Goal: Task Accomplishment & Management: Complete application form

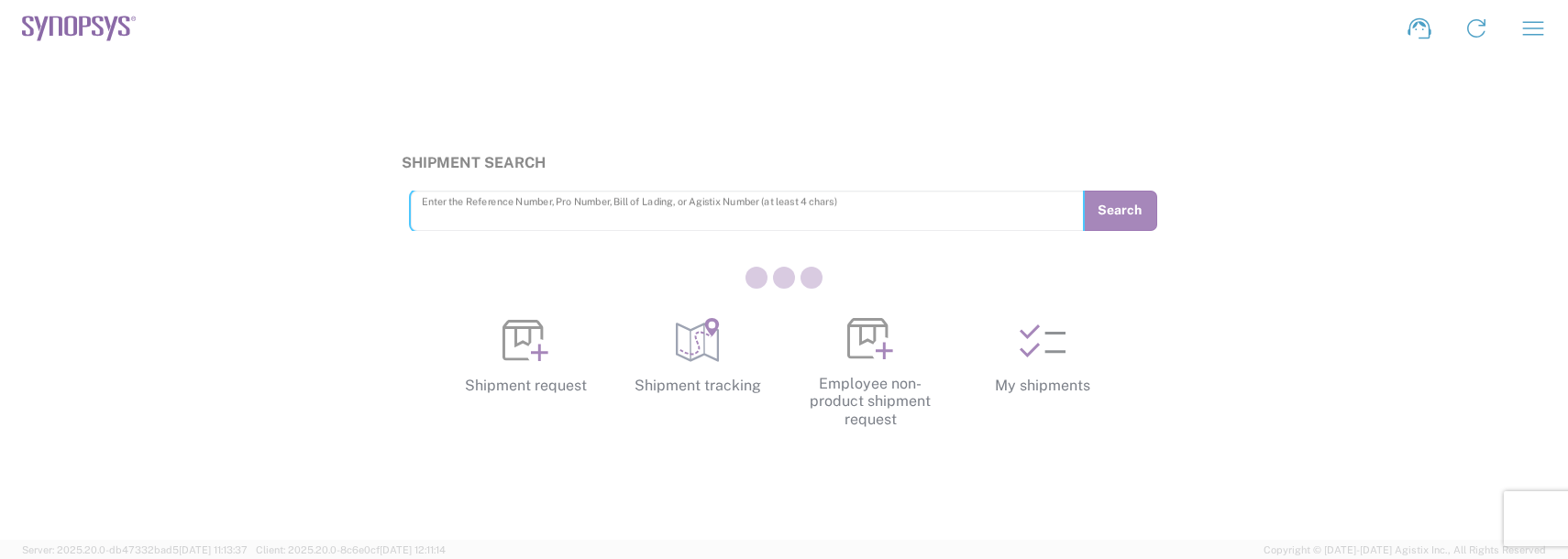
click at [1523, 35] on div at bounding box center [784, 280] width 1568 height 559
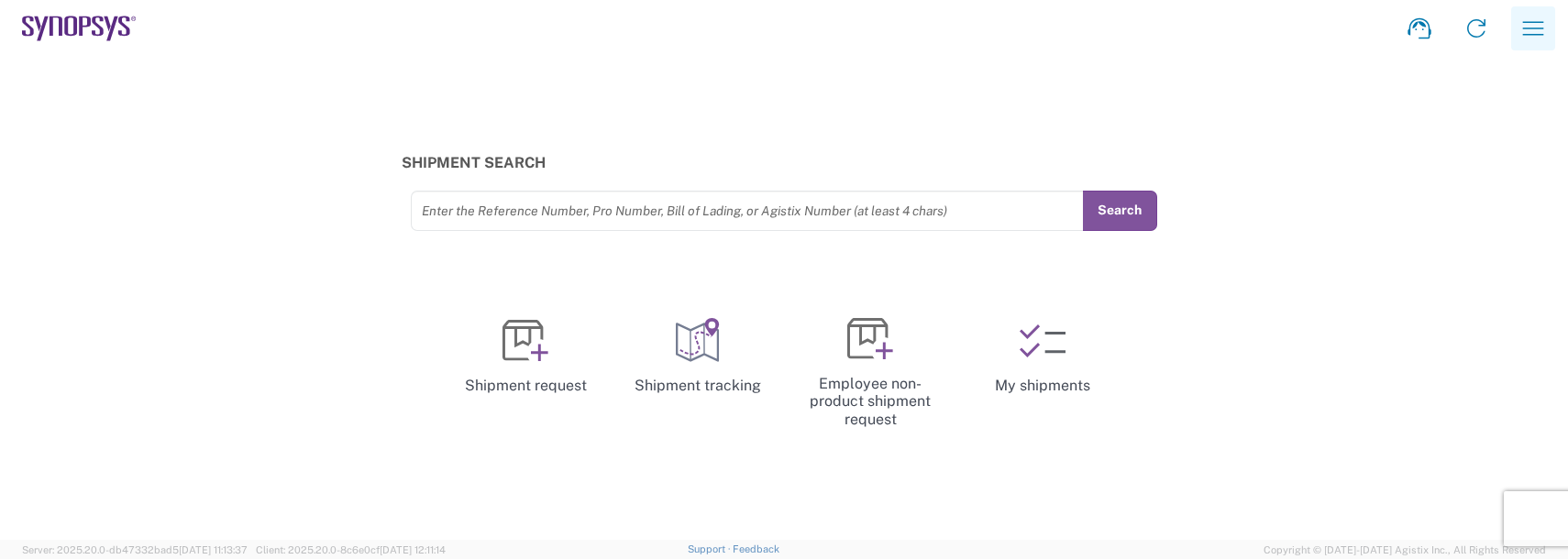
click at [1523, 35] on icon "button" at bounding box center [1533, 28] width 29 height 29
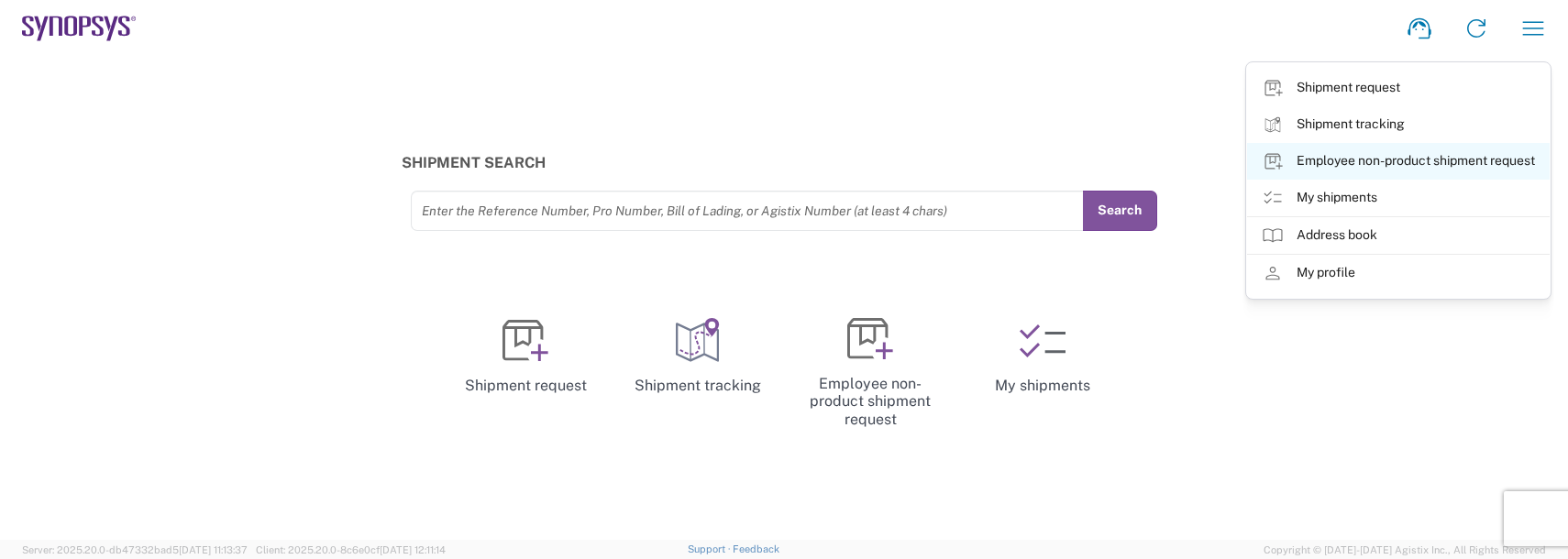
click at [1392, 159] on link "Employee non-product shipment request" at bounding box center [1398, 161] width 303 height 36
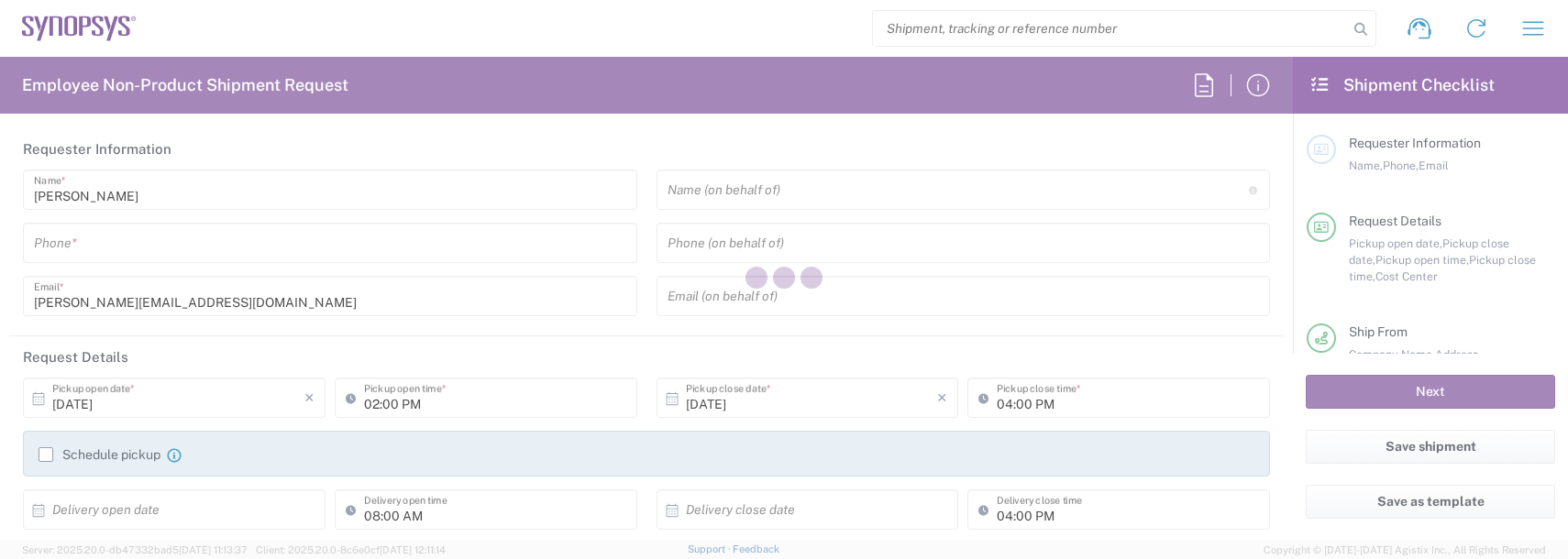
type input "Department"
type input "Delivered at Place"
type input "US01, FAC, SAFETY & 110696"
type input "[GEOGRAPHIC_DATA]"
type input "[US_STATE]"
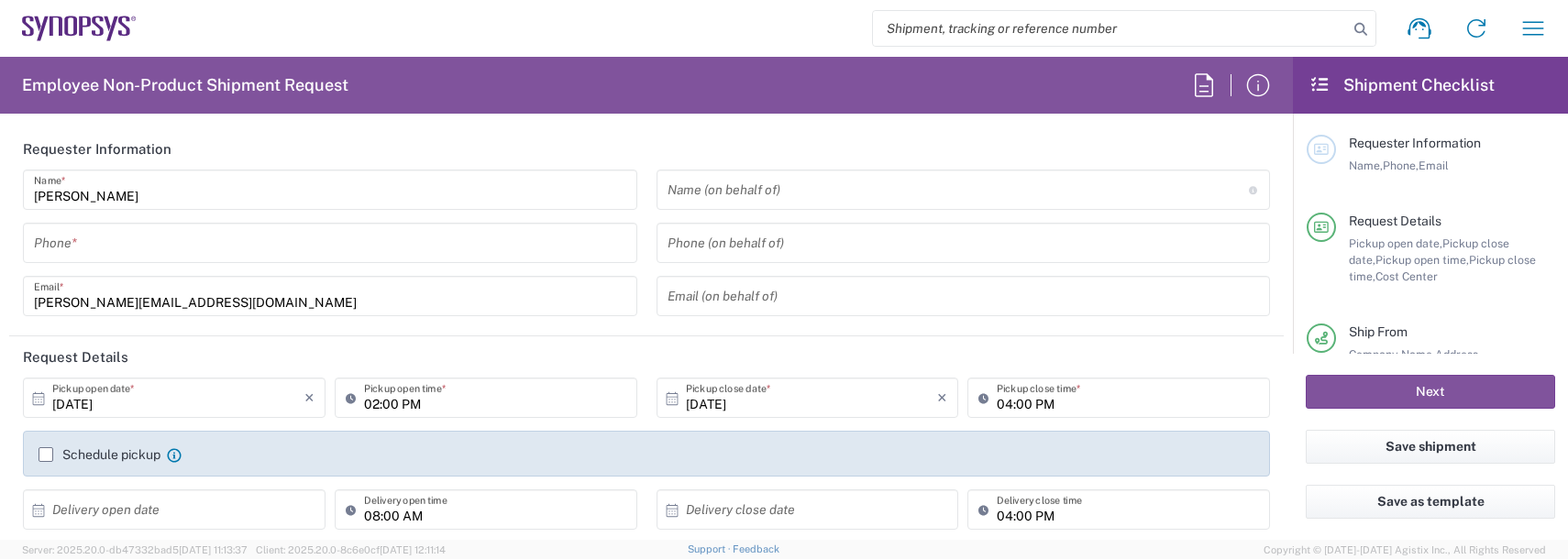
type input "[GEOGRAPHIC_DATA]"
click at [121, 266] on div "[PERSON_NAME] Name * Phone * [PERSON_NAME][EMAIL_ADDRESS][DOMAIN_NAME] Email *" at bounding box center [331, 249] width 634 height 159
click at [119, 245] on input "tel" at bounding box center [330, 243] width 593 height 32
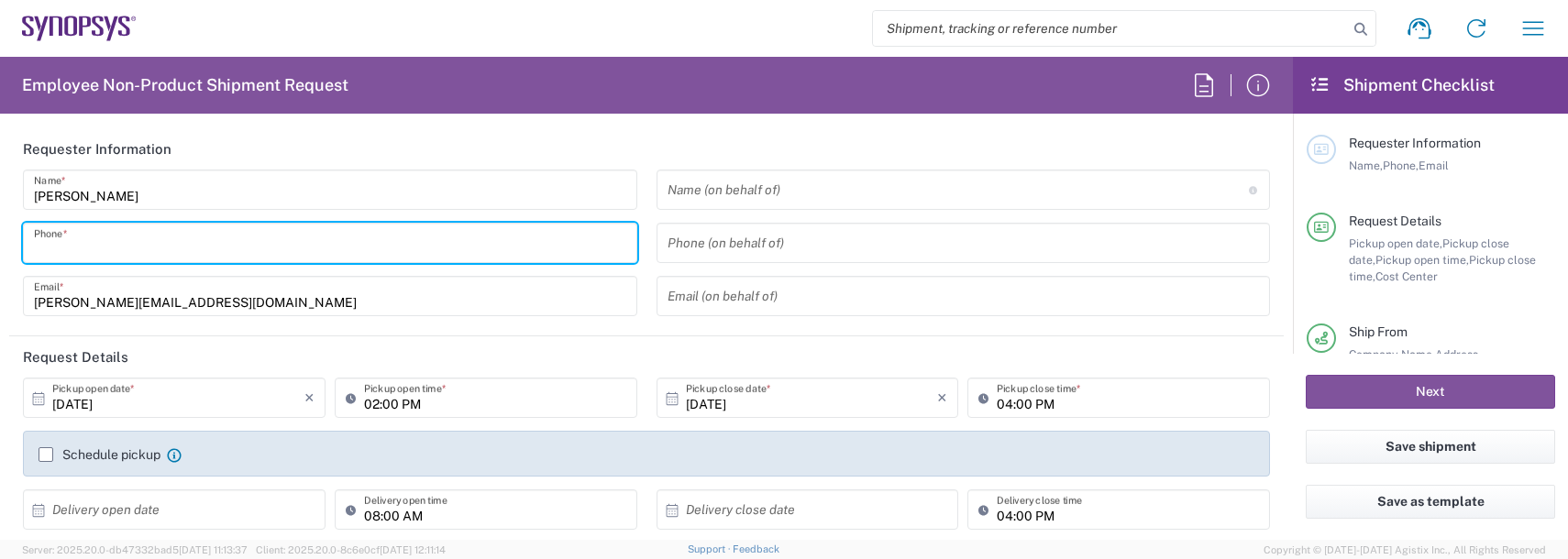
type input "Boxborough US8W"
type input "9788371149"
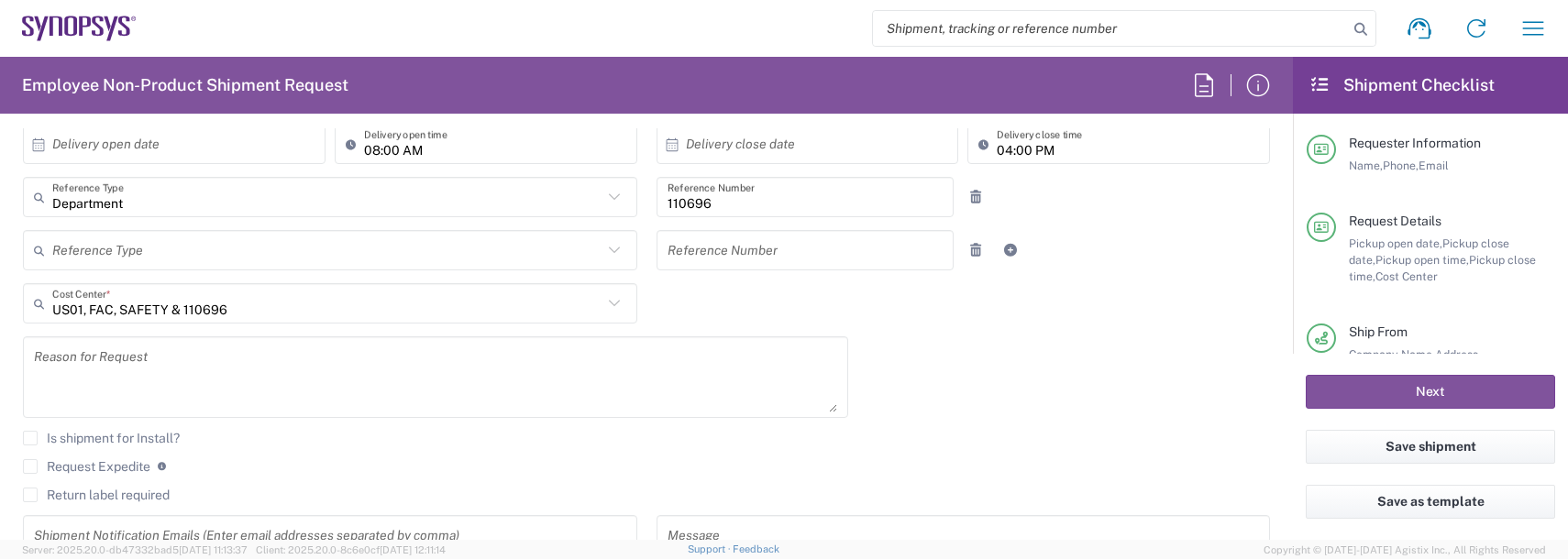
scroll to position [367, 0]
click at [88, 377] on textarea at bounding box center [435, 376] width 803 height 71
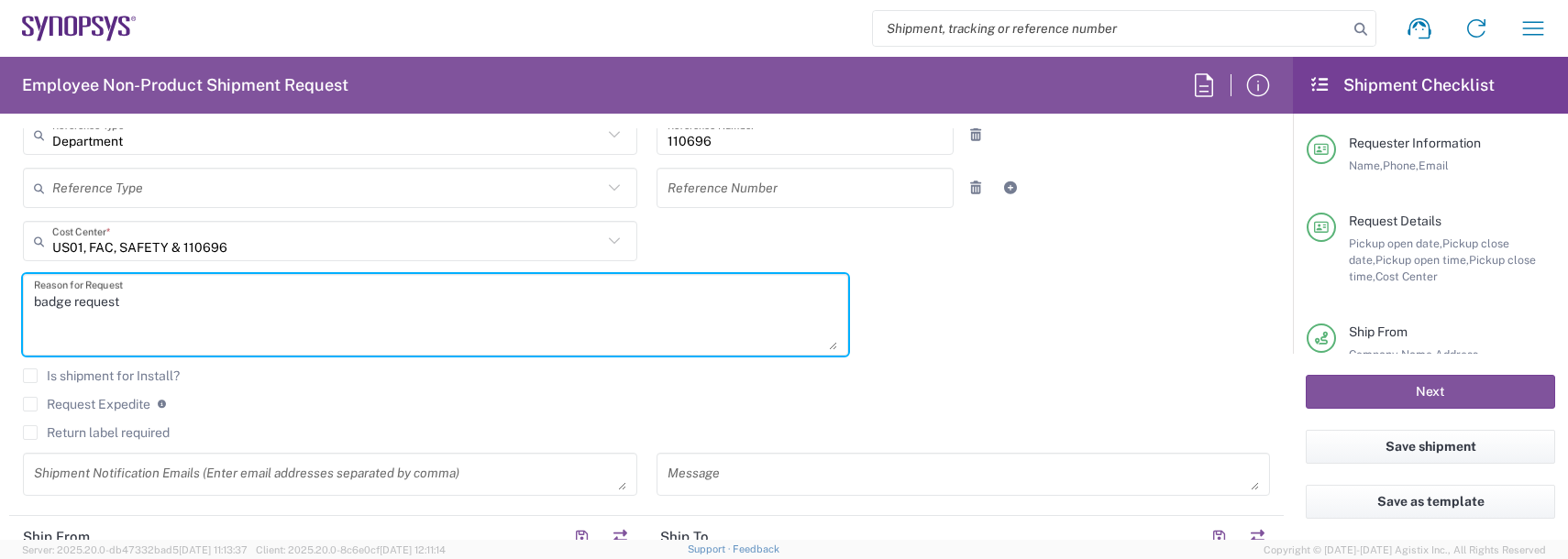
scroll to position [550, 0]
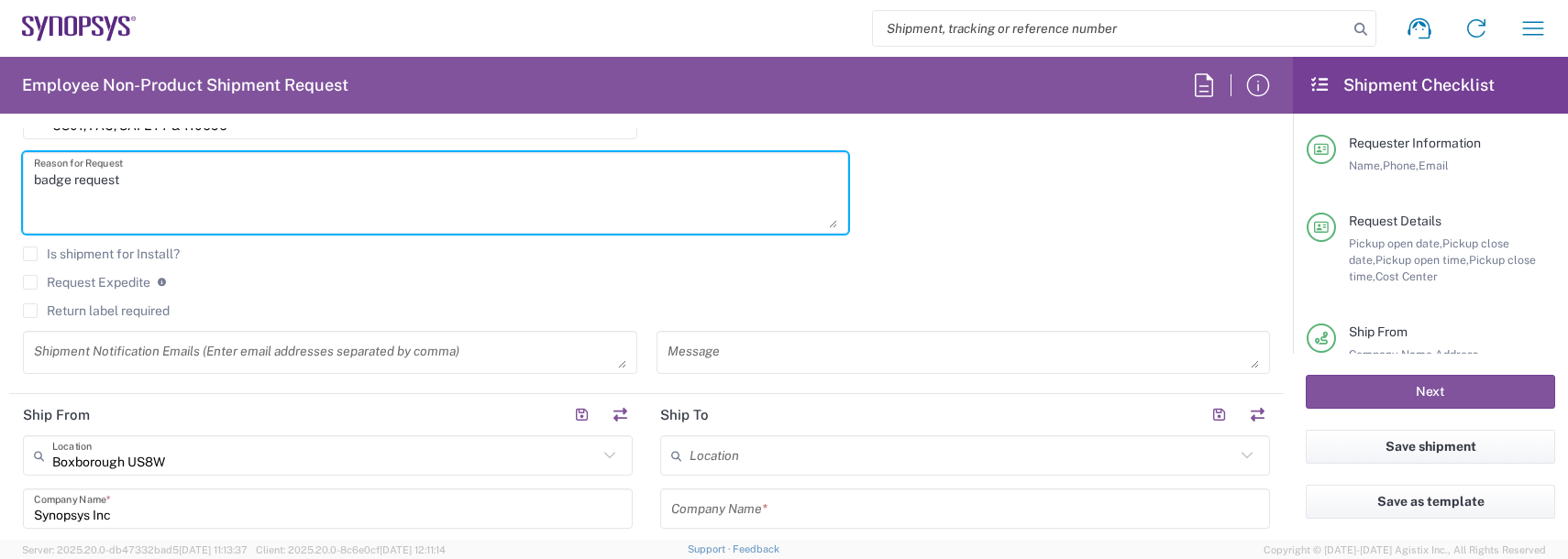
type textarea "badge request"
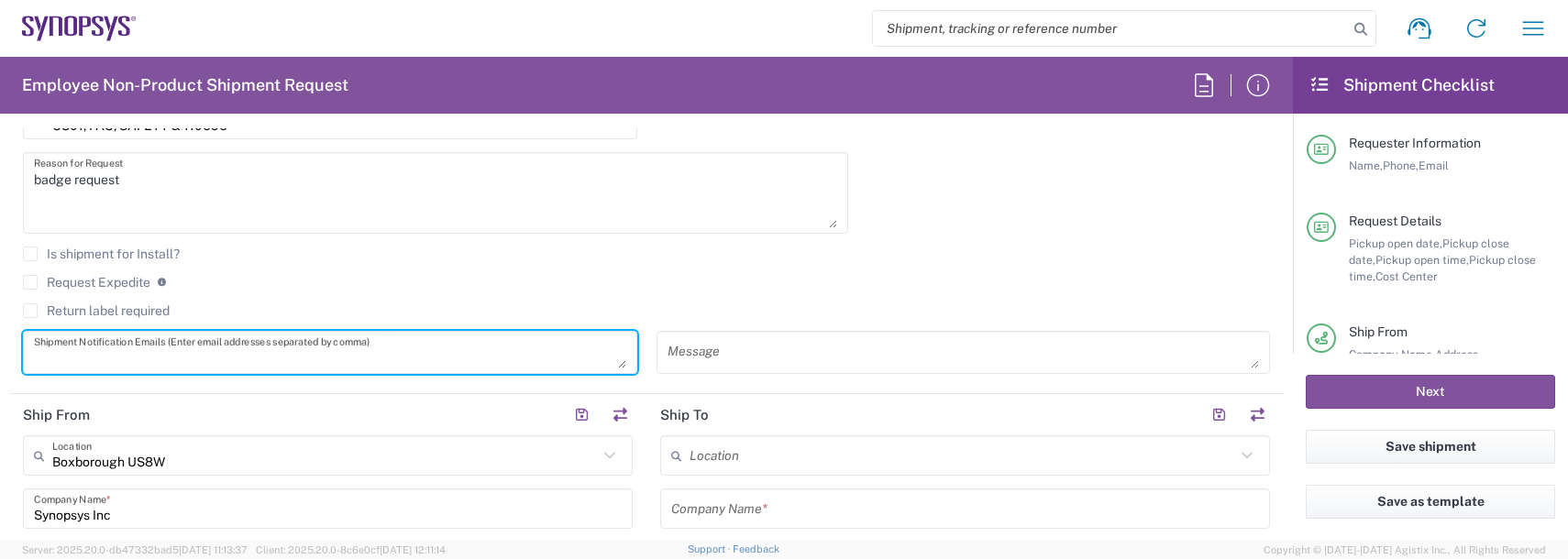
click at [101, 343] on textarea at bounding box center [330, 352] width 593 height 32
type textarea "[PERSON_NAME][EMAIL_ADDRESS][DOMAIN_NAME]"
click at [778, 449] on input "text" at bounding box center [962, 456] width 546 height 32
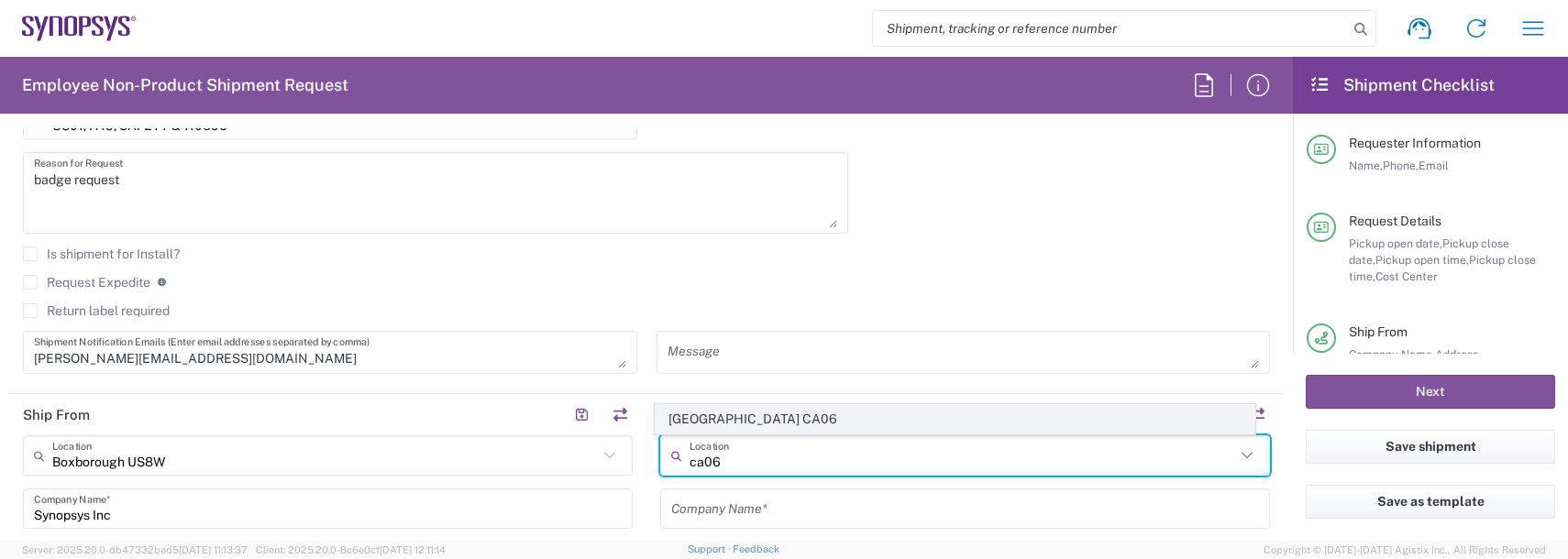
click at [775, 415] on span "[GEOGRAPHIC_DATA] CA06" at bounding box center [956, 419] width 600 height 29
type input "[GEOGRAPHIC_DATA] CA06"
type input "Synopsys Mississauga CA06"
type input "[STREET_ADDRESS]"
type input "Suite 900"
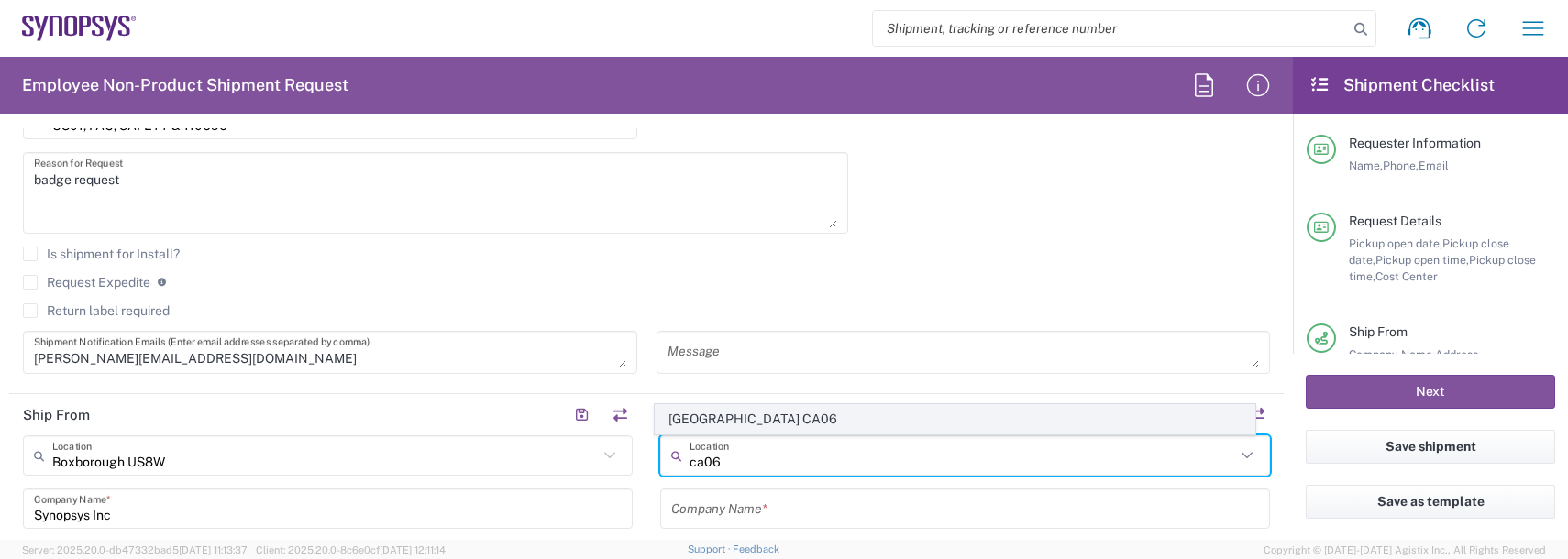
type input "[GEOGRAPHIC_DATA]"
type input "L5B 1M2"
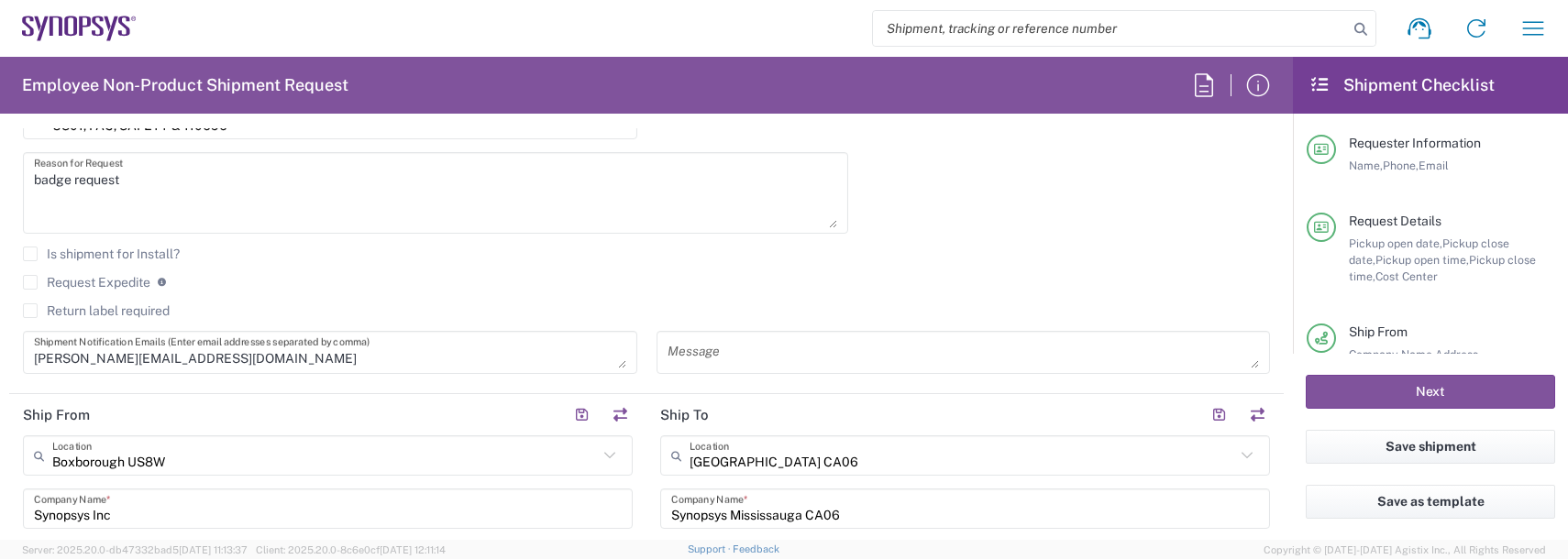
type input "[GEOGRAPHIC_DATA]"
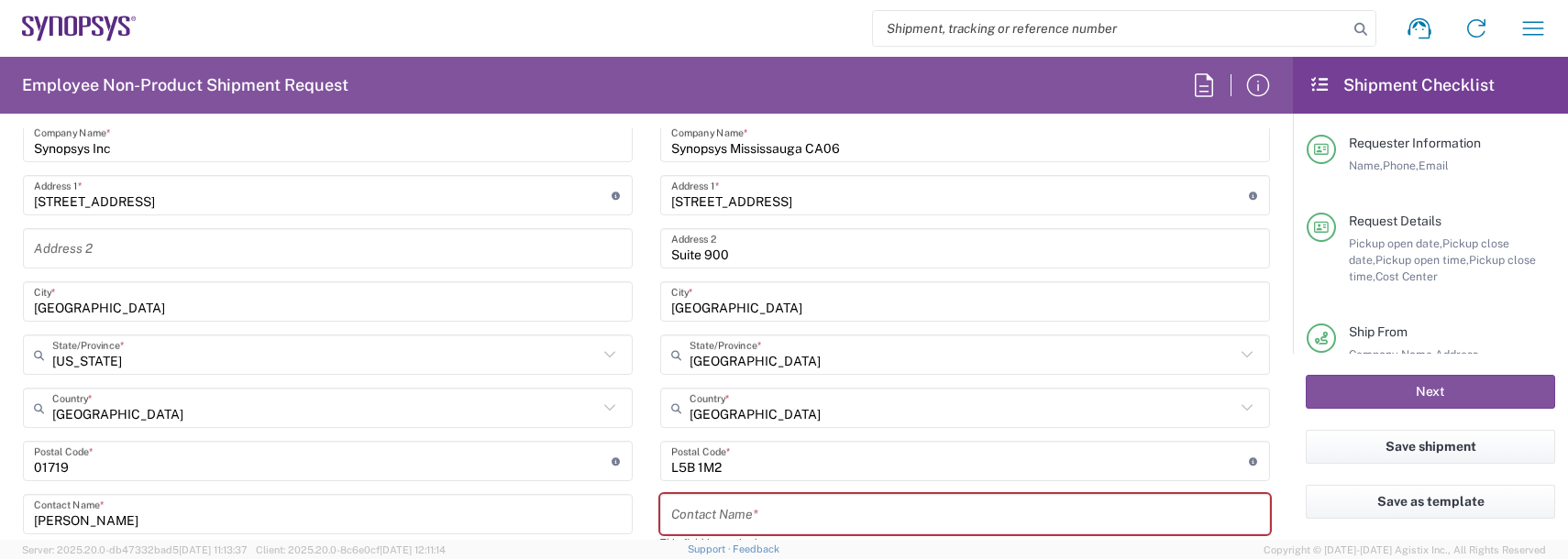
scroll to position [1008, 0]
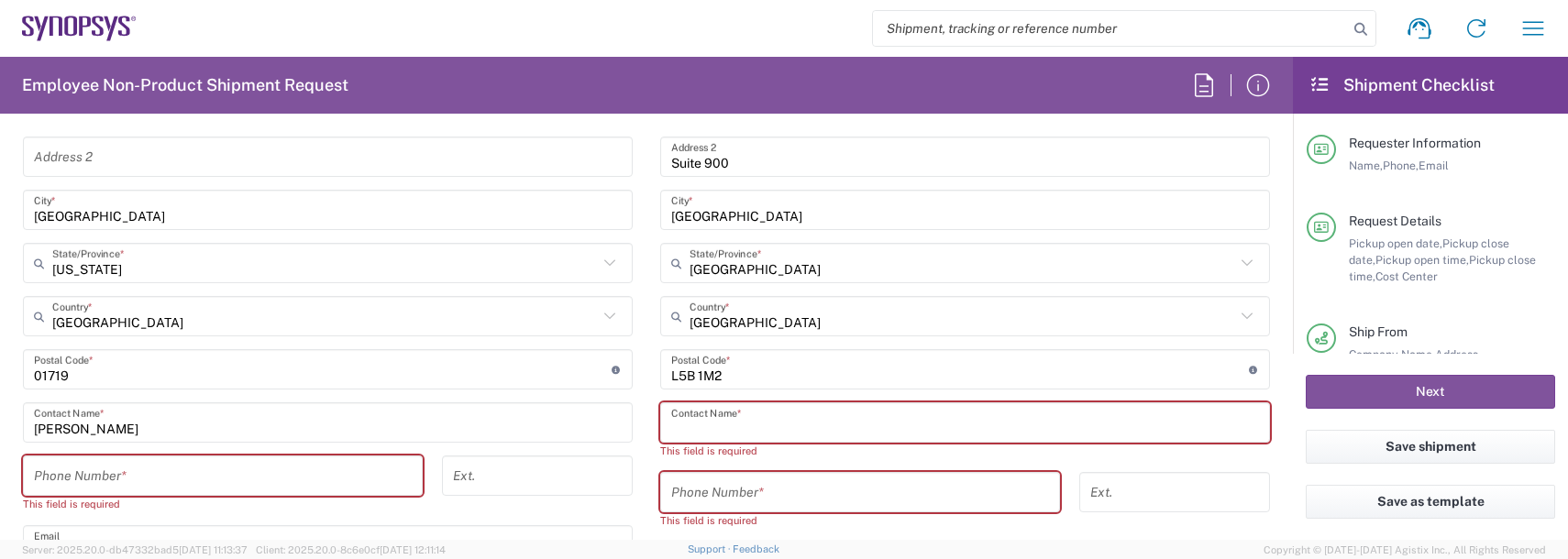
click at [784, 409] on input "text" at bounding box center [964, 423] width 588 height 32
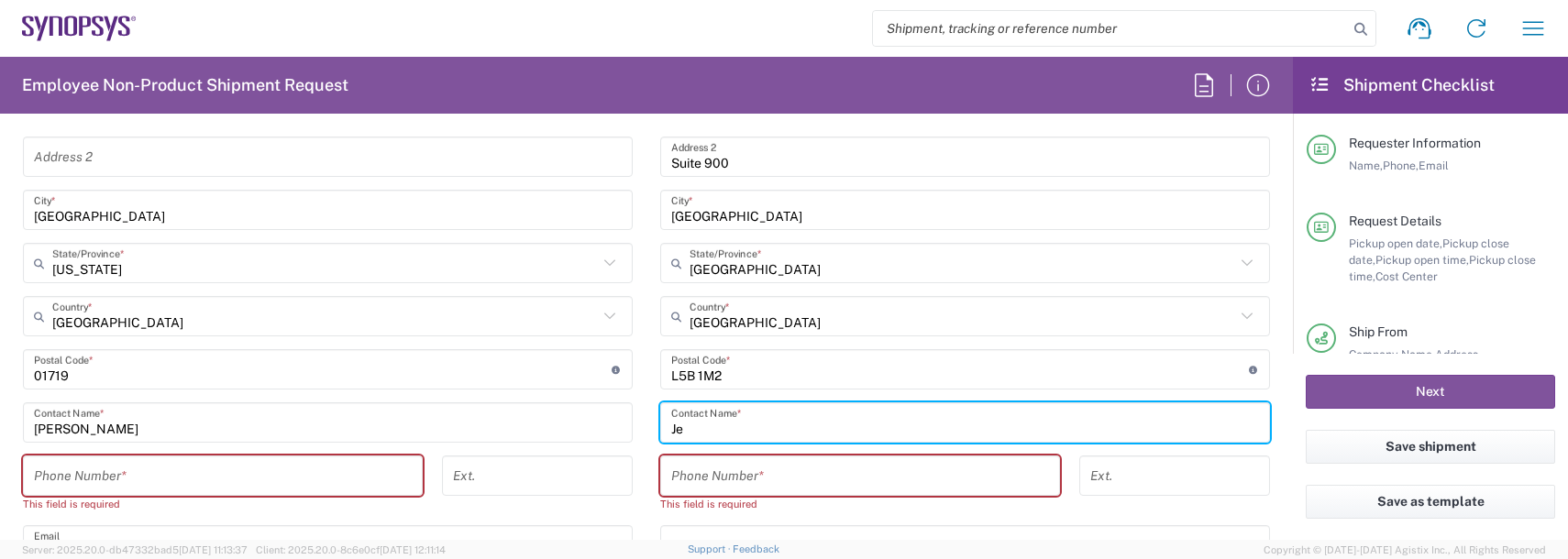
type input "J"
type input "[PERSON_NAME]"
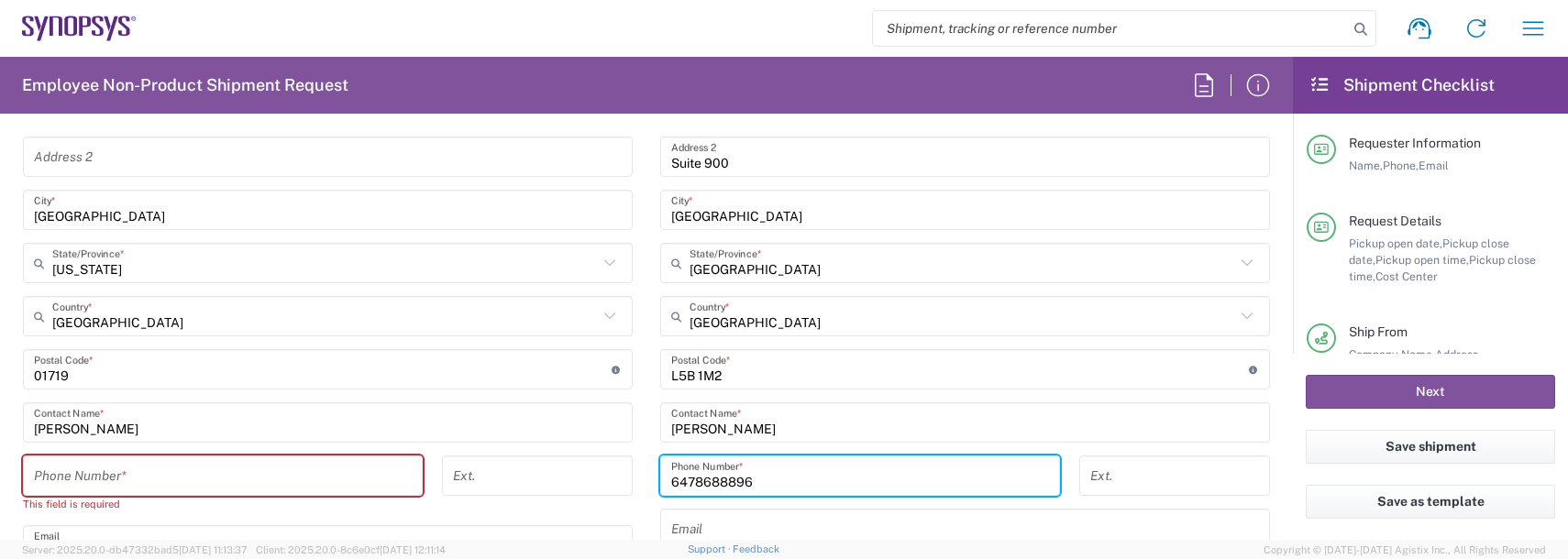
type input "6478688896"
click at [260, 473] on input "tel" at bounding box center [222, 476] width 377 height 32
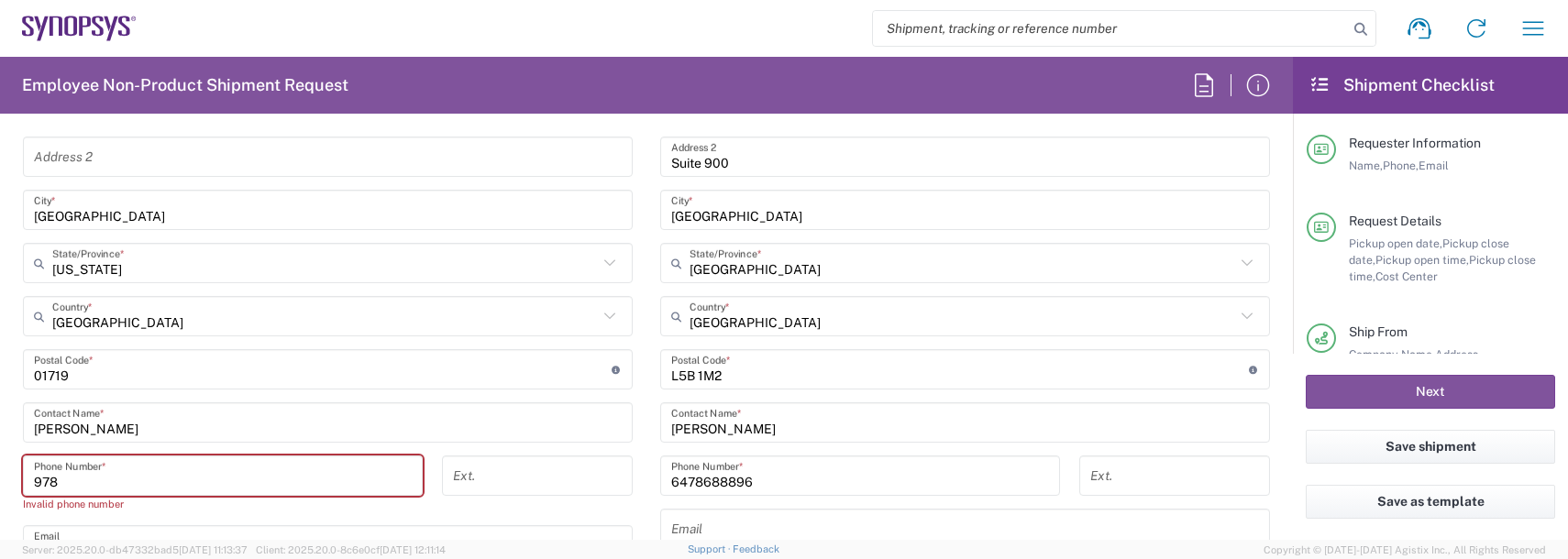
type input "9788371149"
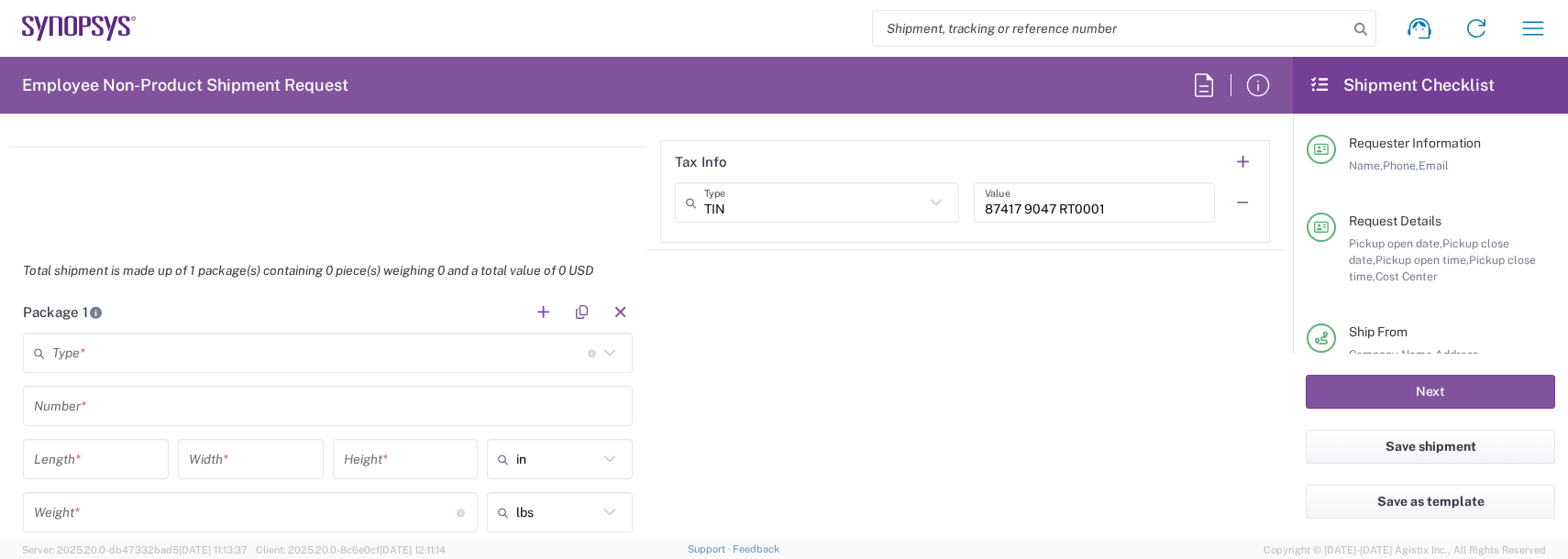
scroll to position [1559, 0]
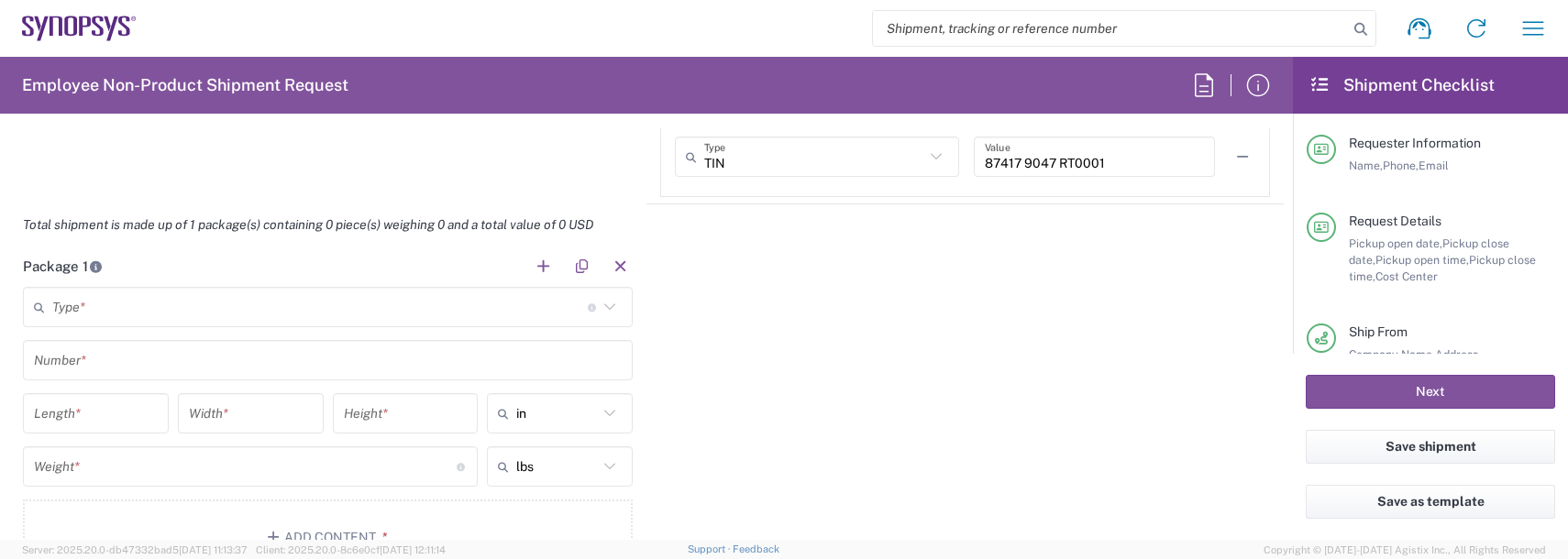
click at [150, 303] on input "text" at bounding box center [320, 307] width 536 height 32
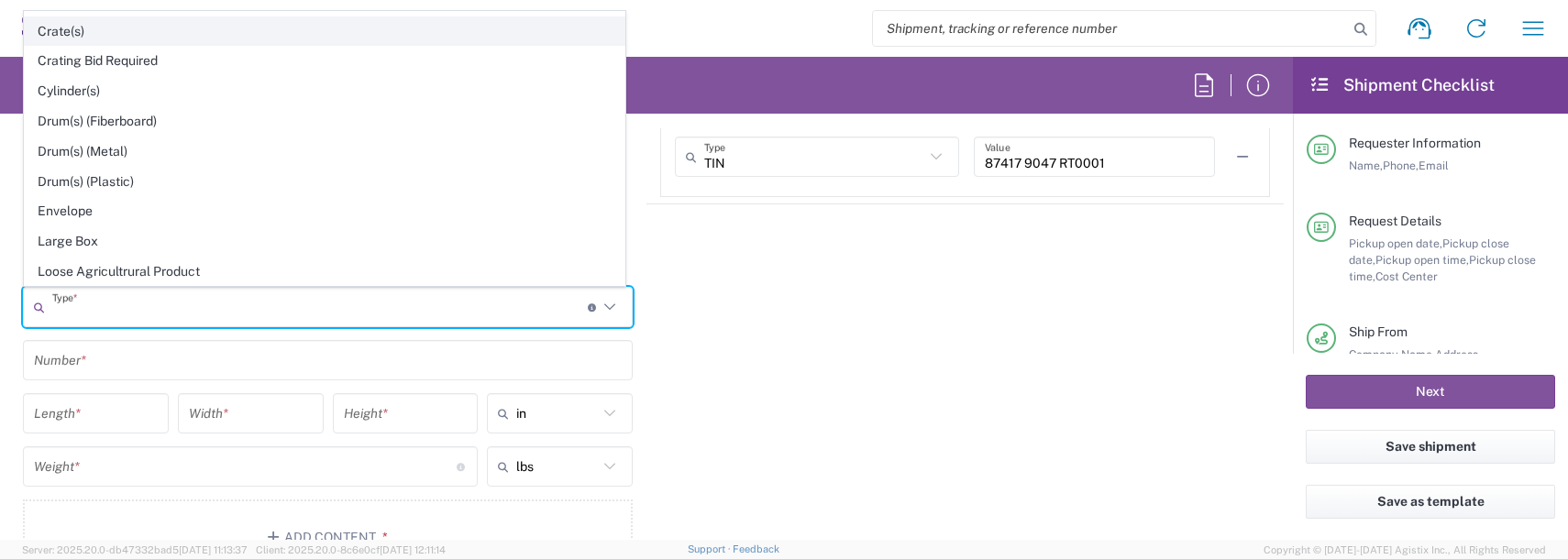
scroll to position [367, 0]
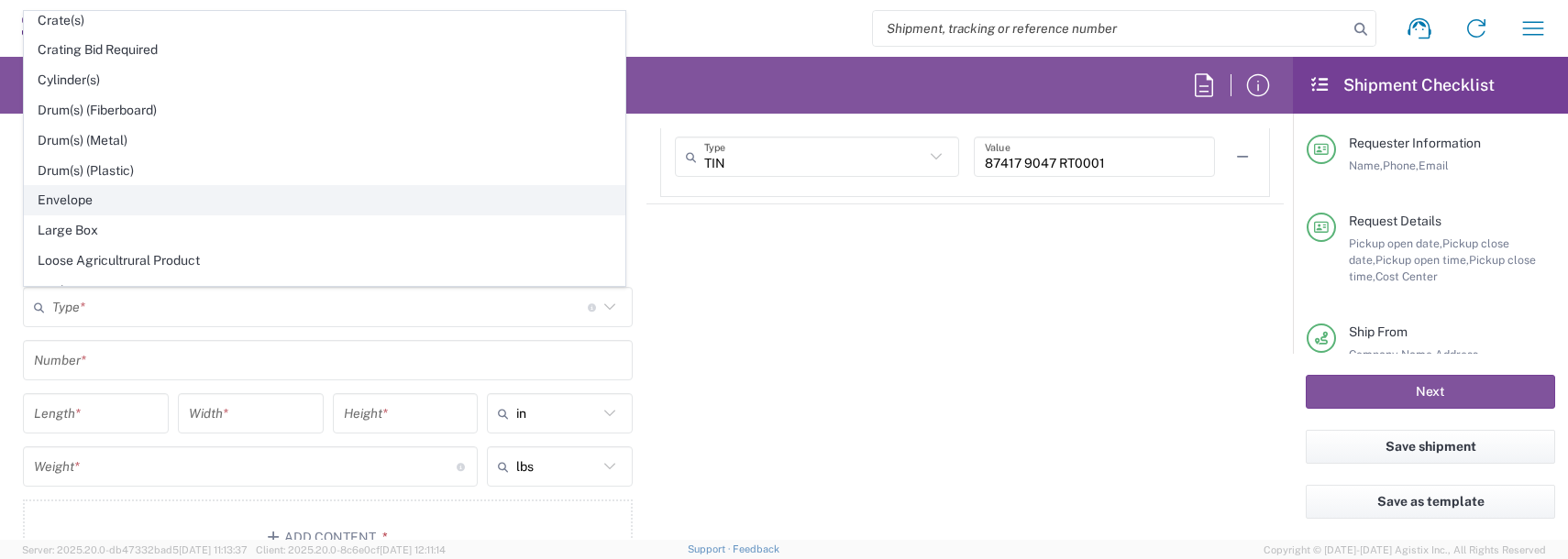
click at [94, 201] on span "Envelope" at bounding box center [325, 200] width 600 height 29
type input "Envelope"
type input "1"
type input "9.5"
type input "12.5"
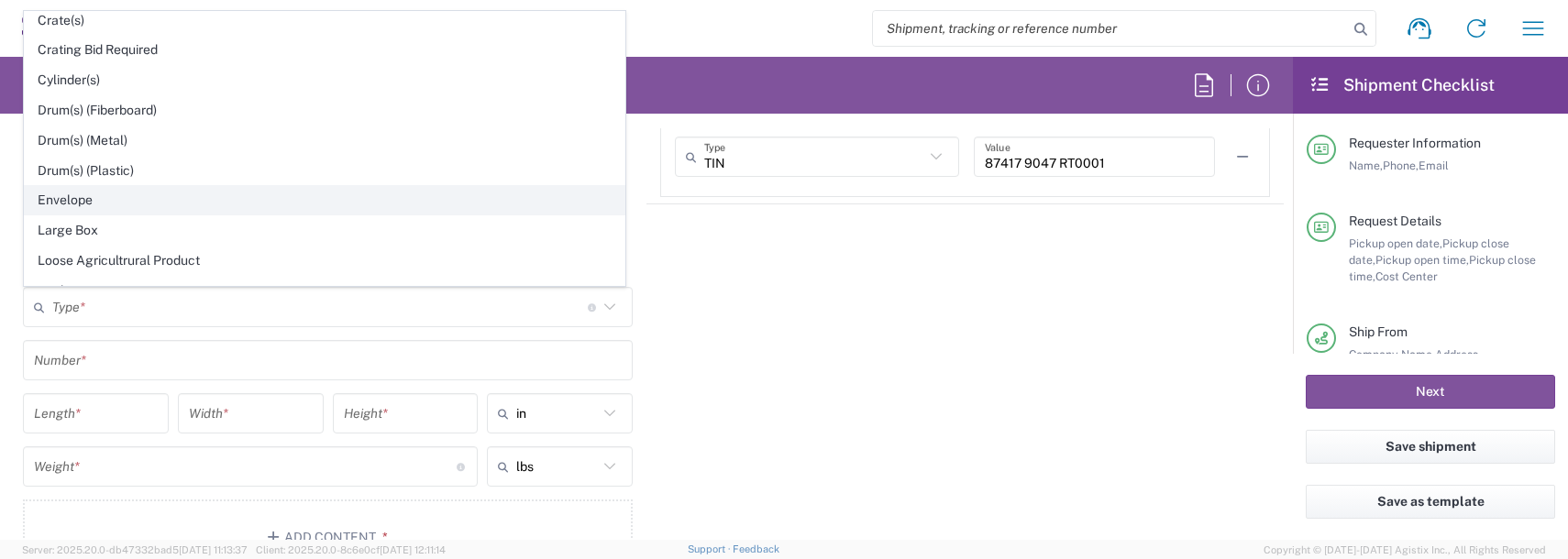
type input "0.25"
type input "1"
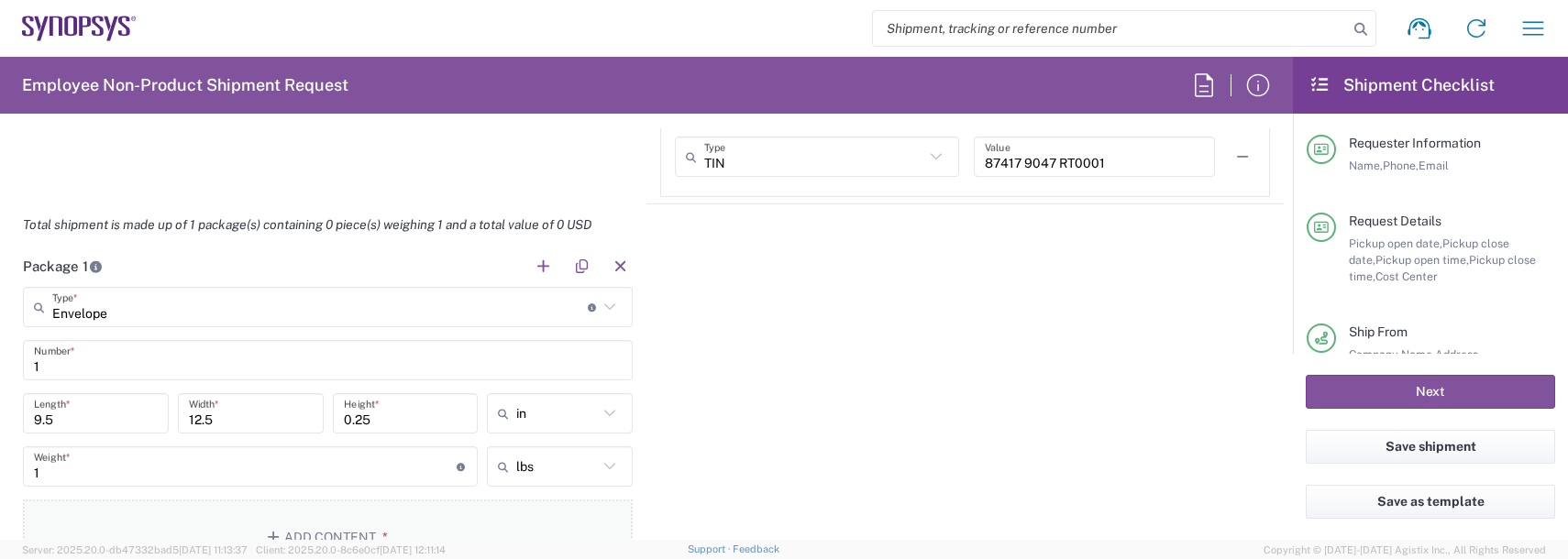
click at [317, 537] on button "Add Content *" at bounding box center [328, 537] width 609 height 75
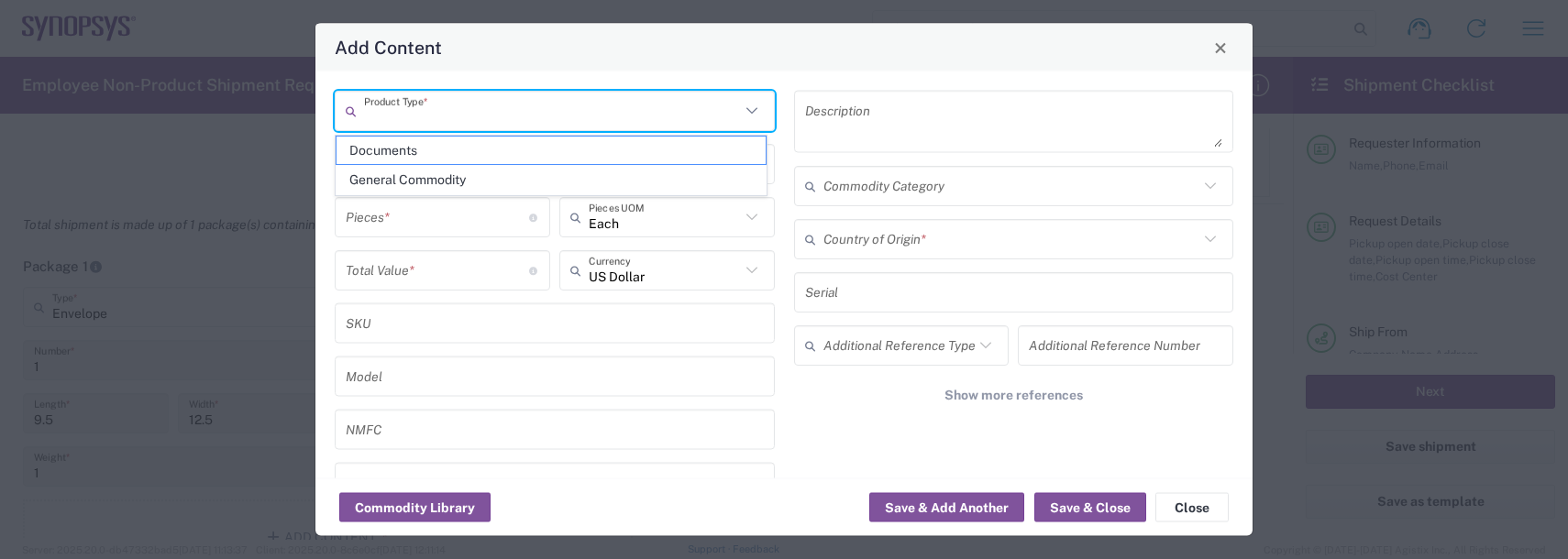
click at [402, 100] on input "text" at bounding box center [552, 110] width 375 height 32
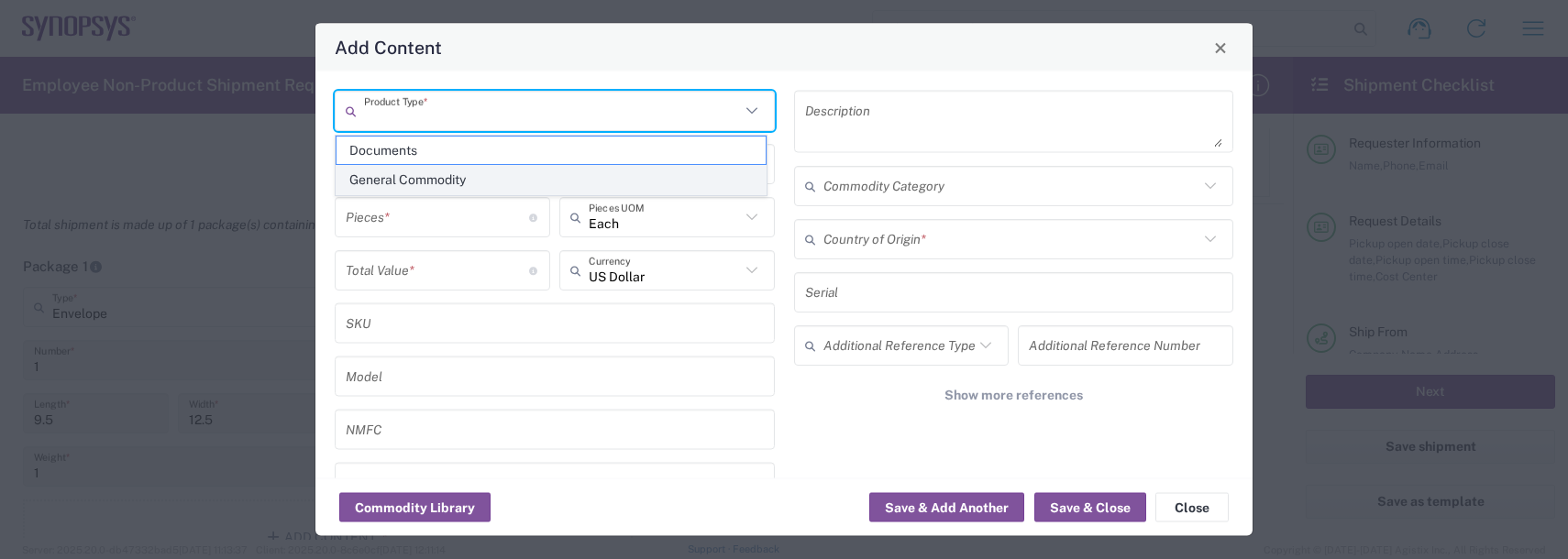
click at [415, 170] on span "General Commodity" at bounding box center [551, 180] width 429 height 29
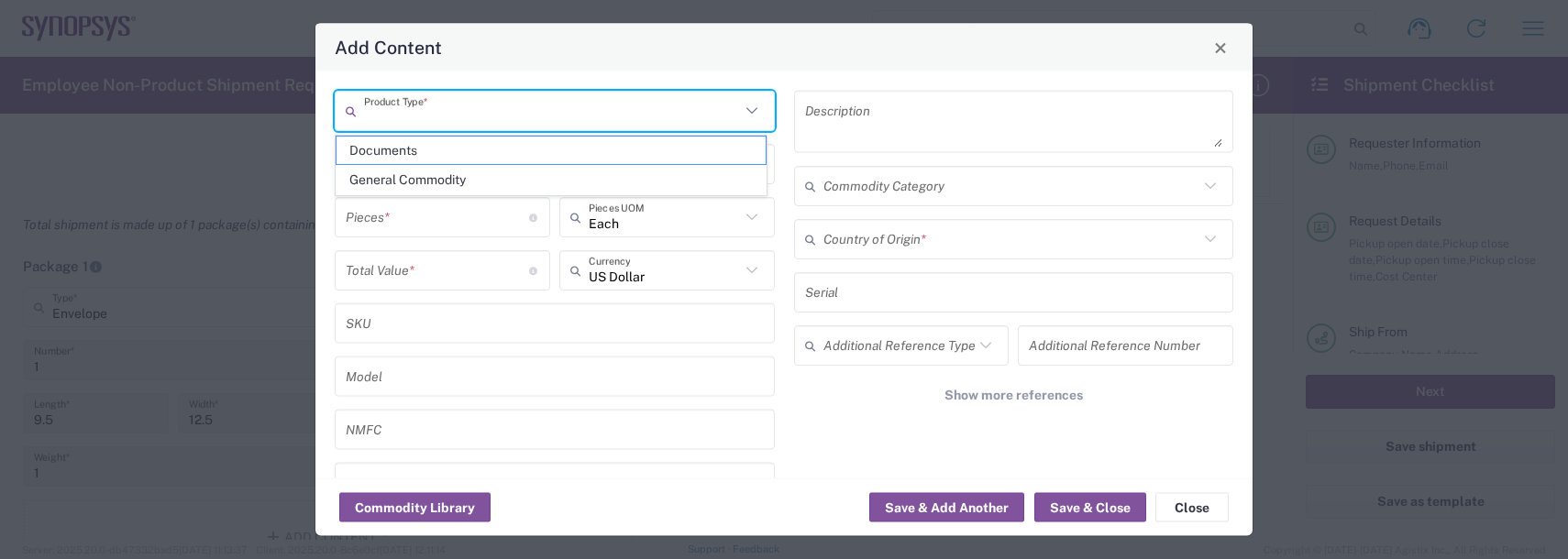
type input "General Commodity"
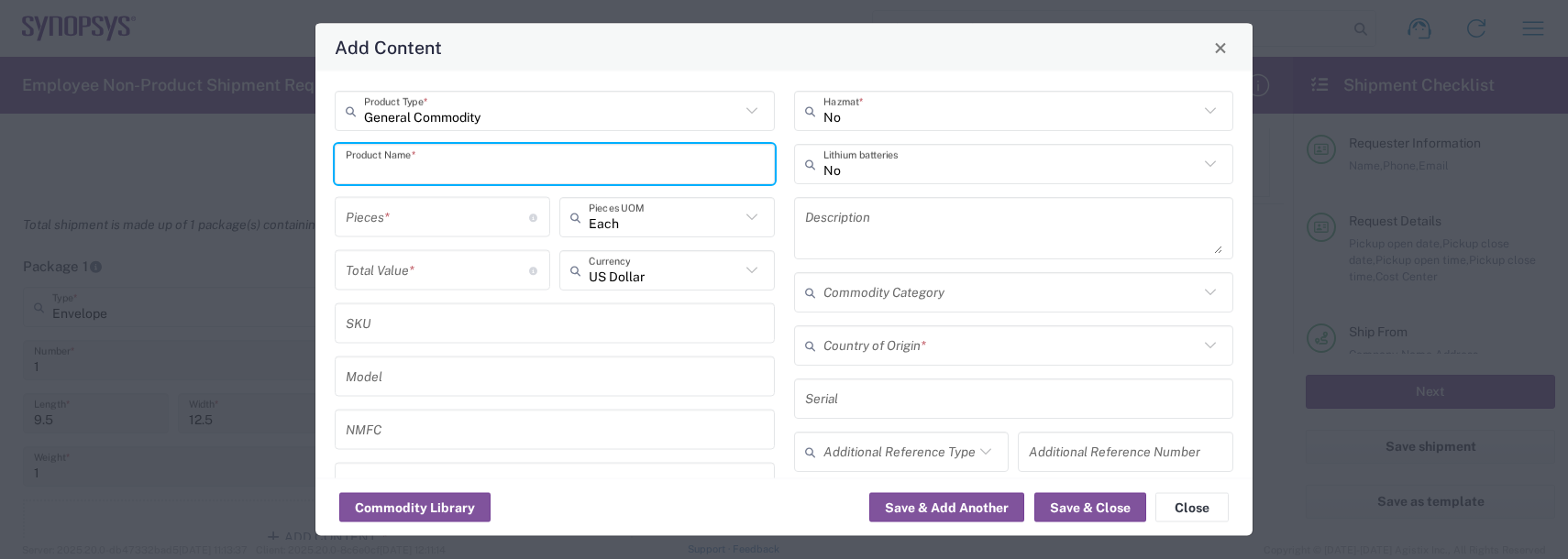
click at [406, 158] on input "text" at bounding box center [554, 163] width 418 height 32
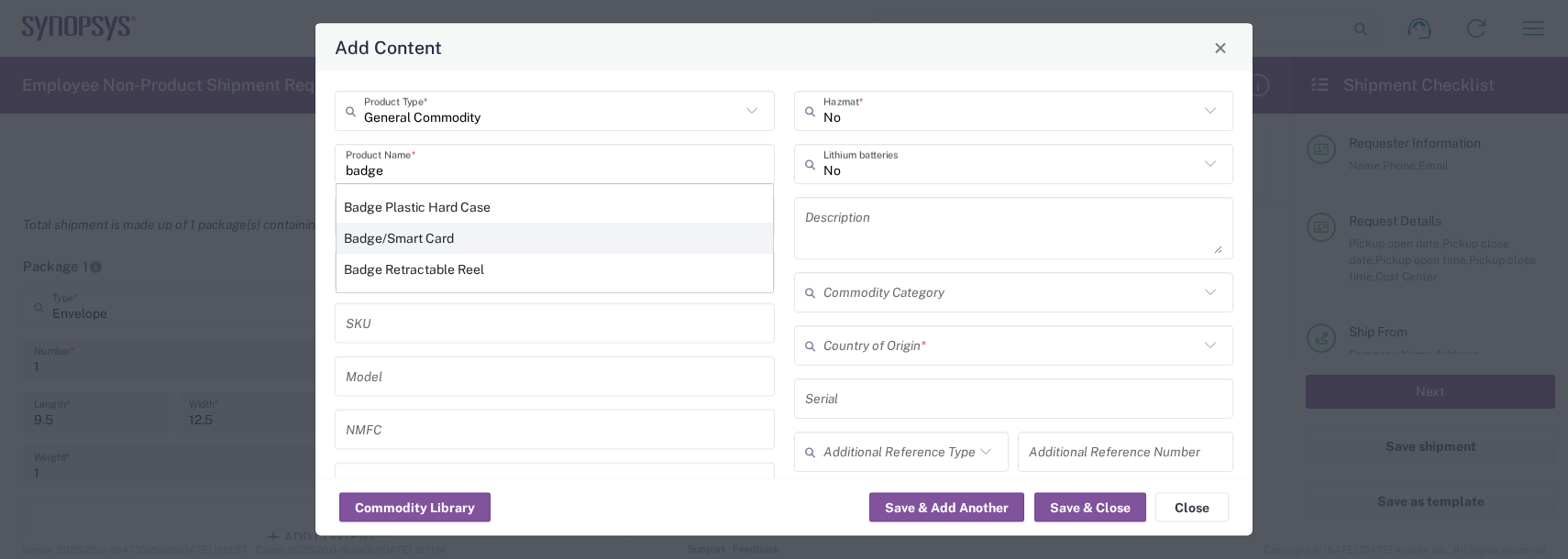
click at [395, 236] on div "Badge/Smart Card" at bounding box center [554, 238] width 436 height 31
type input "Badge/Smart Card"
type input "10.15"
type textarea "Badge/Smart Card"
type input "[GEOGRAPHIC_DATA]"
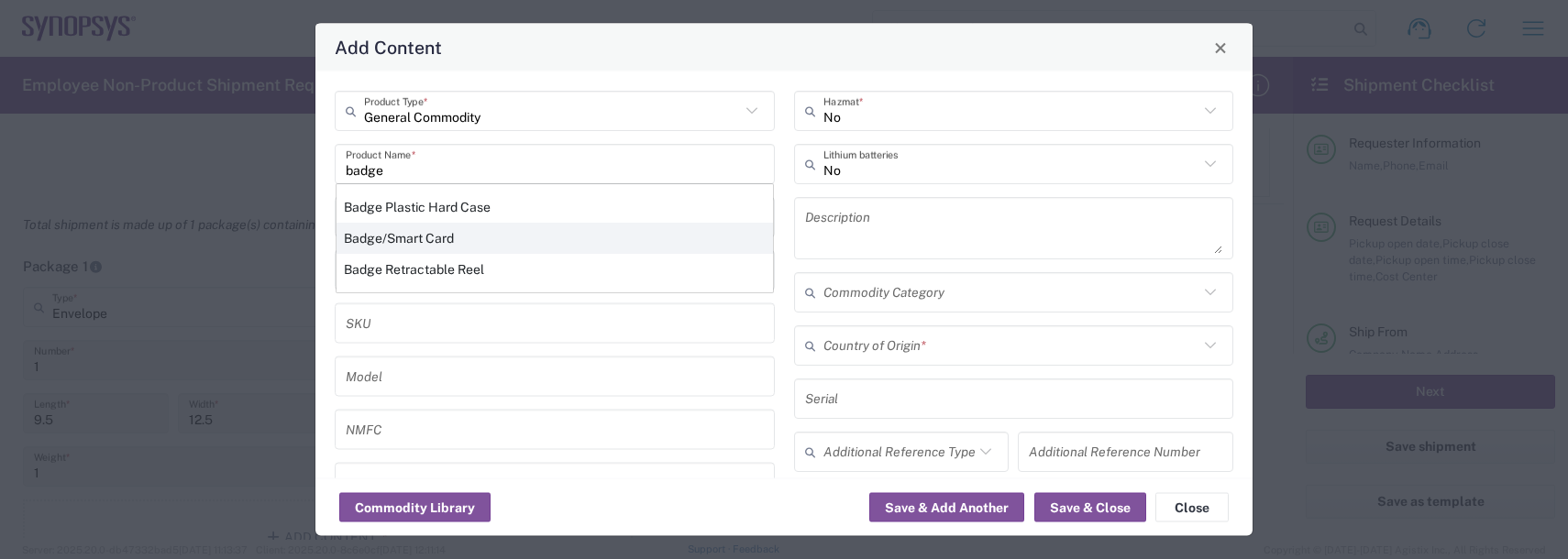
type input "8523.52.0090"
type input "BIS"
type input "EAR99"
type input "NLR - No License Required"
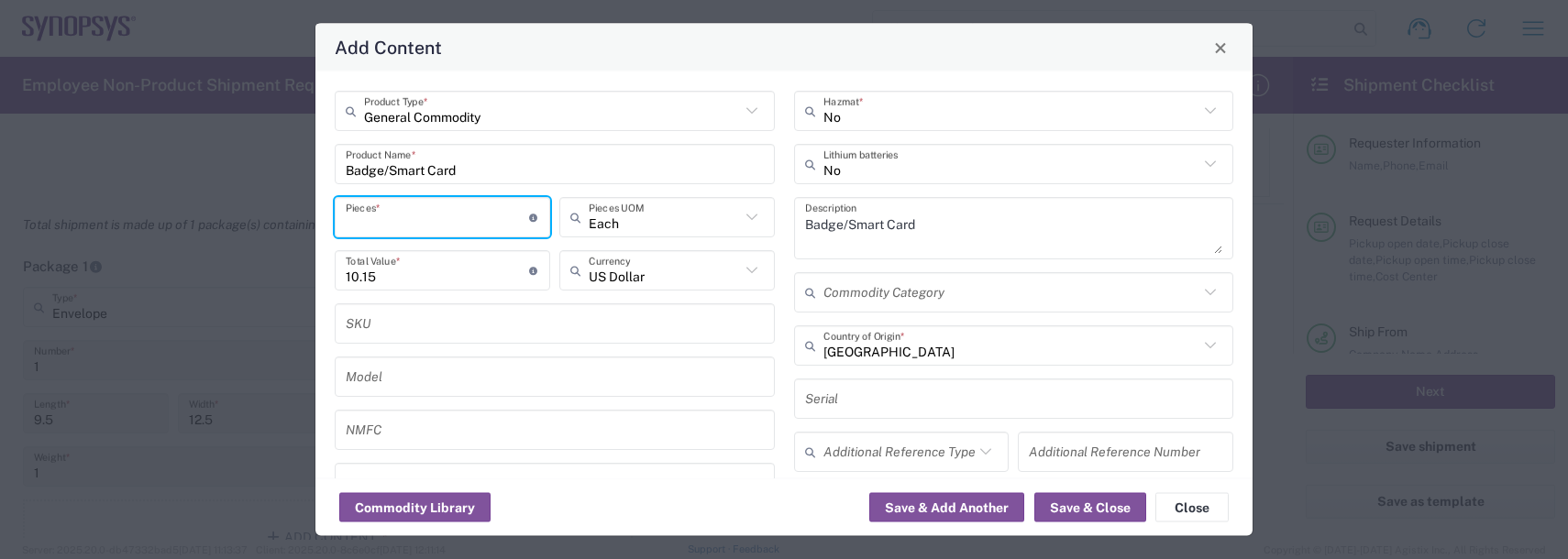
click at [371, 211] on input "number" at bounding box center [437, 217] width 184 height 32
type input "1"
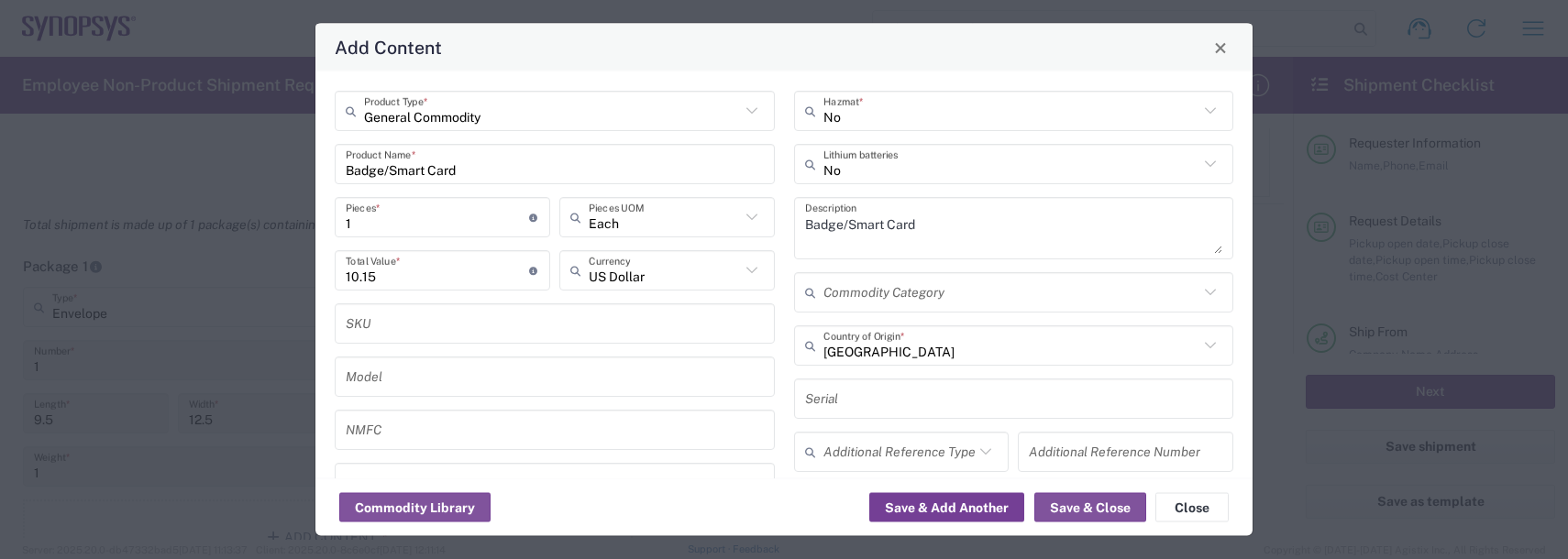
click at [976, 506] on button "Save & Add Another" at bounding box center [947, 507] width 155 height 29
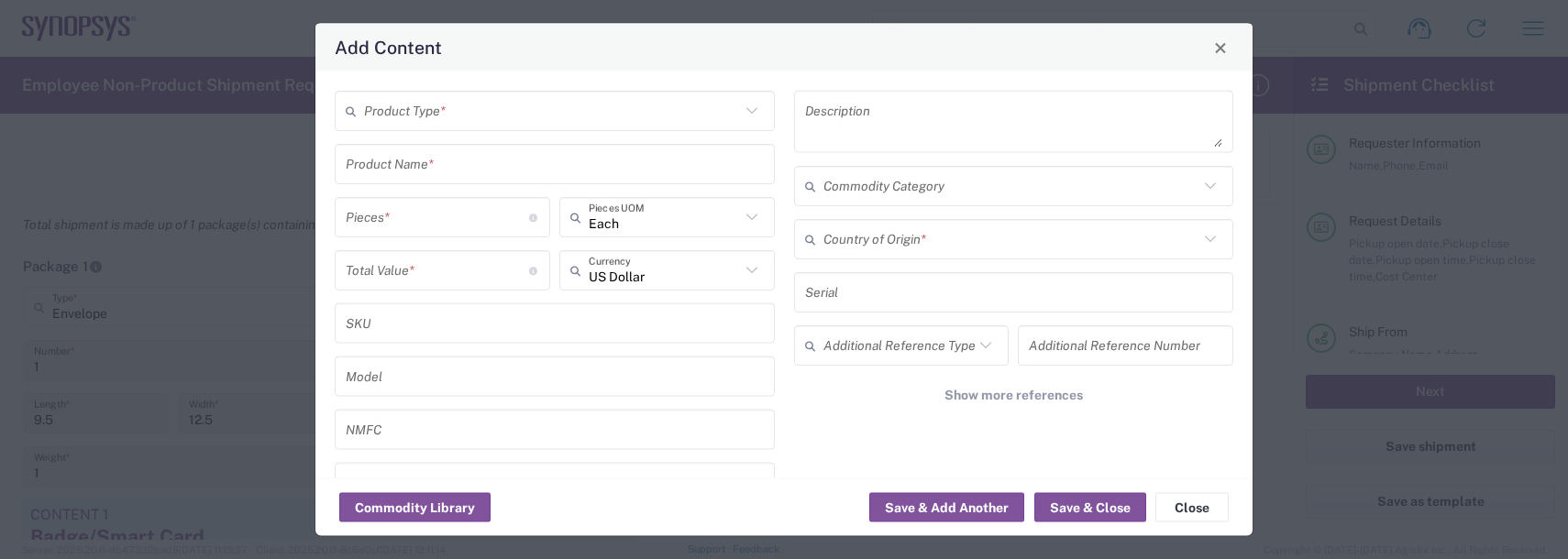
click at [390, 115] on input "text" at bounding box center [552, 110] width 375 height 32
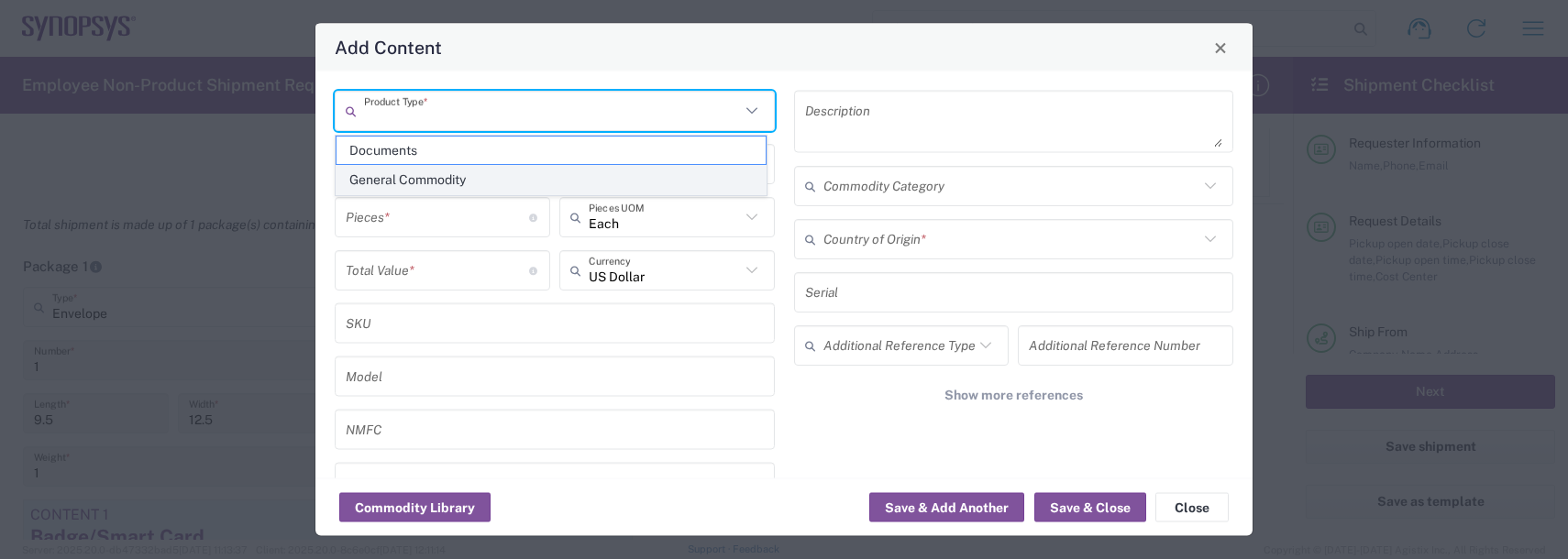
click at [361, 184] on span "General Commodity" at bounding box center [551, 180] width 429 height 29
type input "General Commodity"
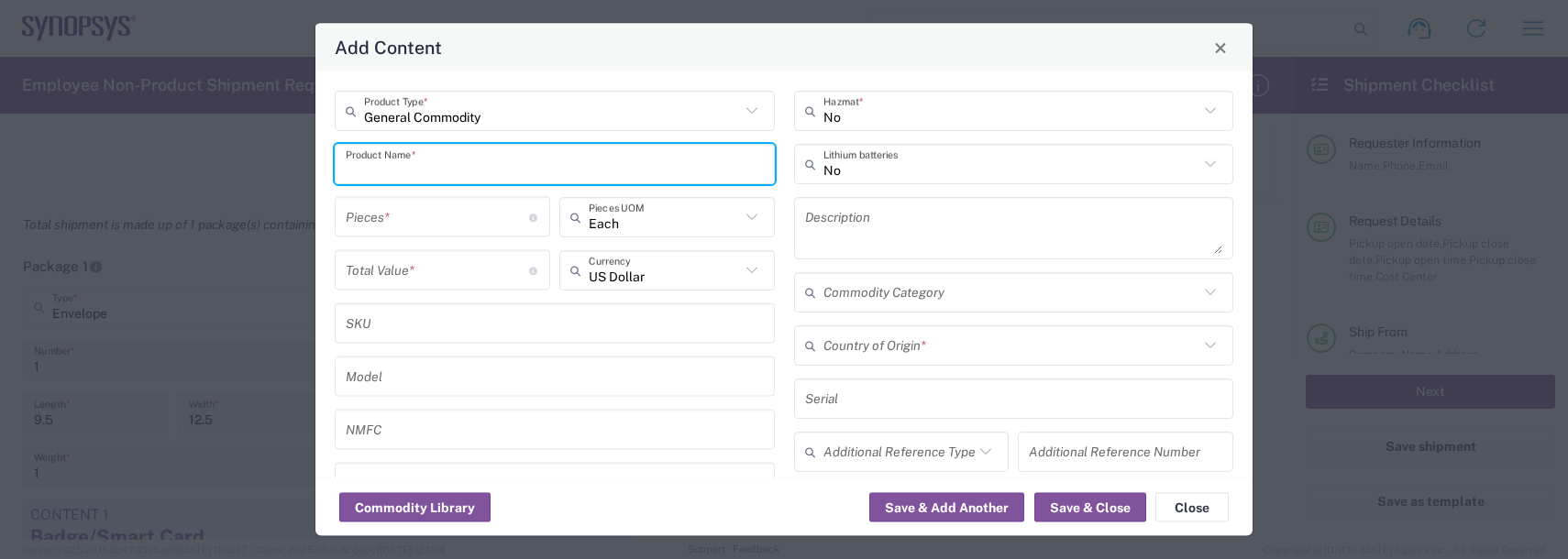
click at [365, 170] on input "text" at bounding box center [554, 163] width 418 height 32
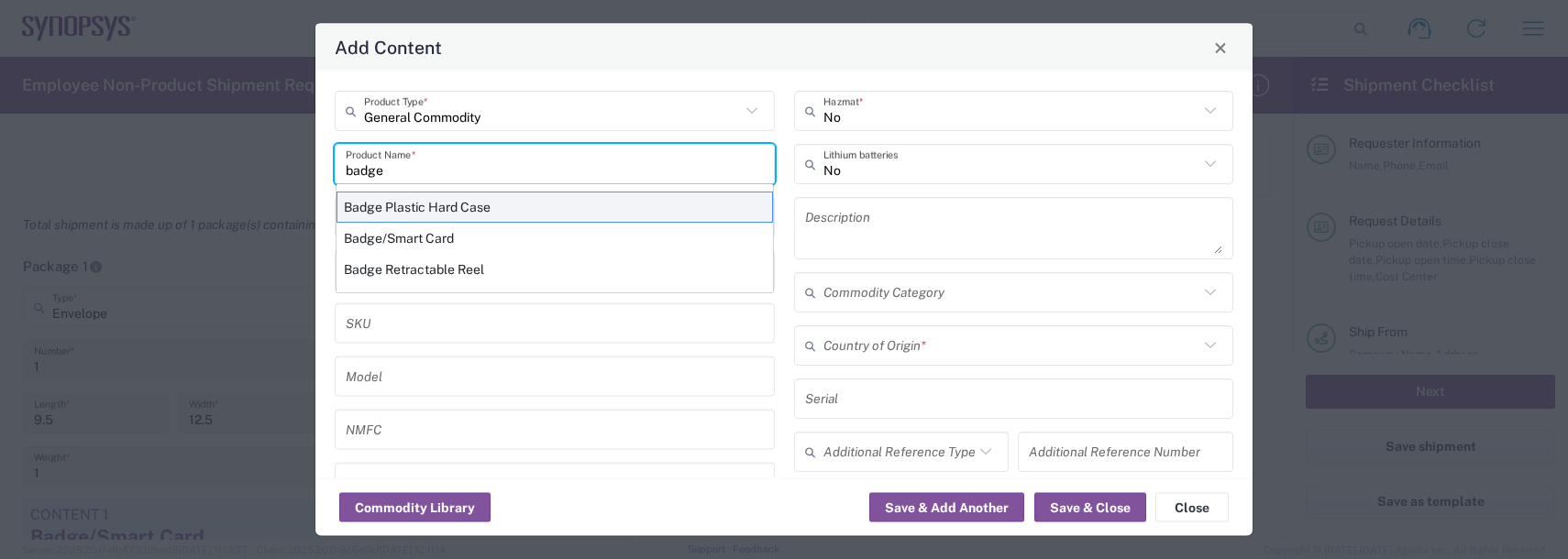
click at [391, 206] on div "Badge Plastic Hard Case" at bounding box center [554, 207] width 436 height 31
type input "Badge Plastic Hard Case"
type input "1.25"
type textarea "Badge Plastic Hard Case"
type input "[GEOGRAPHIC_DATA]"
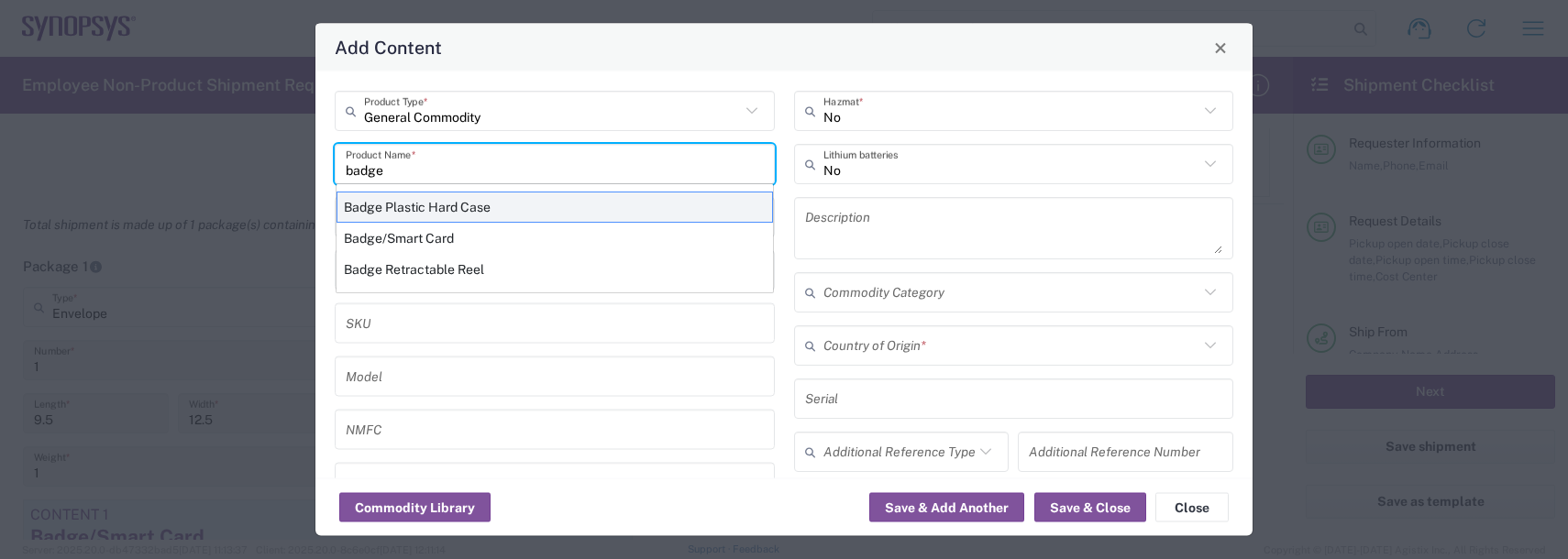
type input "4202.32.0000"
type input "BIS"
type input "EAR99"
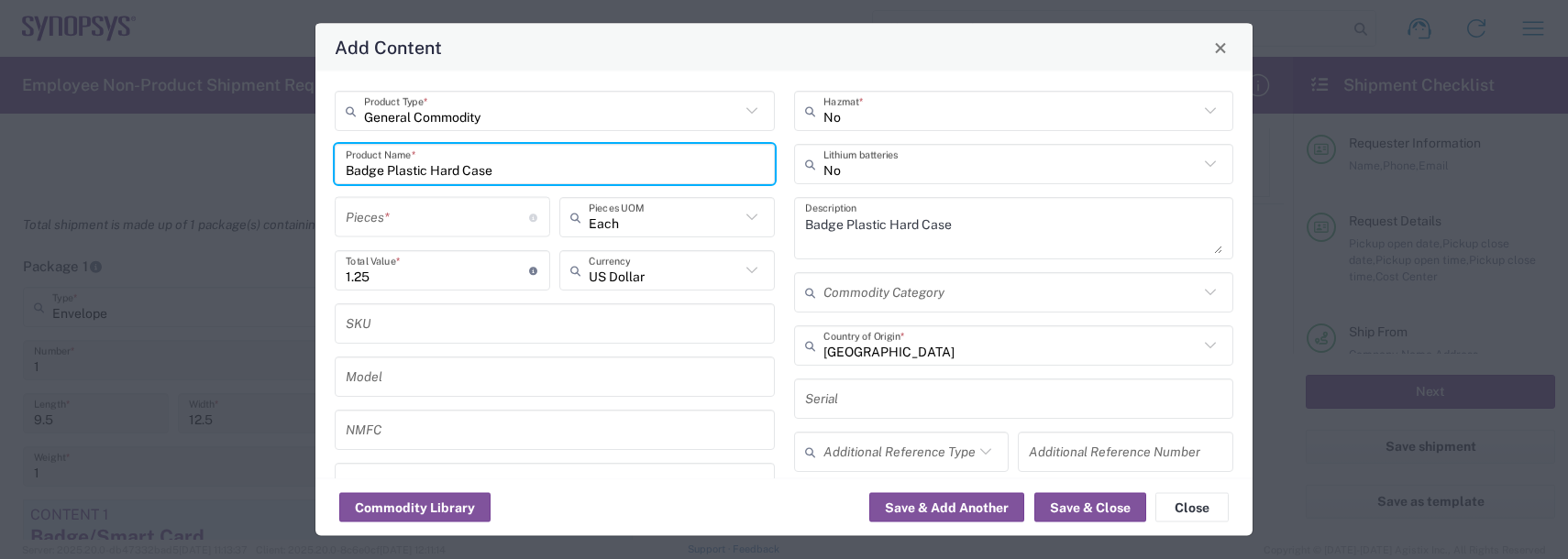
type input "NLR - No License Required"
click at [388, 214] on input "number" at bounding box center [437, 217] width 184 height 32
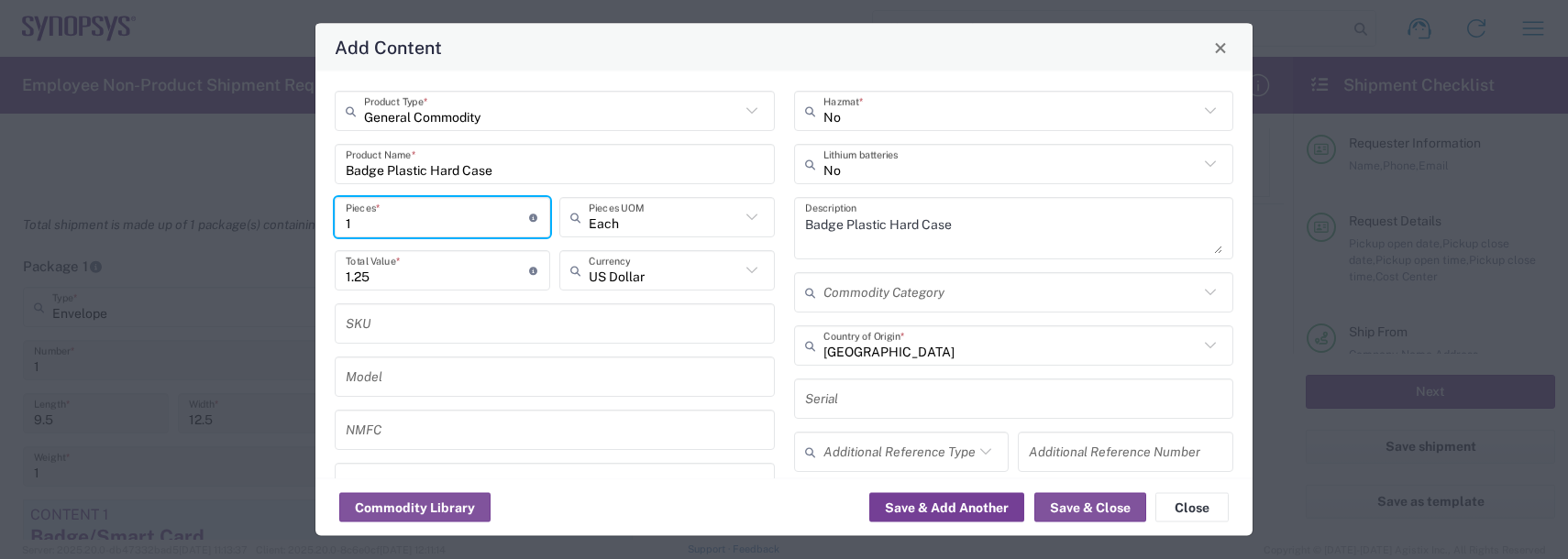
type input "1"
click at [913, 510] on button "Save & Add Another" at bounding box center [947, 507] width 155 height 29
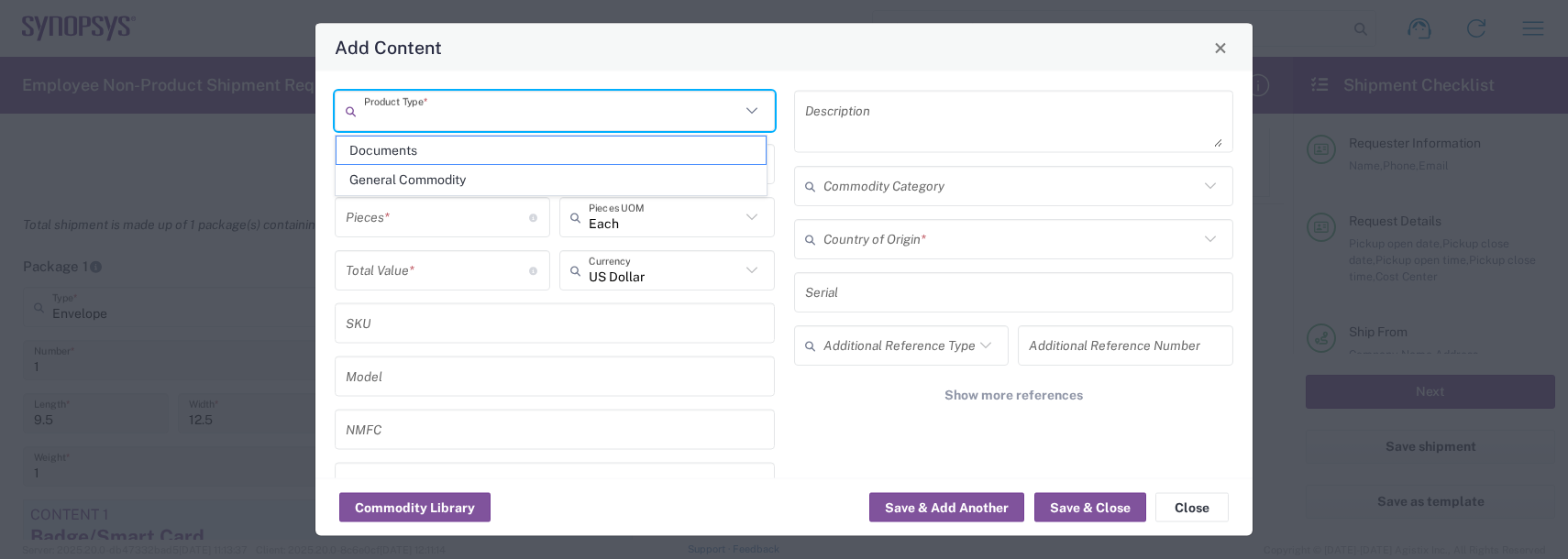
click at [432, 102] on input "text" at bounding box center [552, 110] width 375 height 32
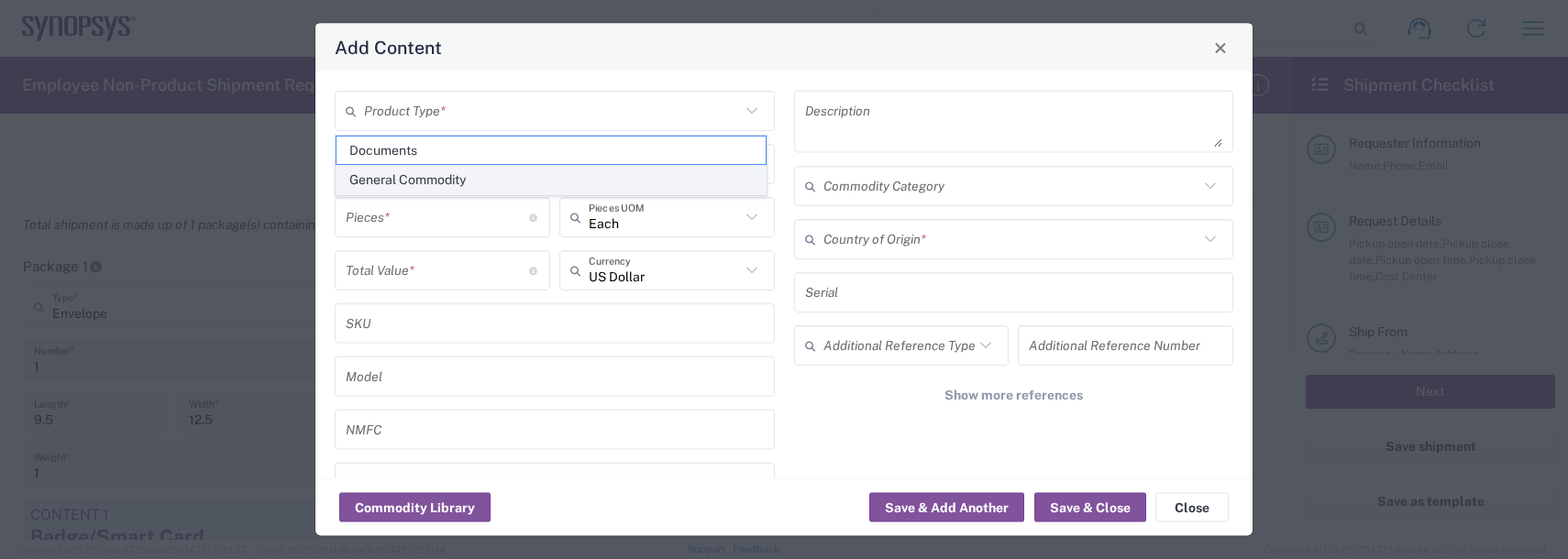
click at [417, 174] on span "General Commodity" at bounding box center [551, 180] width 429 height 29
type input "General Commodity"
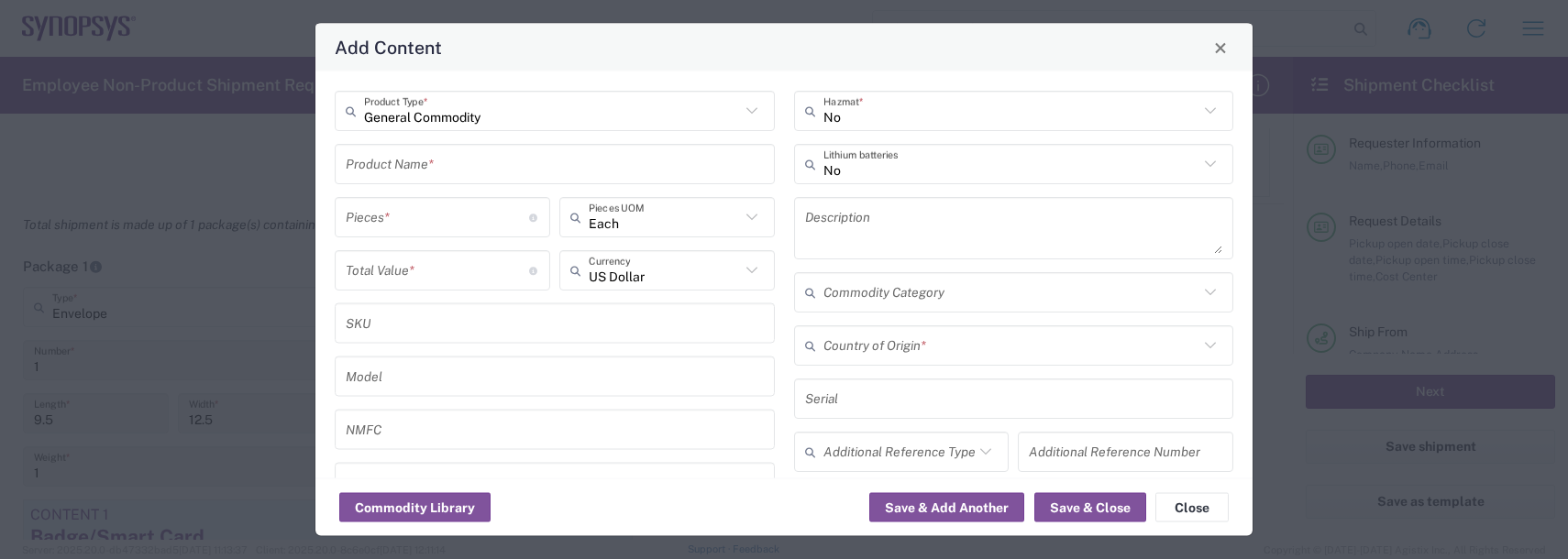
click at [411, 165] on input "text" at bounding box center [554, 163] width 418 height 32
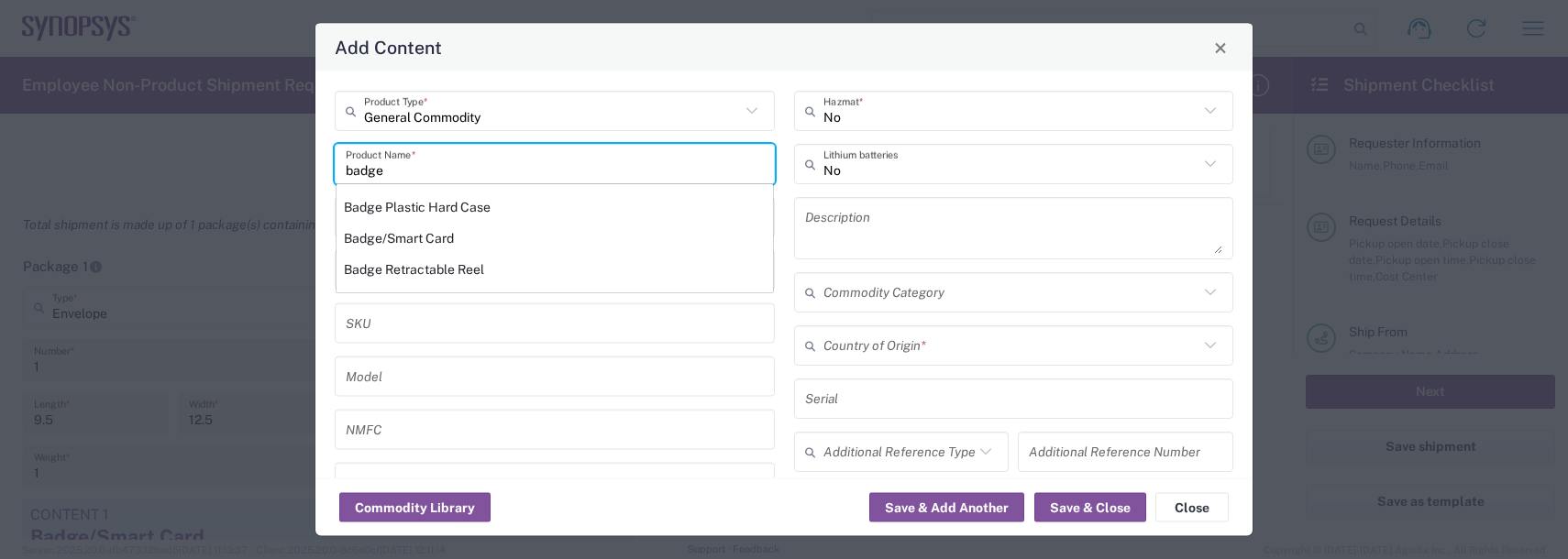
click at [416, 274] on div "Badge Retractable Reel" at bounding box center [554, 269] width 436 height 31
type input "Badge Retractable Reel"
type input "1.85"
type textarea "Badge Retractable Reel"
type input "[GEOGRAPHIC_DATA]"
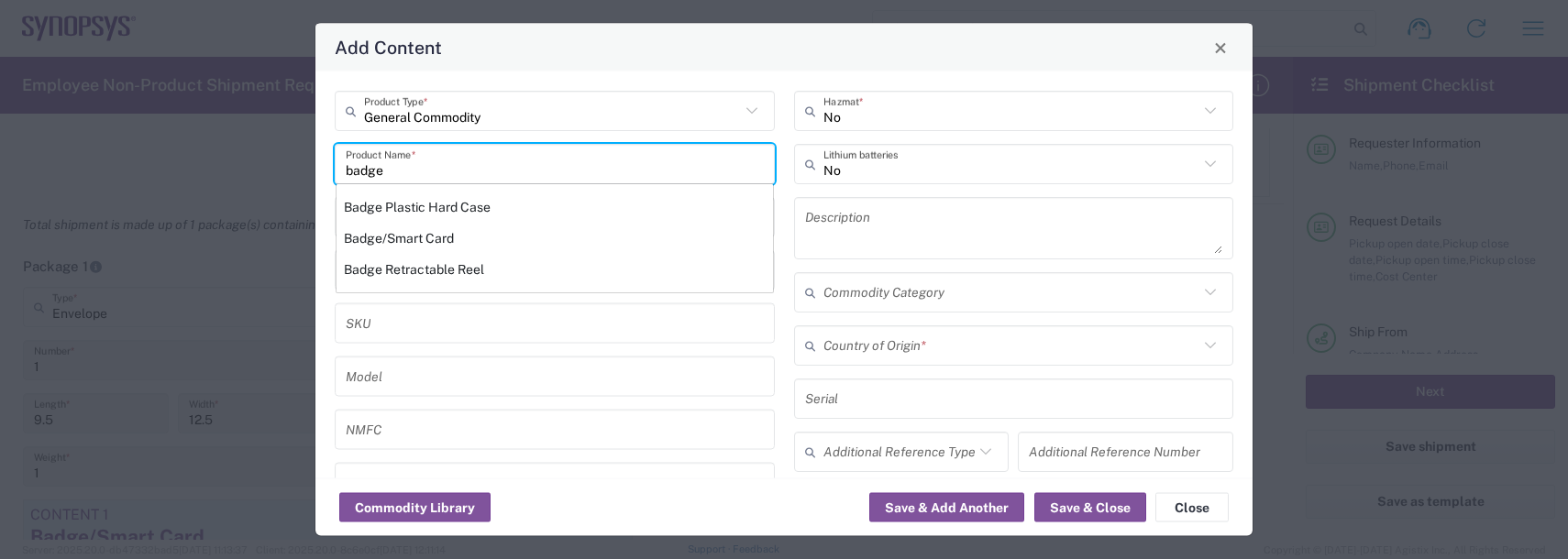
type input "7326.90.8695"
type input "BIS"
type input "EAR99"
type input "7326.90.9010"
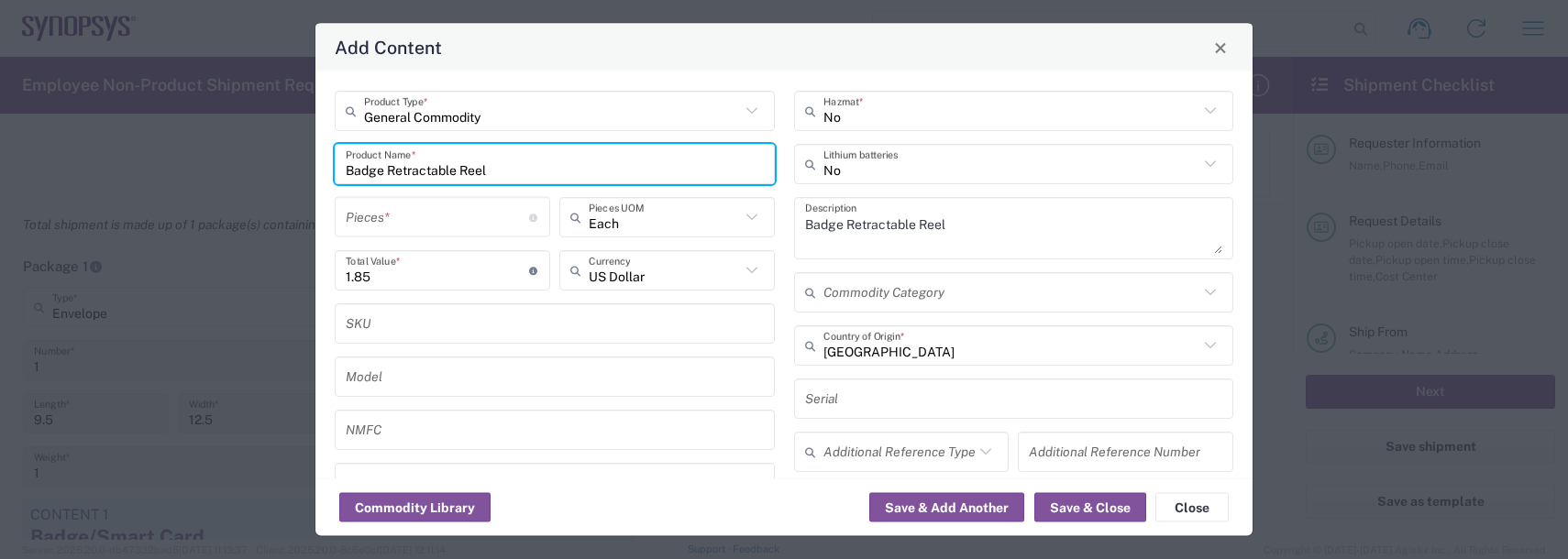
type input "NLR - No License Required"
click at [397, 211] on input "number" at bounding box center [437, 217] width 184 height 32
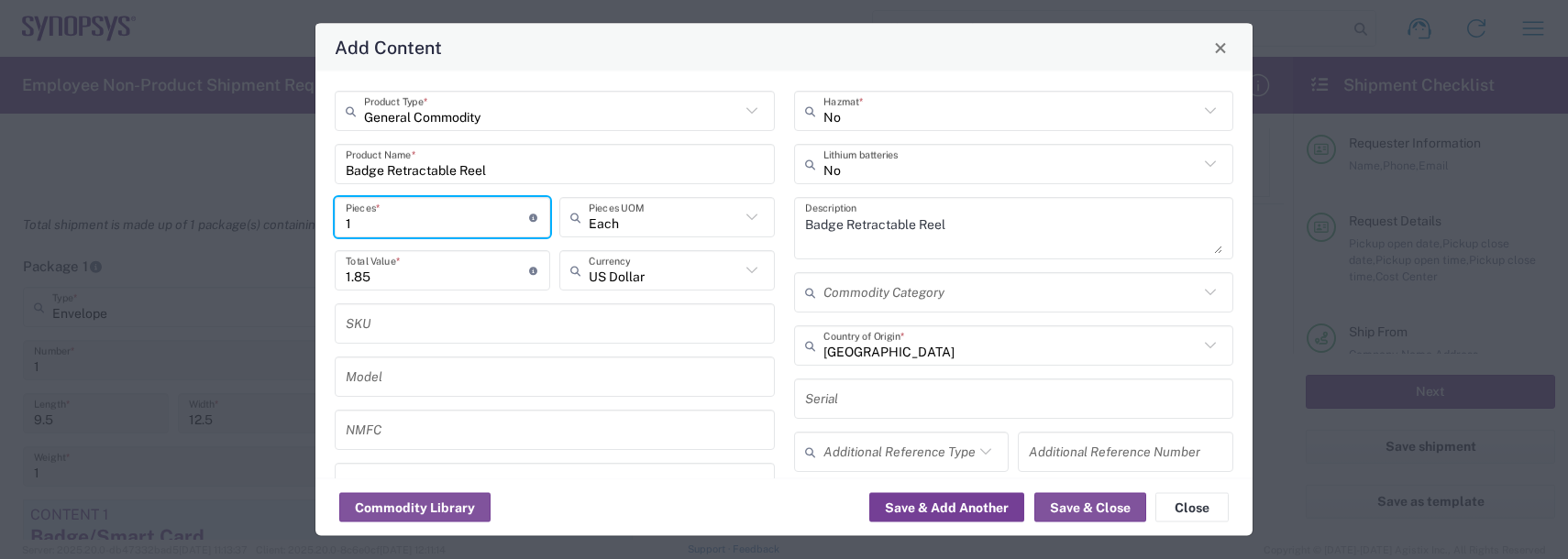
type input "1"
click at [914, 505] on button "Save & Add Another" at bounding box center [947, 507] width 155 height 29
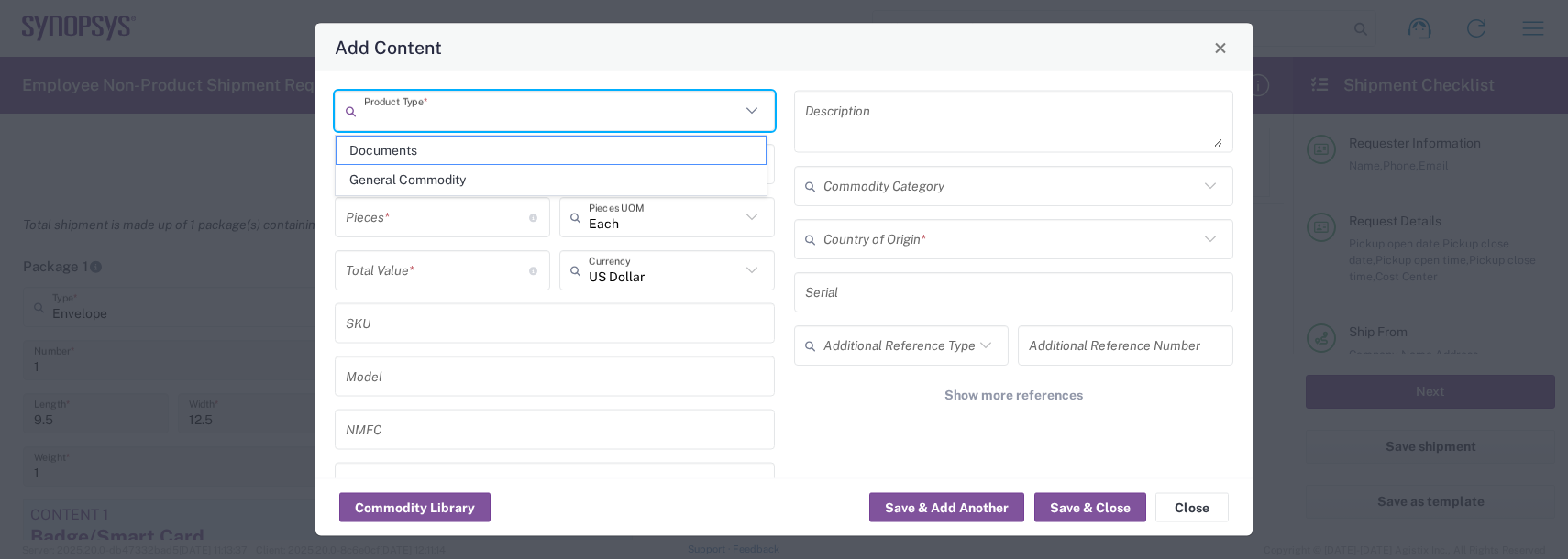
click at [411, 102] on input "text" at bounding box center [552, 110] width 375 height 32
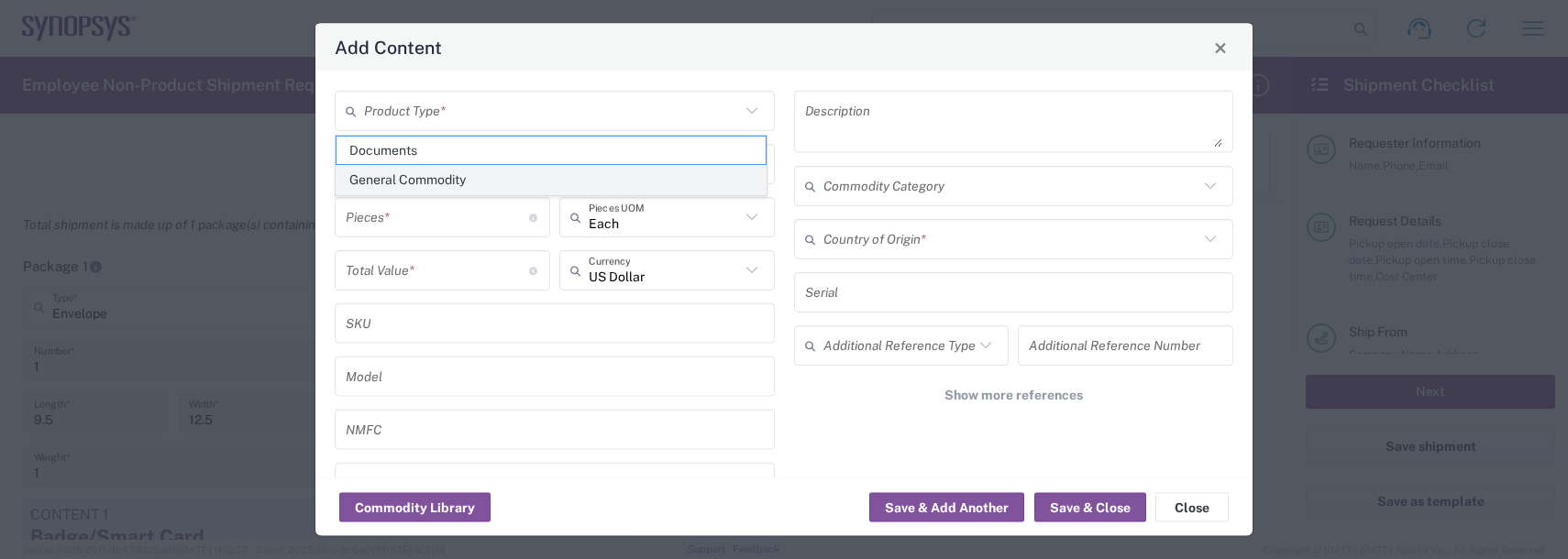
click at [402, 179] on span "General Commodity" at bounding box center [551, 180] width 429 height 29
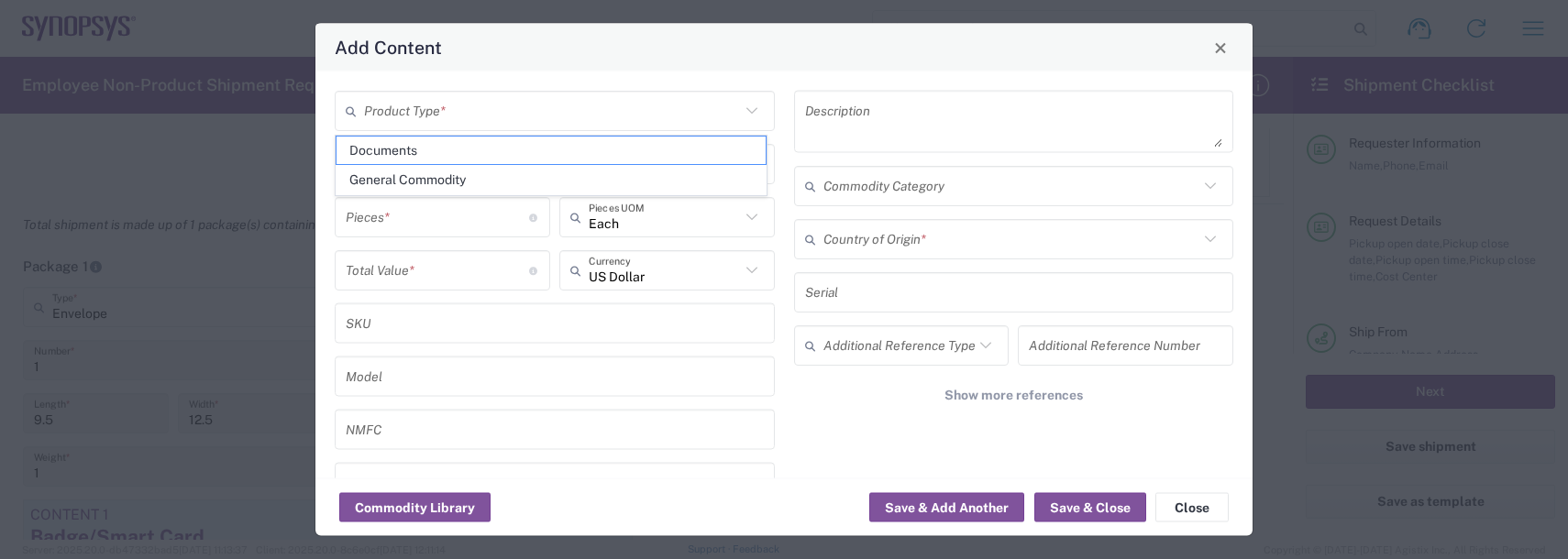
type input "General Commodity"
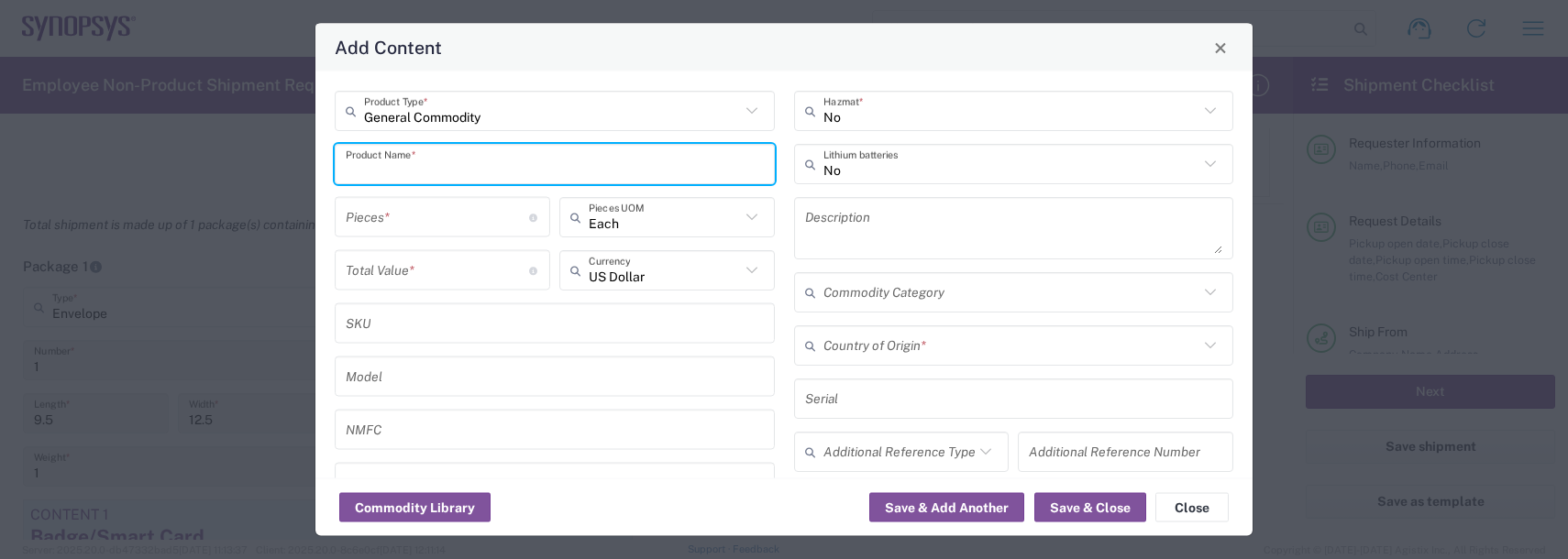
click at [394, 154] on input "text" at bounding box center [554, 163] width 418 height 32
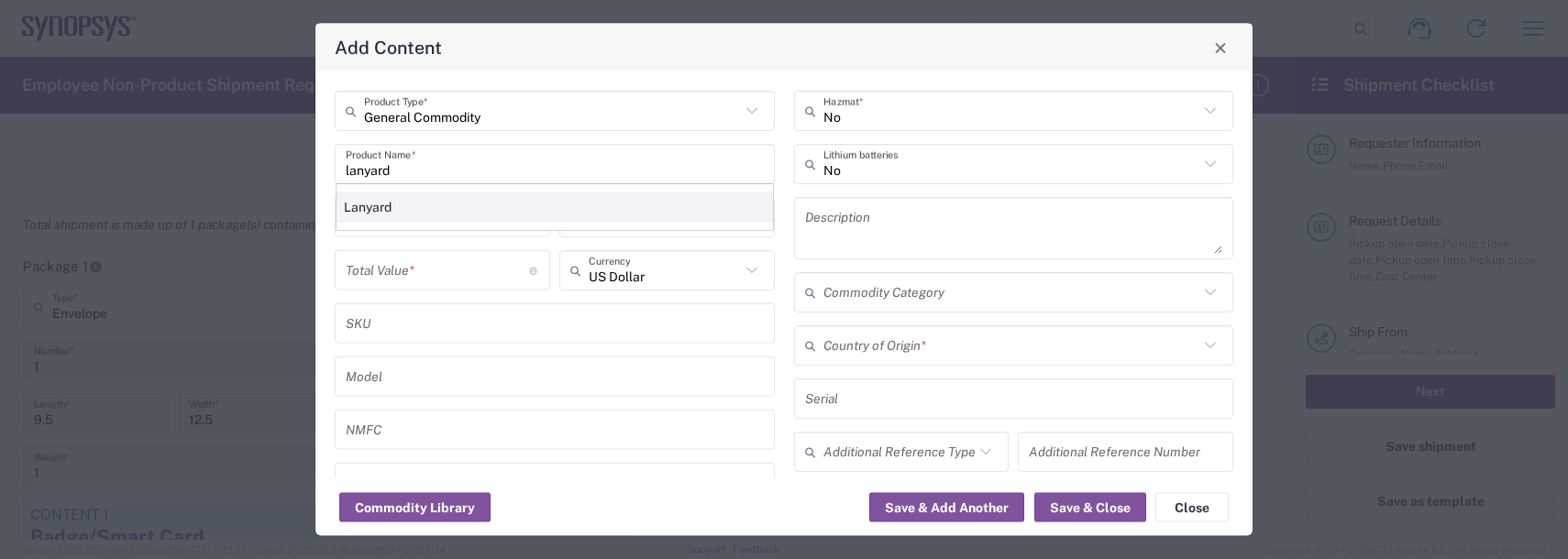
click at [399, 198] on div "Lanyard" at bounding box center [554, 207] width 436 height 31
type input "Lanyard"
type input "1.7"
type textarea "Lanyard for ID Badge"
type input "[GEOGRAPHIC_DATA]"
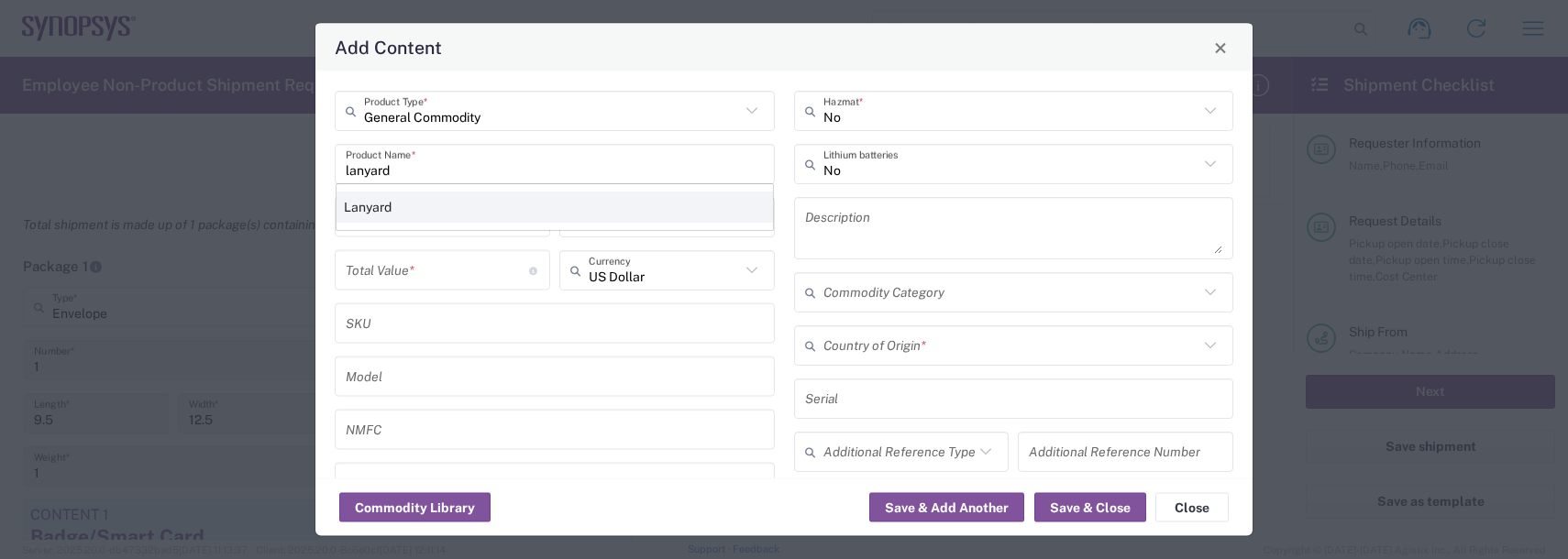
type input "5609.00.3000"
type input "BIS"
type input "EAR99"
type input "NLR - No License Required"
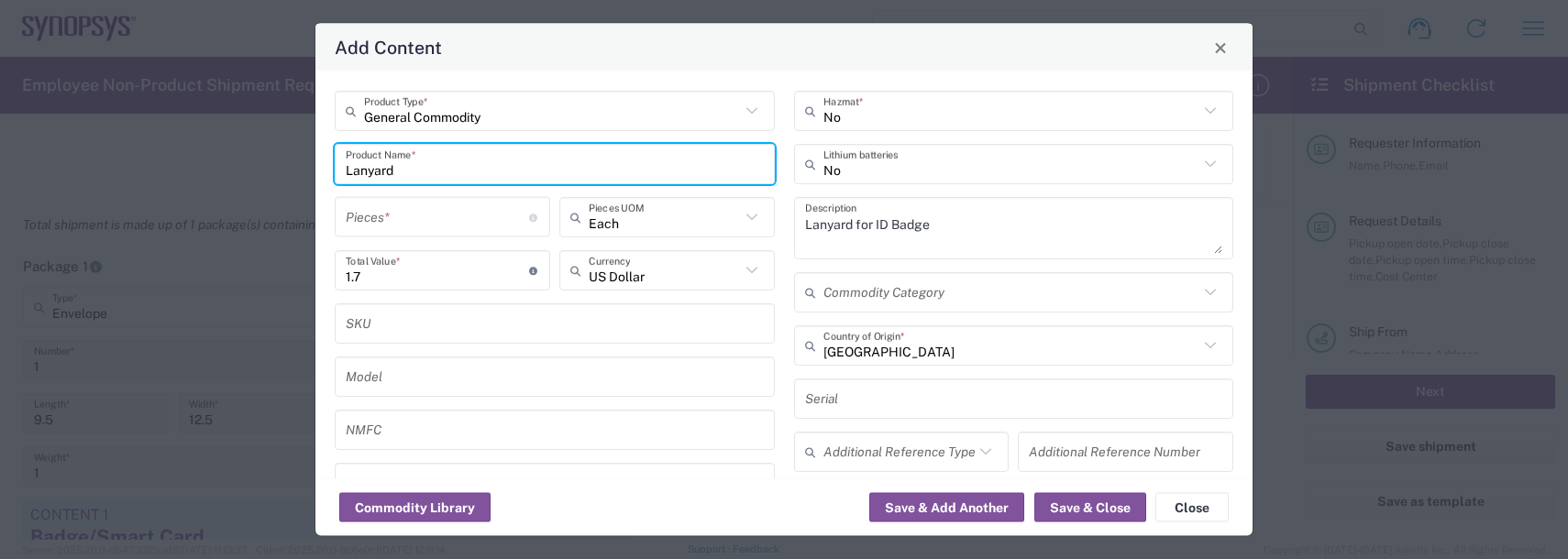
click at [393, 204] on input "number" at bounding box center [437, 217] width 184 height 32
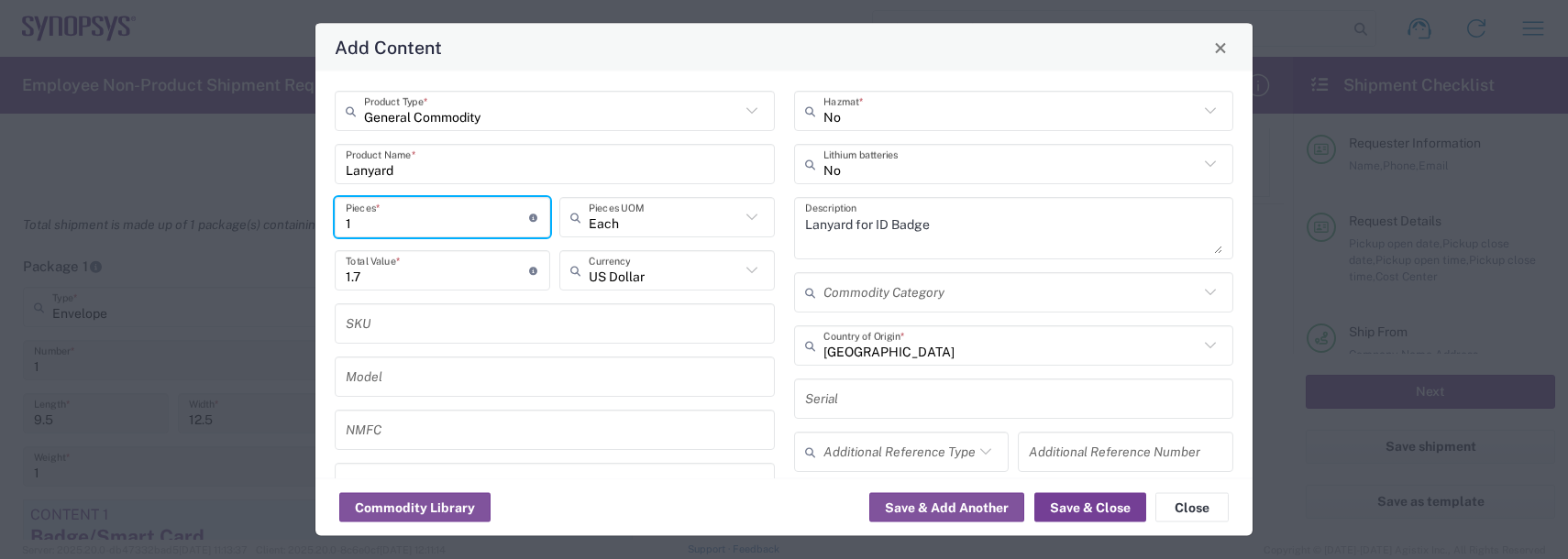
type input "1"
click at [1066, 515] on button "Save & Close" at bounding box center [1090, 507] width 112 height 29
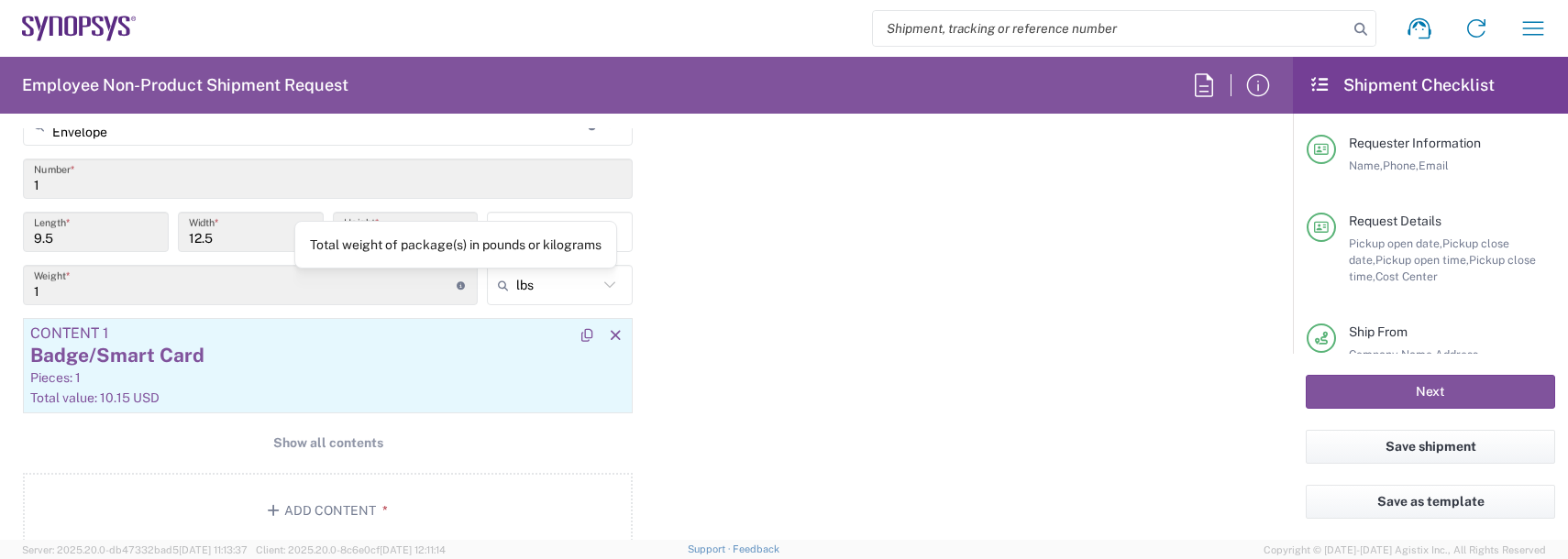
scroll to position [1742, 0]
click at [314, 435] on span "Show all contents" at bounding box center [328, 441] width 110 height 18
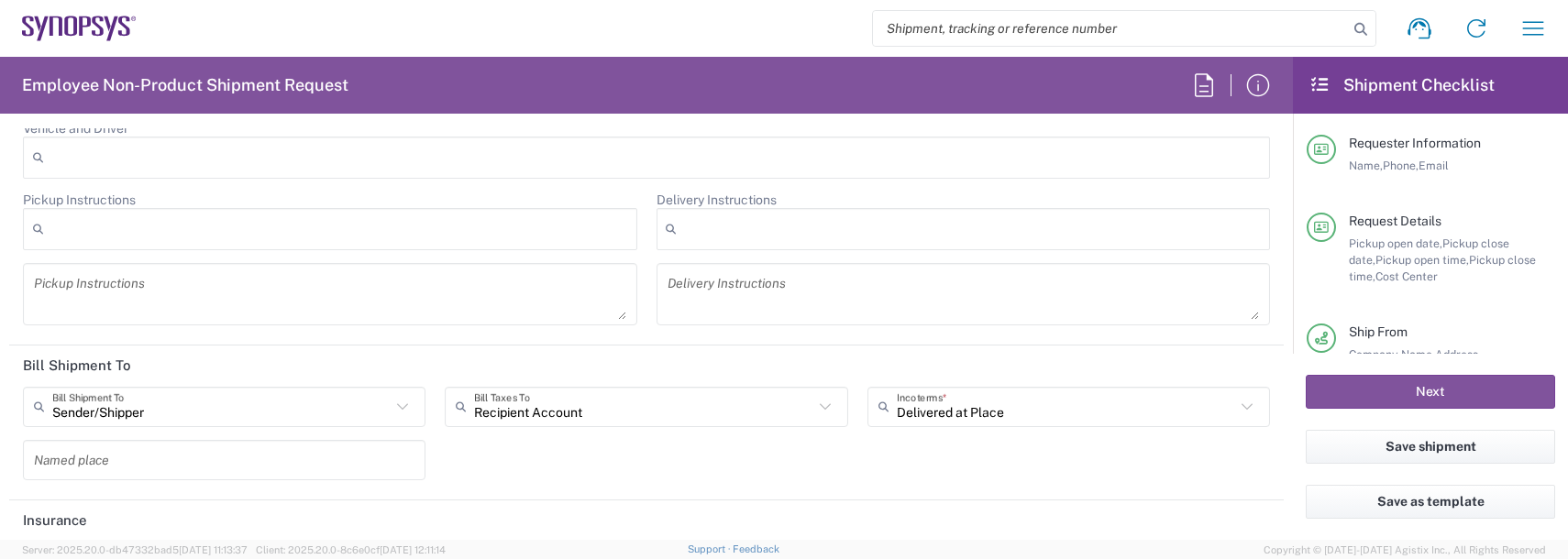
scroll to position [2934, 0]
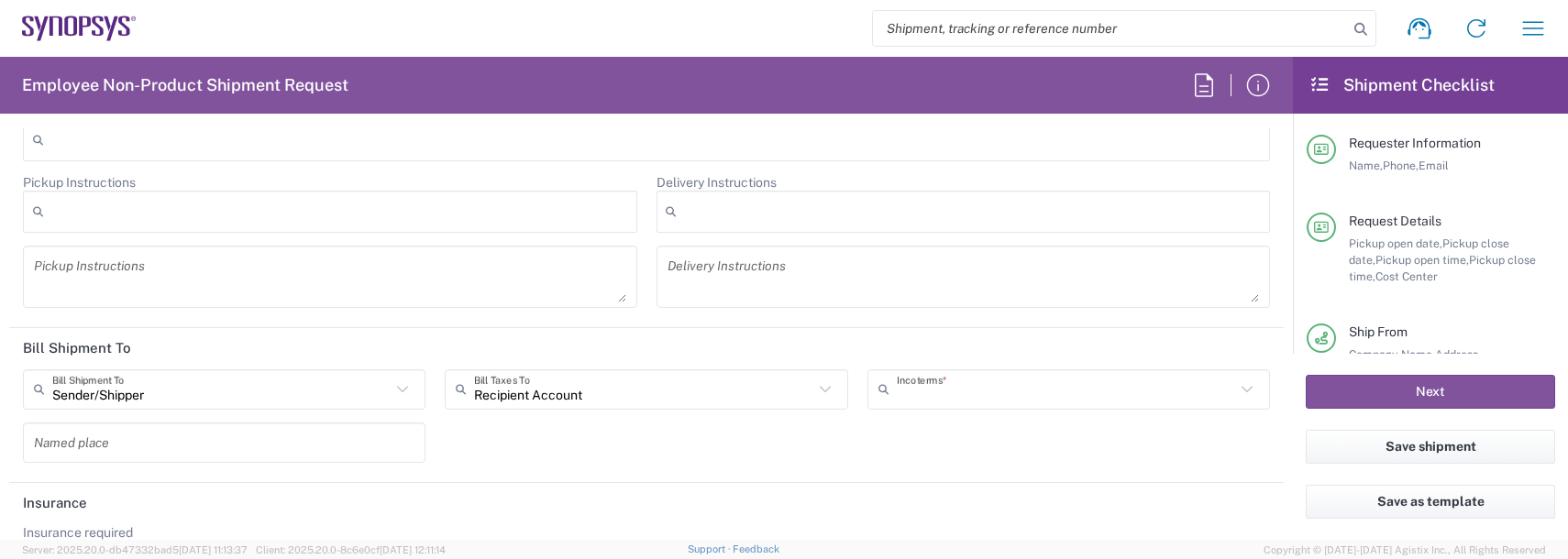
click at [946, 378] on input "text" at bounding box center [1065, 389] width 338 height 32
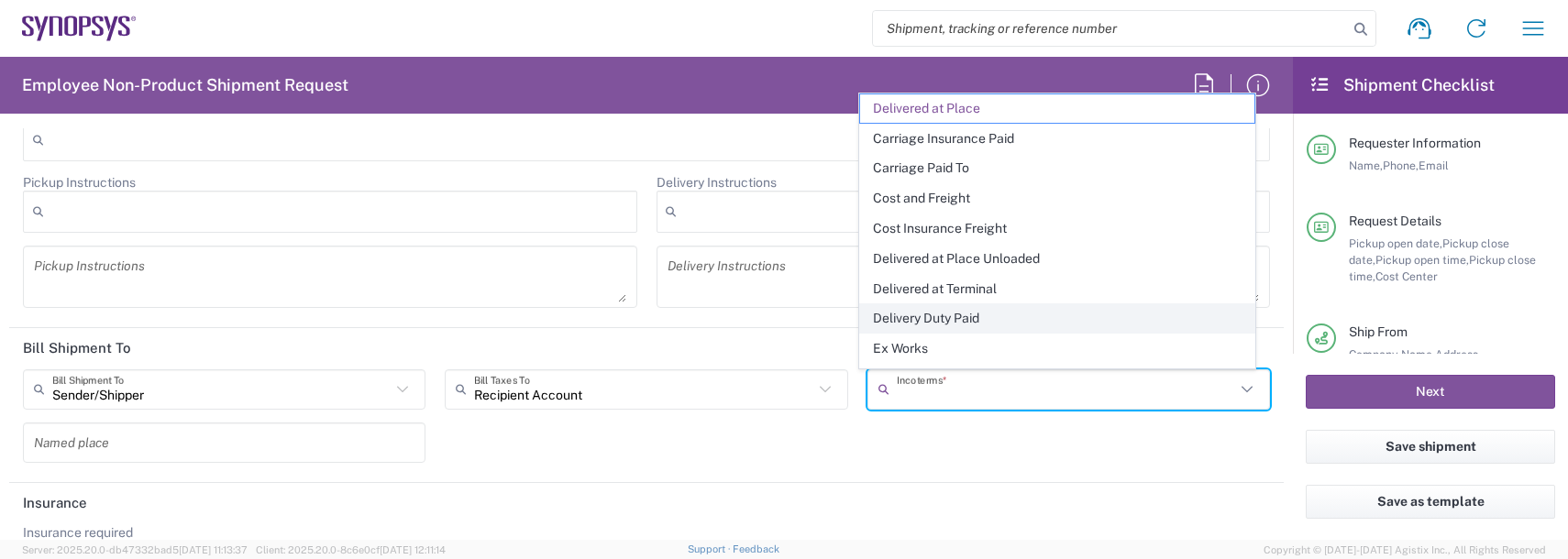
click at [941, 317] on span "Delivery Duty Paid" at bounding box center [1057, 319] width 394 height 29
type input "Sender/Shipper"
type input "Delivery Duty Paid"
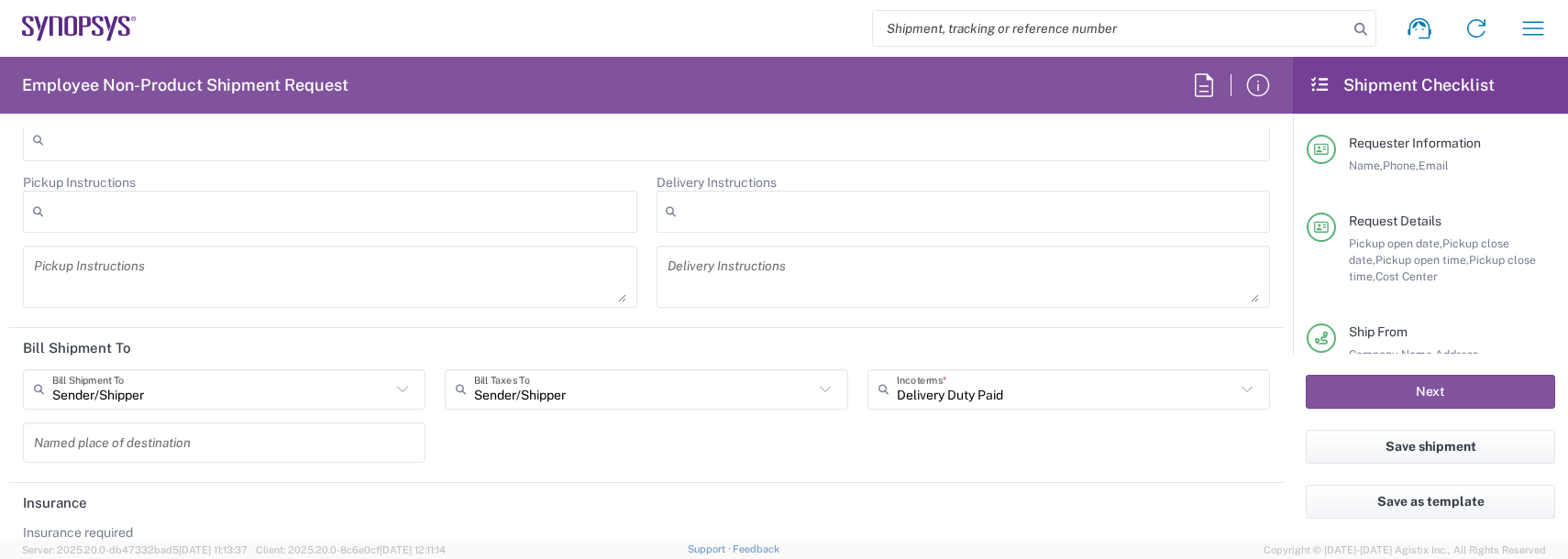
drag, startPoint x: 937, startPoint y: 461, endPoint x: 1093, endPoint y: 467, distance: 156.1
click at [938, 461] on div "Sender/[PERSON_NAME] Shipment To Sender/Shipper Recipient Account Third Party A…" at bounding box center [647, 423] width 1266 height 106
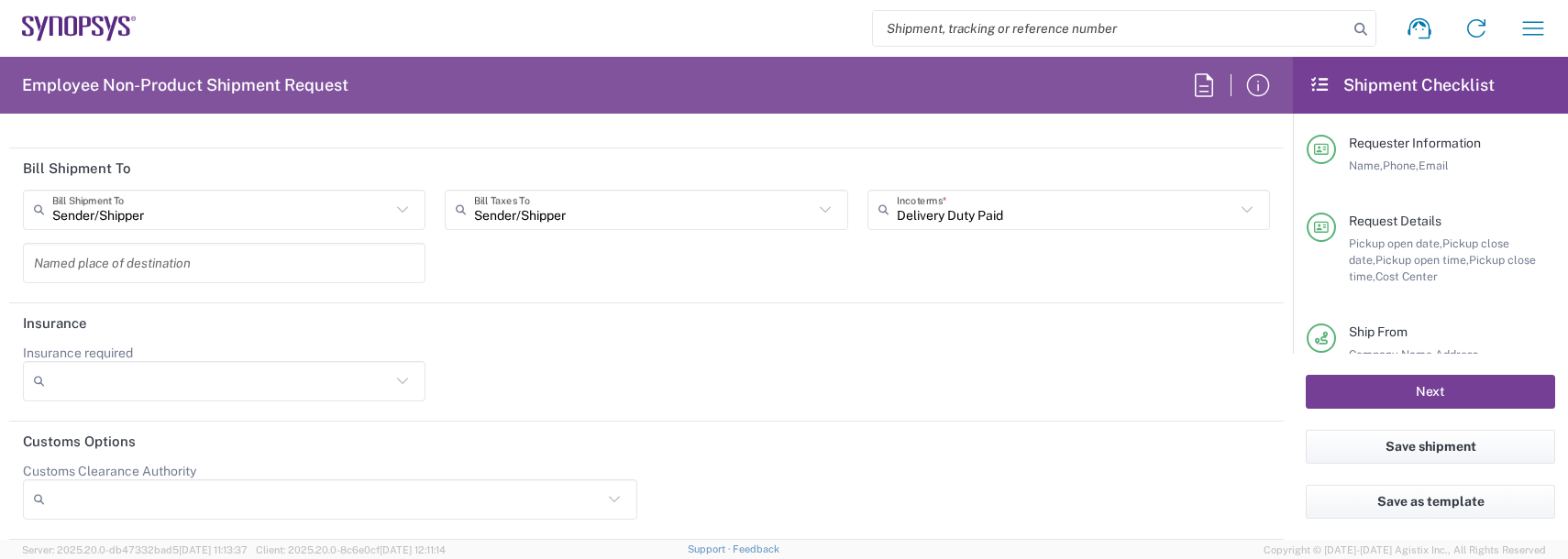
click at [1325, 395] on button "Next" at bounding box center [1430, 391] width 250 height 34
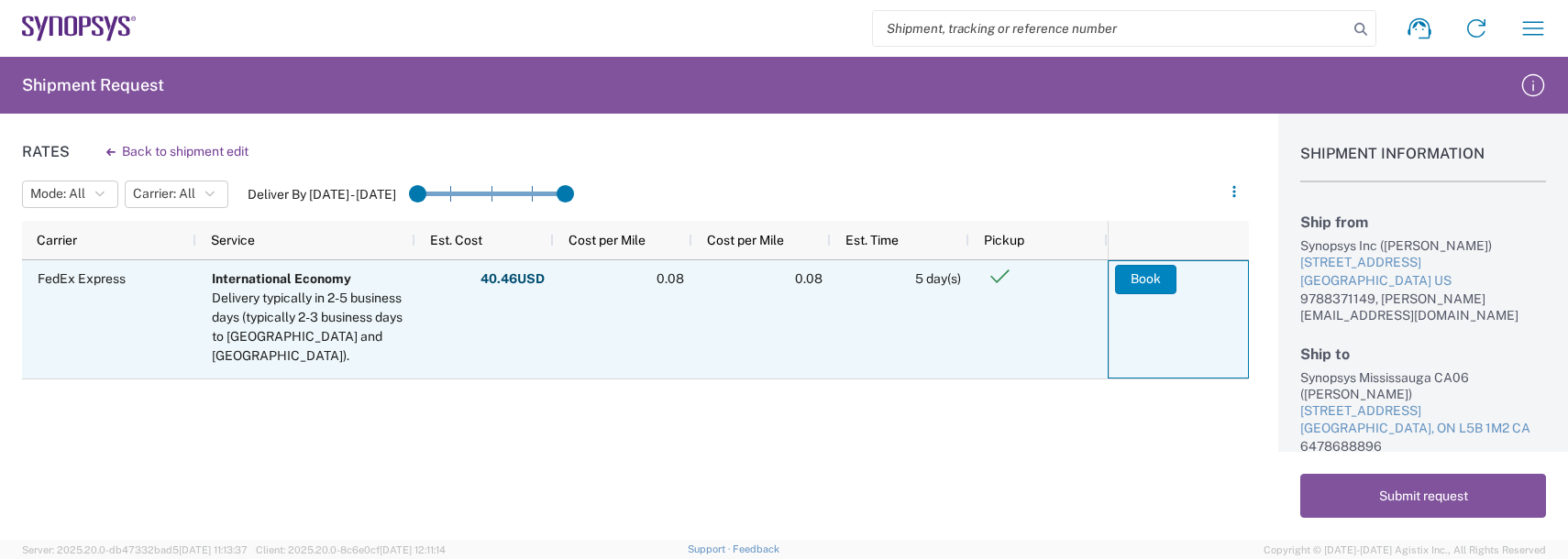
click at [1157, 281] on button "Book" at bounding box center [1146, 279] width 61 height 29
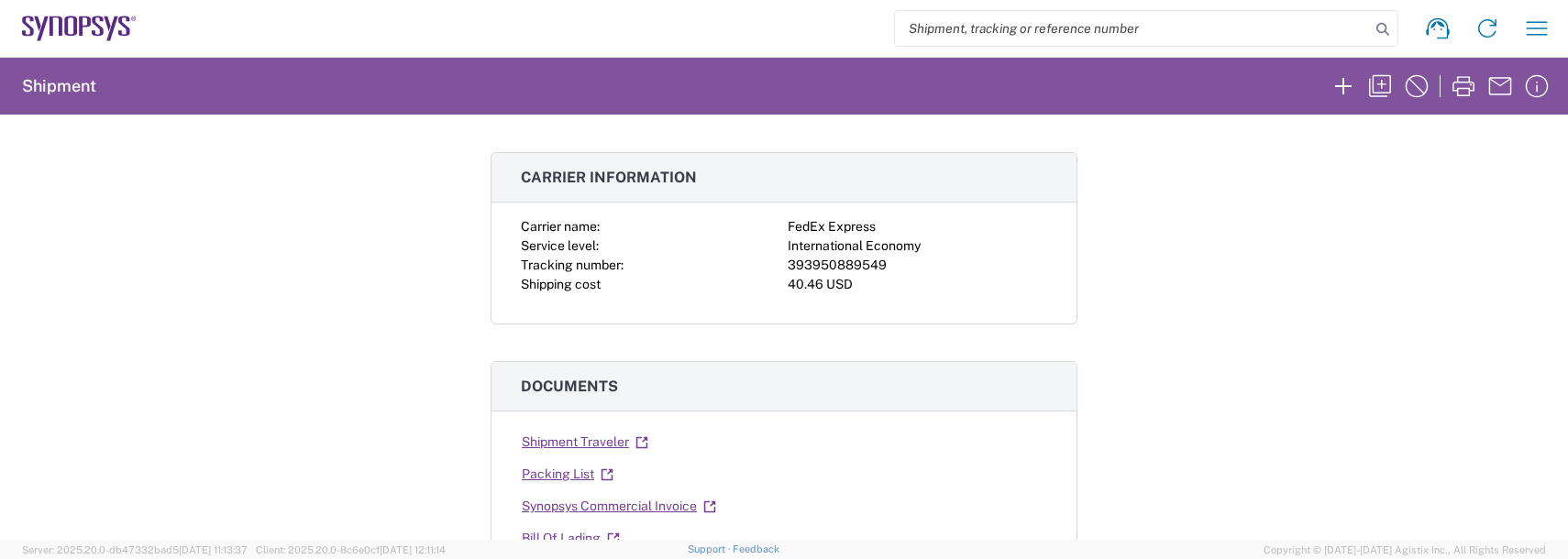
scroll to position [184, 0]
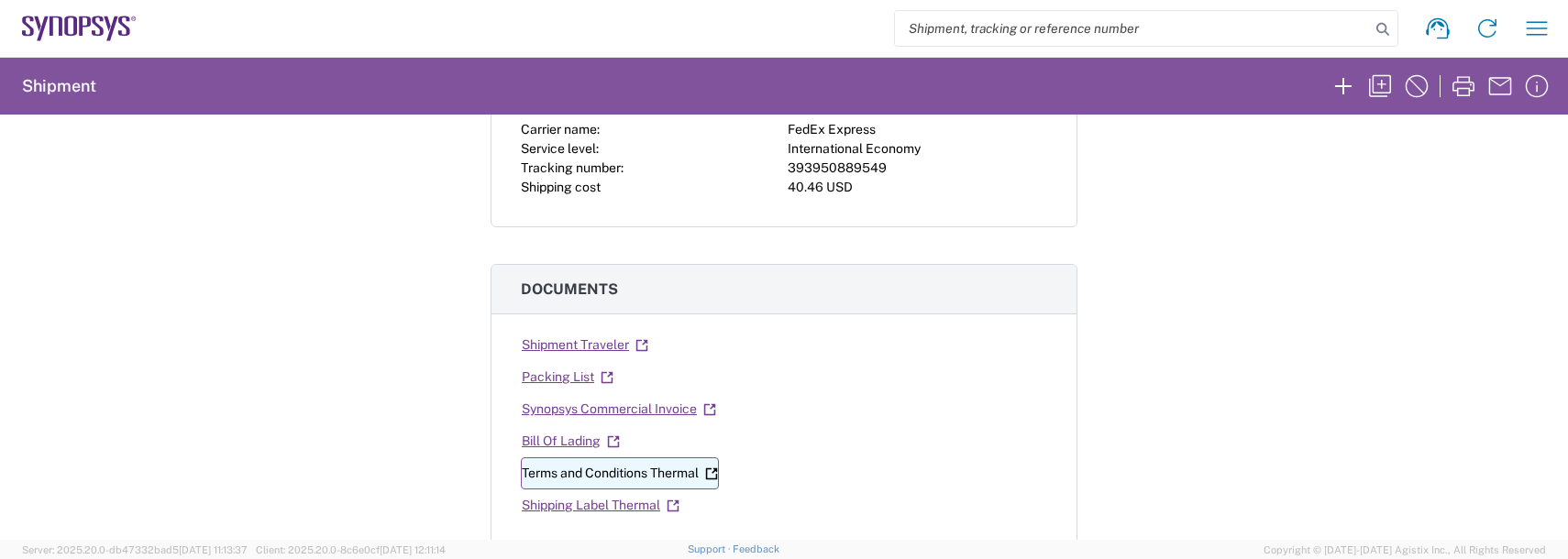
click at [630, 476] on link "Terms and Conditions Thermal" at bounding box center [620, 473] width 198 height 32
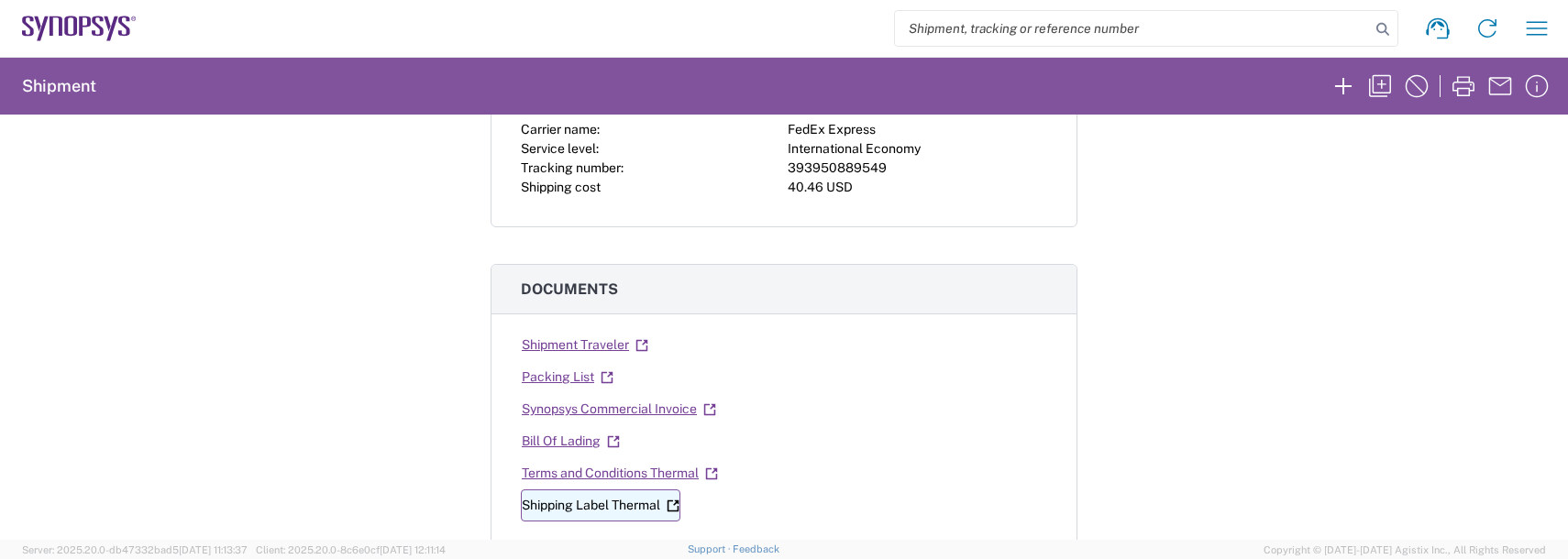
click at [578, 504] on link "Shipping Label Thermal" at bounding box center [600, 505] width 159 height 32
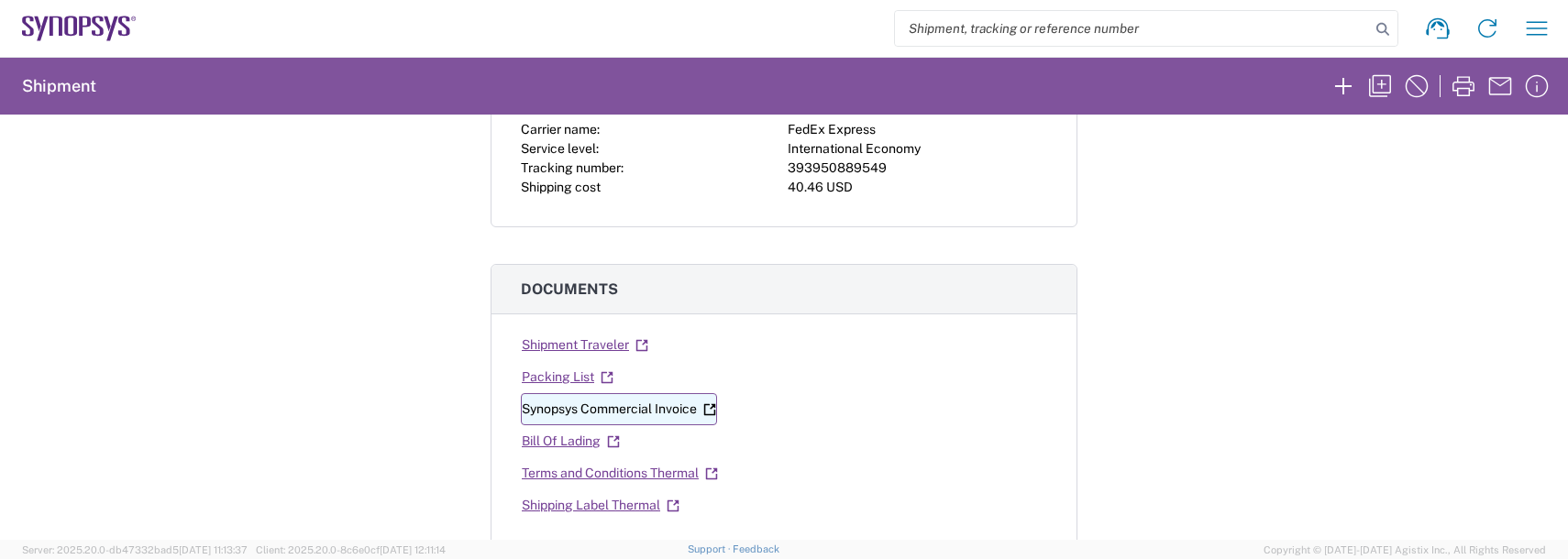
click at [588, 411] on link "Synopsys Commercial Invoice" at bounding box center [619, 409] width 197 height 32
click at [356, 386] on div "Shipment 57036845 Google Maps Carrier information Carrier name: FedEx Express S…" at bounding box center [784, 327] width 1568 height 426
click at [1550, 24] on icon "button" at bounding box center [1536, 28] width 29 height 29
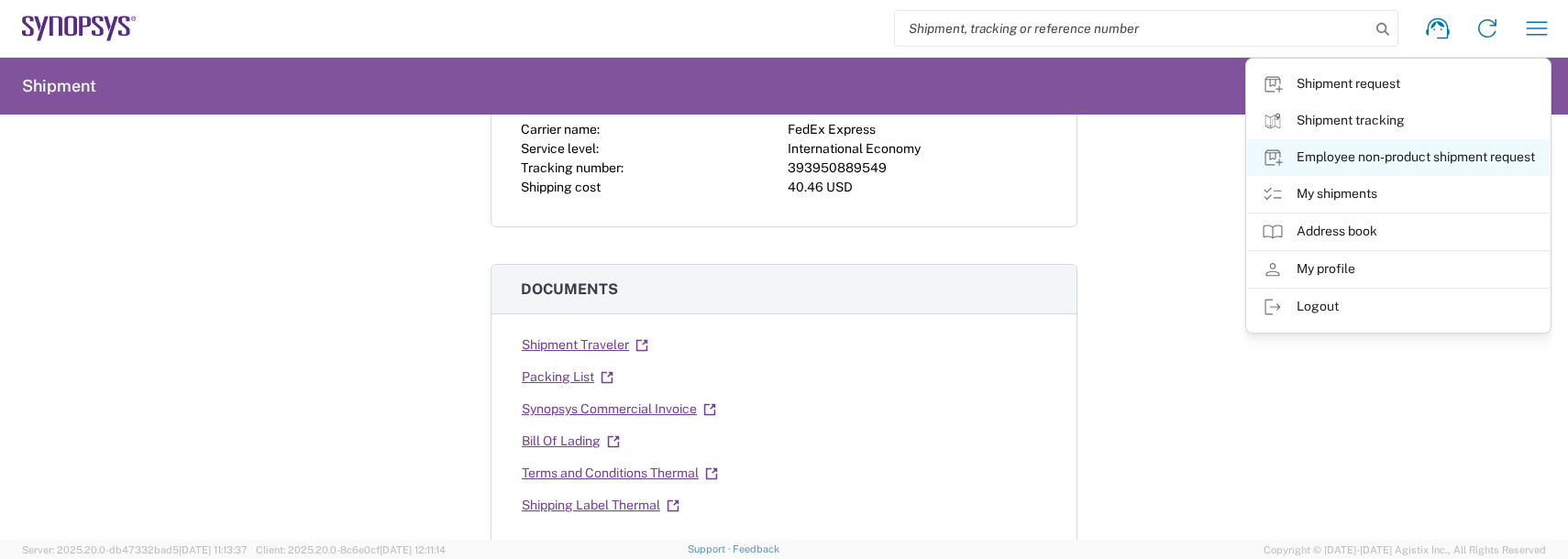
click at [1367, 161] on link "Employee non-product shipment request" at bounding box center [1398, 157] width 303 height 36
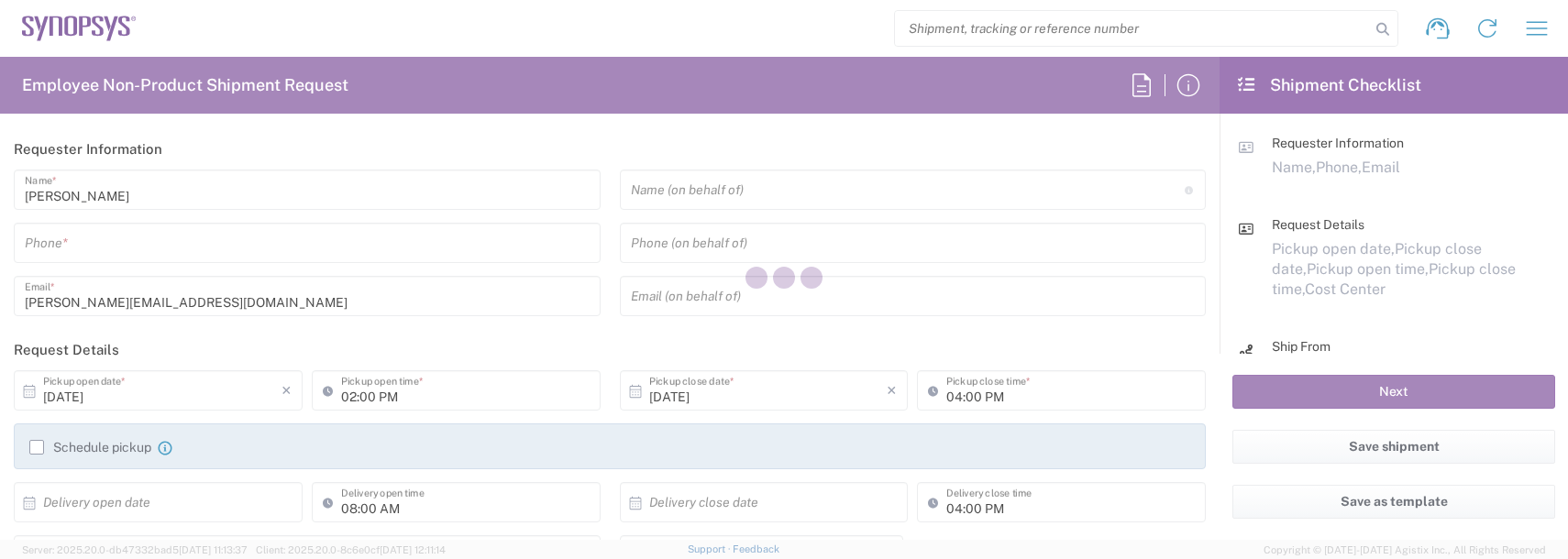
type input "US01, FAC, SAFETY & 110696"
type input "[US_STATE]"
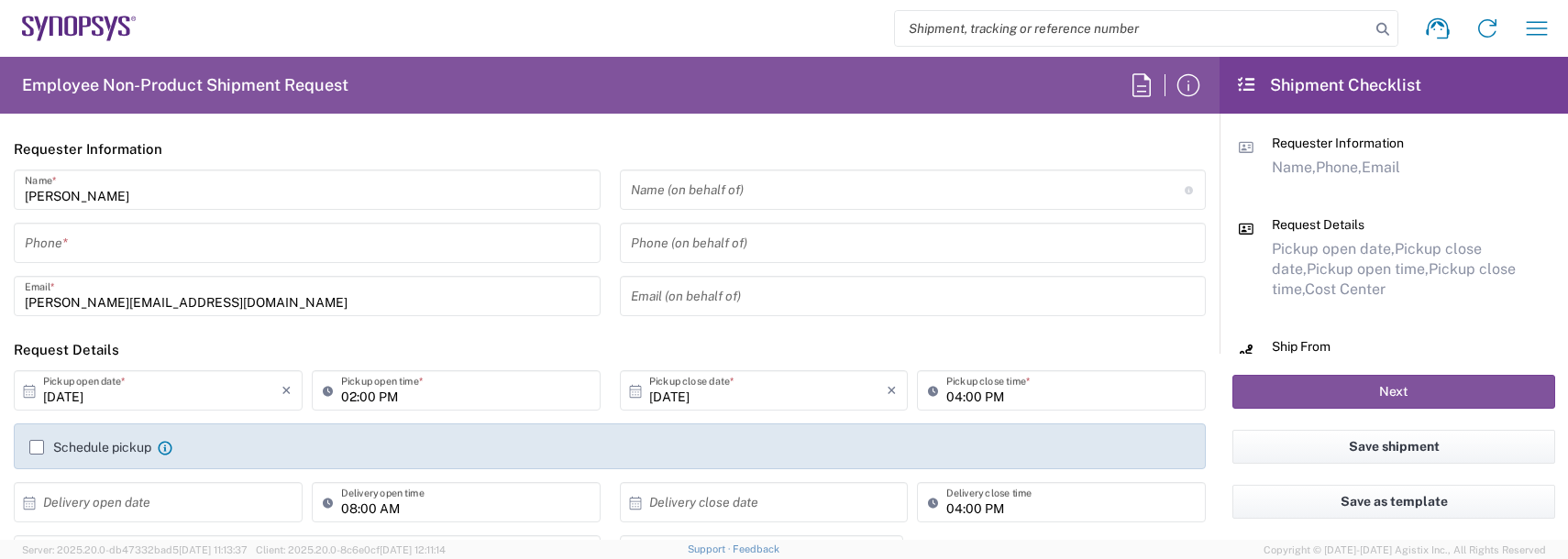
drag, startPoint x: 874, startPoint y: 146, endPoint x: 844, endPoint y: 157, distance: 32.0
click at [873, 146] on header "Requester Information" at bounding box center [609, 149] width 1220 height 41
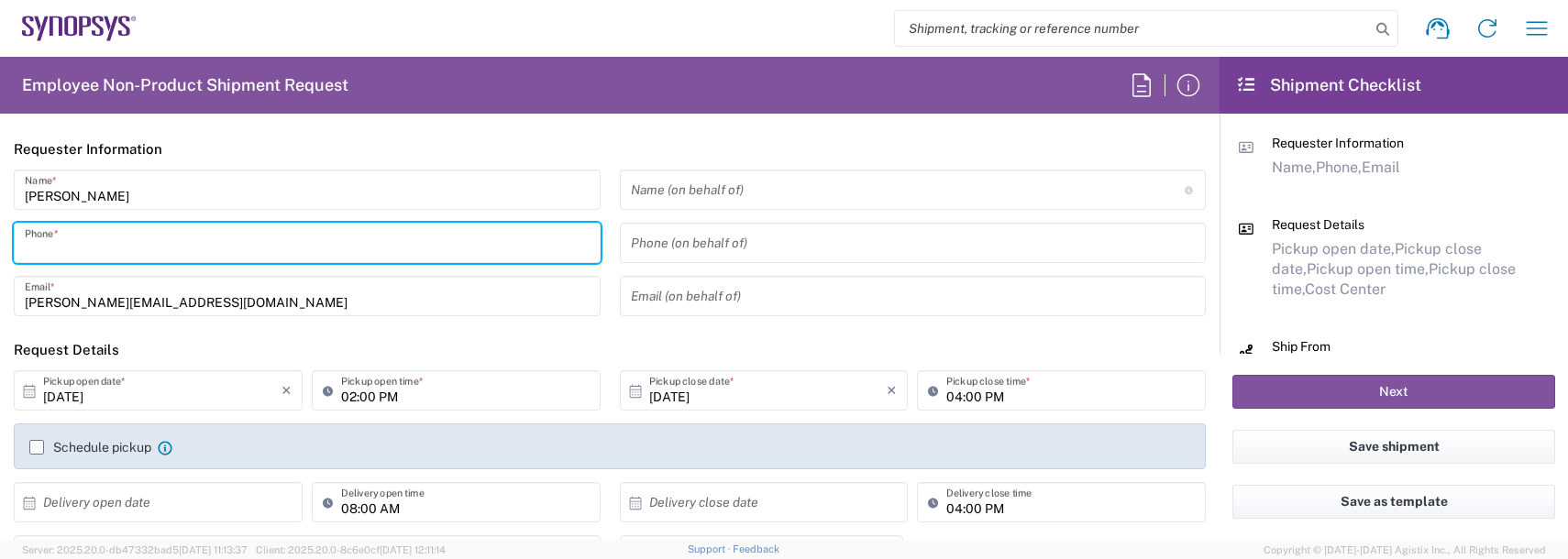
click at [110, 244] on input "tel" at bounding box center [307, 243] width 565 height 32
type input "9788371149"
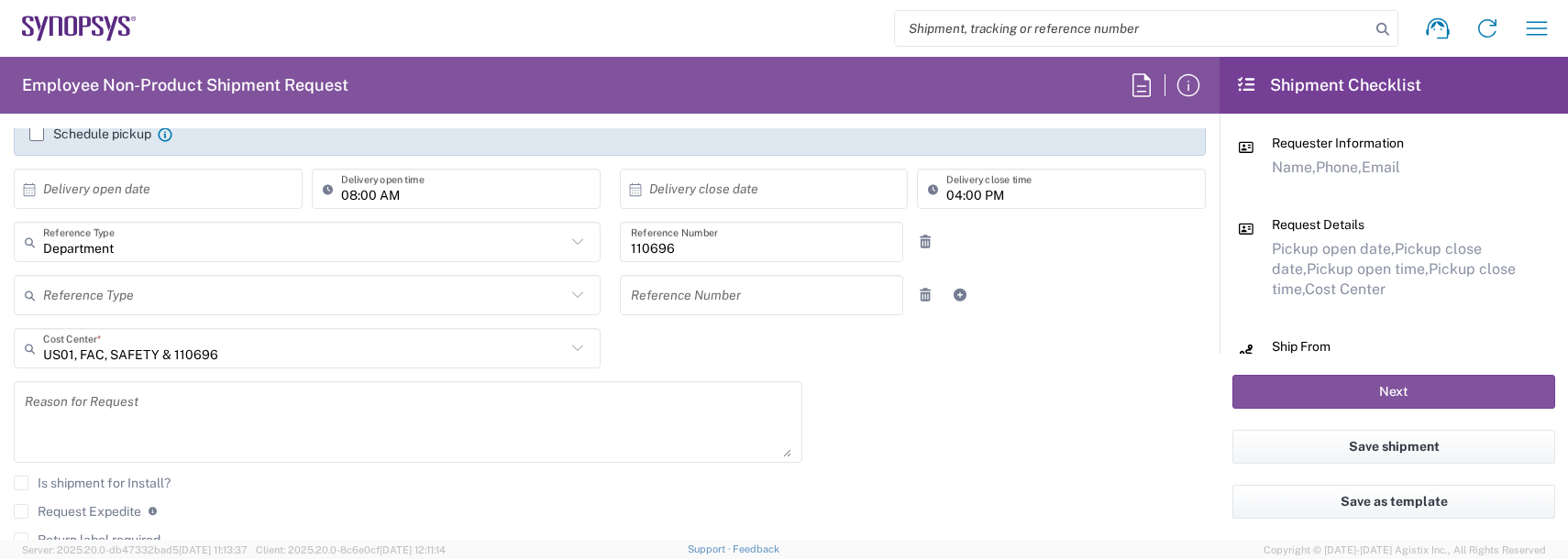
scroll to position [367, 0]
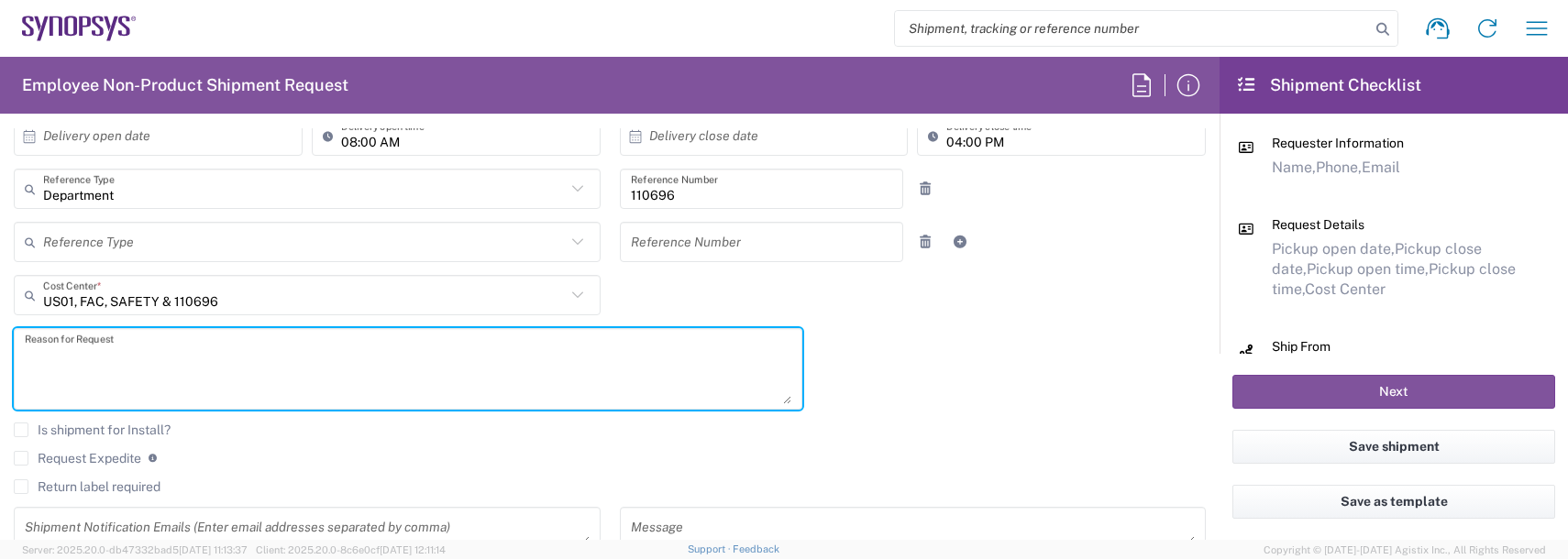
click at [90, 368] on textarea at bounding box center [408, 369] width 767 height 71
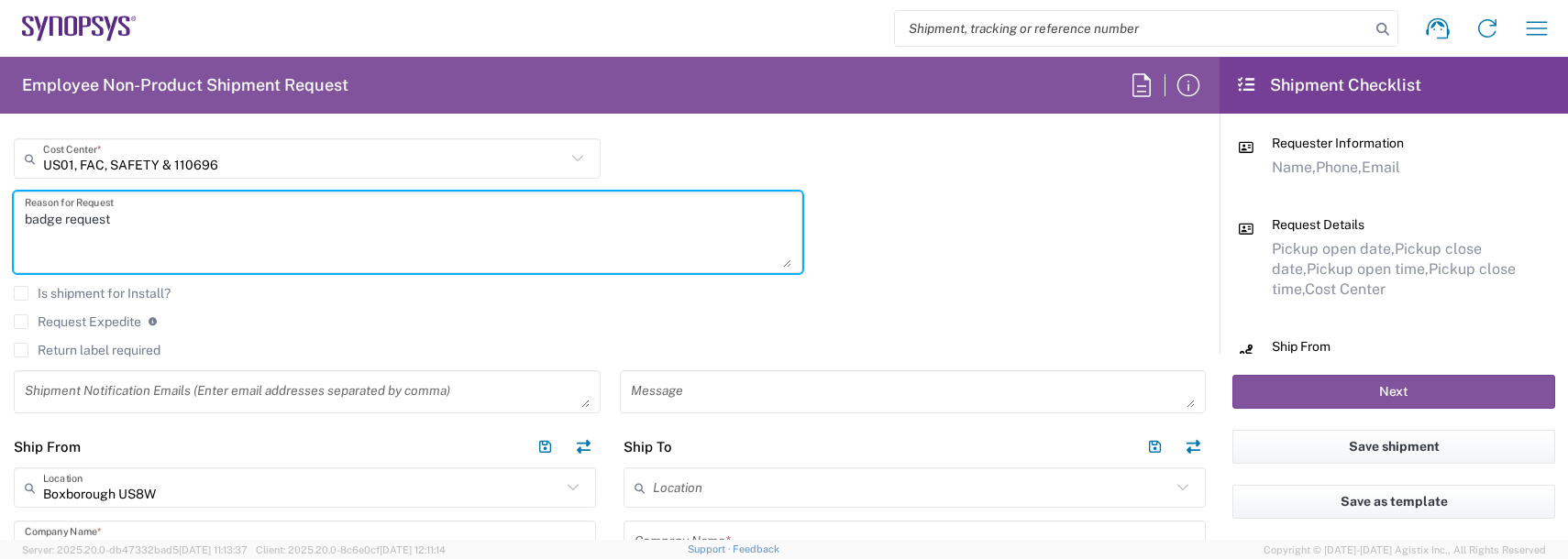
scroll to position [550, 0]
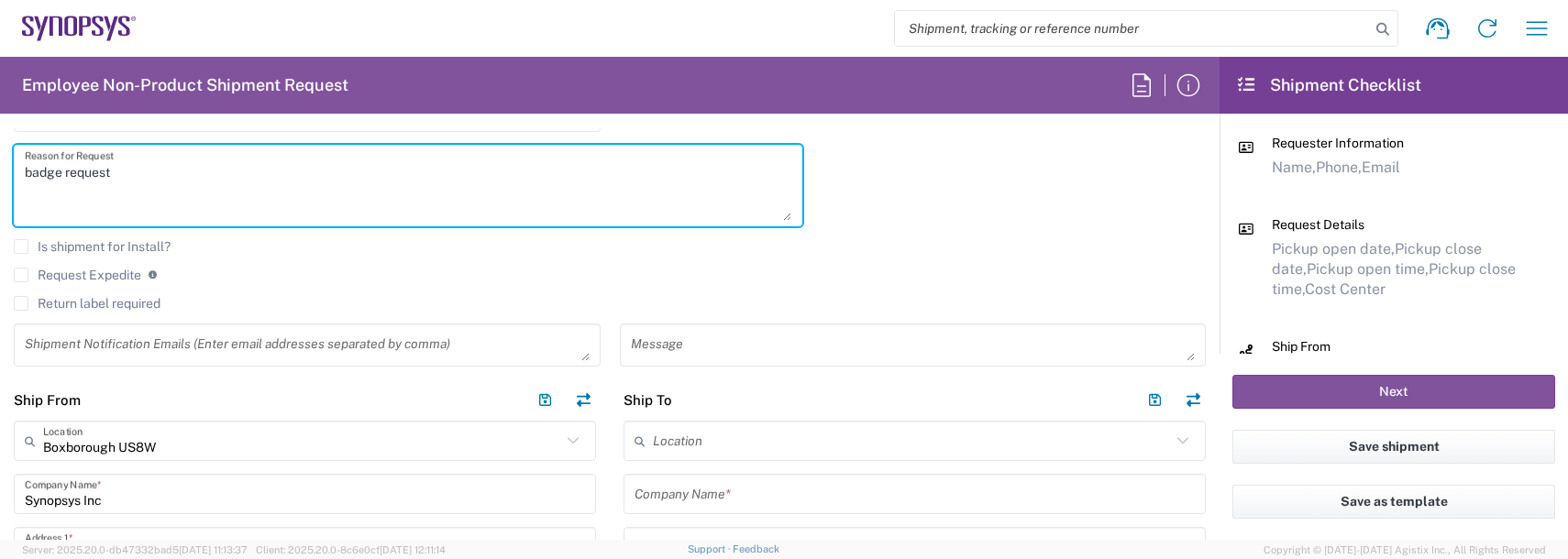
type textarea "badge request"
click at [137, 345] on textarea at bounding box center [307, 345] width 565 height 32
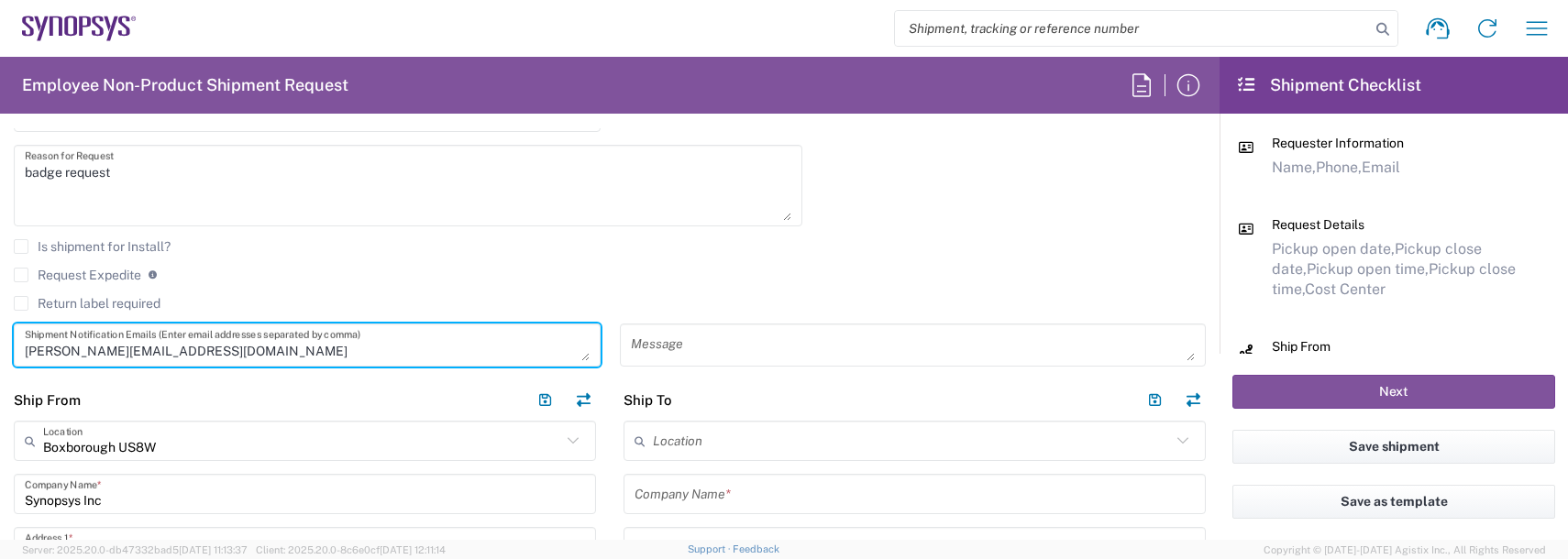
type textarea "[PERSON_NAME][EMAIL_ADDRESS][DOMAIN_NAME]"
click at [748, 440] on input "text" at bounding box center [912, 442] width 518 height 32
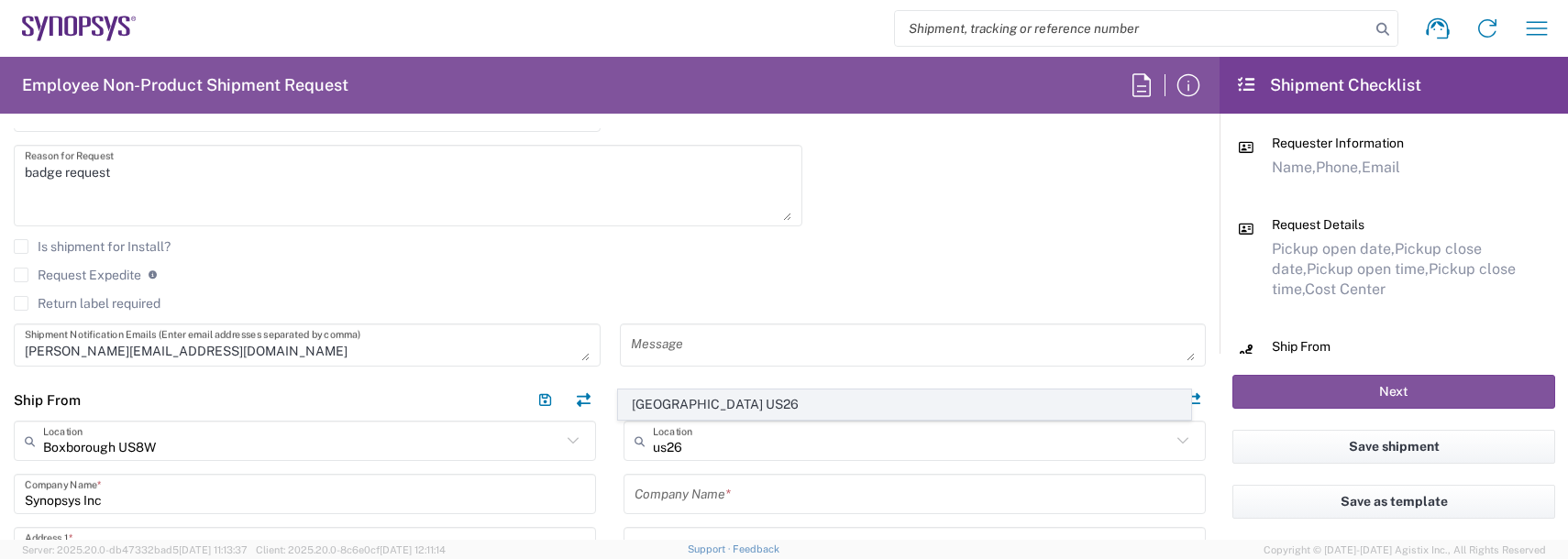
click at [719, 395] on span "[GEOGRAPHIC_DATA] US26" at bounding box center [905, 404] width 572 height 29
type input "[GEOGRAPHIC_DATA] US26"
type input "Synopsys Inc"
type input "1301 S Mopac Expy"
type input "[STREET_ADDRESS]"
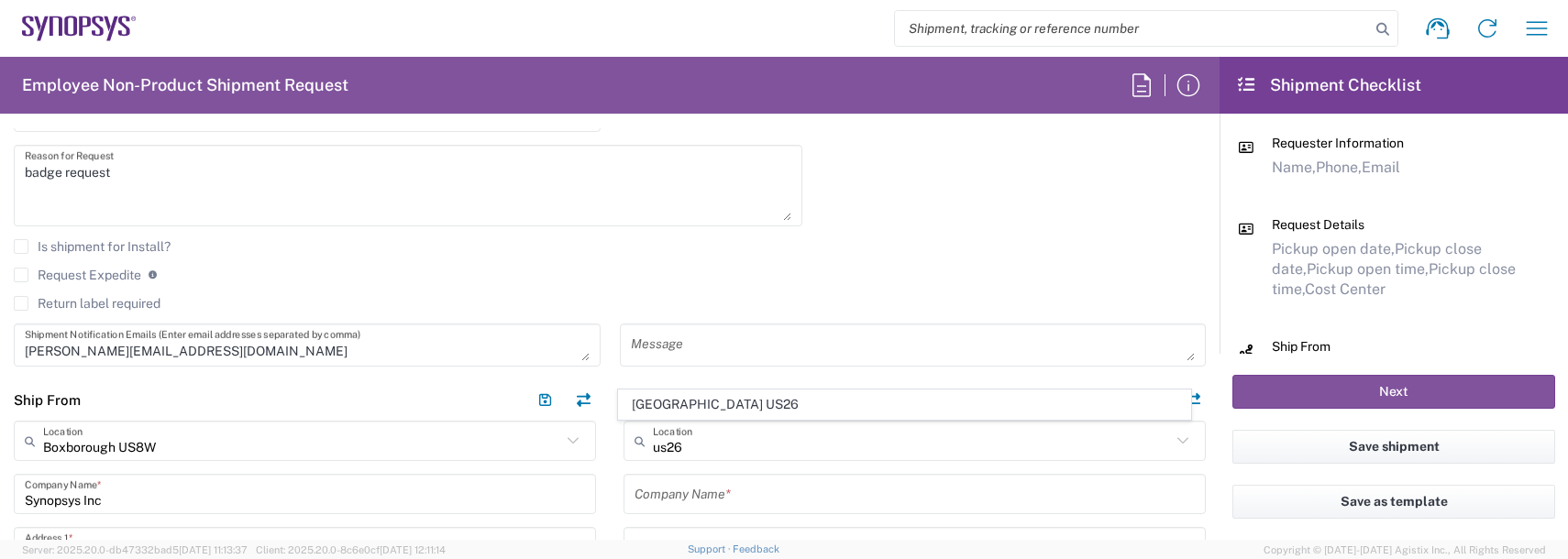
type input "Austin"
type input "[US_STATE]"
type input "78746"
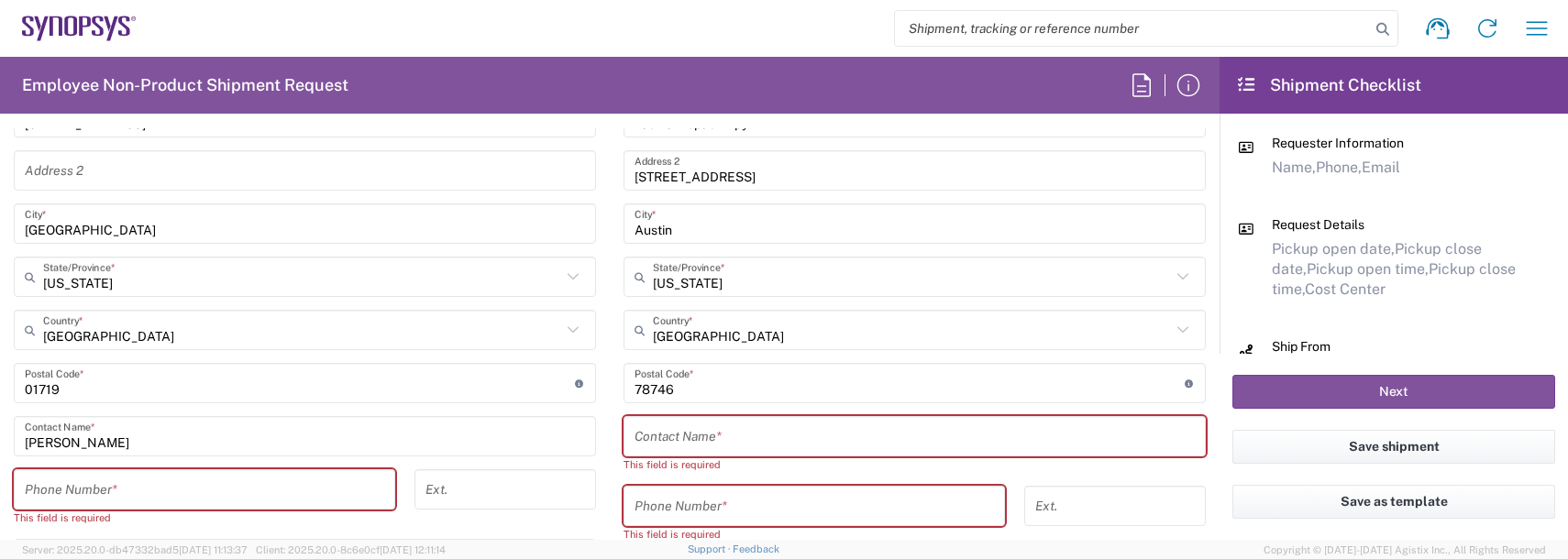
scroll to position [1008, 0]
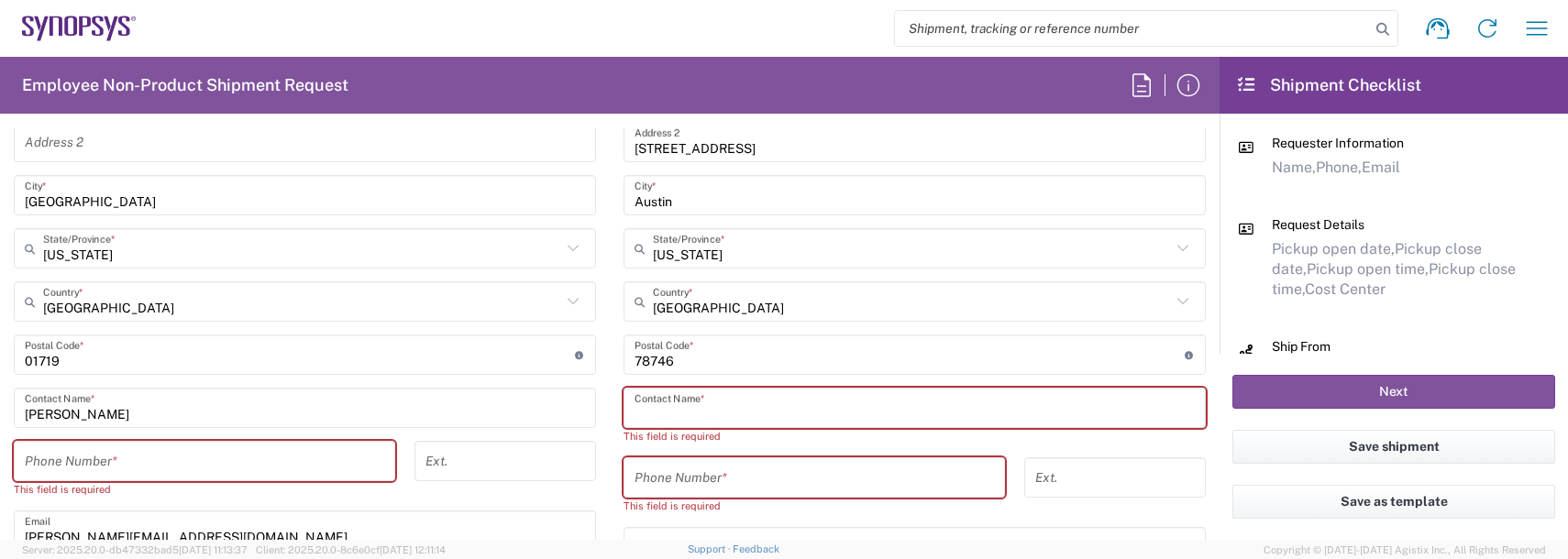
click at [634, 400] on input "text" at bounding box center [914, 408] width 560 height 32
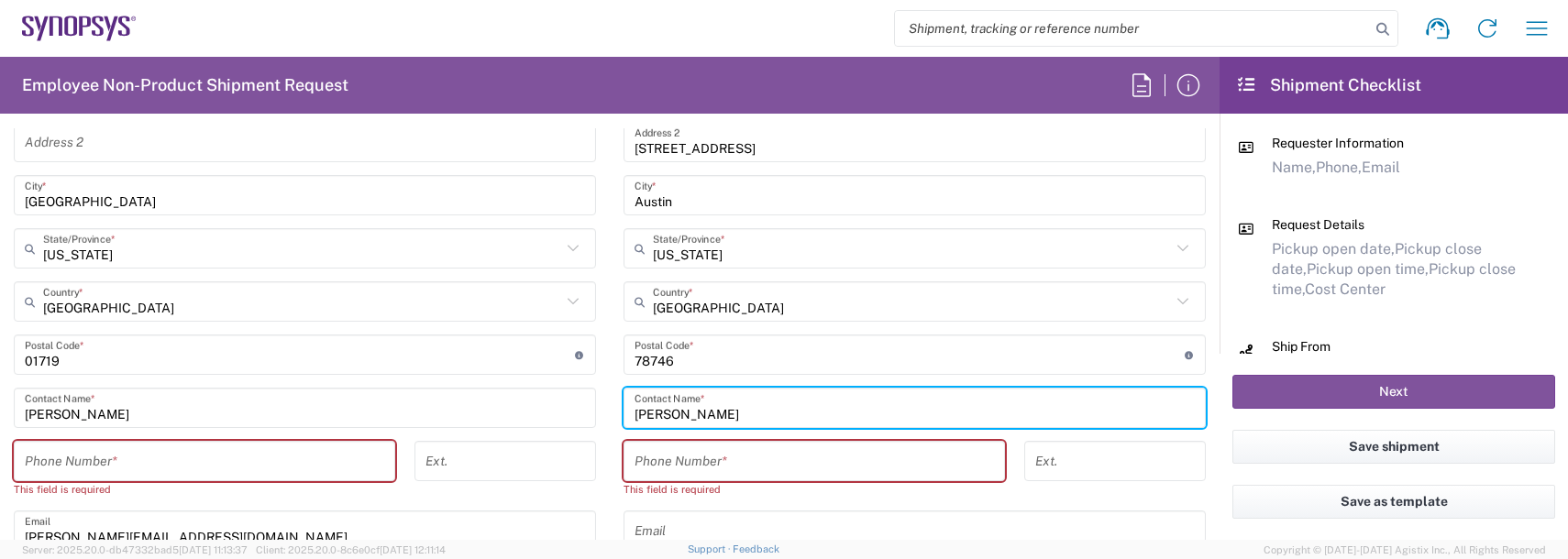
type input "[PERSON_NAME]"
click at [160, 460] on input "tel" at bounding box center [205, 461] width 360 height 32
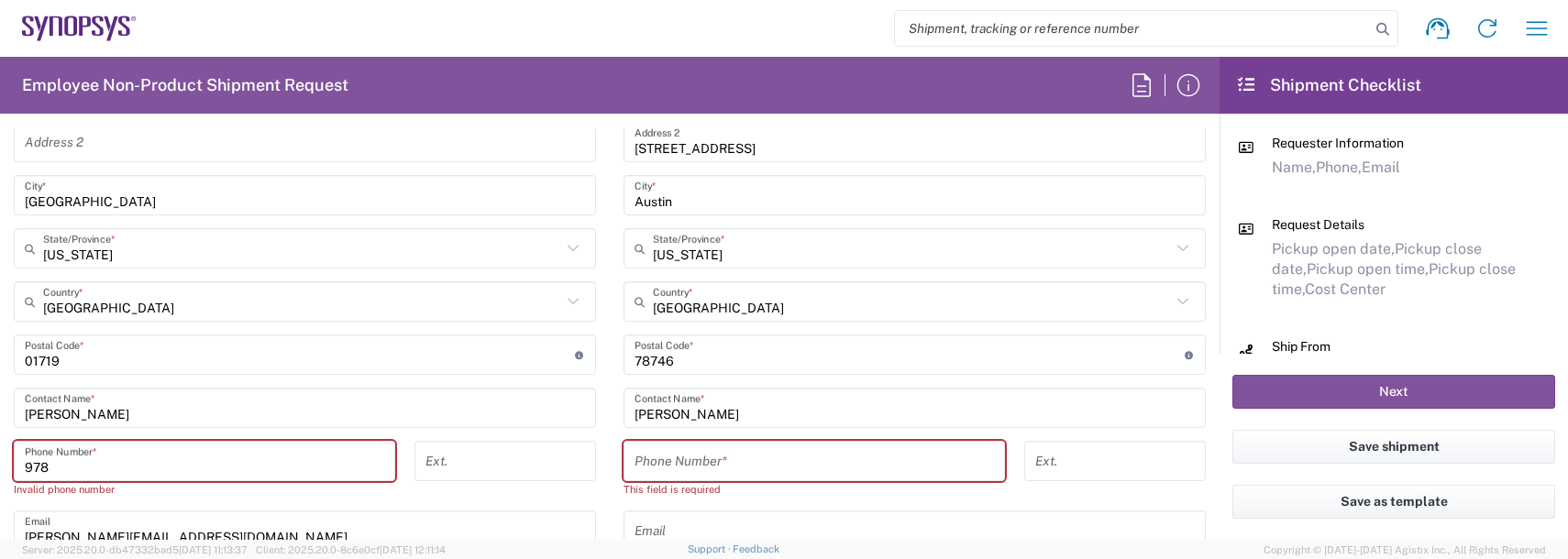
type input "9788371149"
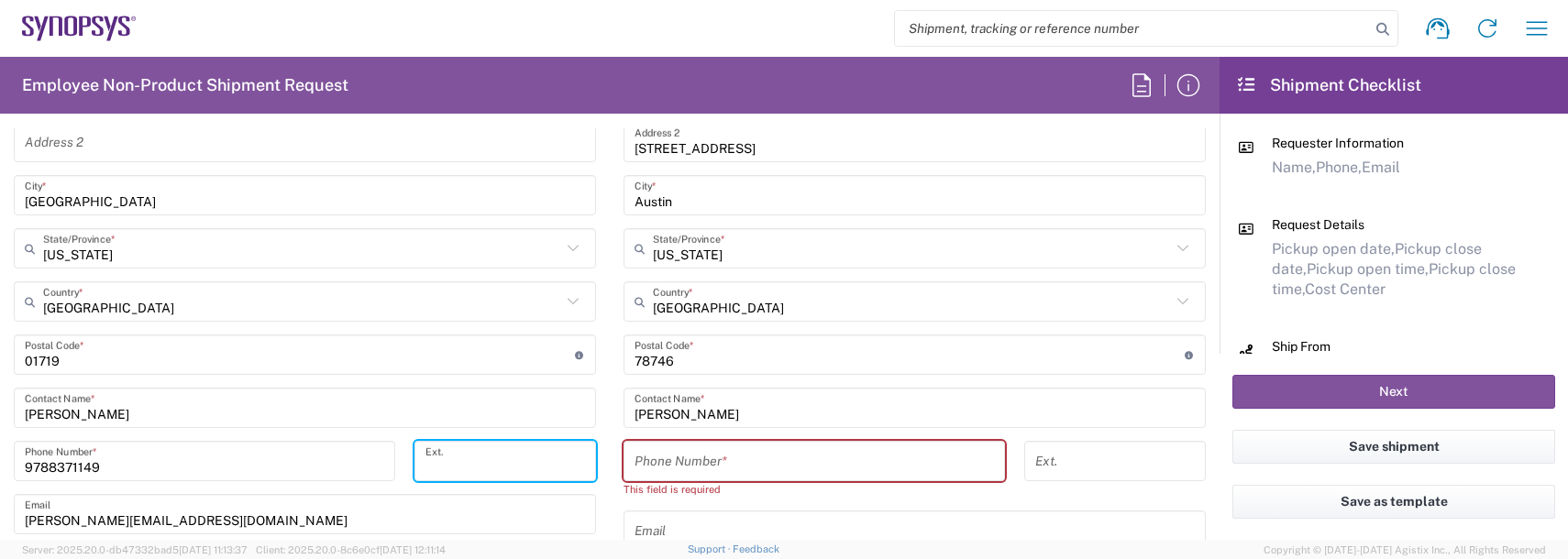
click at [691, 460] on input "tel" at bounding box center [814, 461] width 360 height 32
type input "9788371149"
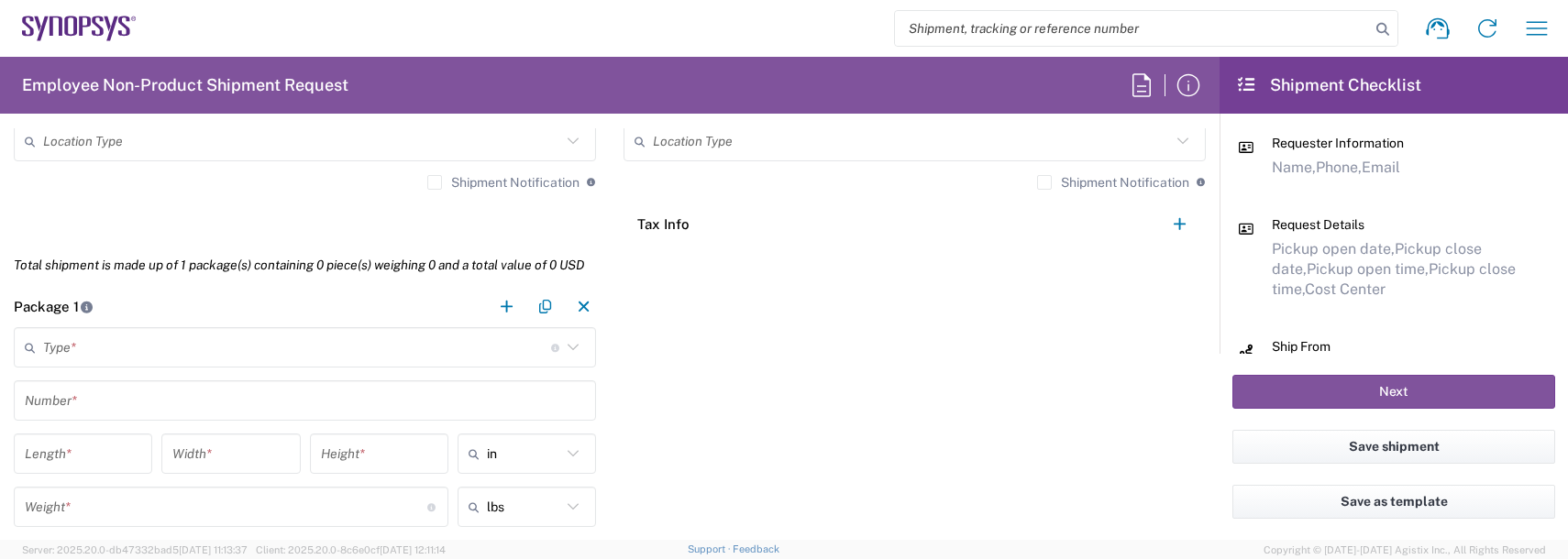
scroll to position [1467, 0]
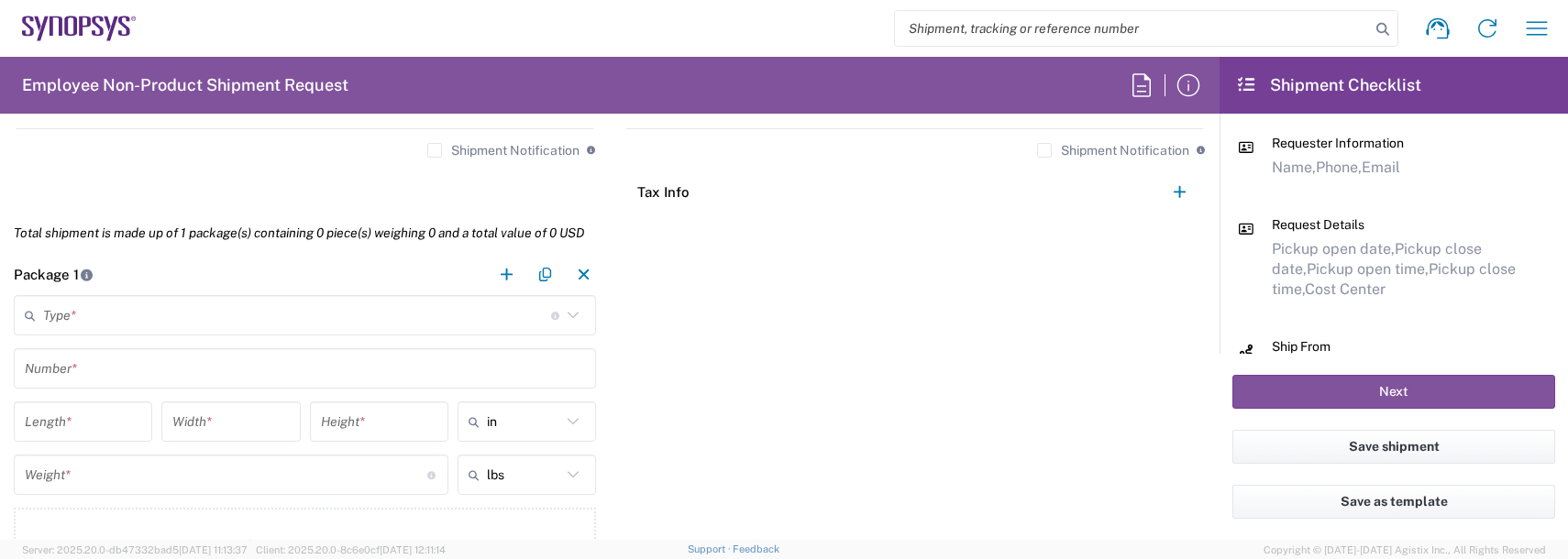
click at [106, 315] on input "text" at bounding box center [296, 316] width 508 height 32
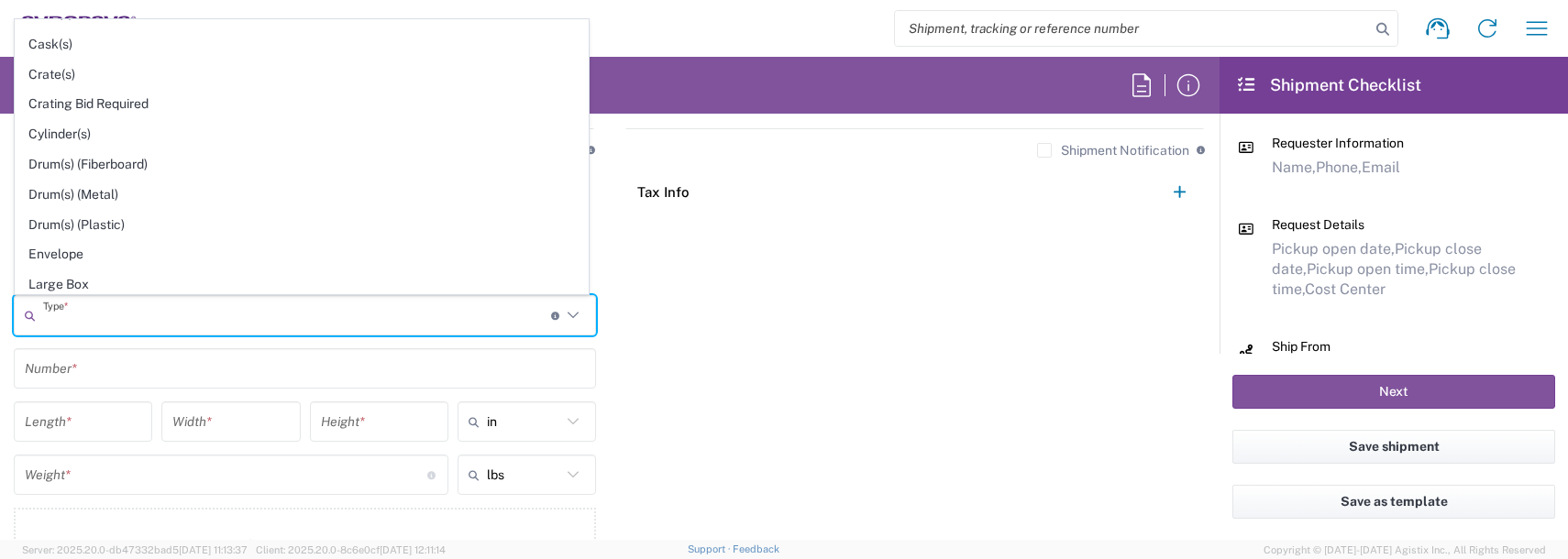
scroll to position [367, 0]
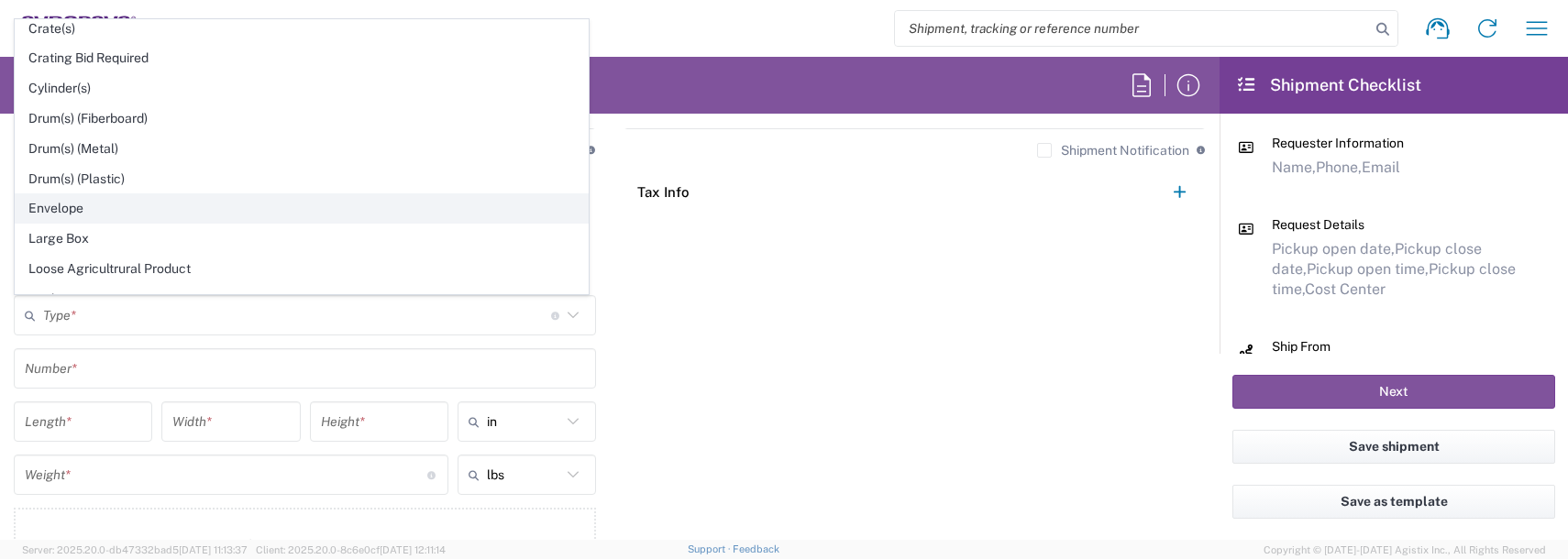
click at [96, 202] on span "Envelope" at bounding box center [302, 209] width 572 height 29
type input "Envelope"
type input "1"
type input "9.5"
type input "12.5"
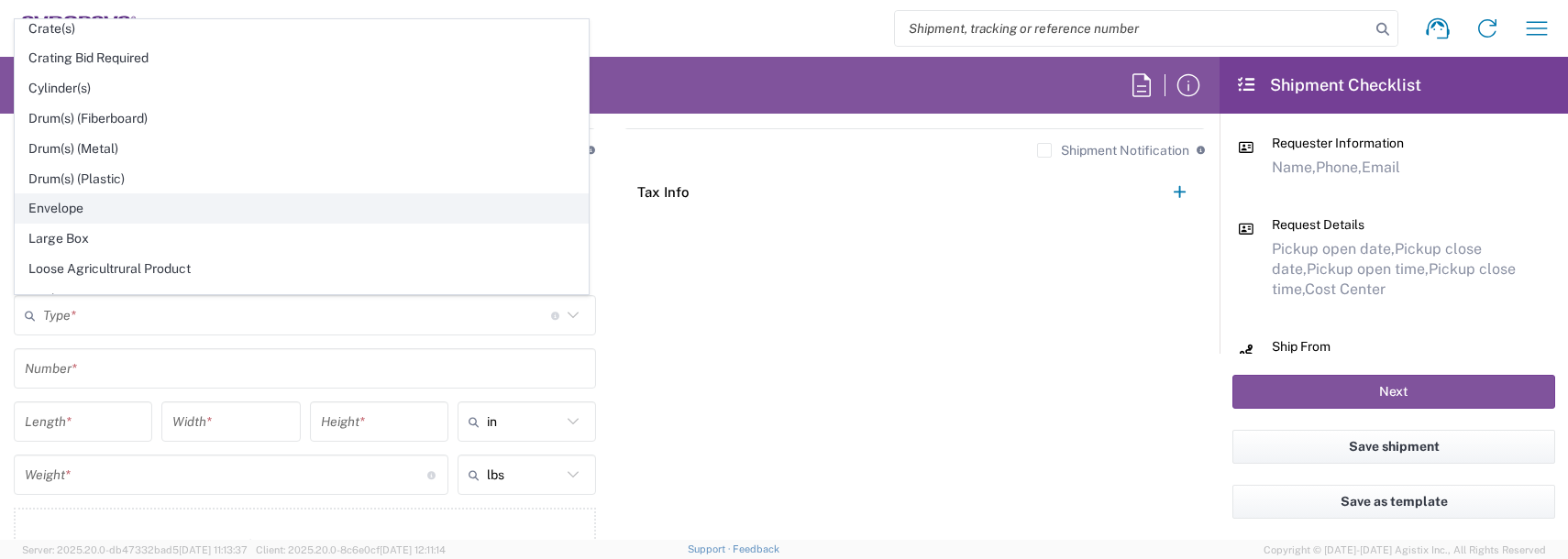
type input "0.25"
type input "1"
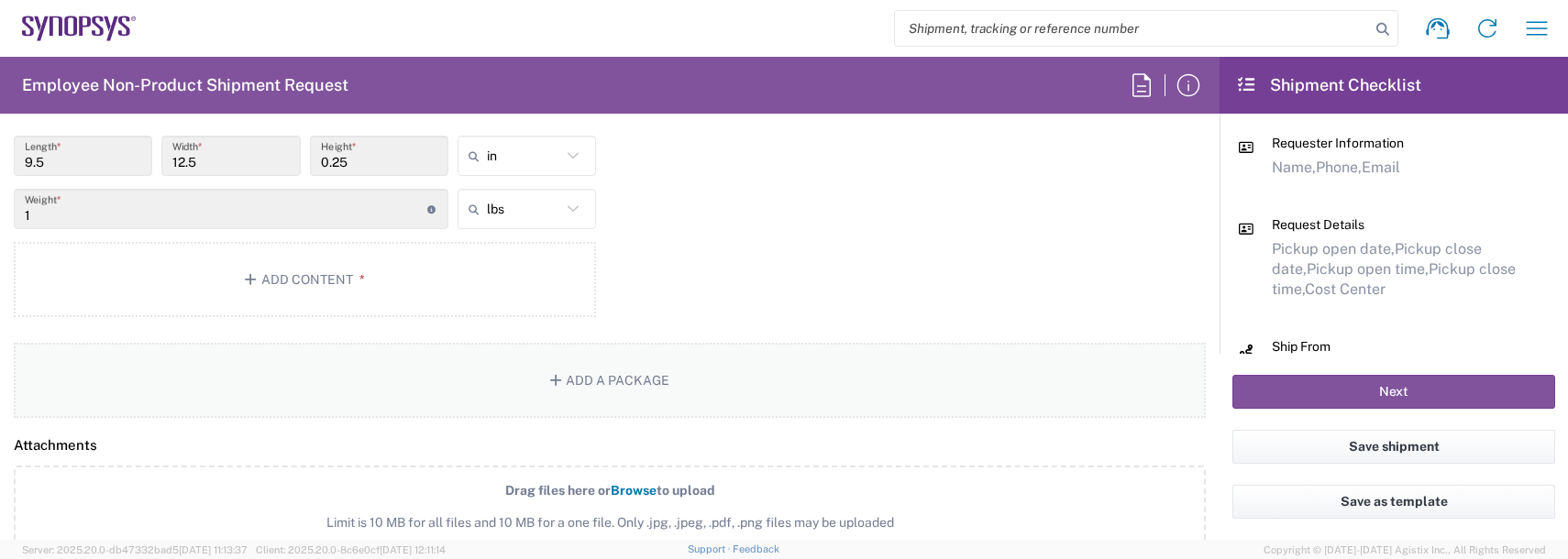
scroll to position [1742, 0]
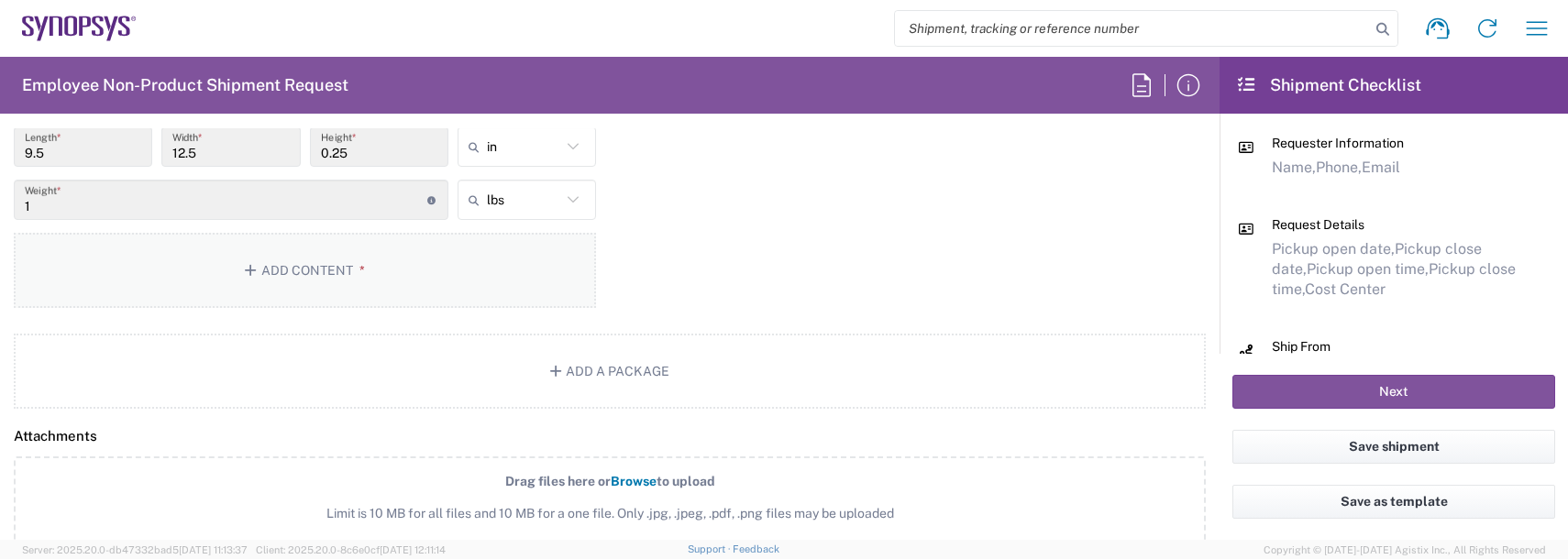
click at [307, 273] on button "Add Content *" at bounding box center [305, 270] width 582 height 75
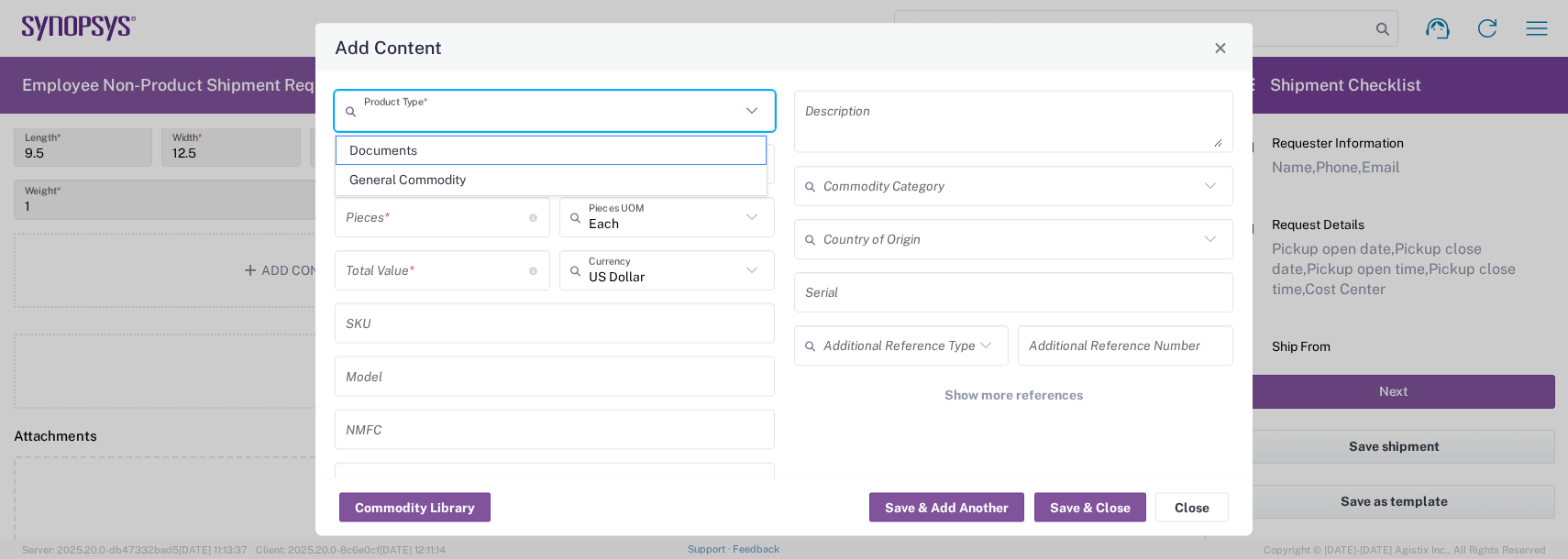
click at [415, 107] on input "text" at bounding box center [552, 110] width 375 height 32
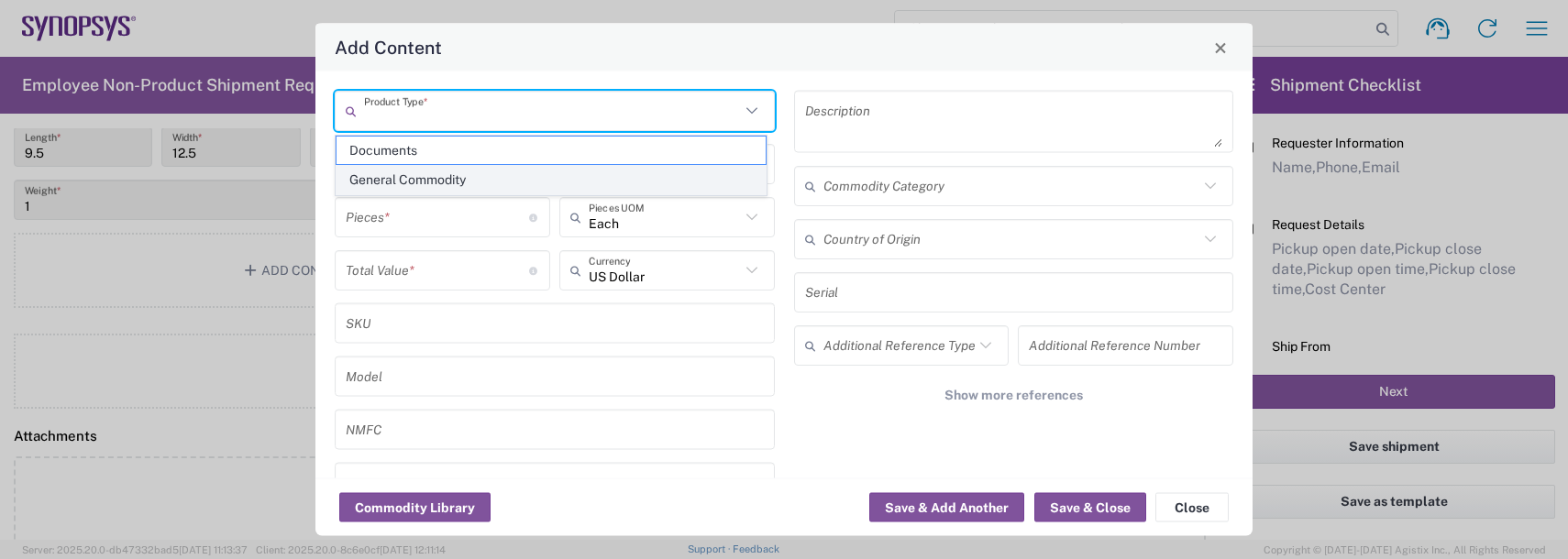
click at [420, 182] on span "General Commodity" at bounding box center [551, 180] width 429 height 29
type input "General Commodity"
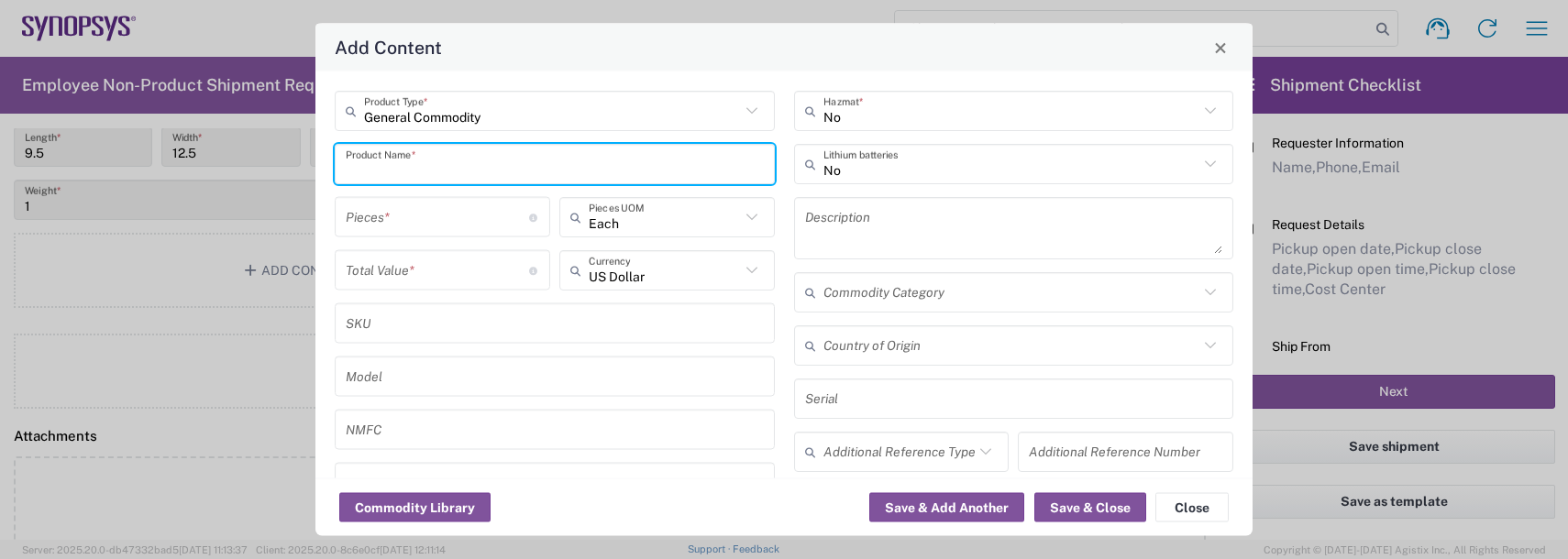
click at [419, 162] on input "text" at bounding box center [554, 163] width 418 height 32
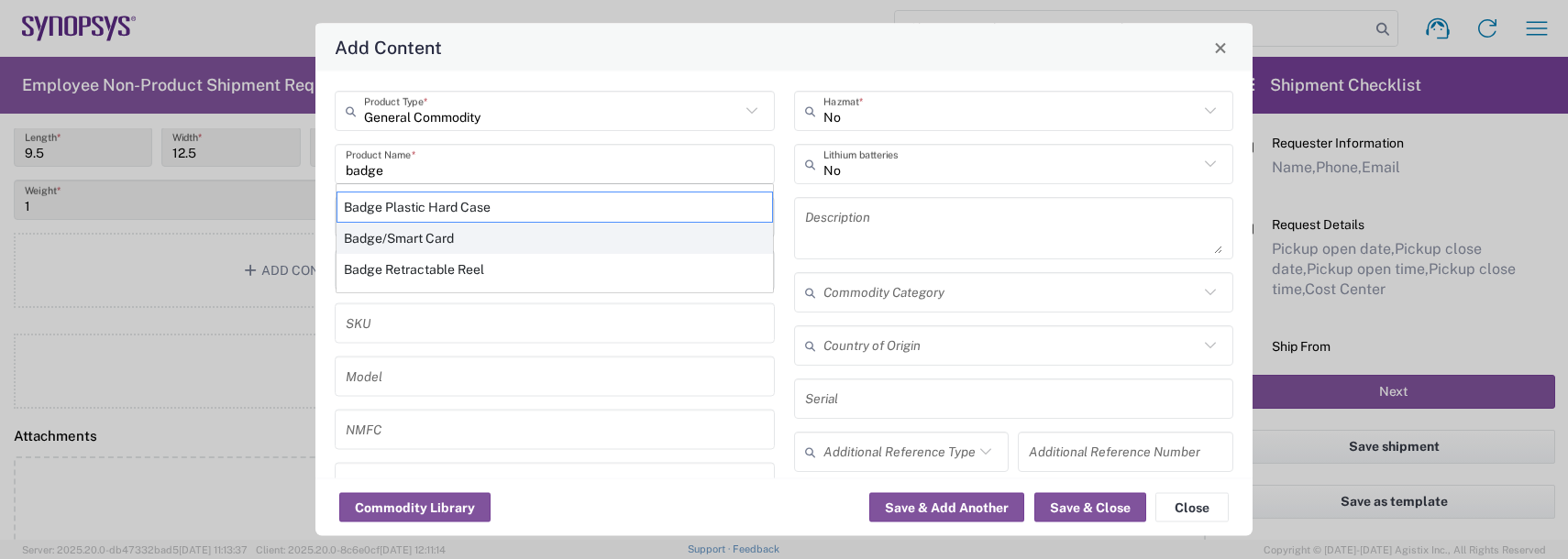
click at [356, 236] on div "Badge/Smart Card" at bounding box center [554, 238] width 436 height 31
type input "Badge/Smart Card"
type input "10.15"
type textarea "Badge/Smart Card"
type input "[GEOGRAPHIC_DATA]"
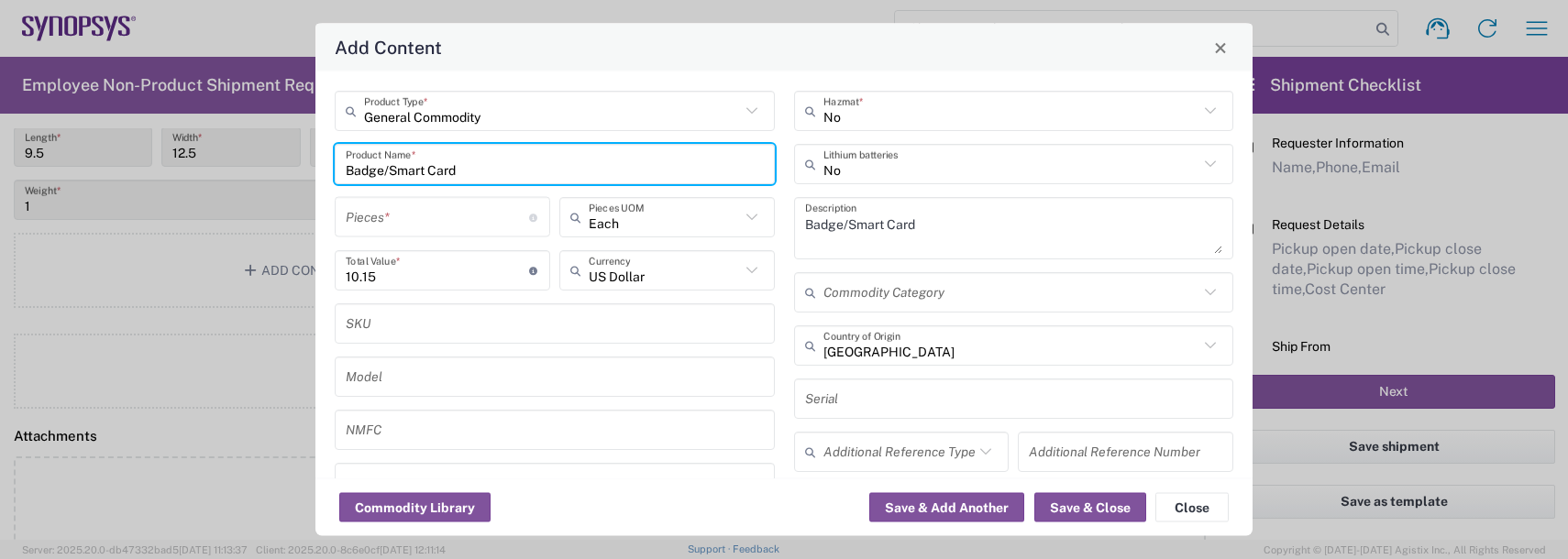
click at [364, 216] on input "number" at bounding box center [437, 217] width 184 height 32
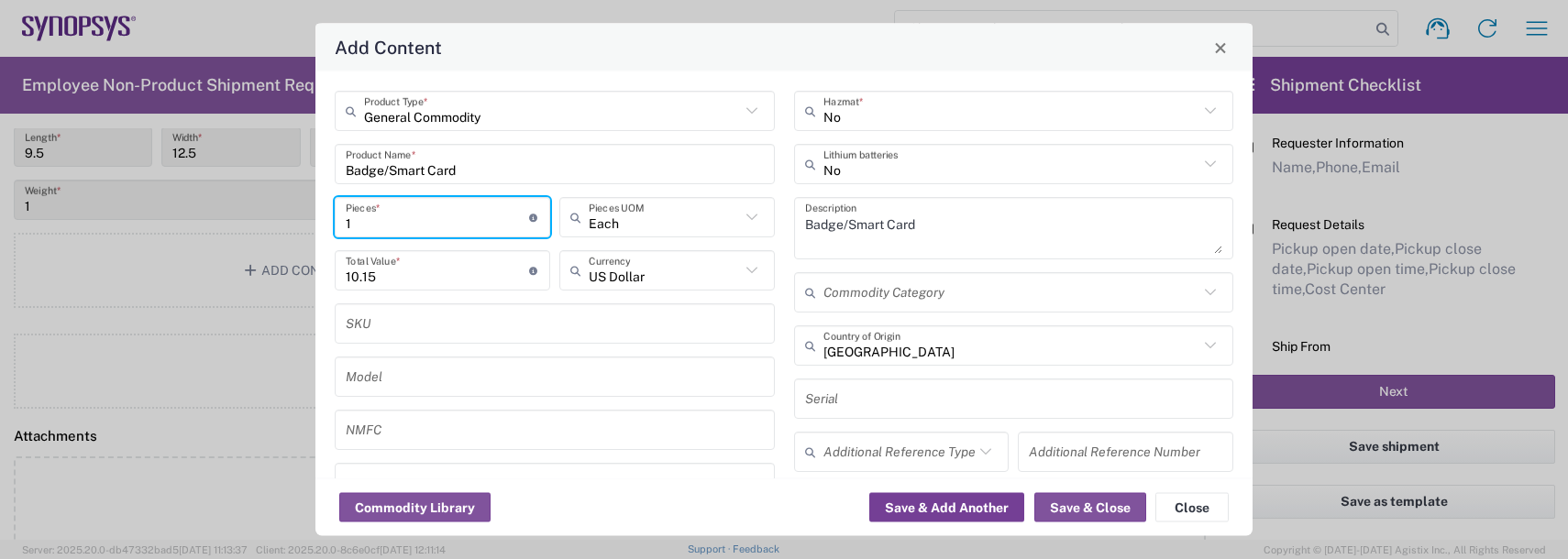
type input "1"
click at [920, 513] on button "Save & Add Another" at bounding box center [947, 507] width 155 height 29
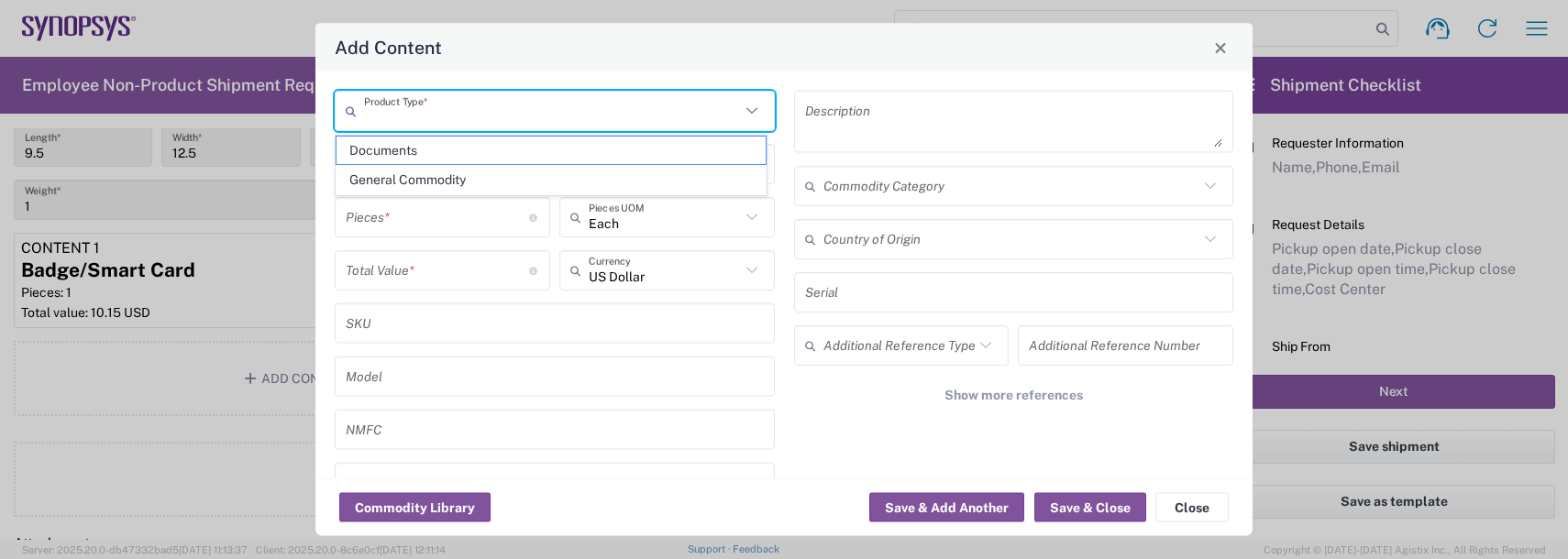
click at [443, 112] on input "text" at bounding box center [552, 110] width 375 height 32
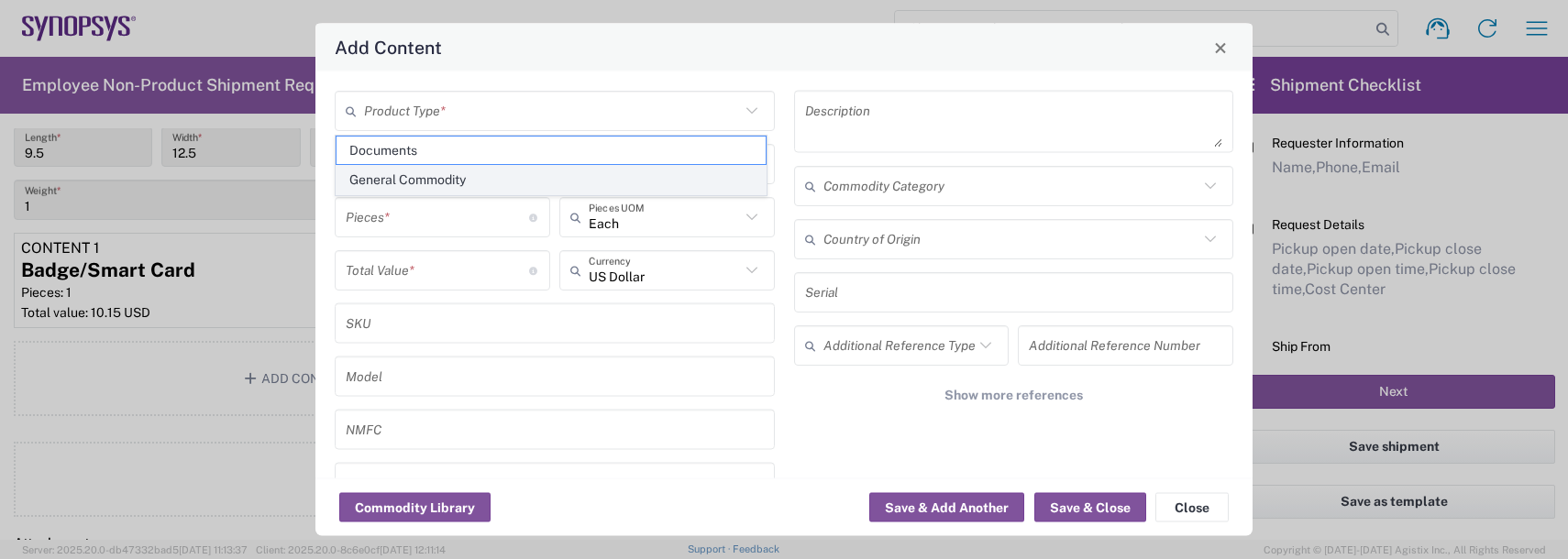
click at [396, 172] on span "General Commodity" at bounding box center [551, 180] width 429 height 29
type input "General Commodity"
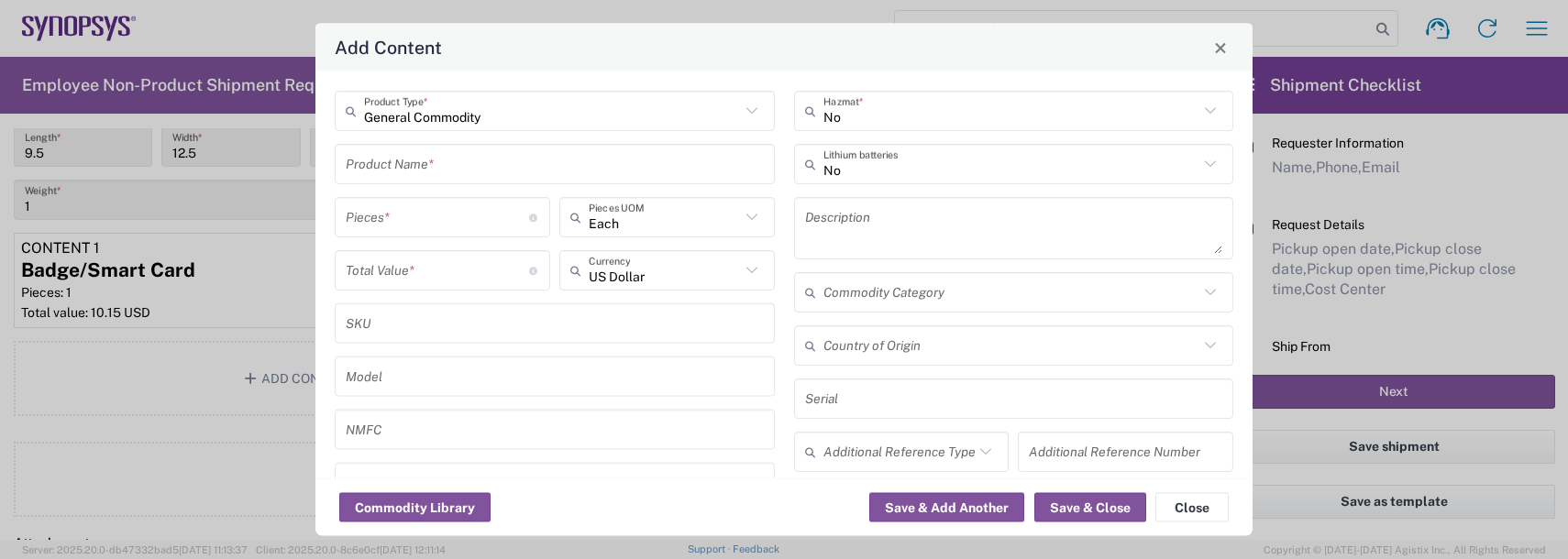
click at [395, 172] on input "text" at bounding box center [554, 163] width 418 height 32
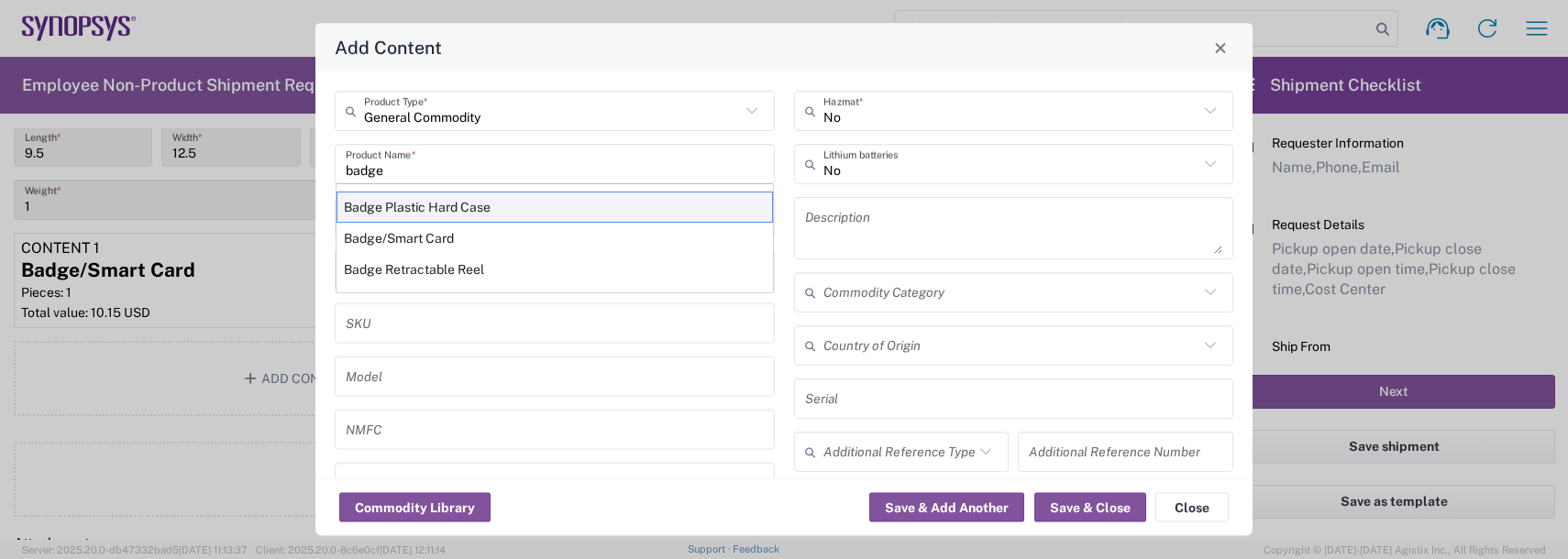
click at [377, 197] on div "Badge Plastic Hard Case" at bounding box center [554, 207] width 436 height 31
type input "Badge Plastic Hard Case"
type input "1.25"
type textarea "Badge Plastic Hard Case"
type input "[GEOGRAPHIC_DATA]"
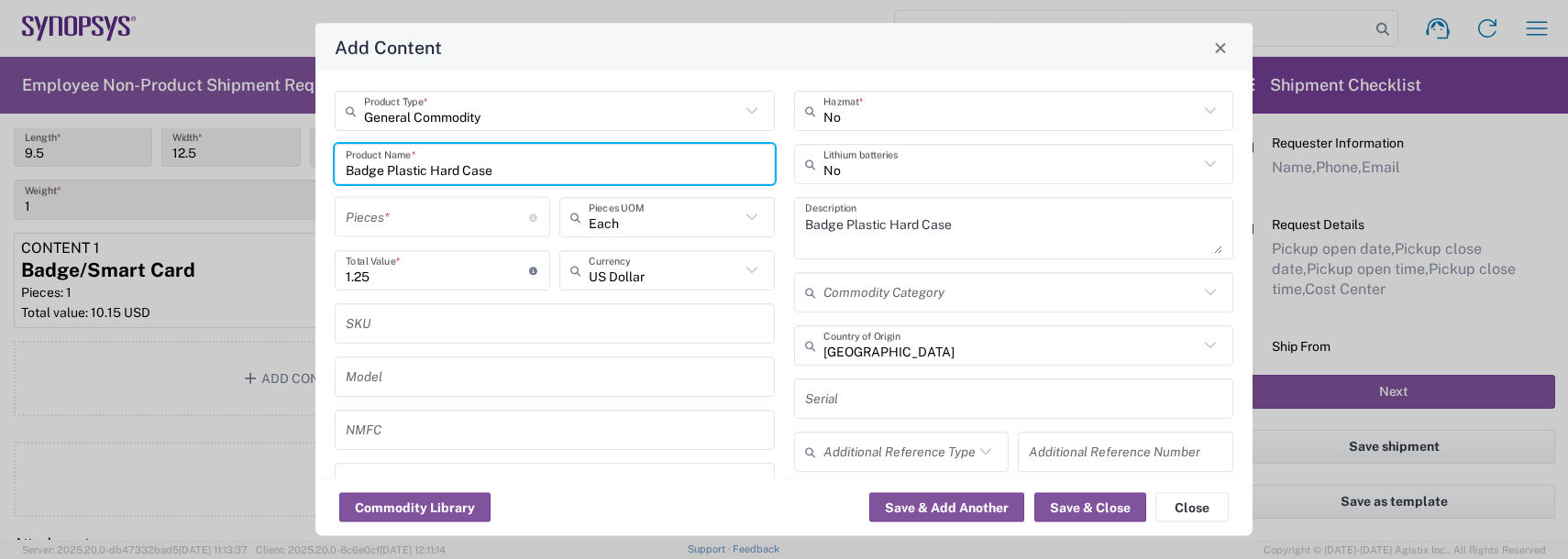
click at [373, 208] on input "number" at bounding box center [437, 217] width 184 height 32
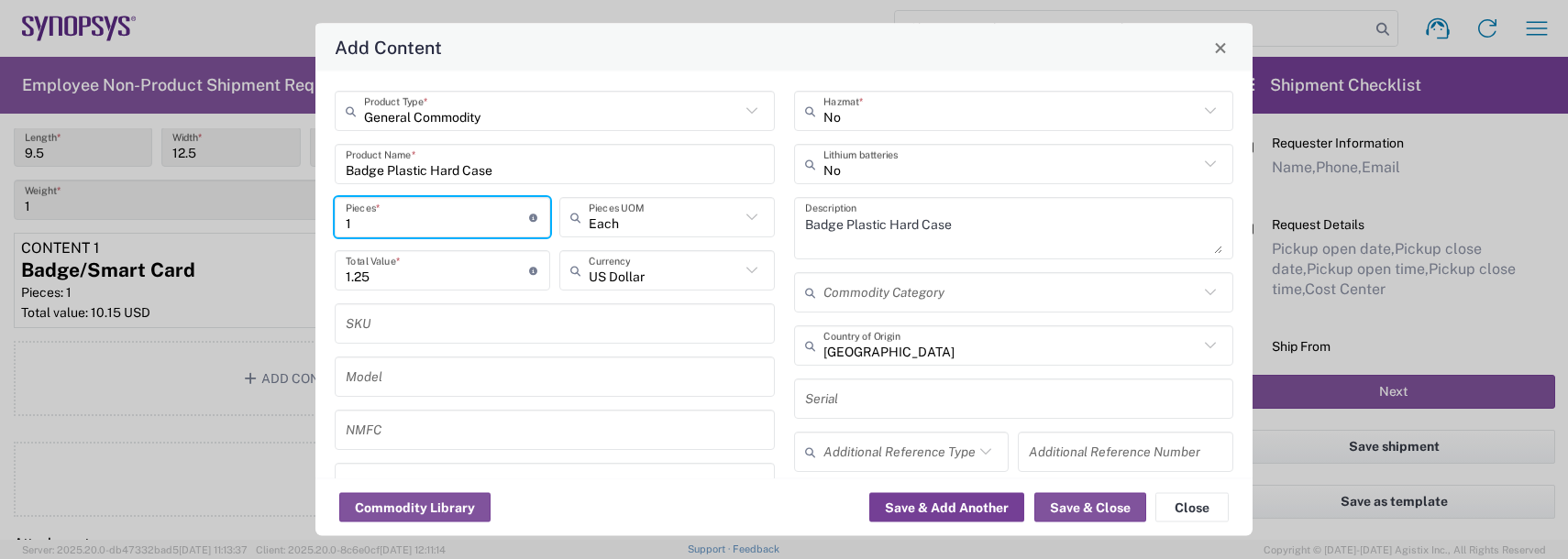
type input "1"
click at [908, 498] on button "Save & Add Another" at bounding box center [947, 507] width 155 height 29
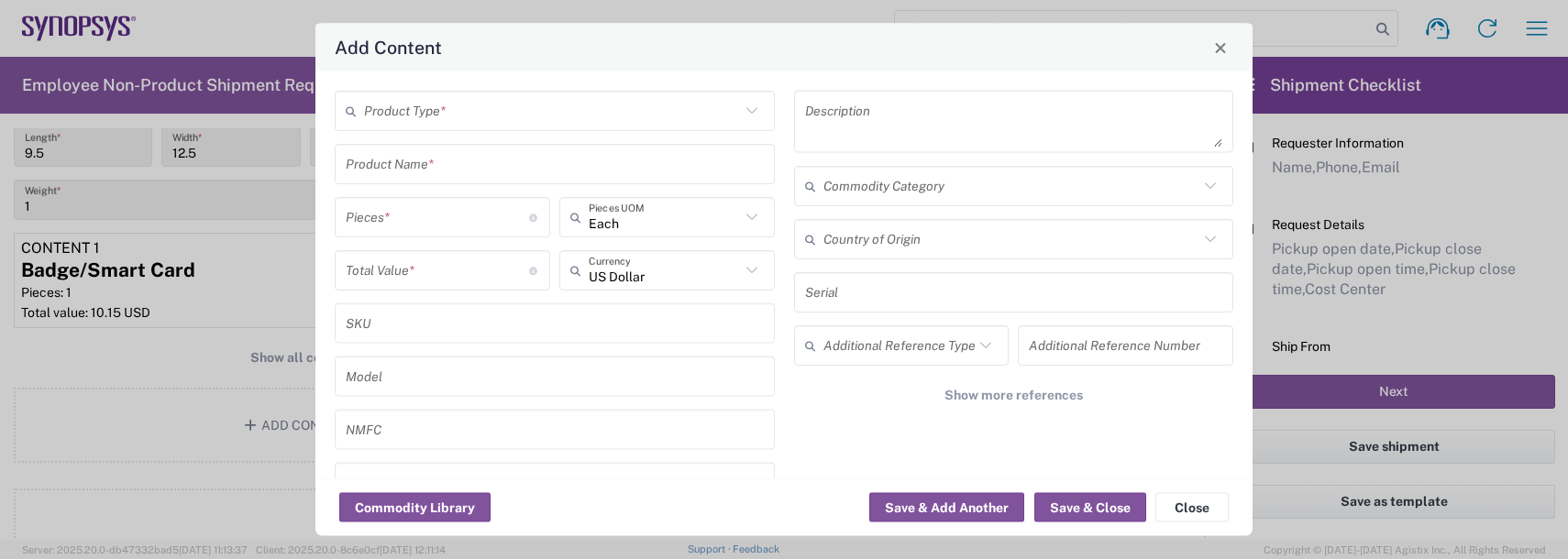
click at [449, 111] on input "text" at bounding box center [552, 110] width 375 height 32
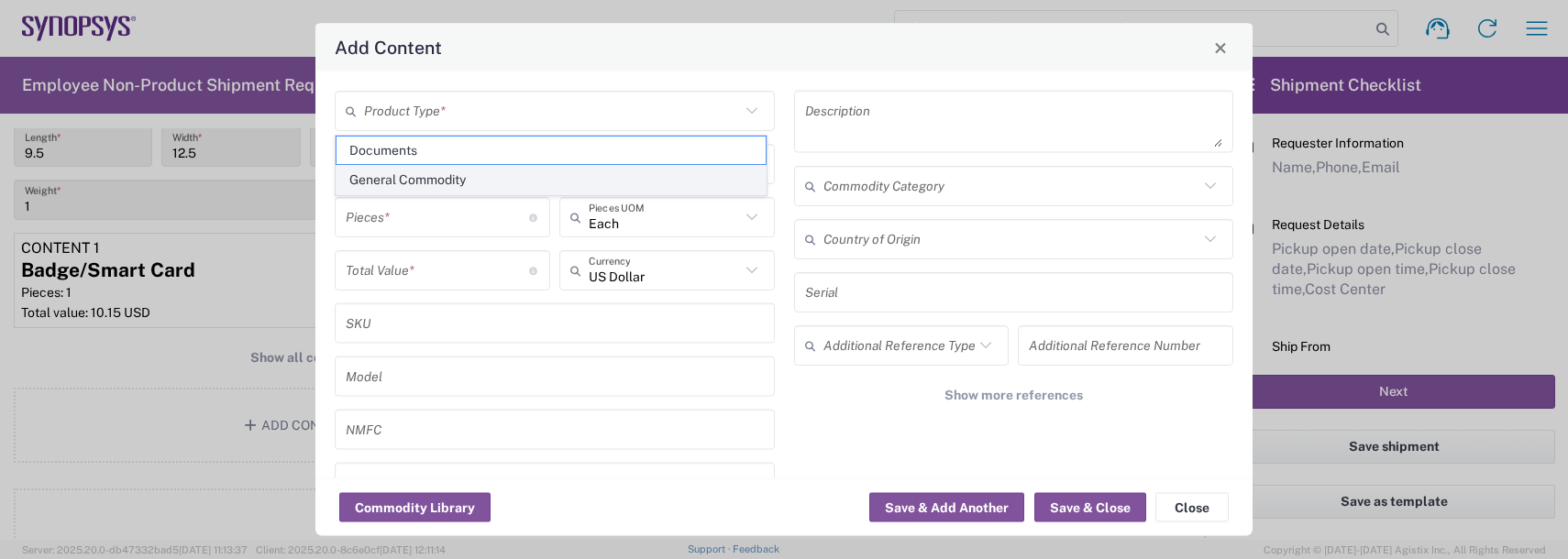
click at [406, 175] on span "General Commodity" at bounding box center [551, 180] width 429 height 29
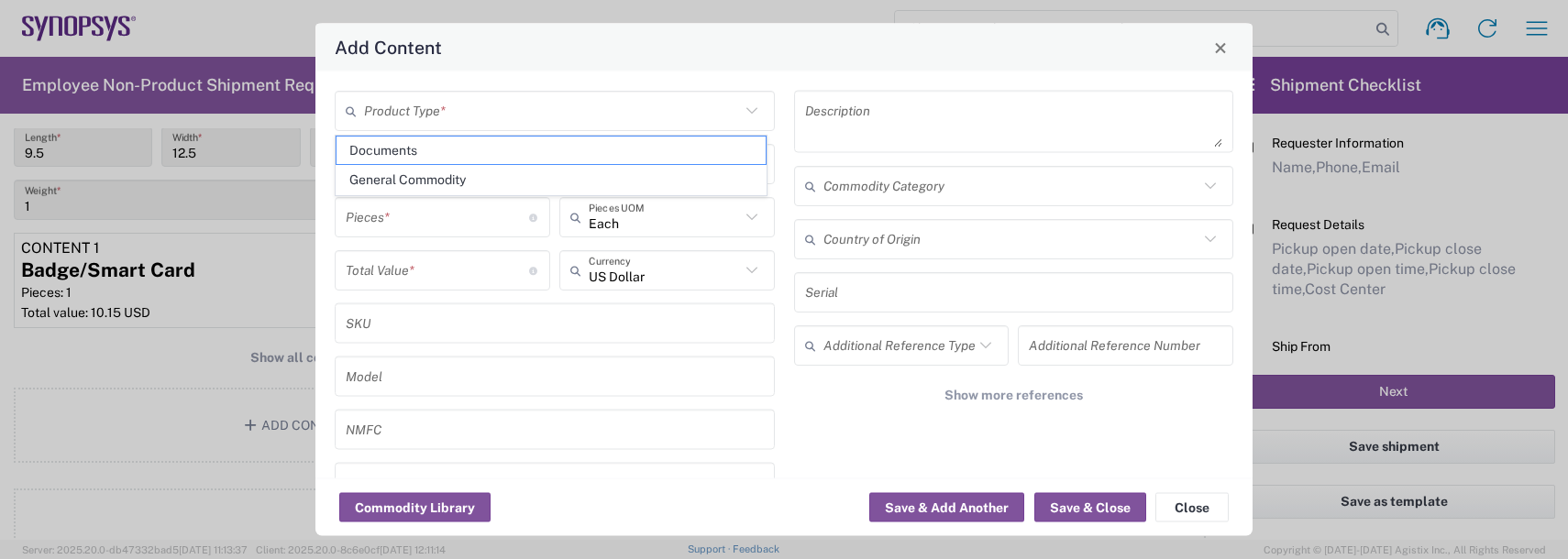
type input "General Commodity"
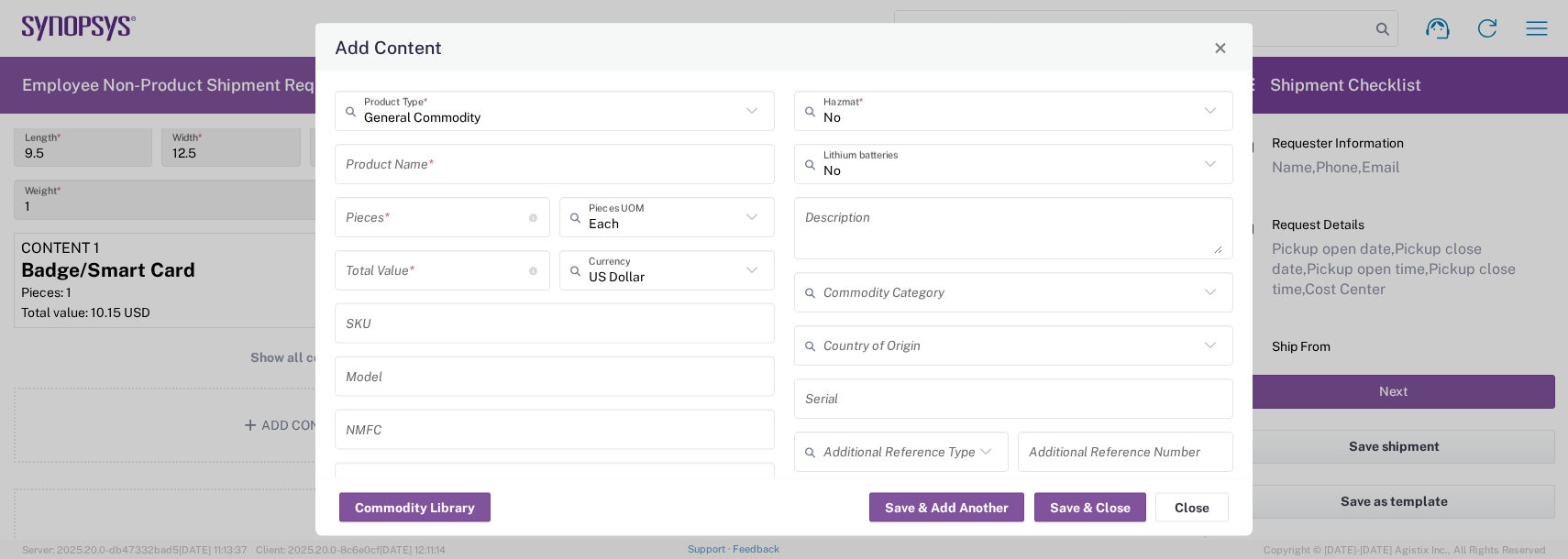
click at [392, 168] on input "text" at bounding box center [554, 163] width 418 height 32
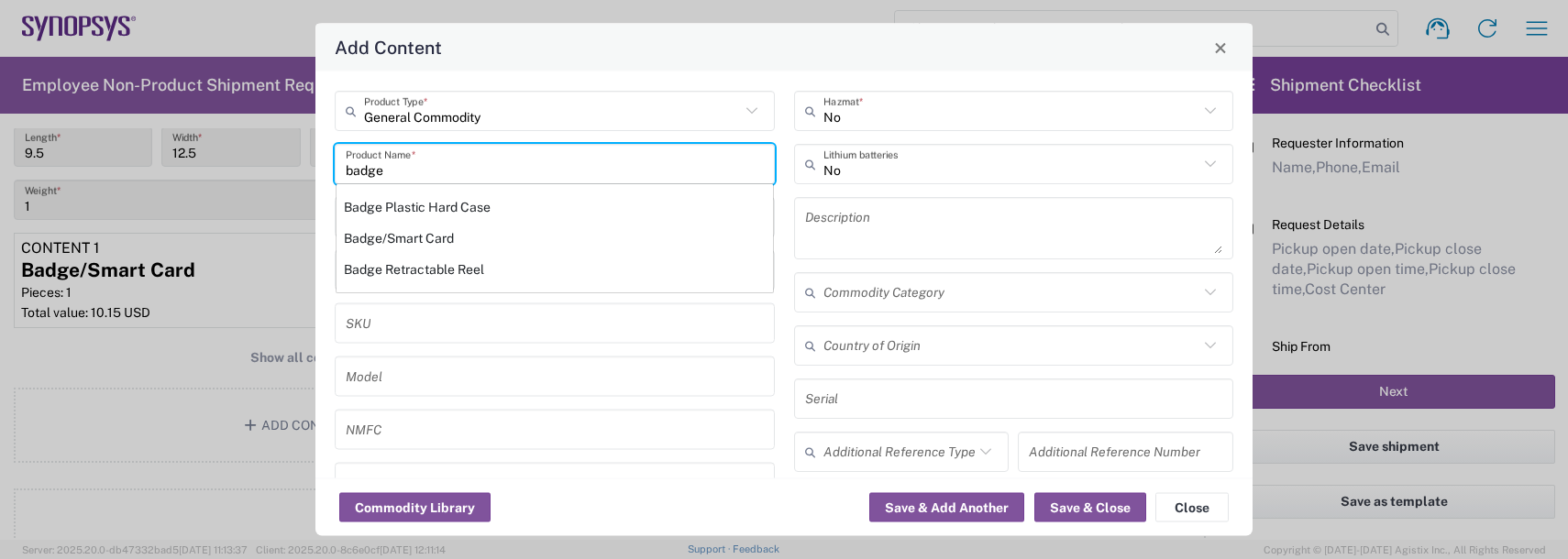
click at [418, 261] on div "Badge Retractable Reel" at bounding box center [554, 269] width 436 height 31
type input "Badge Retractable Reel"
type input "1.85"
type textarea "Badge Retractable Reel"
type input "[GEOGRAPHIC_DATA]"
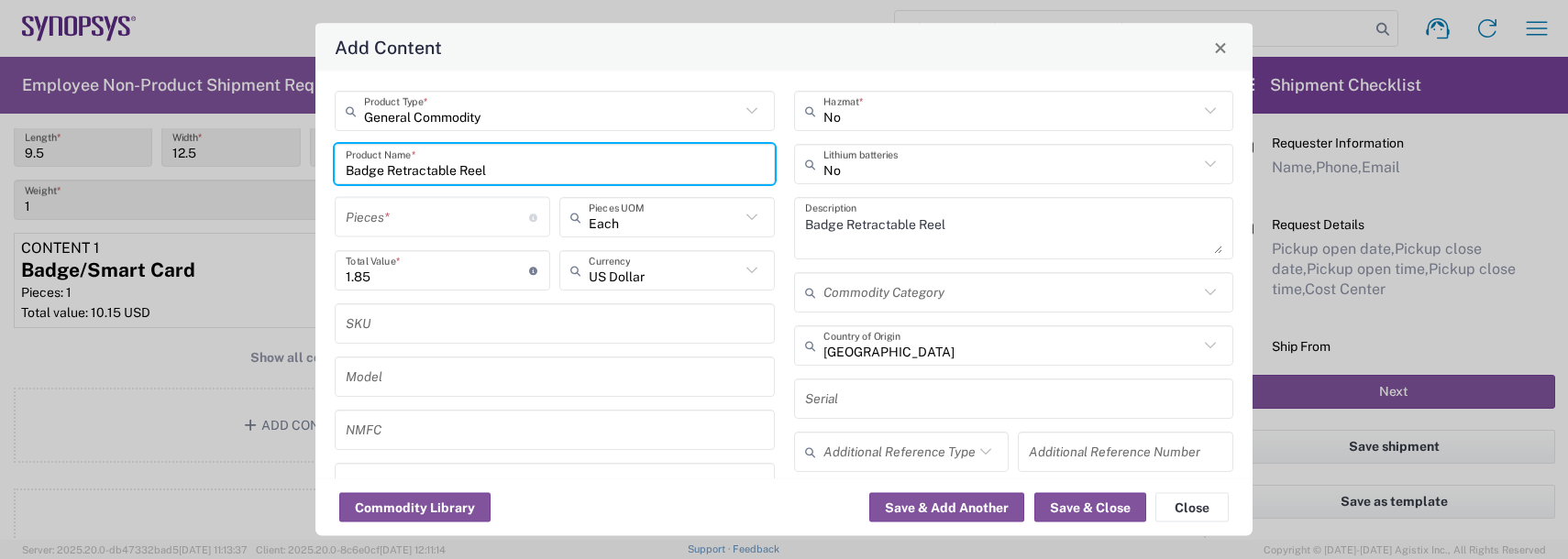
click at [399, 211] on input "number" at bounding box center [437, 217] width 184 height 32
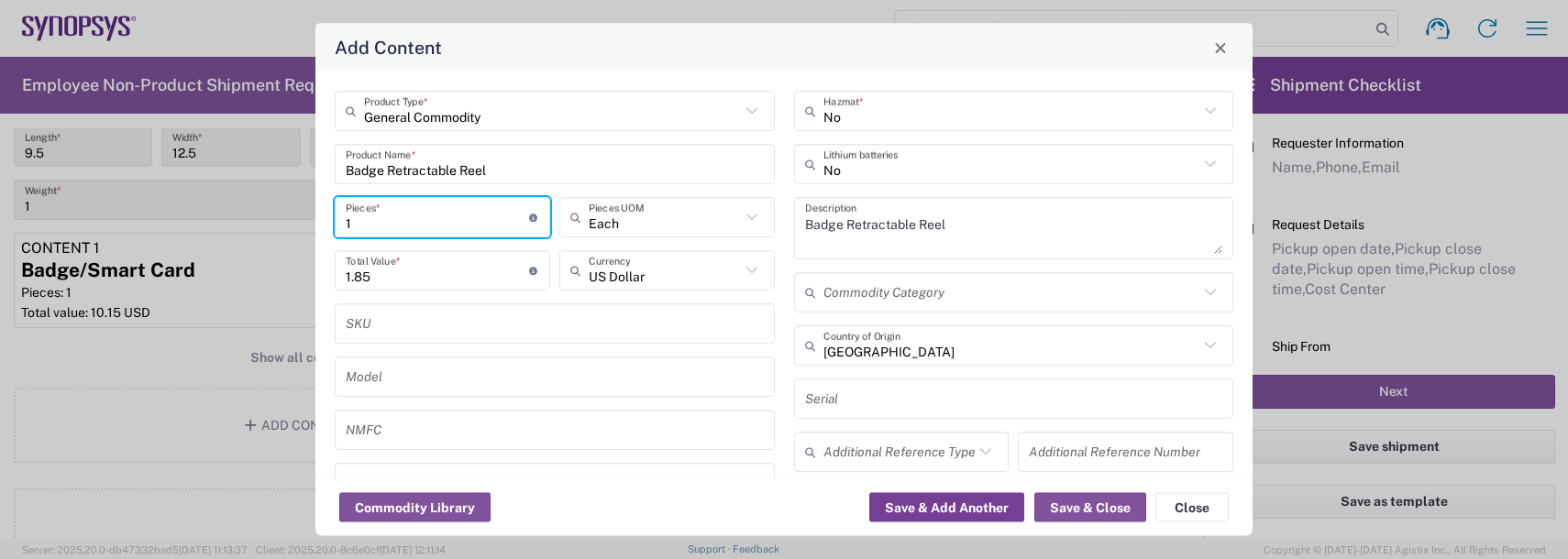
type input "1"
click at [944, 505] on button "Save & Add Another" at bounding box center [947, 507] width 155 height 29
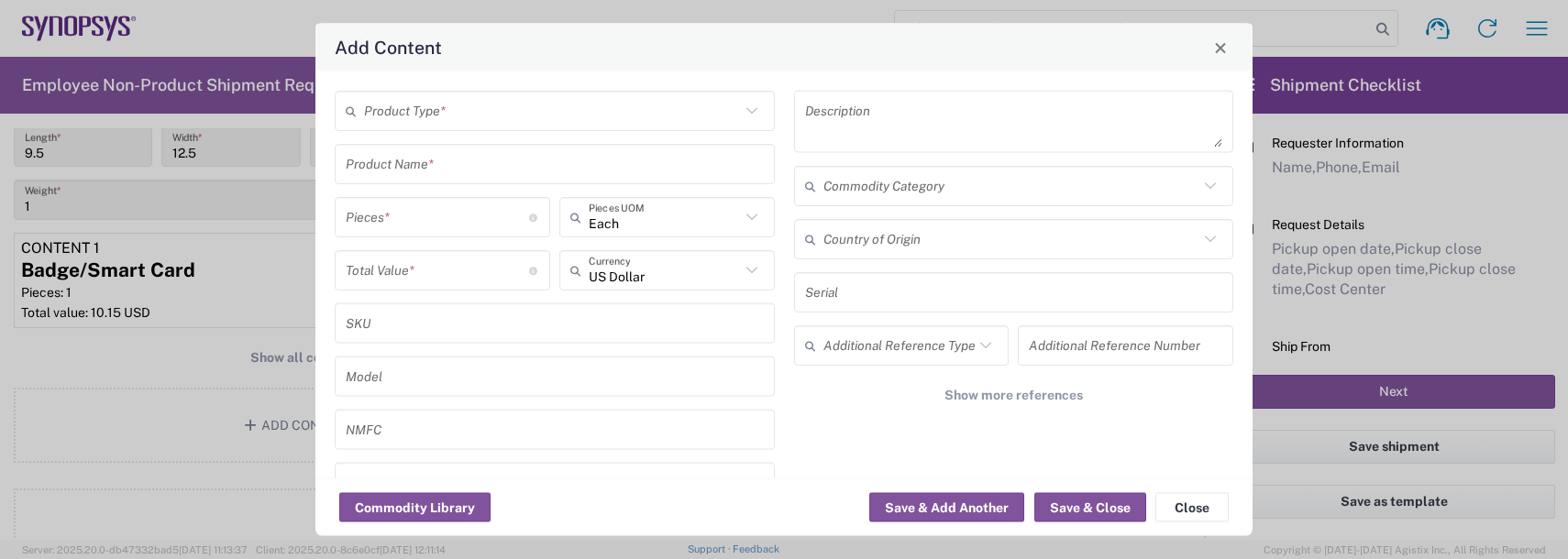
click at [424, 116] on input "text" at bounding box center [552, 110] width 375 height 32
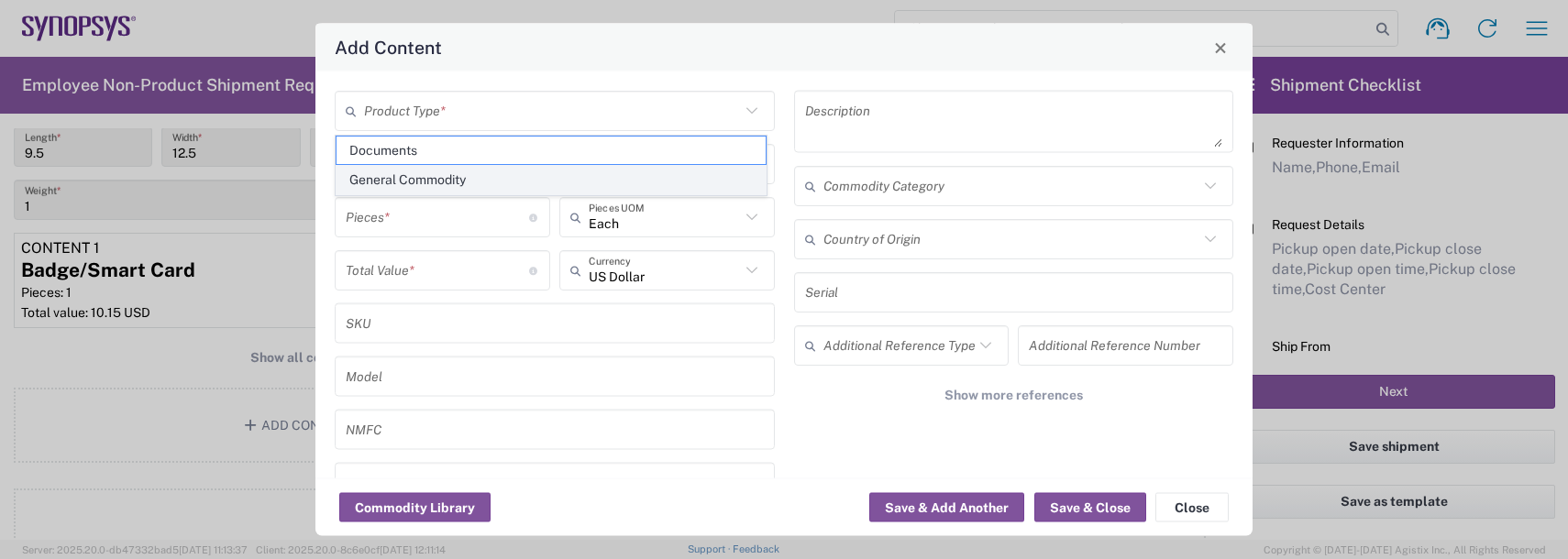
click at [397, 175] on span "General Commodity" at bounding box center [551, 180] width 429 height 29
type input "General Commodity"
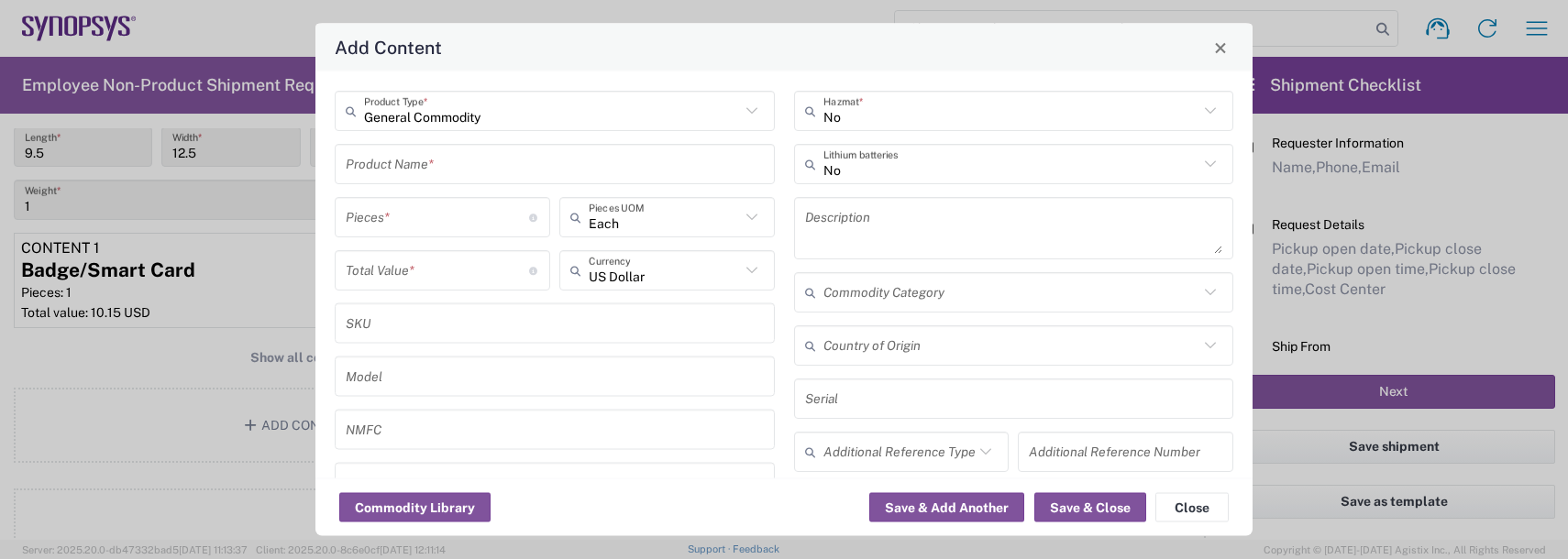
click at [383, 161] on input "text" at bounding box center [554, 163] width 418 height 32
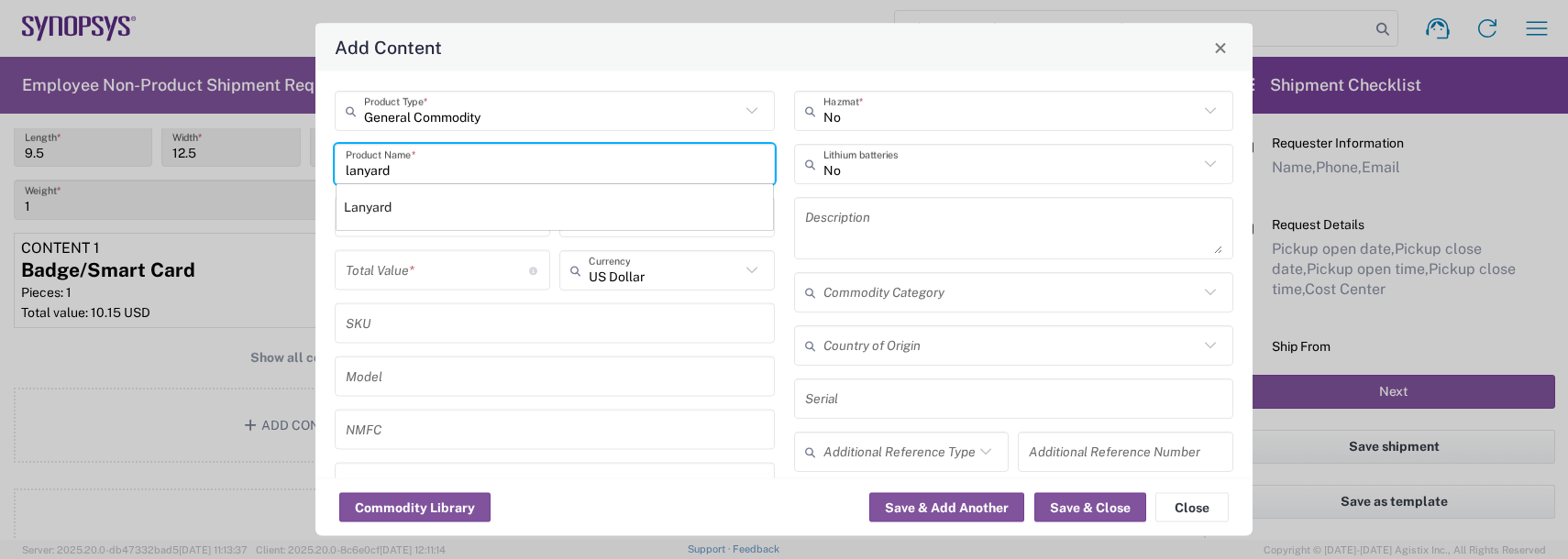
click at [401, 215] on div "Lanyard" at bounding box center [554, 207] width 436 height 31
type input "Lanyard"
type input "1.7"
type textarea "Lanyard for ID Badge"
type input "[GEOGRAPHIC_DATA]"
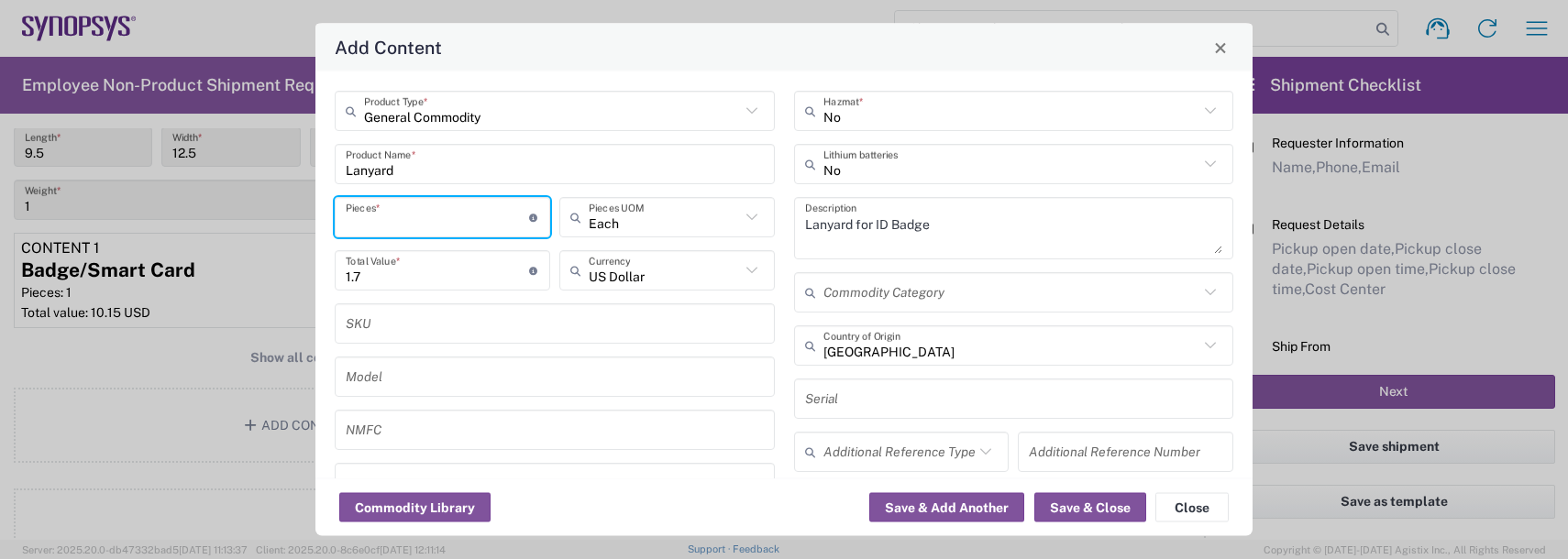
click at [384, 210] on input "number" at bounding box center [437, 217] width 184 height 32
type input "1"
click at [1094, 510] on button "Save & Close" at bounding box center [1090, 507] width 112 height 29
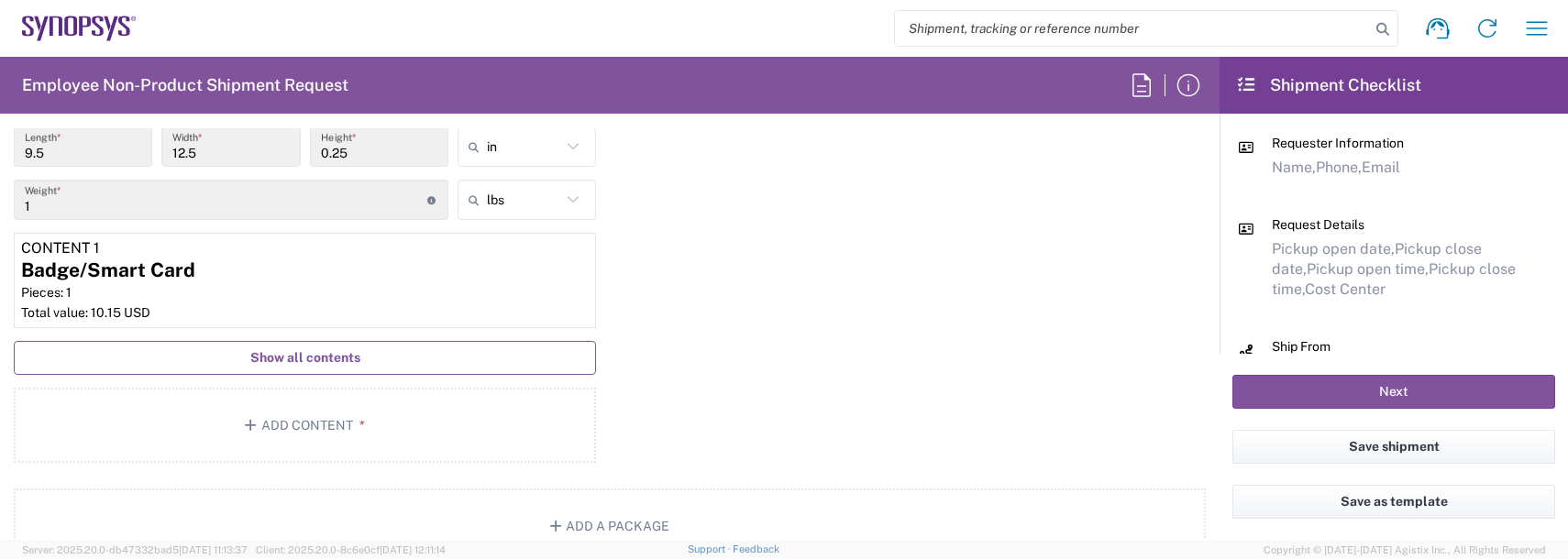
click at [334, 357] on span "Show all contents" at bounding box center [306, 358] width 110 height 18
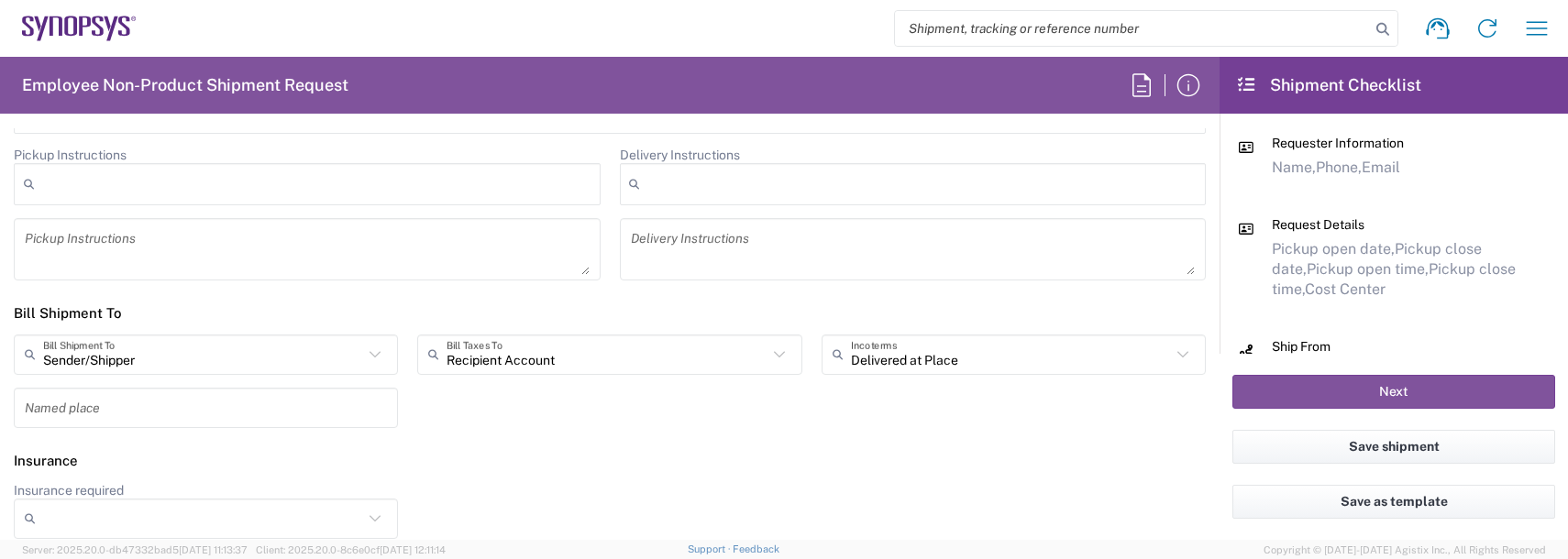
scroll to position [2762, 0]
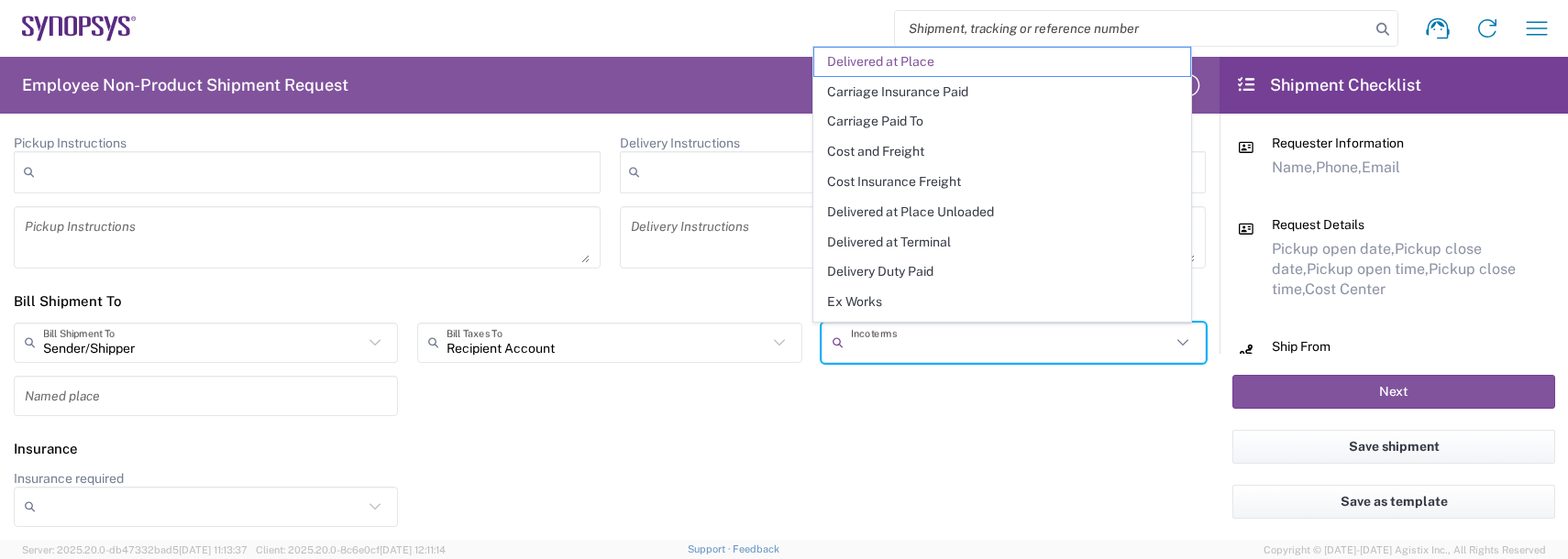
click at [917, 336] on input "text" at bounding box center [1010, 342] width 320 height 32
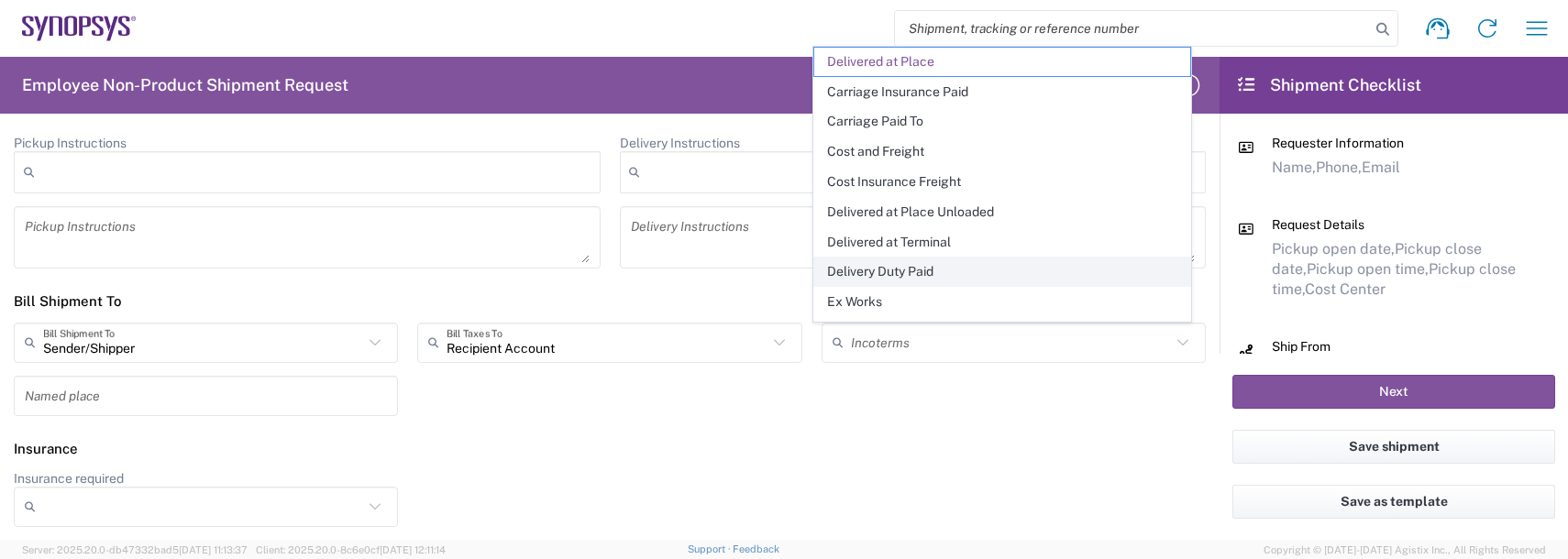
click at [891, 273] on span "Delivery Duty Paid" at bounding box center [1002, 272] width 375 height 29
type input "Sender/Shipper"
type input "Delivery Duty Paid"
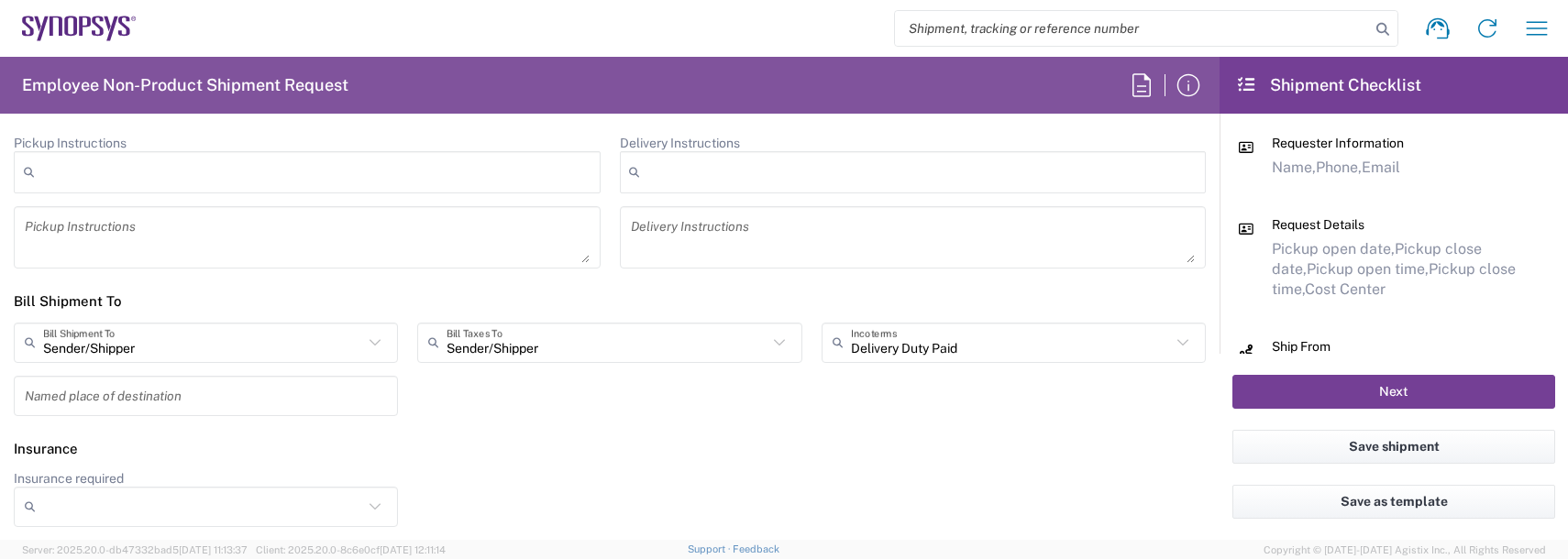
click at [1367, 398] on button "Next" at bounding box center [1394, 391] width 322 height 34
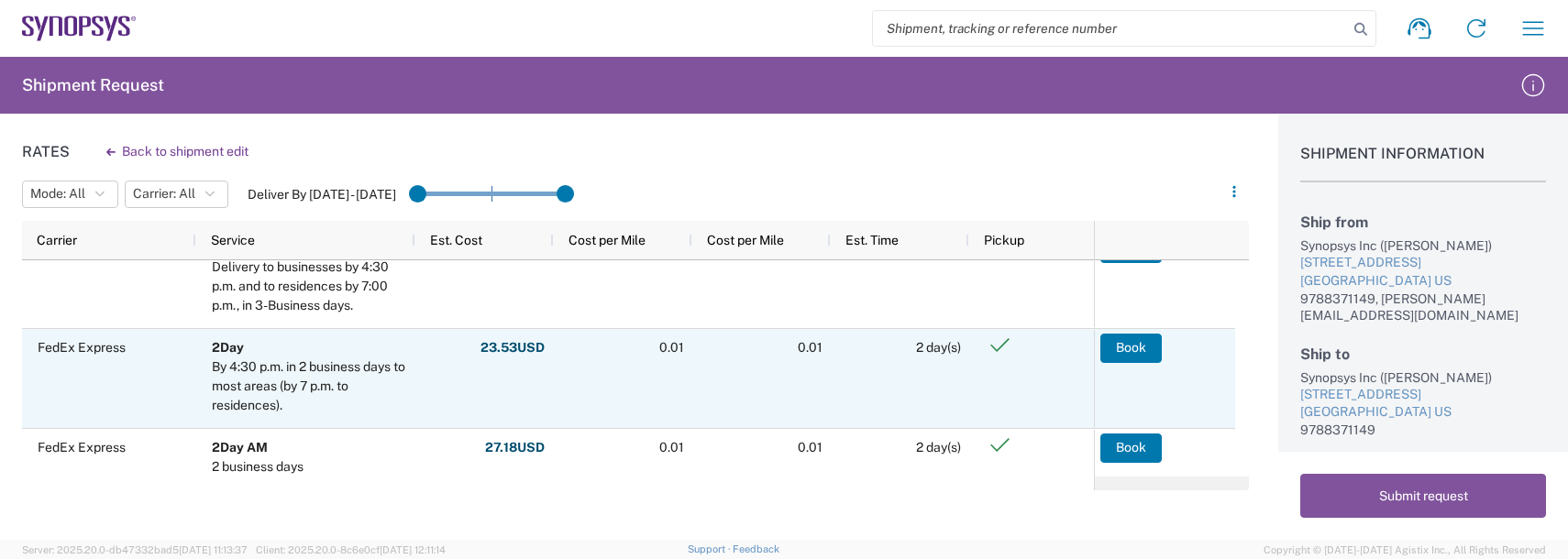
scroll to position [45, 0]
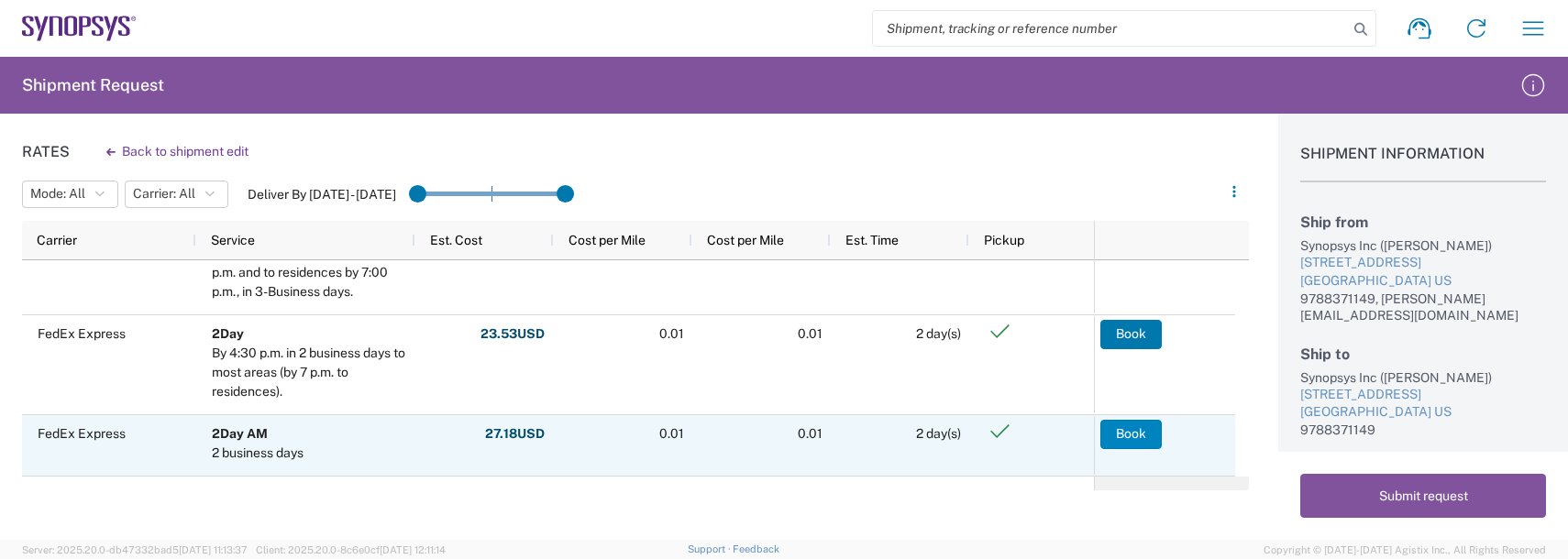
click at [1124, 441] on button "Book" at bounding box center [1131, 434] width 61 height 29
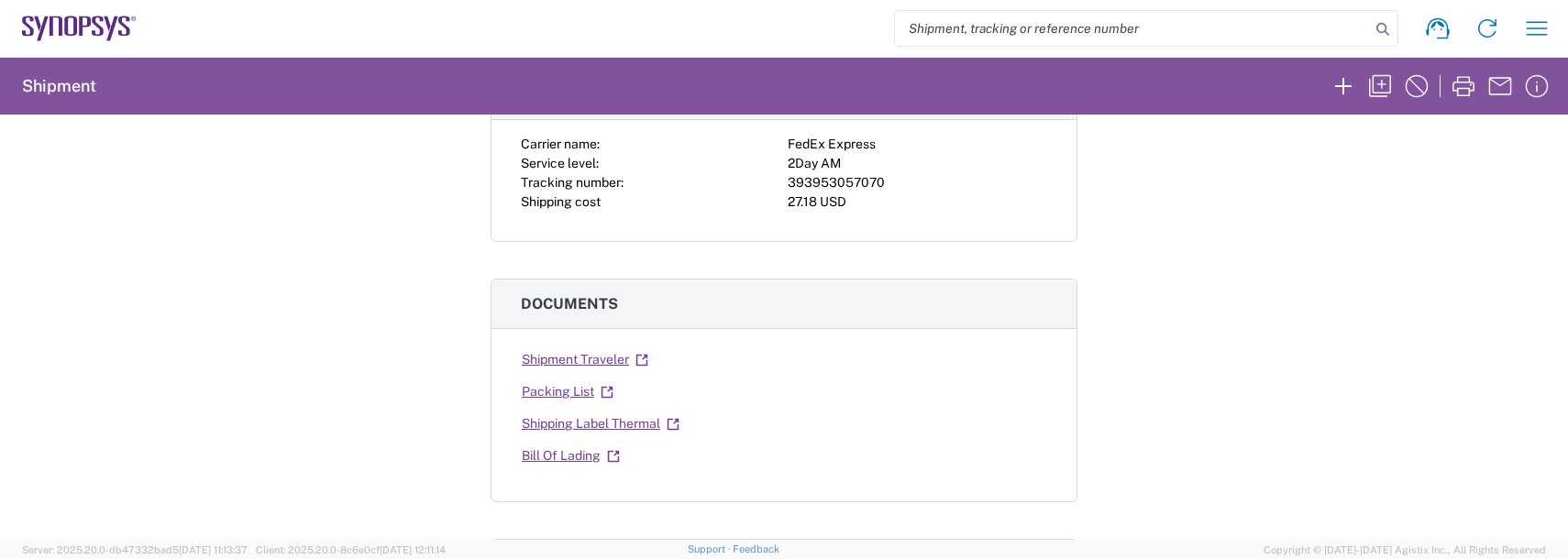
scroll to position [184, 0]
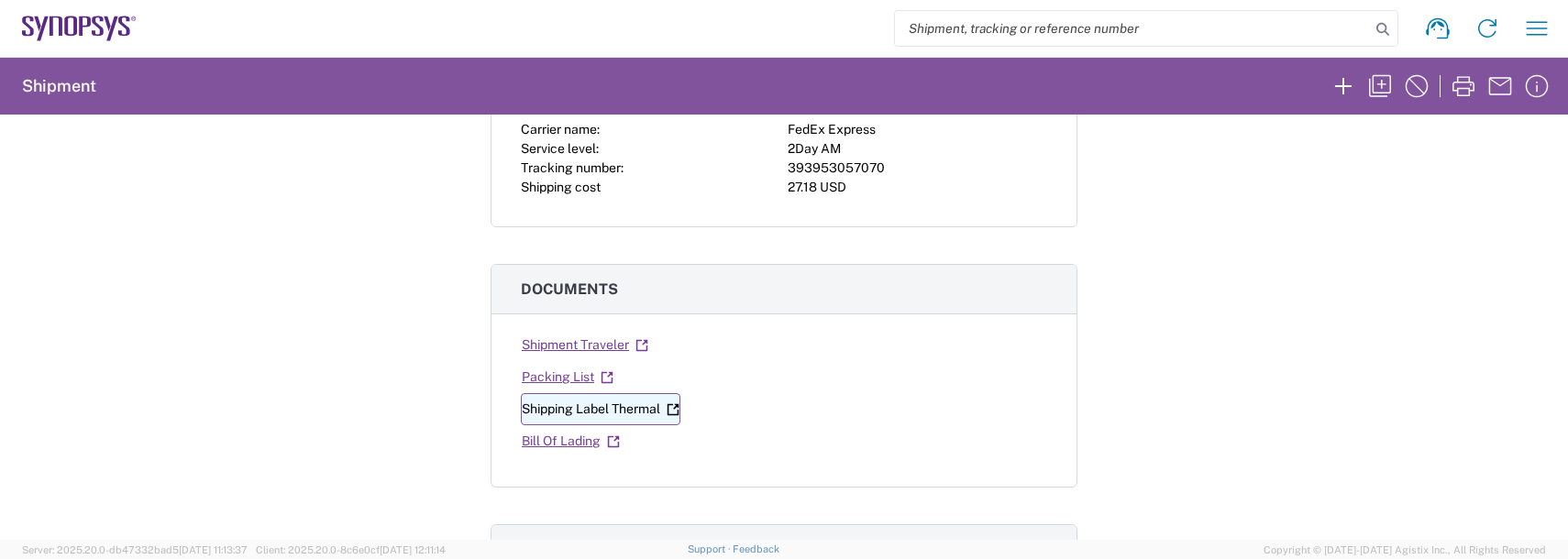
click at [615, 414] on link "Shipping Label Thermal" at bounding box center [600, 409] width 159 height 32
click at [1243, 312] on div "Shipment 57037317 Google Maps Carrier information Carrier name: FedEx Express S…" at bounding box center [784, 327] width 1568 height 426
click at [1540, 27] on icon "button" at bounding box center [1536, 28] width 29 height 29
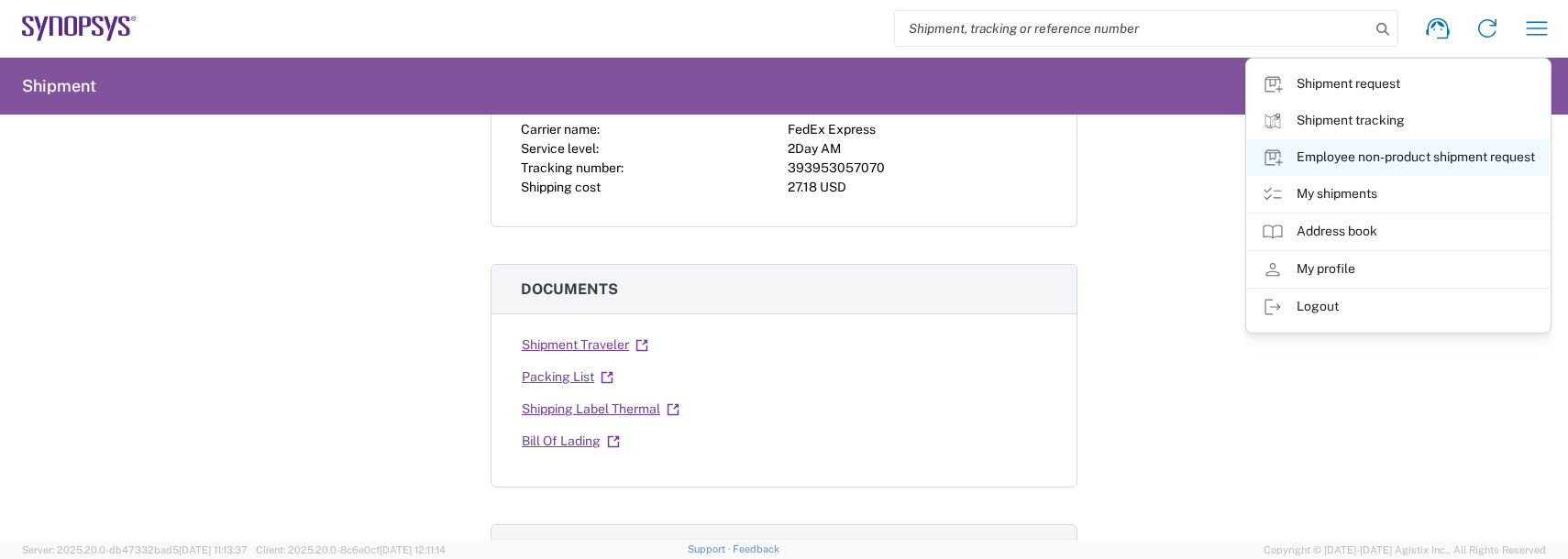
click at [1368, 160] on link "Employee non-product shipment request" at bounding box center [1398, 157] width 303 height 36
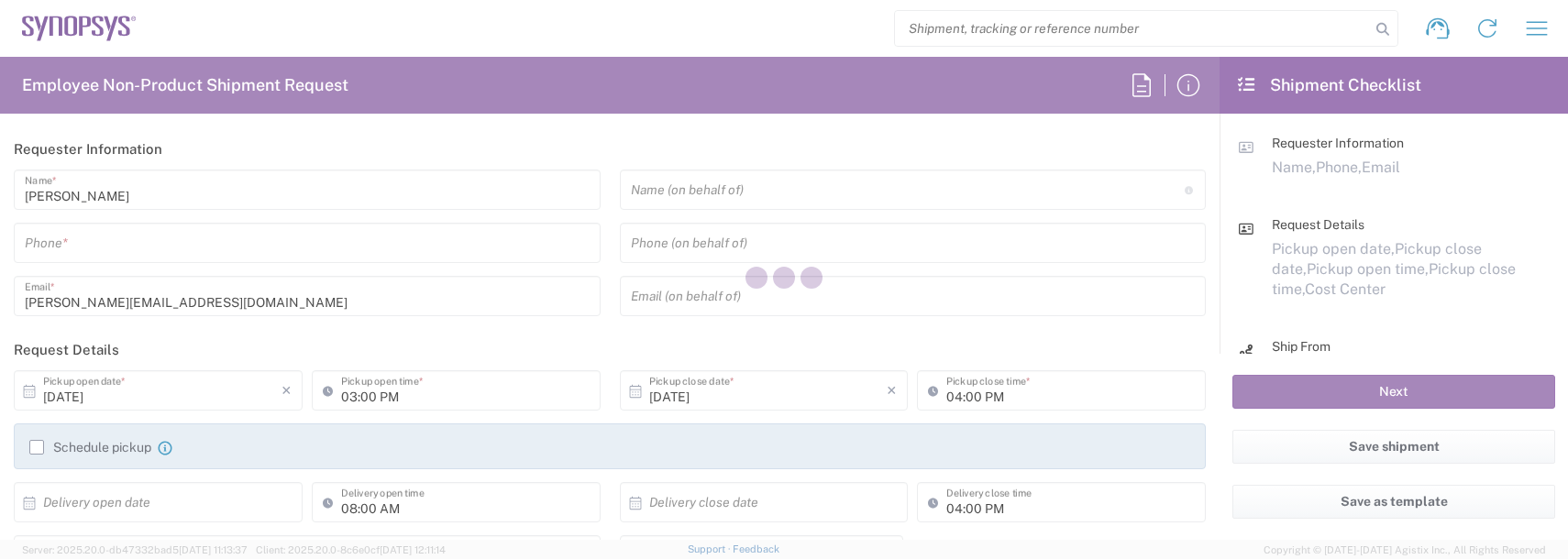
type input "Department"
type input "US01, FAC, SAFETY & 110696"
type input "[US_STATE]"
type input "[GEOGRAPHIC_DATA]"
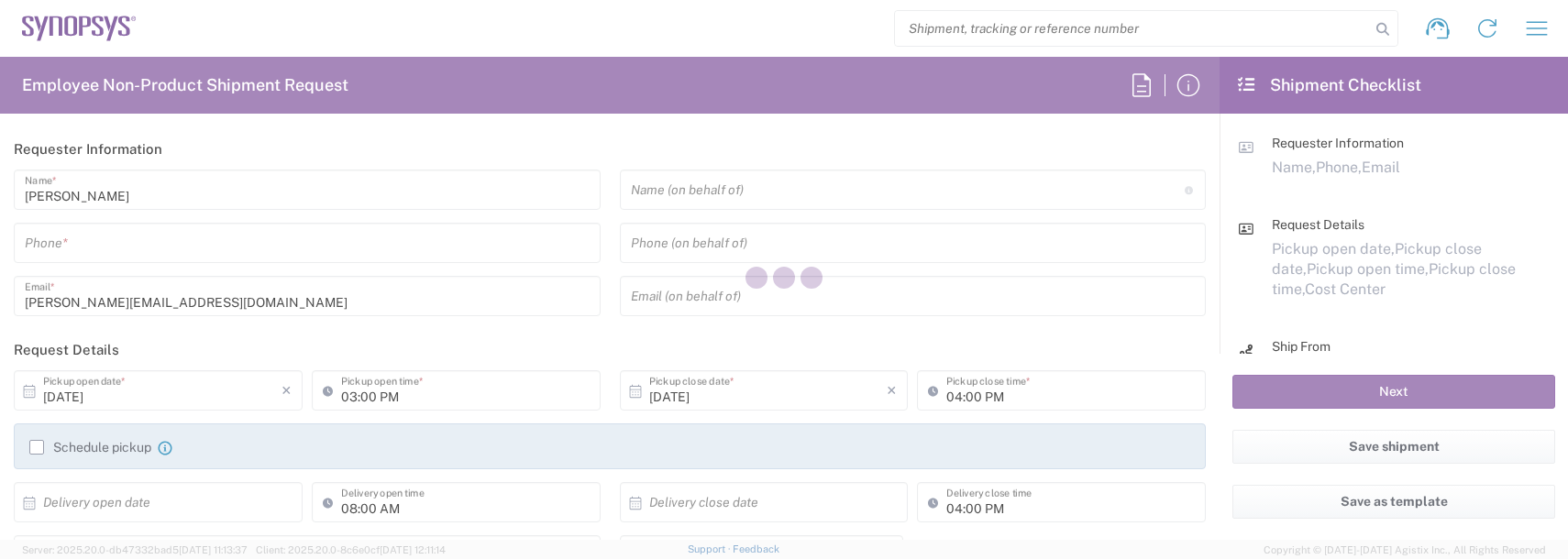
type input "Delivered at Place"
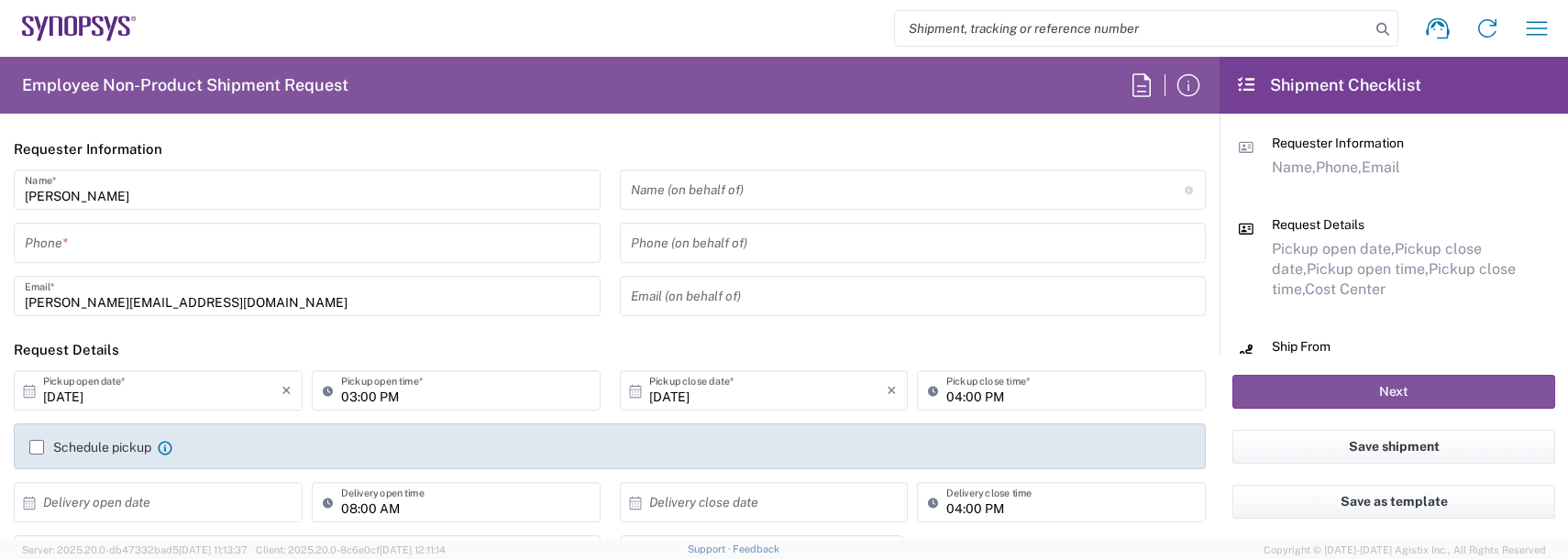
drag, startPoint x: 987, startPoint y: 336, endPoint x: 967, endPoint y: 340, distance: 20.4
click at [987, 336] on header "Request Details" at bounding box center [609, 349] width 1220 height 41
click at [91, 252] on input "tel" at bounding box center [307, 243] width 565 height 32
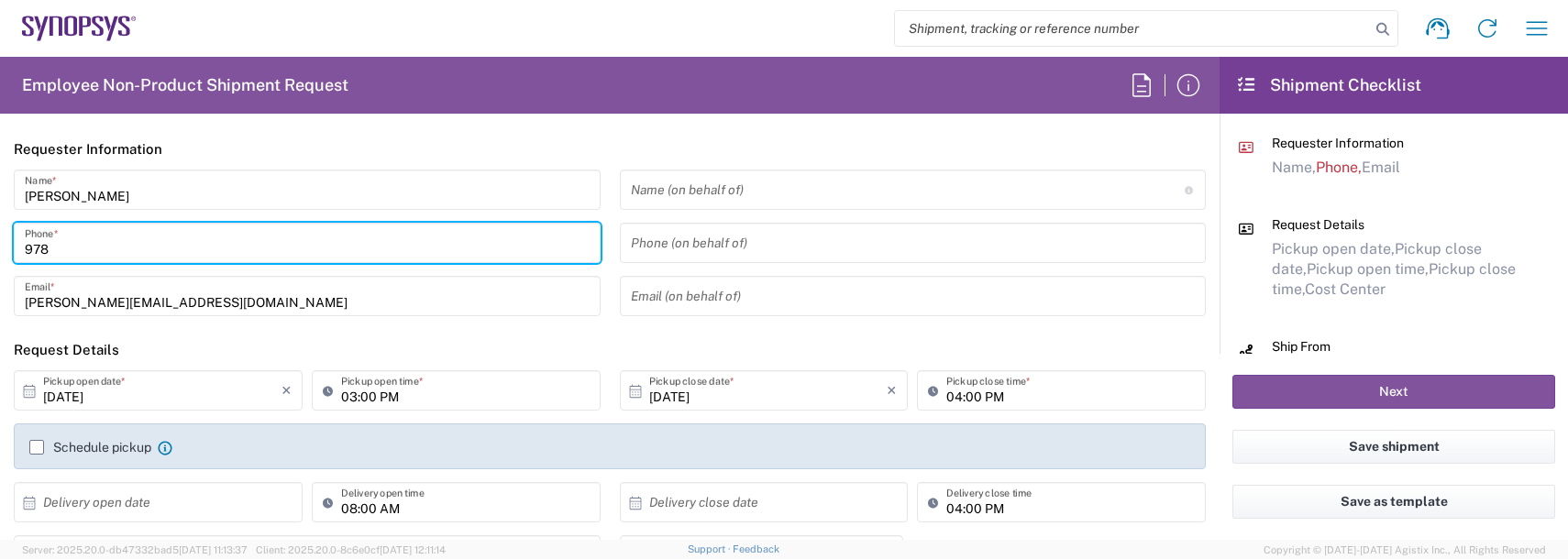
type input "9788371149"
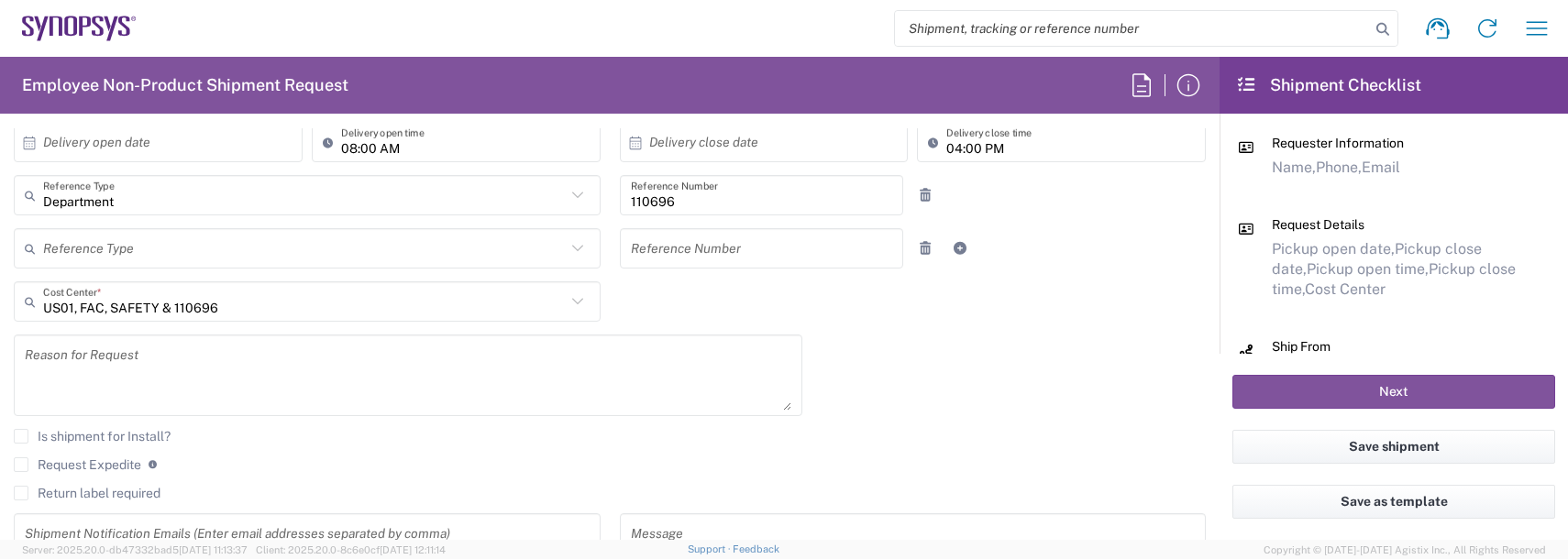
scroll to position [367, 0]
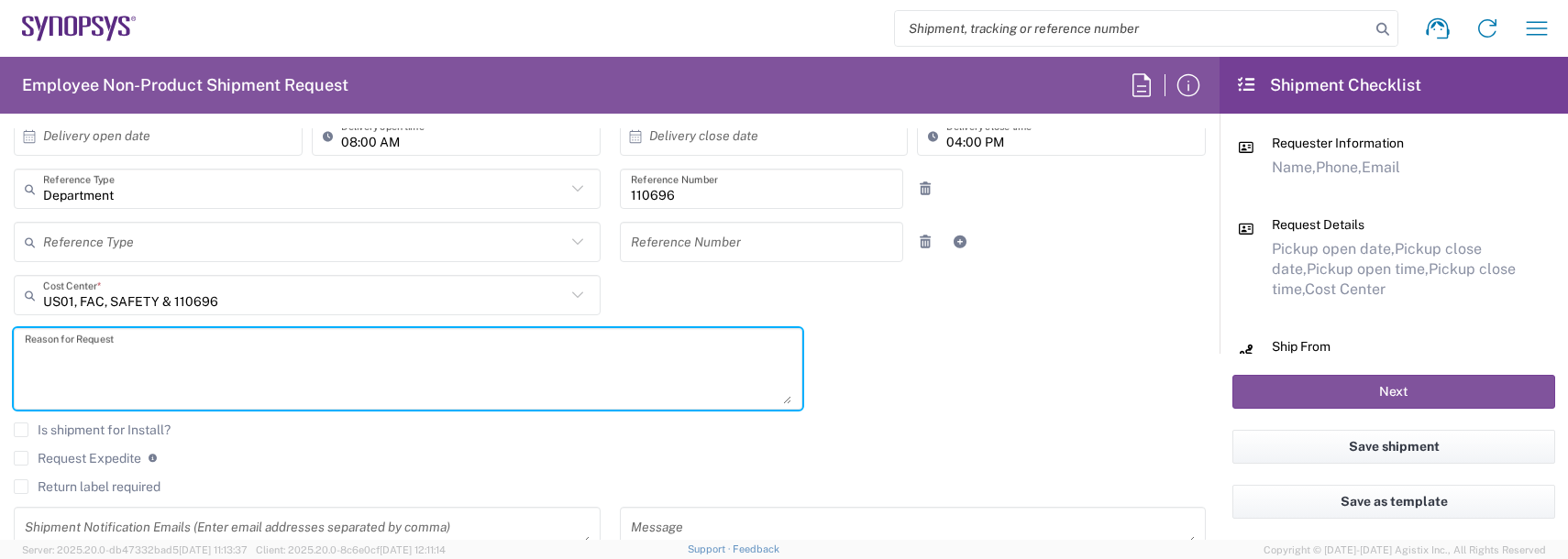
click at [97, 348] on textarea at bounding box center [408, 369] width 767 height 71
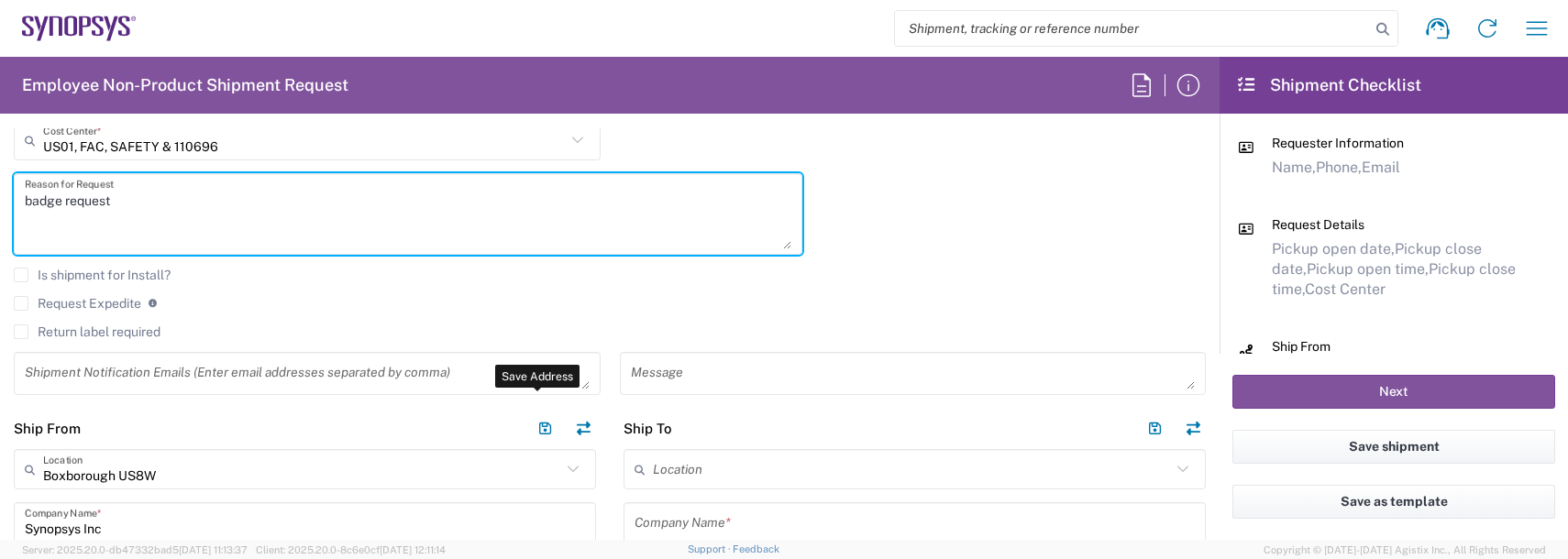
scroll to position [550, 0]
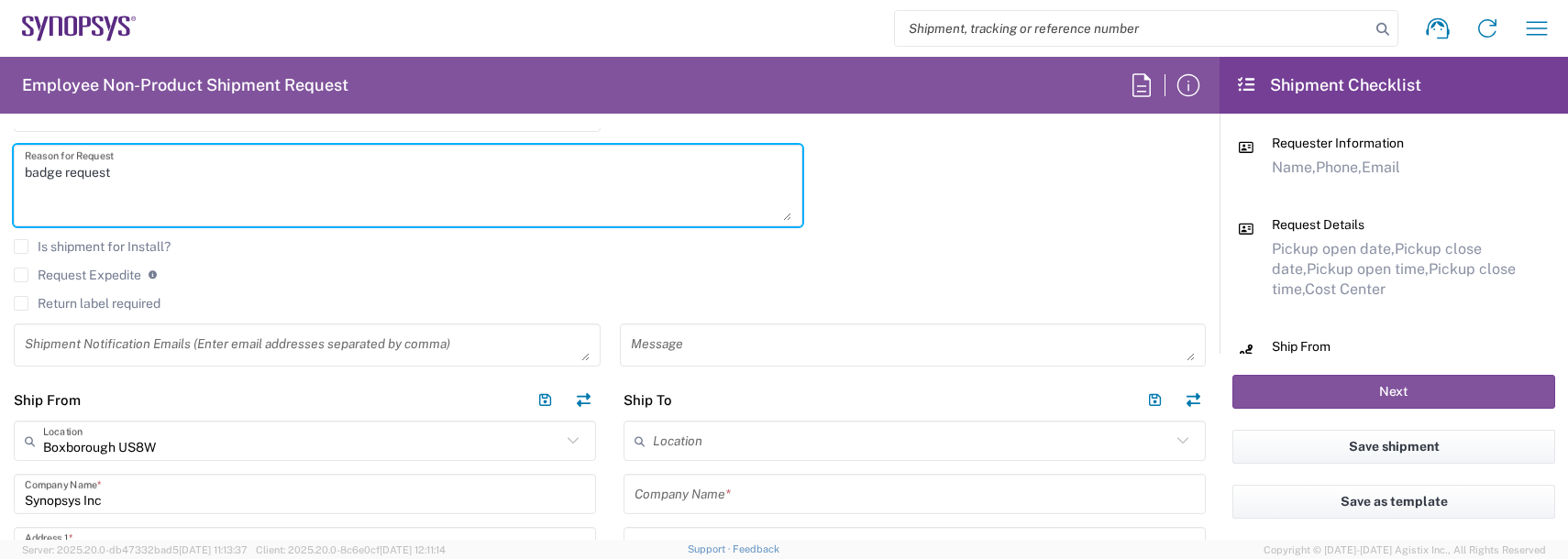
type textarea "badge request"
click at [709, 435] on input "text" at bounding box center [912, 442] width 518 height 32
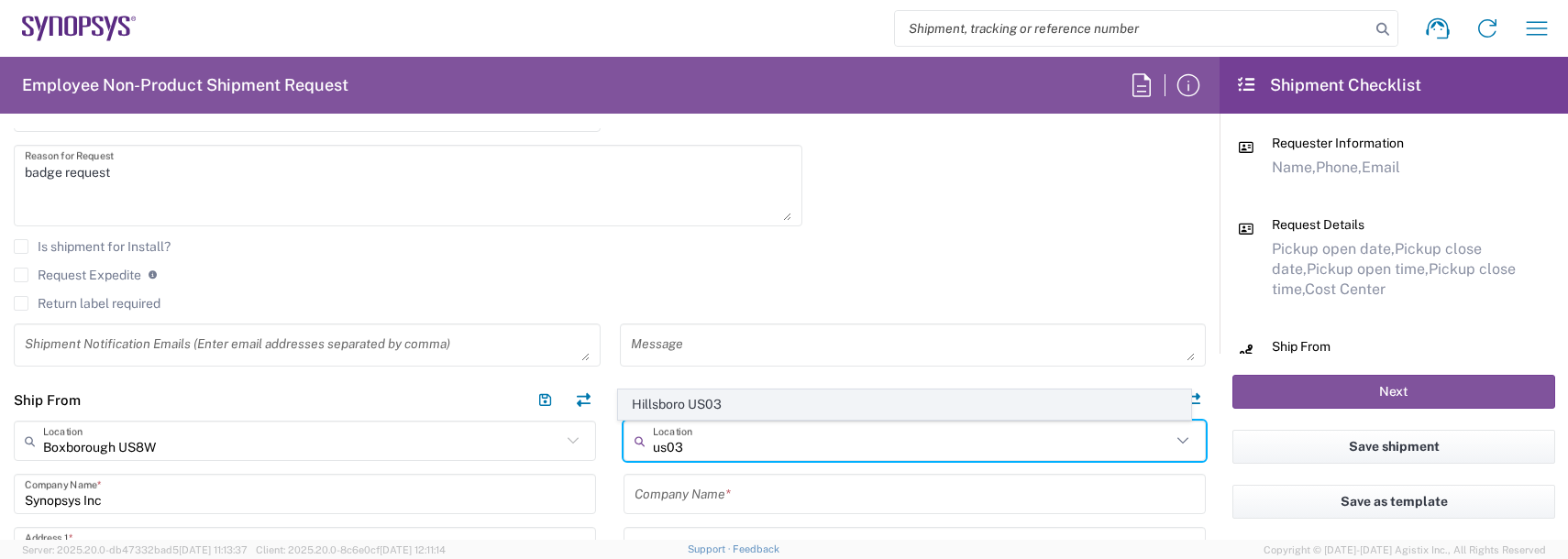
click at [694, 402] on span "Hillsboro US03" at bounding box center [905, 404] width 572 height 29
type input "Hillsboro US03"
type input "Synopsys Inc"
type input "[STREET_ADDRESS][PERSON_NAME]"
type input "Suite 400"
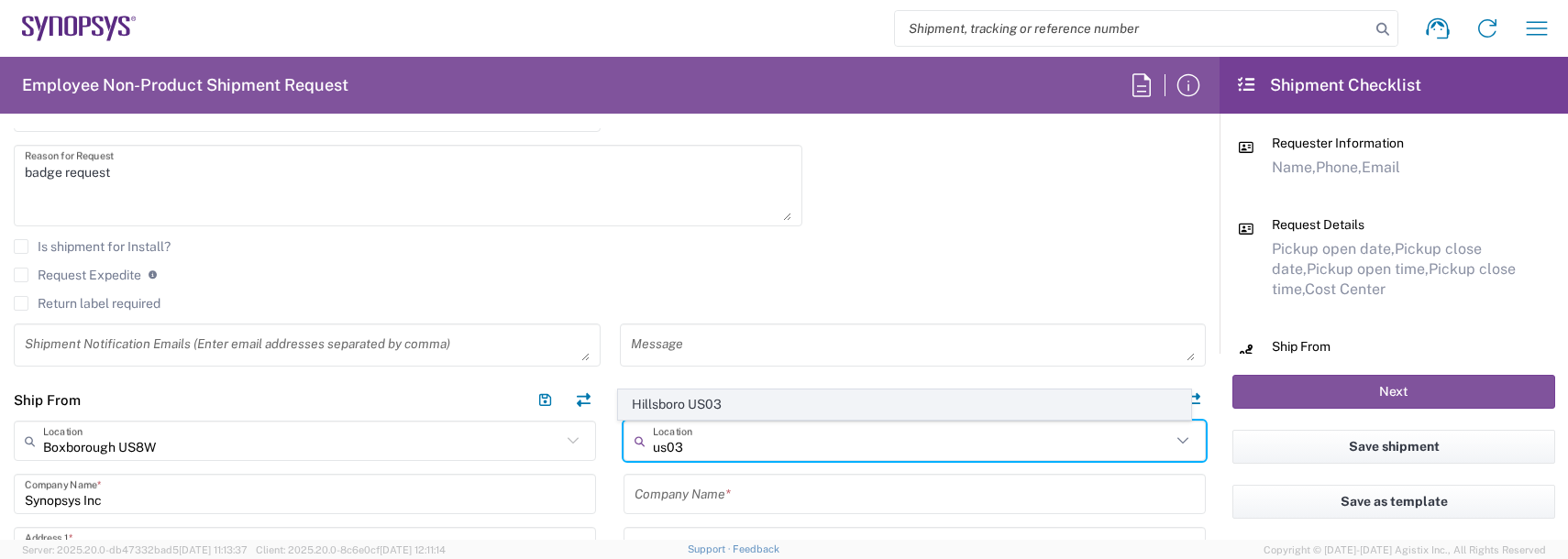
type input "Hillsboro"
type input "[US_STATE]"
type input "97124"
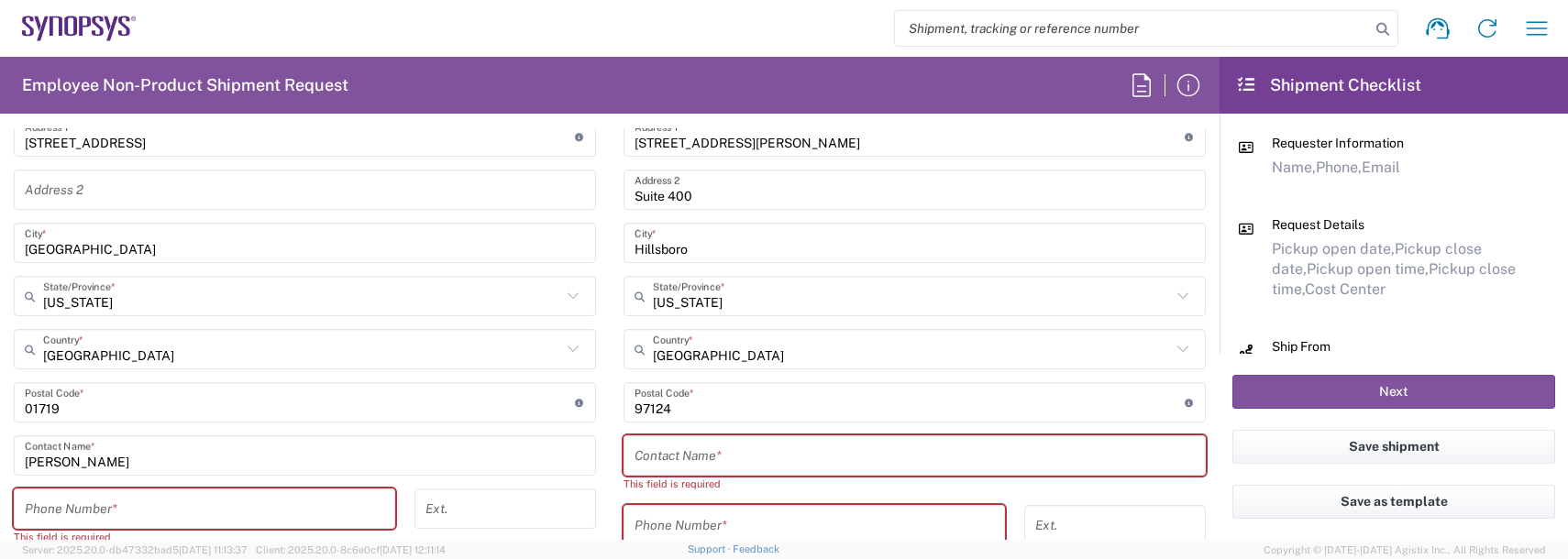
scroll to position [1008, 0]
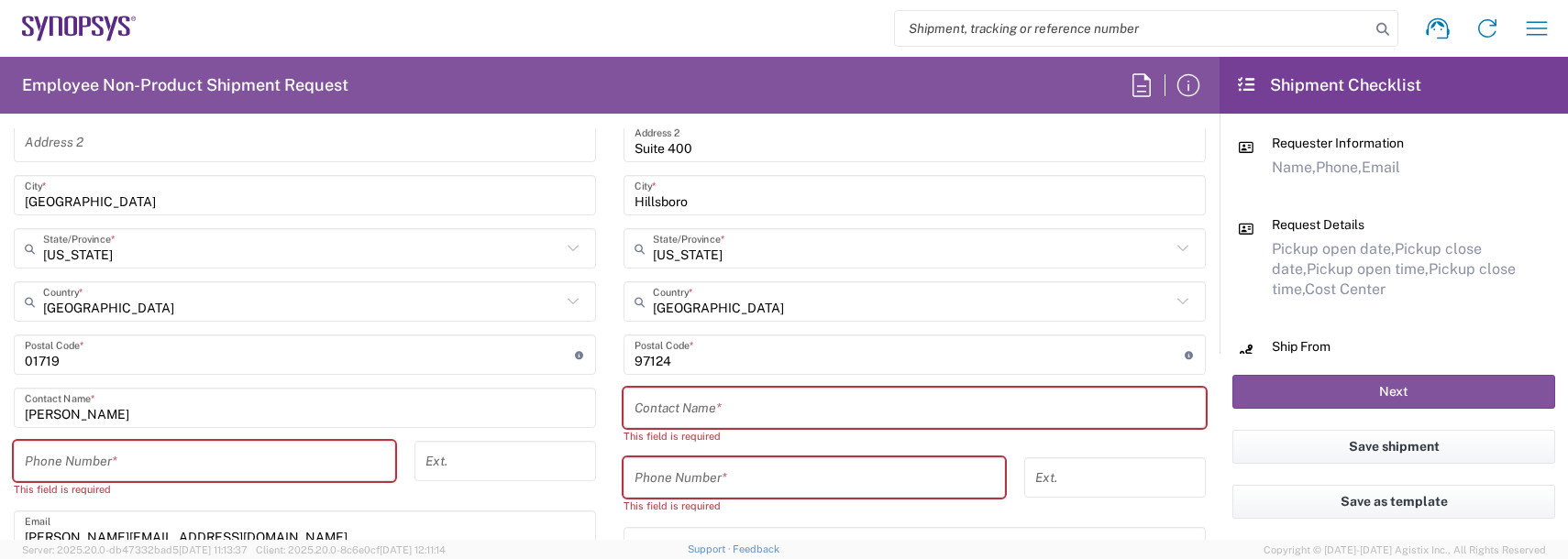
click at [689, 416] on input "text" at bounding box center [914, 408] width 560 height 32
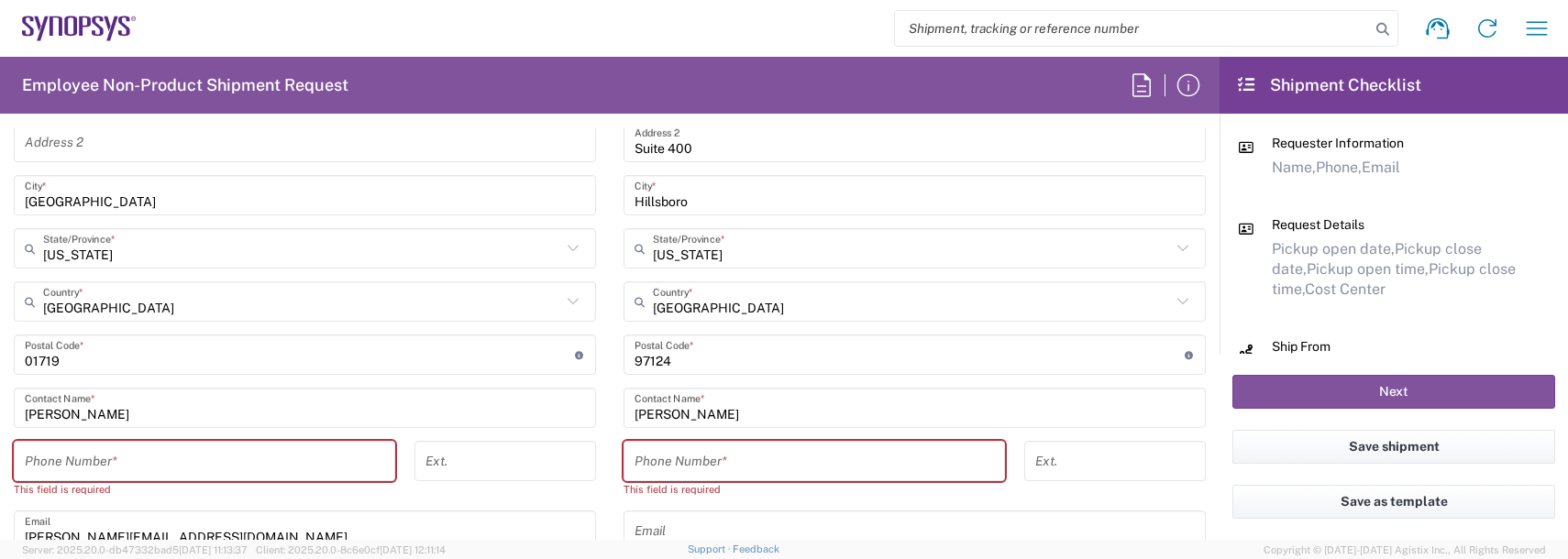
click at [686, 416] on input "[PERSON_NAME]" at bounding box center [914, 408] width 560 height 32
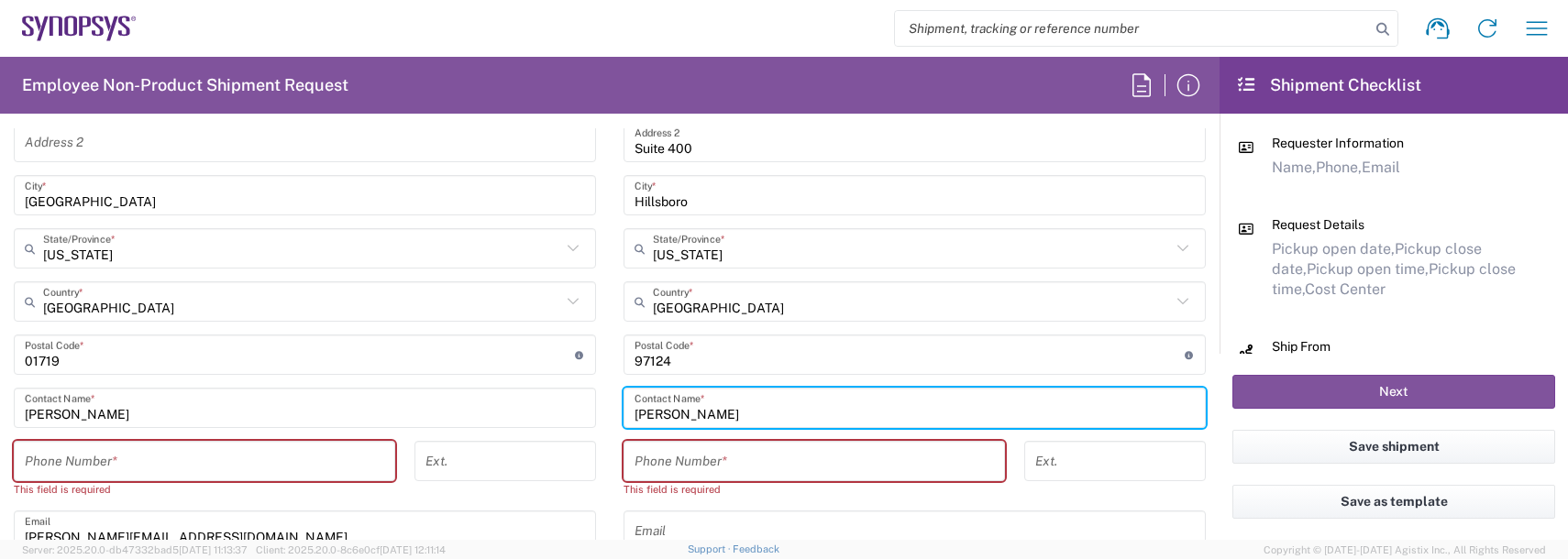
type input "[PERSON_NAME]"
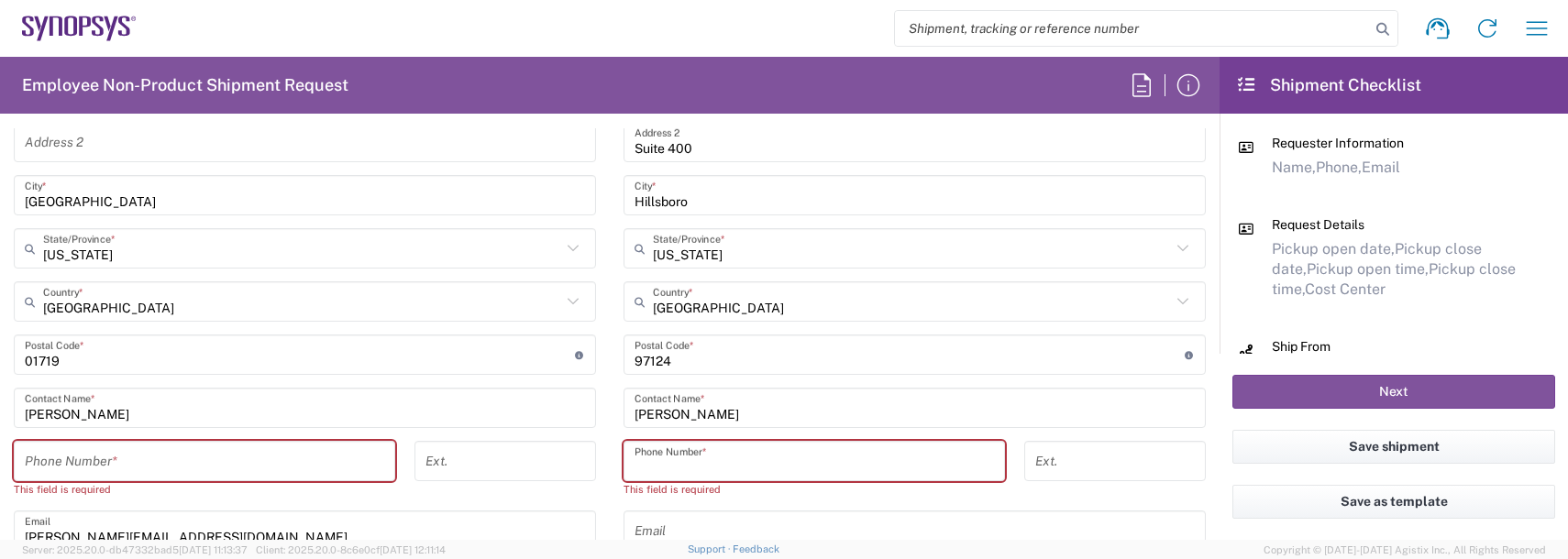
click at [661, 452] on input "tel" at bounding box center [814, 461] width 360 height 32
type input "9788371149"
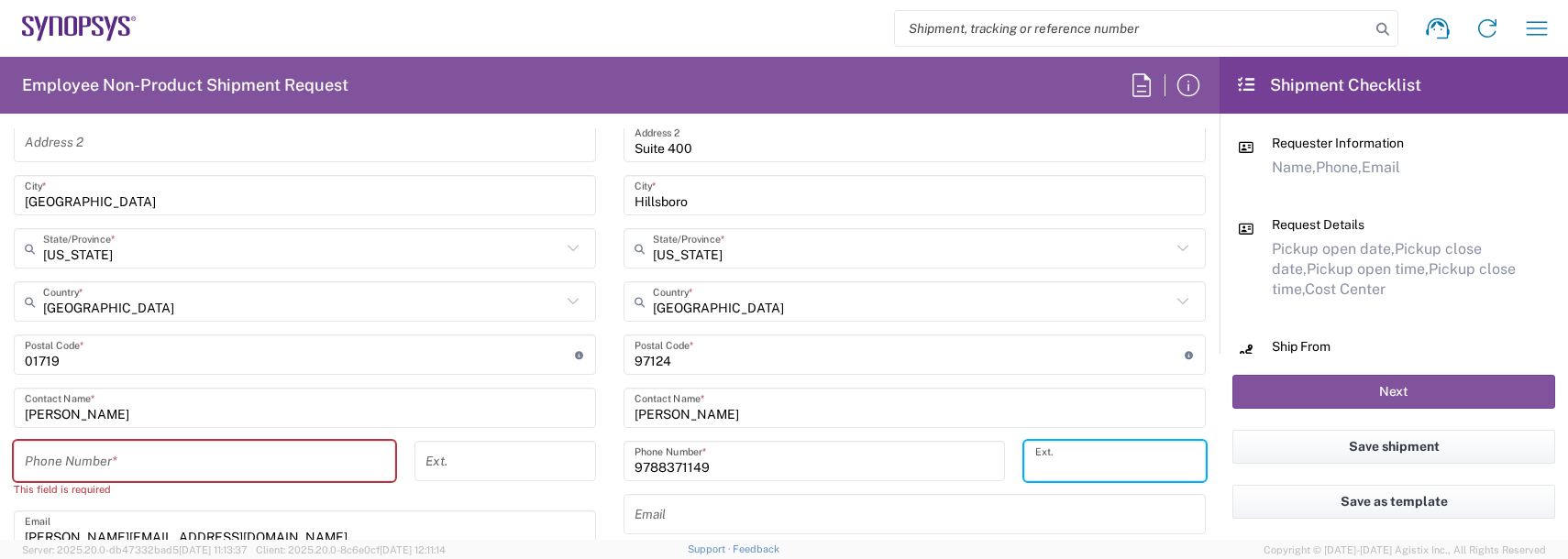
click at [214, 451] on input "tel" at bounding box center [205, 461] width 360 height 32
type input "9788371149"
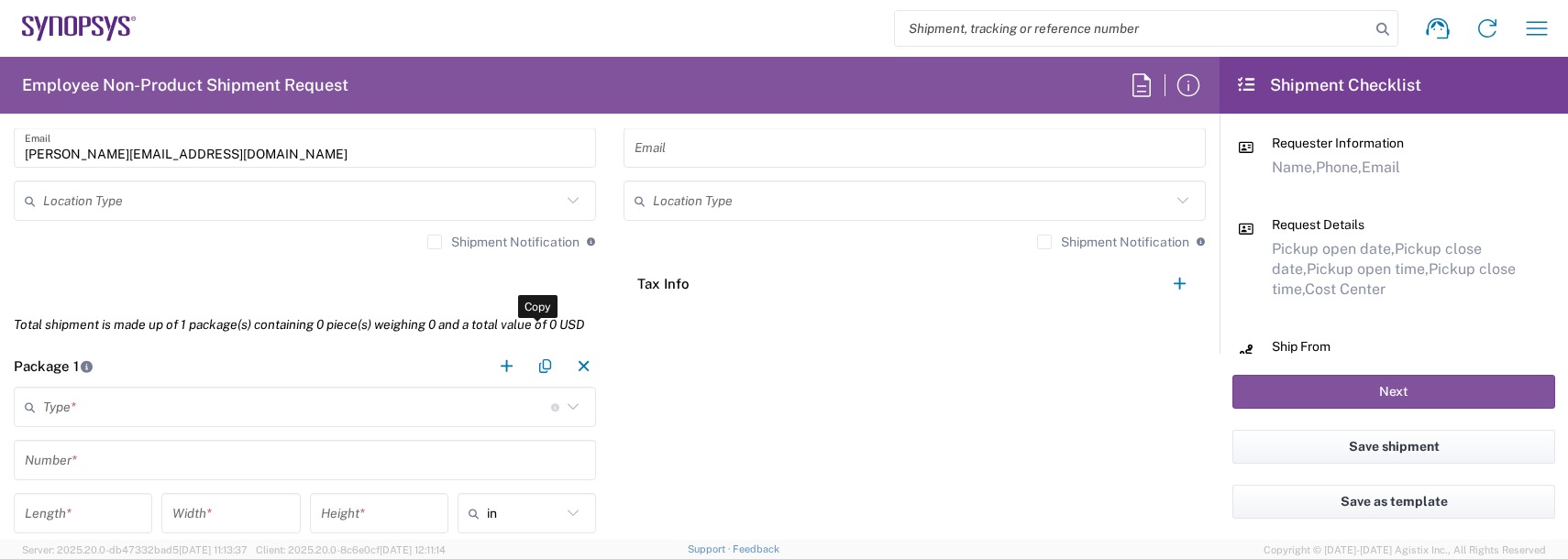
scroll to position [1467, 0]
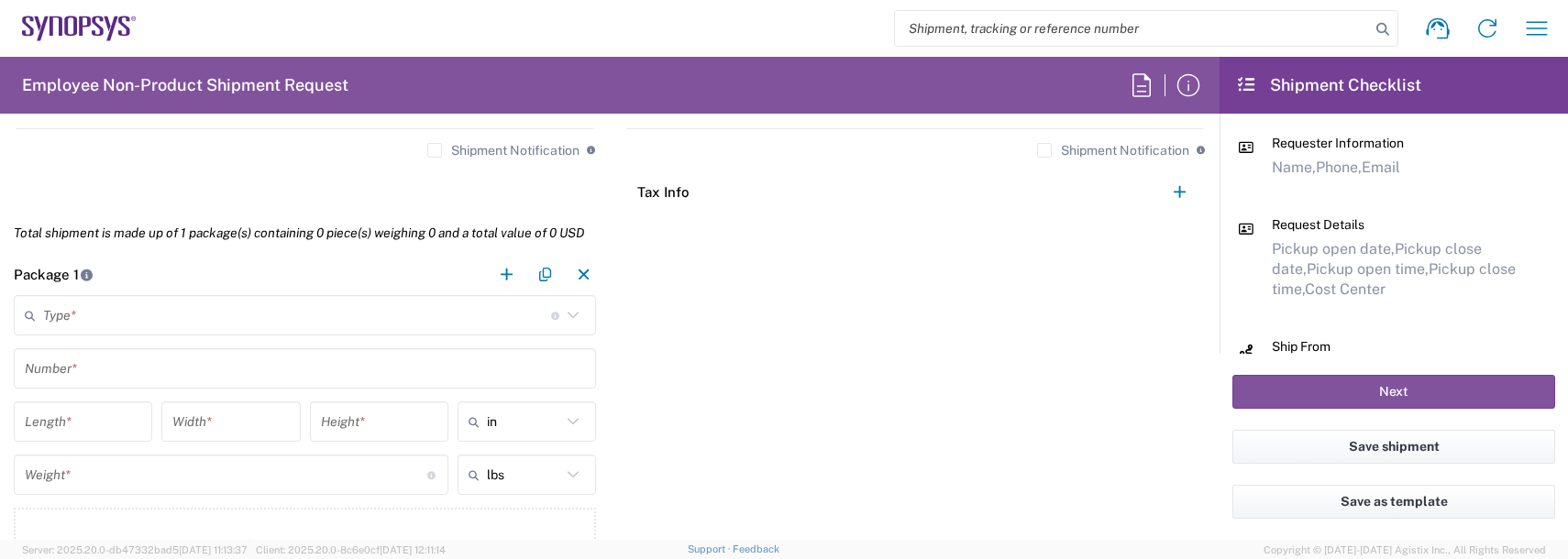
click at [81, 320] on input "text" at bounding box center [296, 316] width 508 height 32
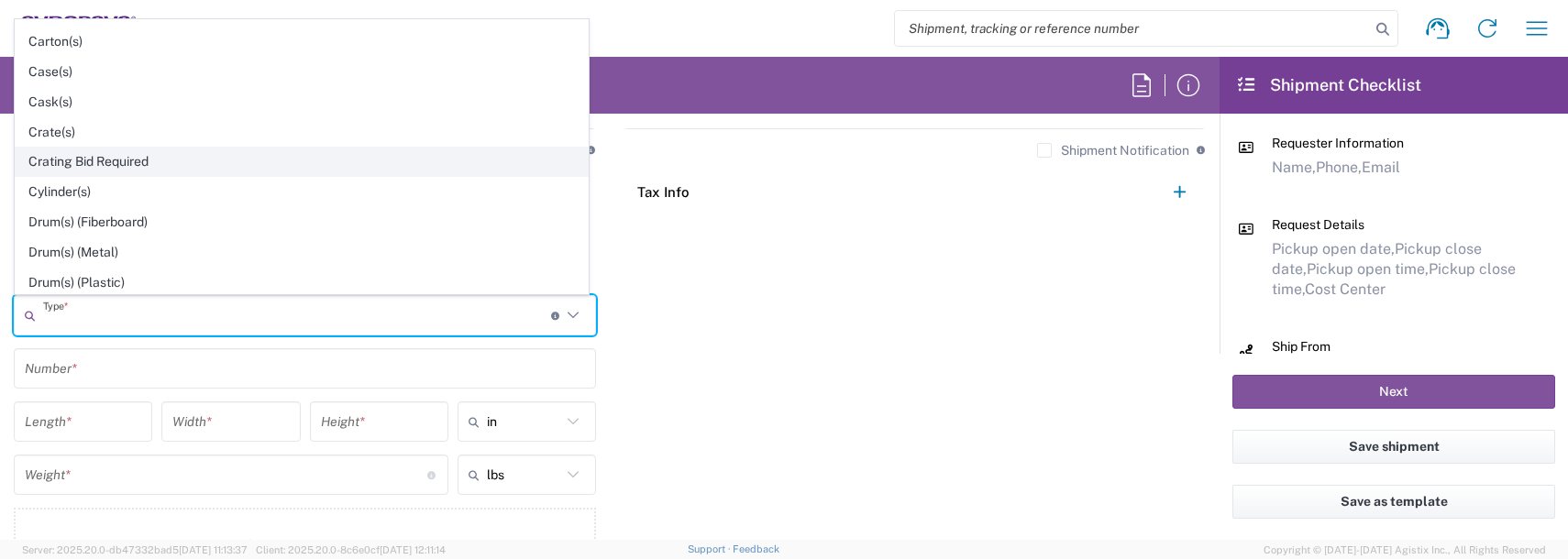
scroll to position [367, 0]
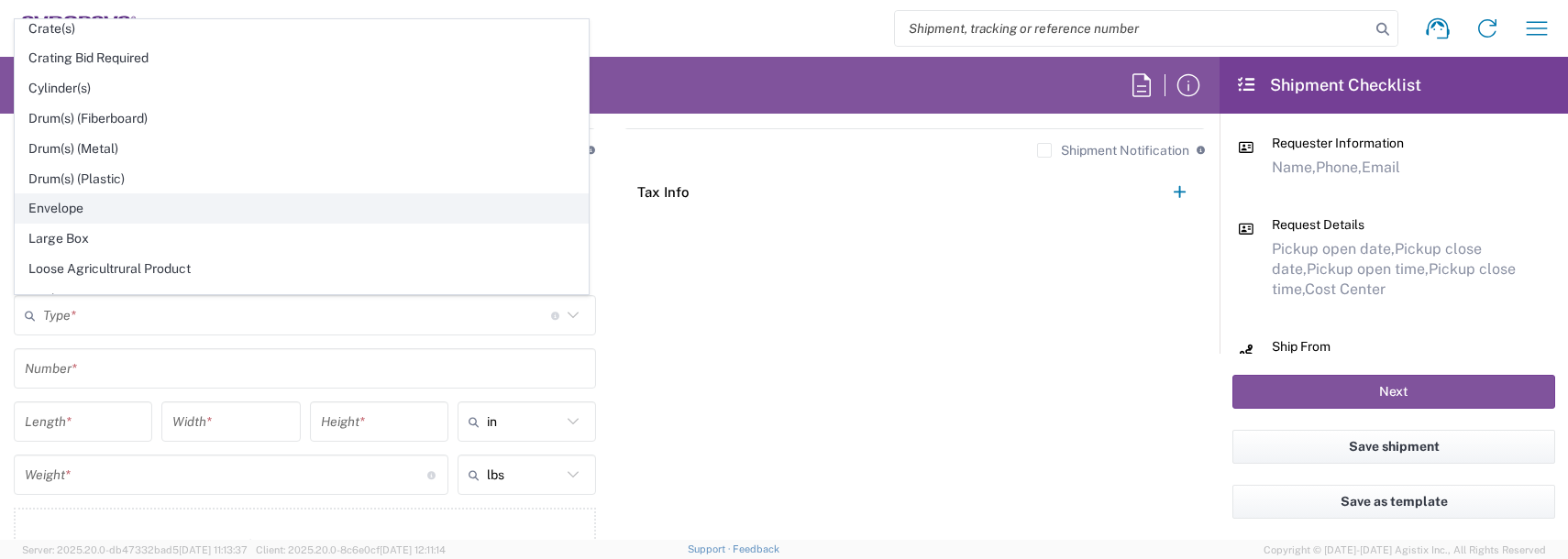
click at [71, 204] on span "Envelope" at bounding box center [302, 209] width 572 height 29
type input "Envelope"
type input "1"
type input "9.5"
type input "12.5"
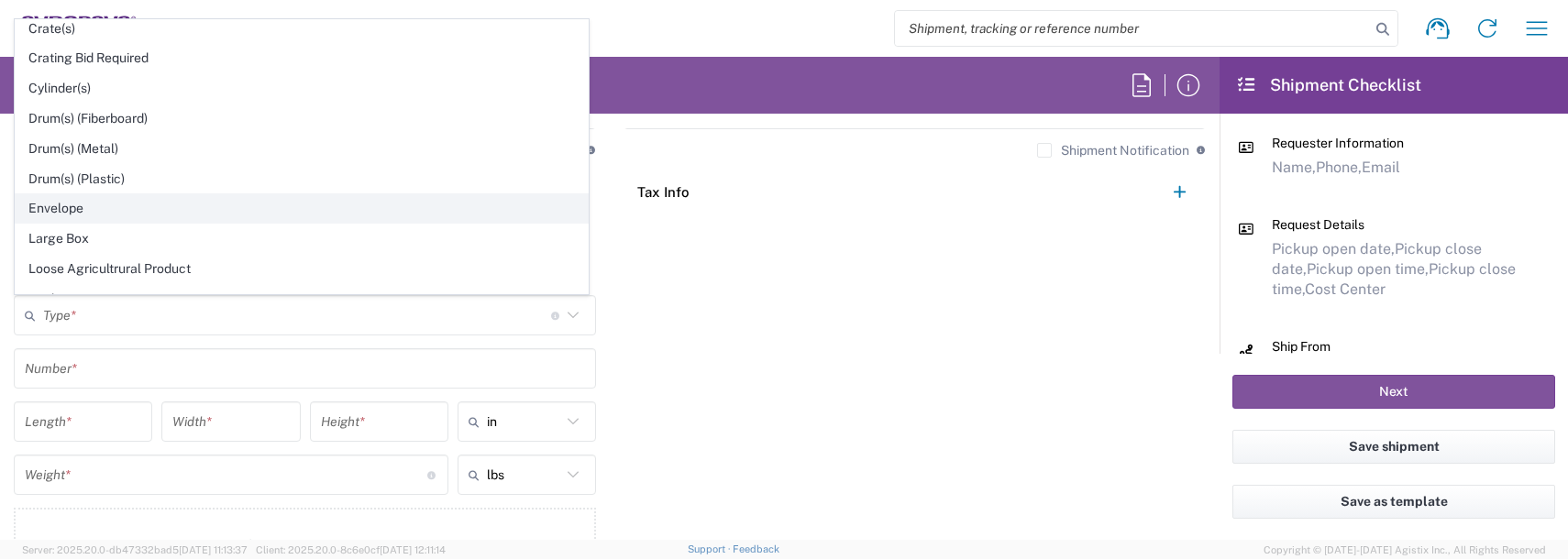
type input "0.25"
type input "1"
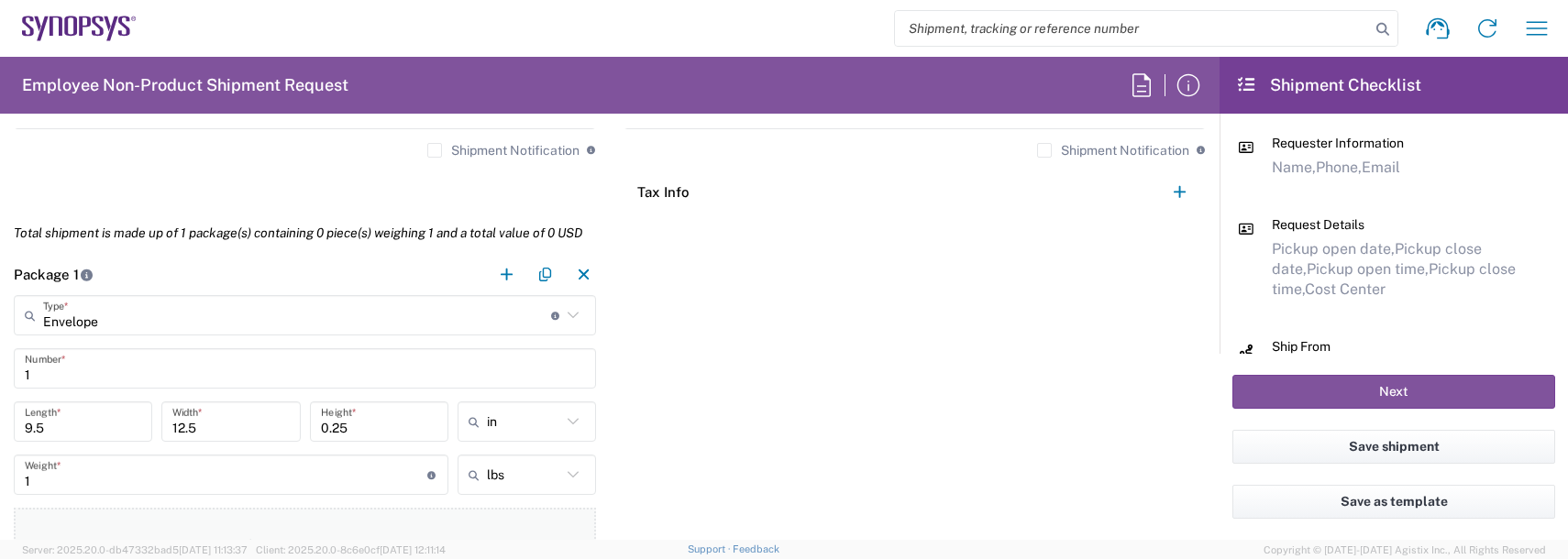
click at [246, 517] on button "Add Content *" at bounding box center [305, 545] width 582 height 75
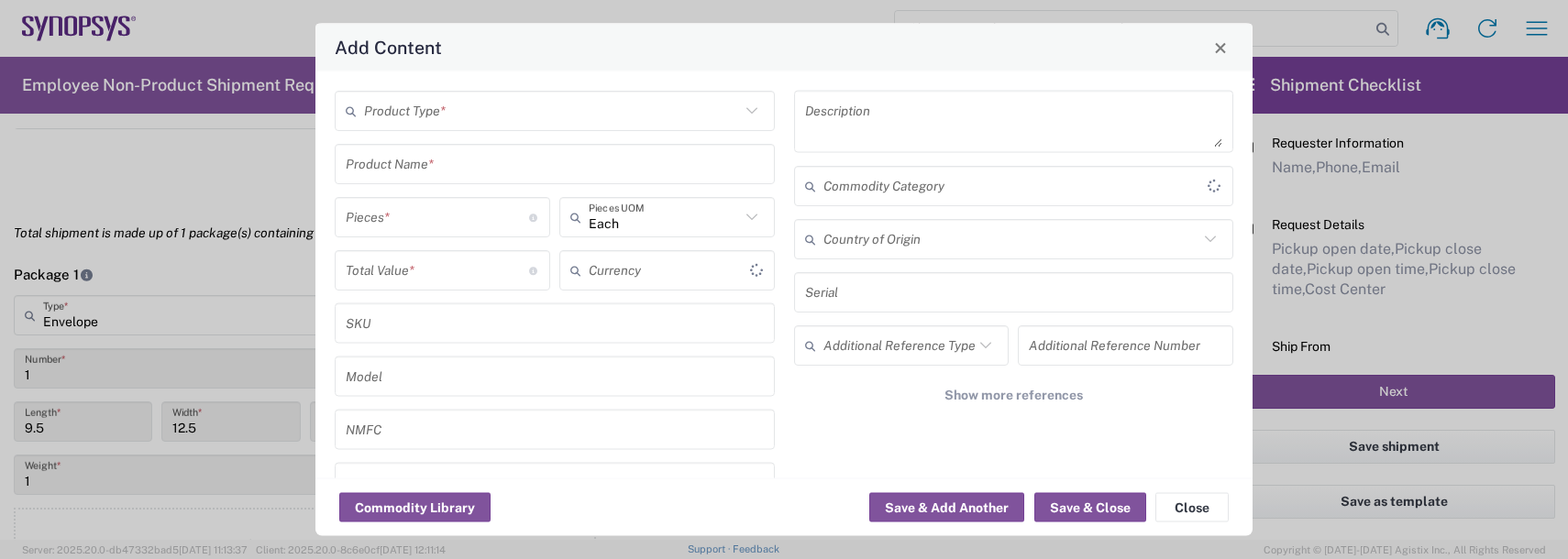
type input "US Dollar"
click at [421, 102] on input "text" at bounding box center [552, 110] width 375 height 32
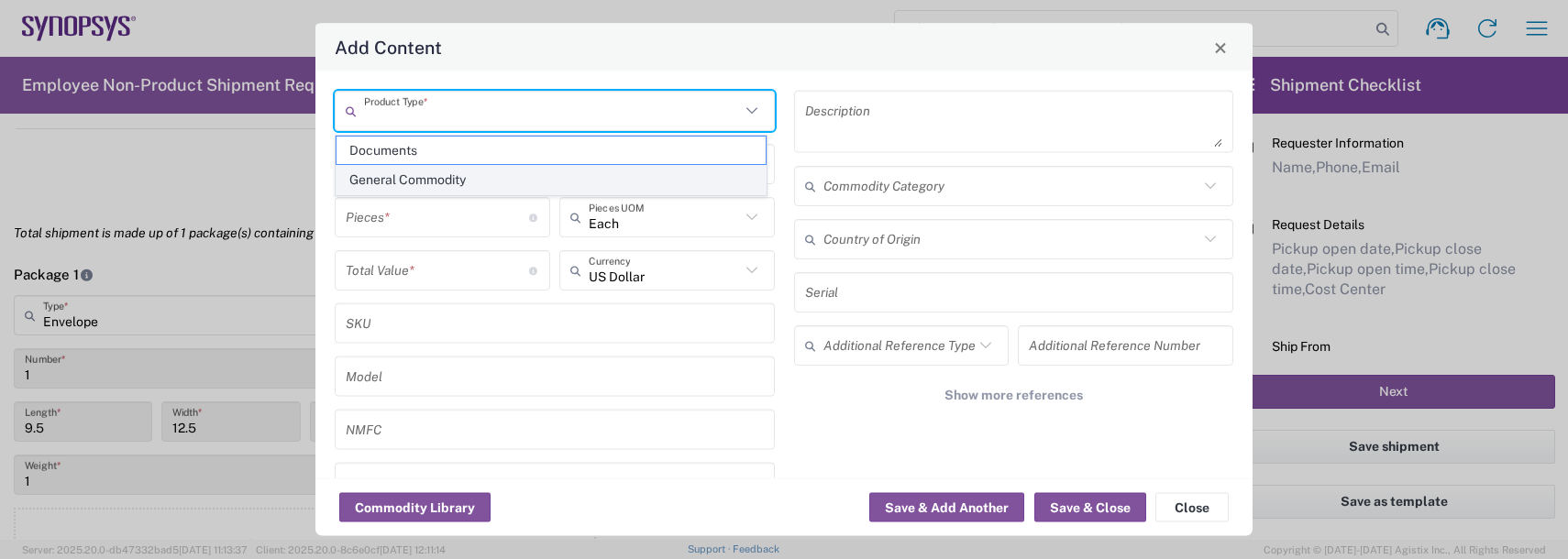
click at [416, 185] on span "General Commodity" at bounding box center [551, 180] width 429 height 29
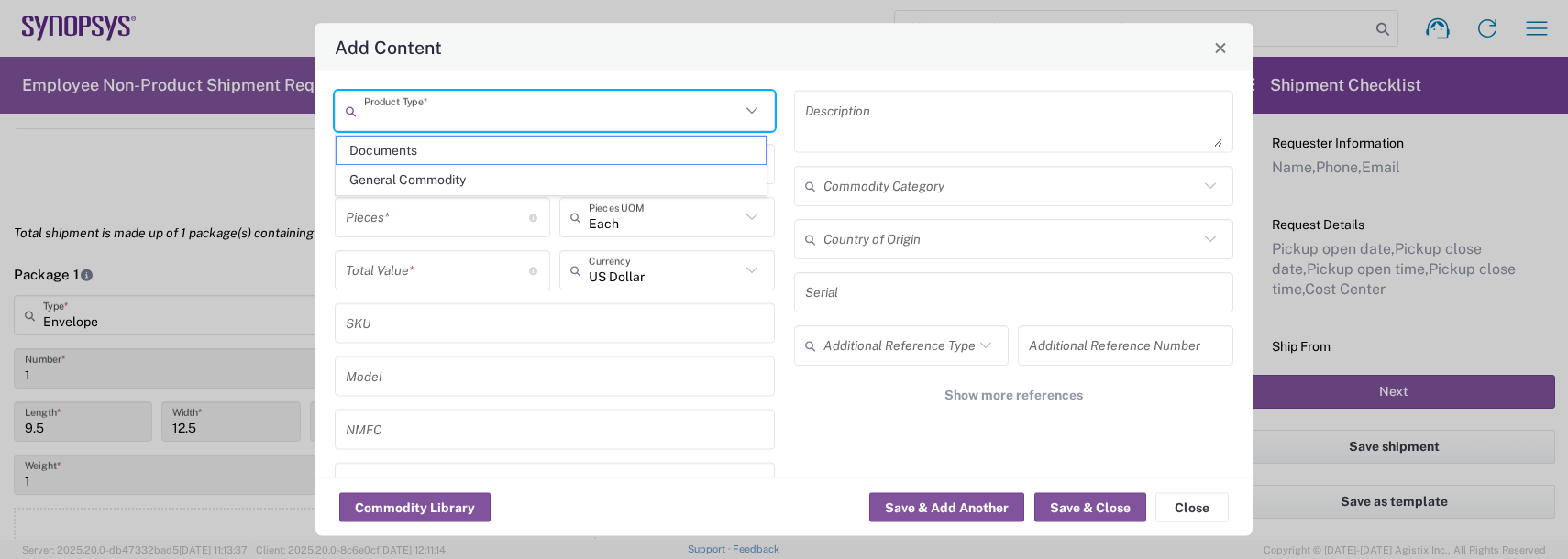
type input "General Commodity"
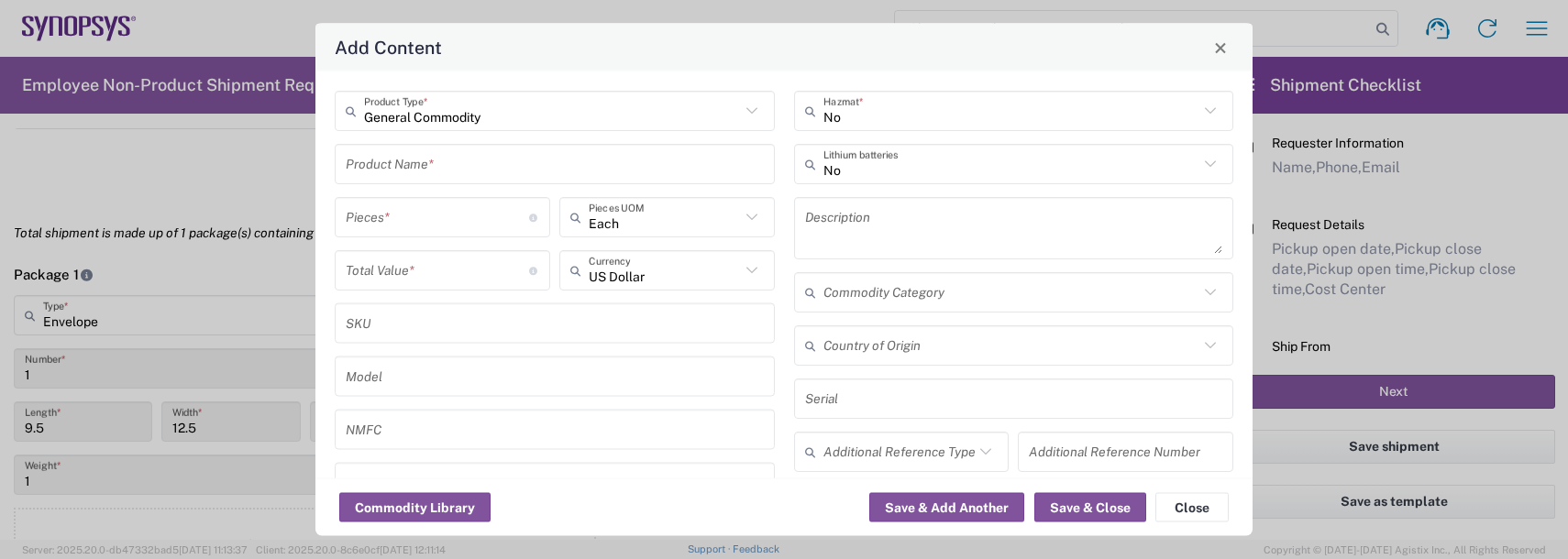
click at [424, 157] on input "text" at bounding box center [554, 163] width 418 height 32
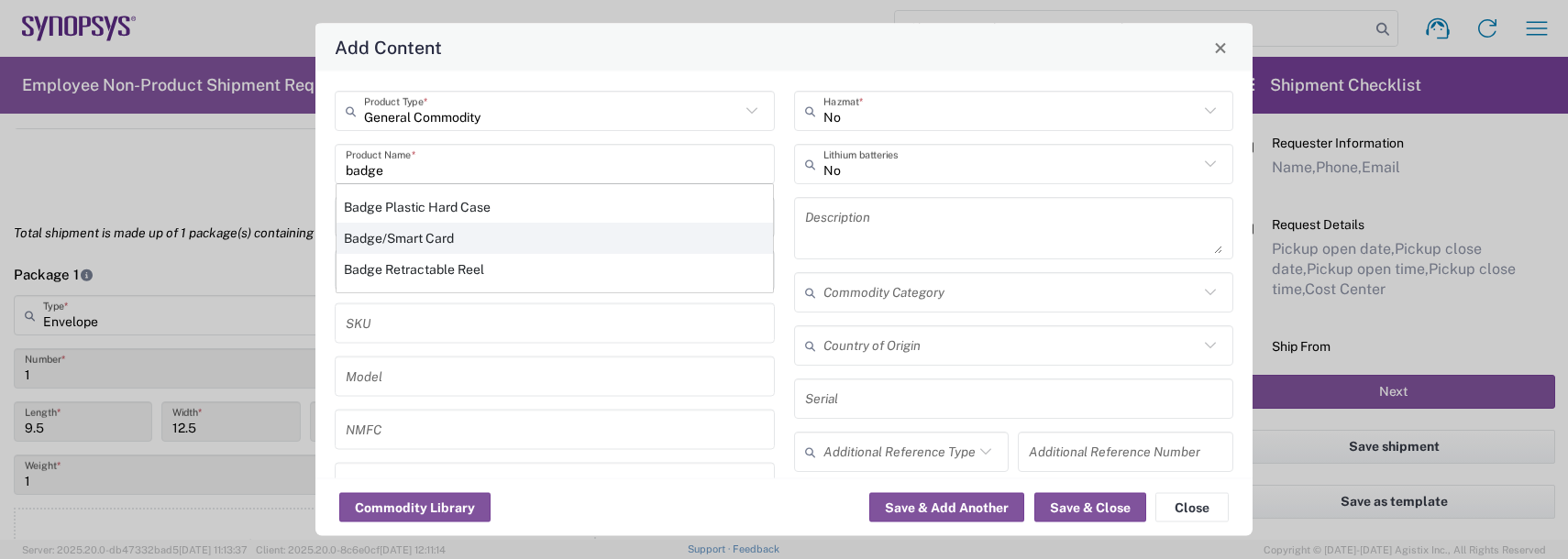
click at [390, 236] on div "Badge/Smart Card" at bounding box center [554, 238] width 436 height 31
type input "Badge/Smart Card"
type input "10.15"
type textarea "Badge/Smart Card"
type input "[GEOGRAPHIC_DATA]"
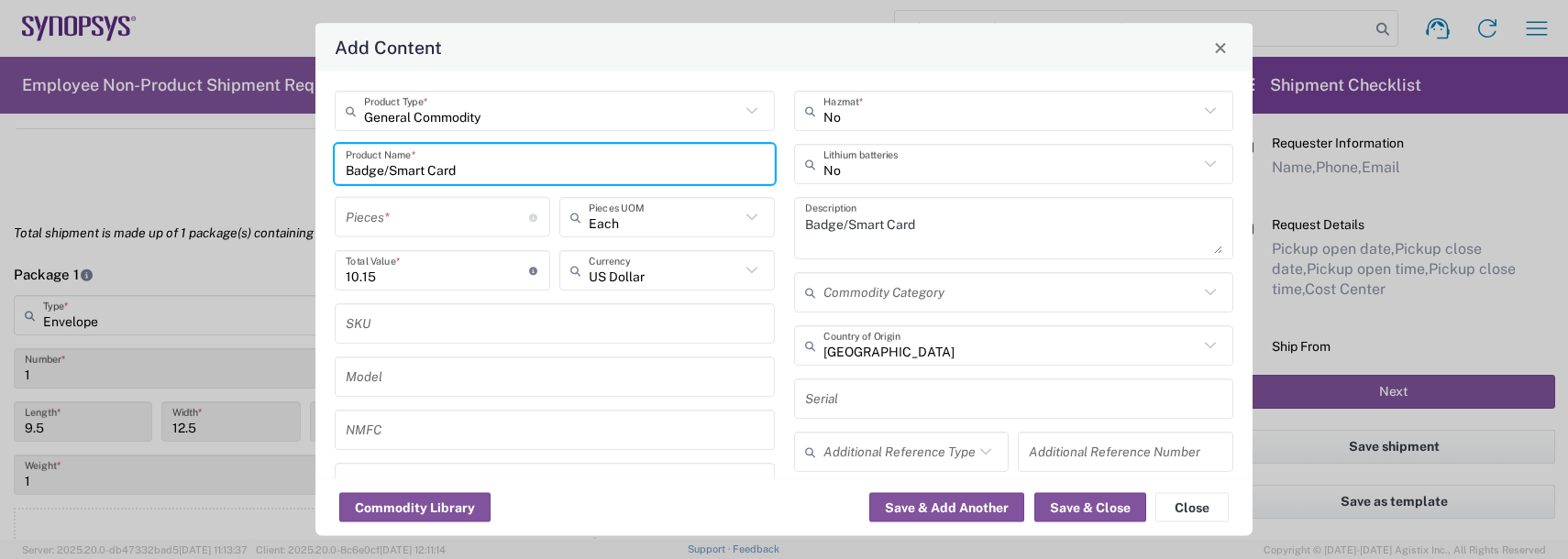
click at [389, 211] on input "number" at bounding box center [437, 217] width 184 height 32
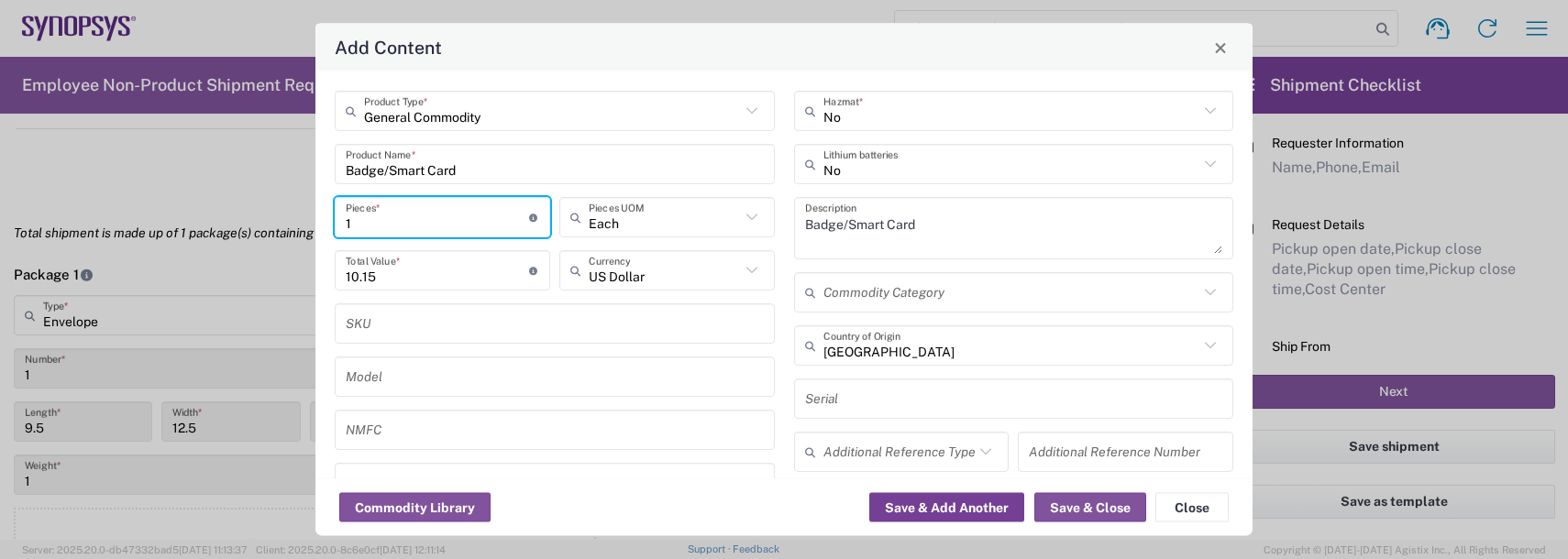
type input "1"
click at [942, 508] on button "Save & Add Another" at bounding box center [947, 507] width 155 height 29
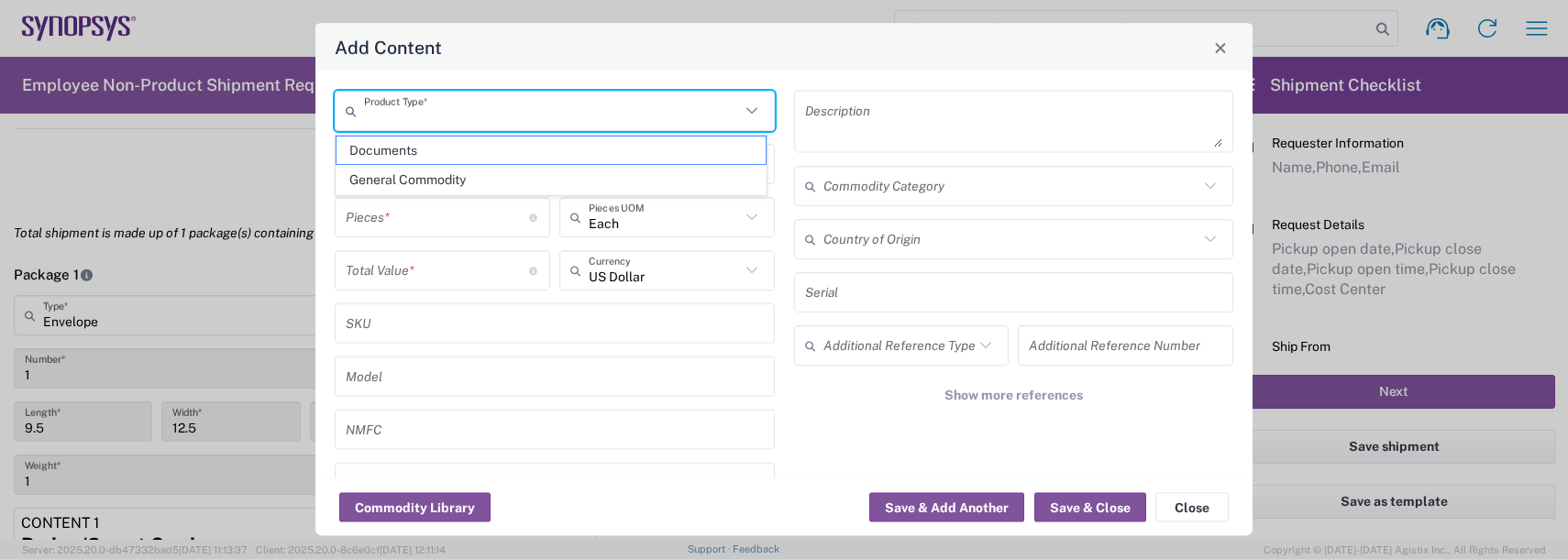
drag, startPoint x: 419, startPoint y: 106, endPoint x: 417, endPoint y: 120, distance: 14.1
click at [420, 106] on input "text" at bounding box center [552, 110] width 375 height 32
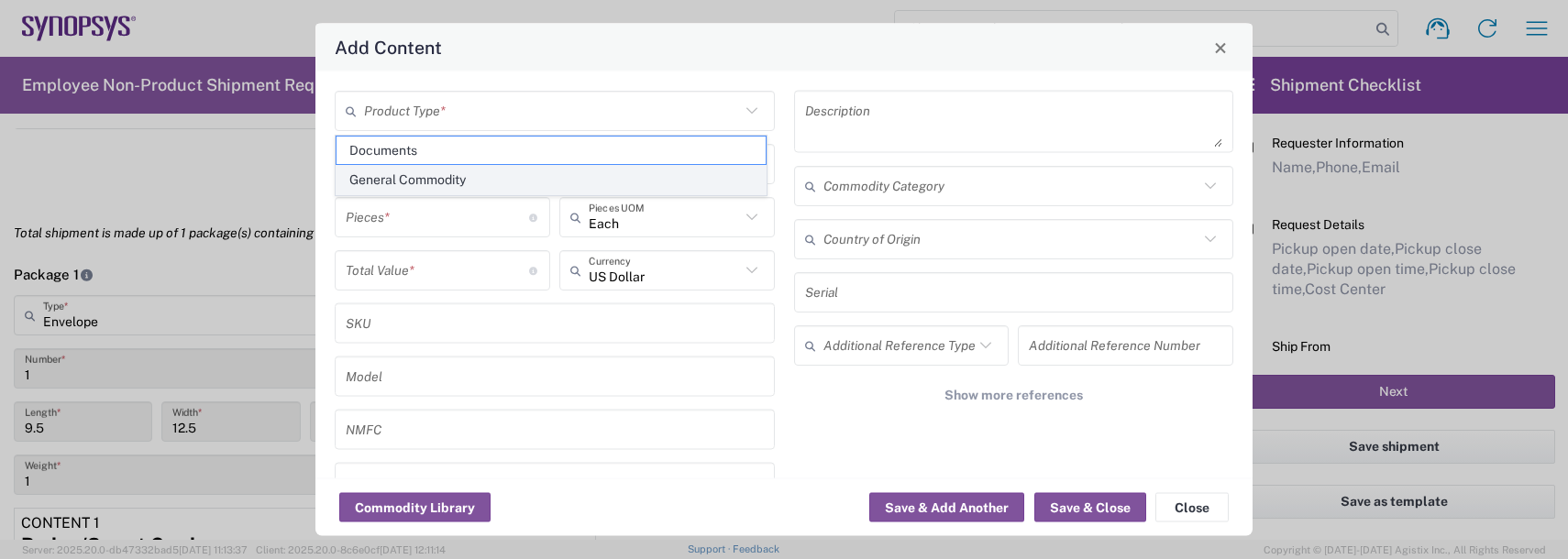
click at [380, 188] on span "General Commodity" at bounding box center [551, 180] width 429 height 29
type input "General Commodity"
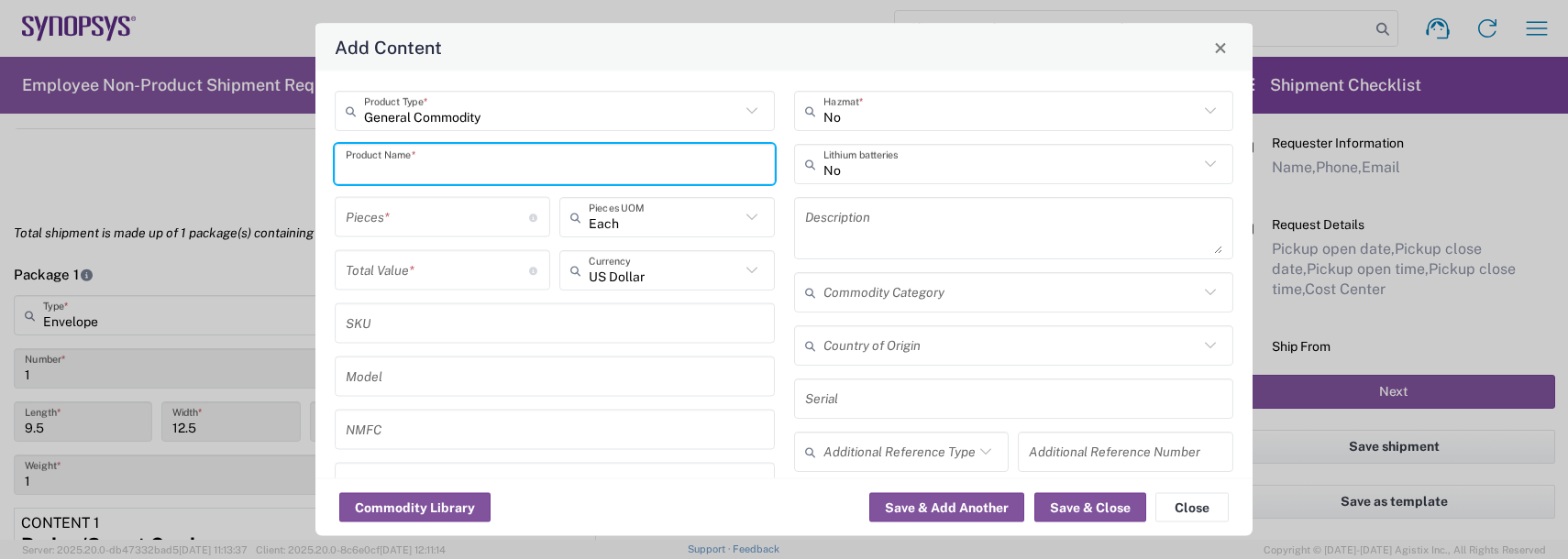
click at [385, 170] on input "text" at bounding box center [554, 163] width 418 height 32
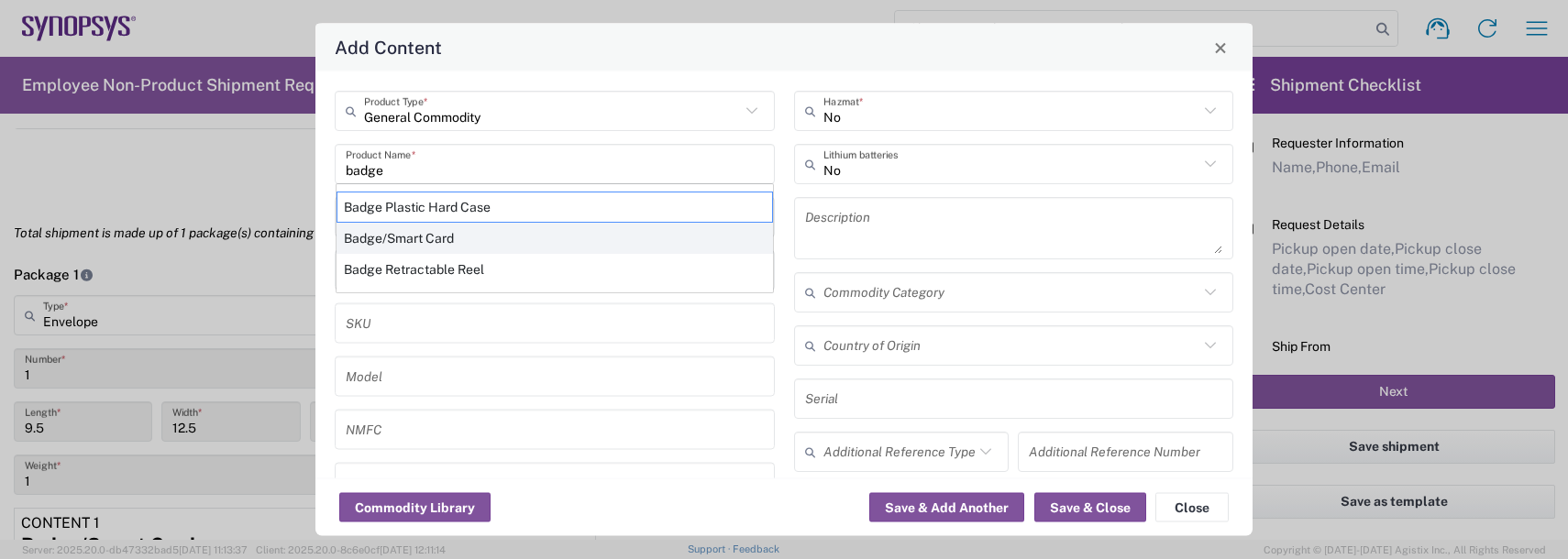
click at [382, 239] on div "Badge/Smart Card" at bounding box center [554, 238] width 436 height 31
type input "Badge/Smart Card"
type input "10.15"
type textarea "Badge/Smart Card"
type input "[GEOGRAPHIC_DATA]"
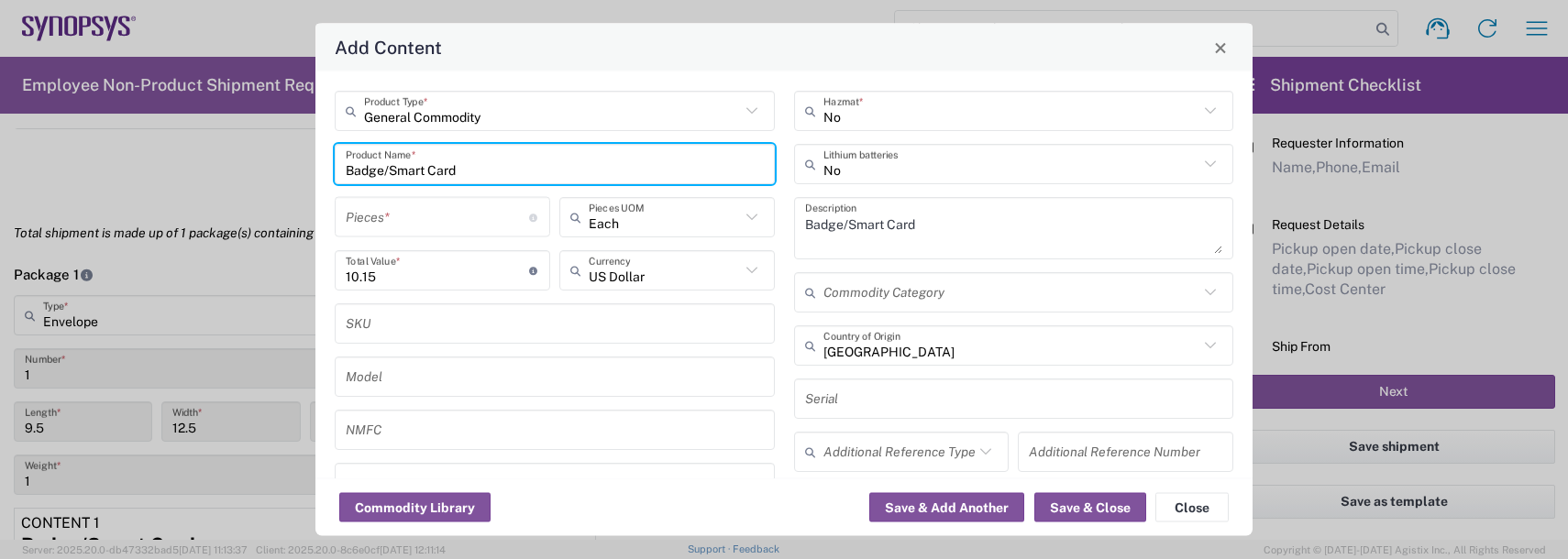
click at [390, 212] on input "number" at bounding box center [437, 217] width 184 height 32
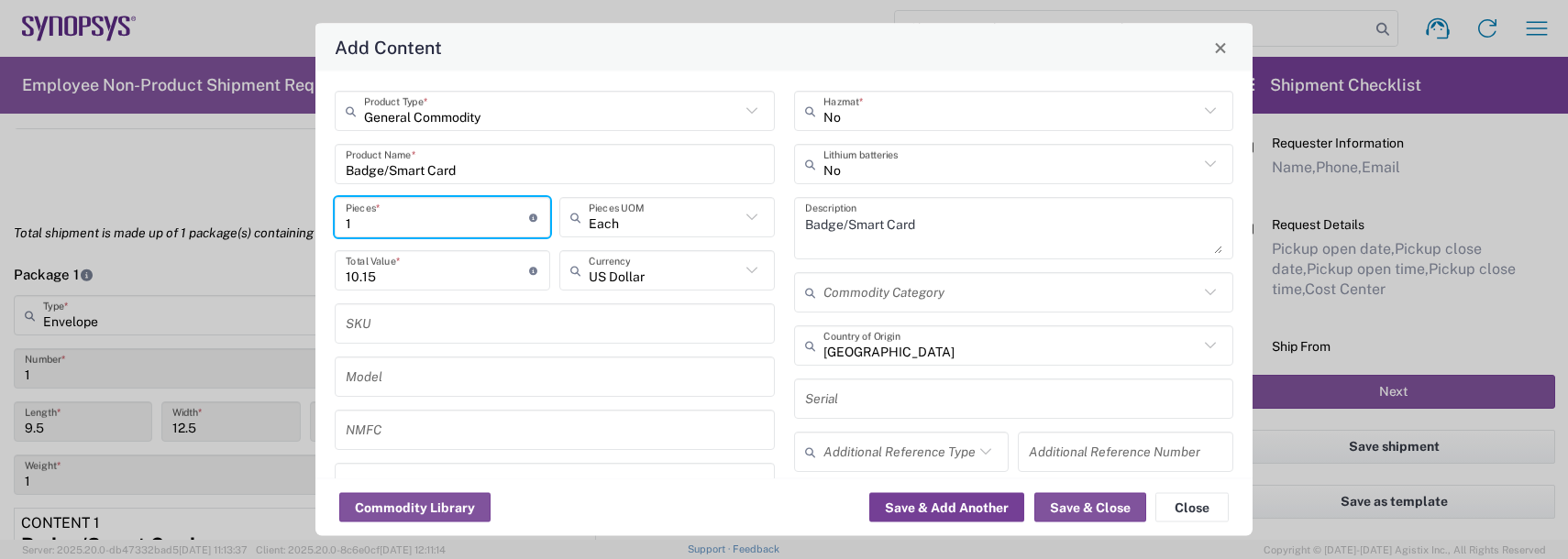
type input "1"
click at [935, 503] on button "Save & Add Another" at bounding box center [947, 507] width 155 height 29
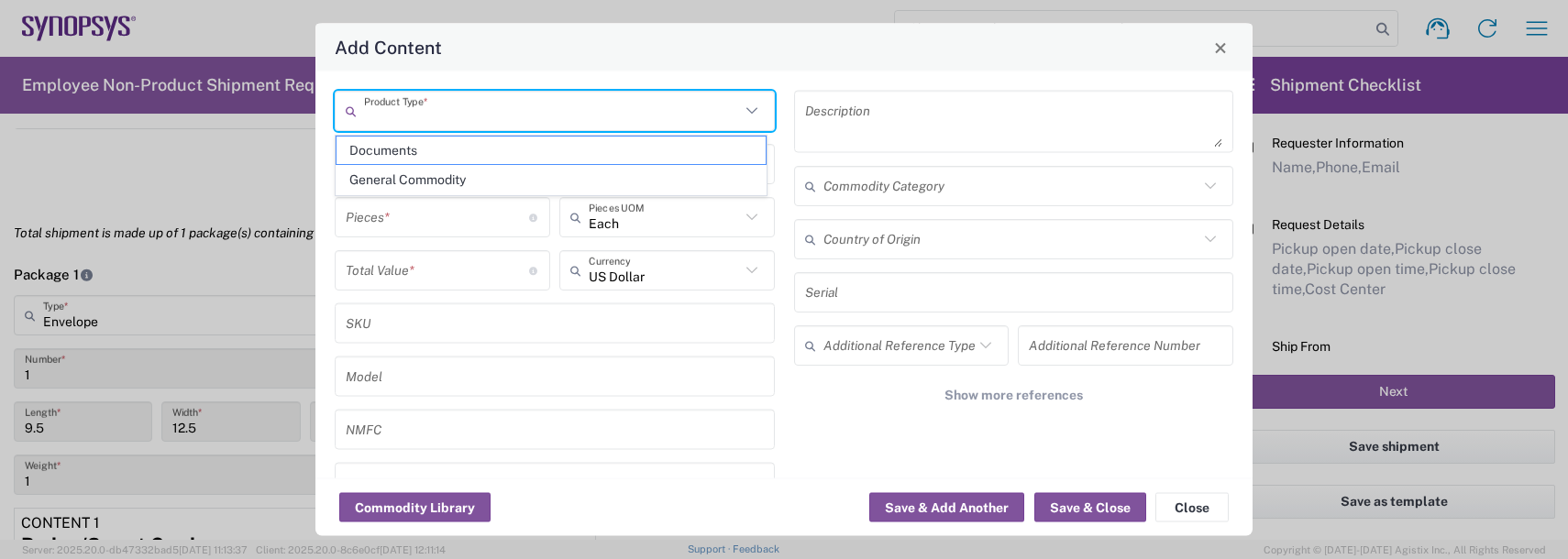
click at [457, 106] on input "text" at bounding box center [552, 110] width 375 height 32
click at [400, 183] on span "General Commodity" at bounding box center [551, 180] width 429 height 29
type input "General Commodity"
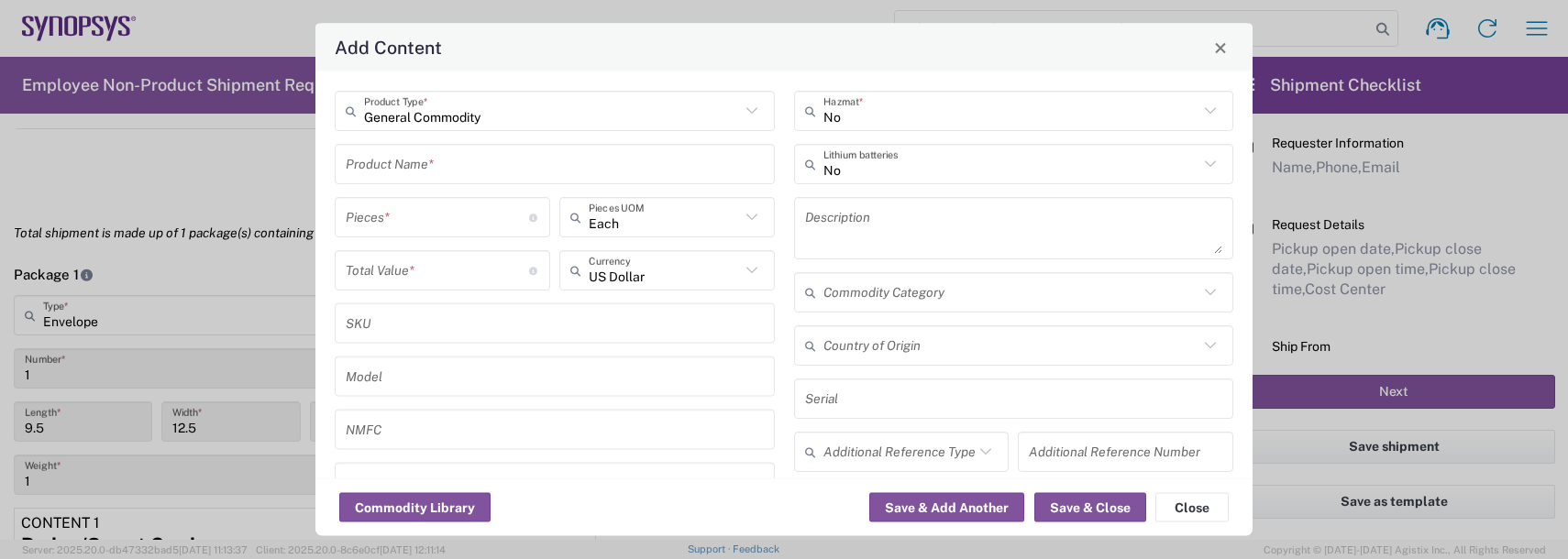
click at [395, 167] on input "text" at bounding box center [554, 163] width 418 height 32
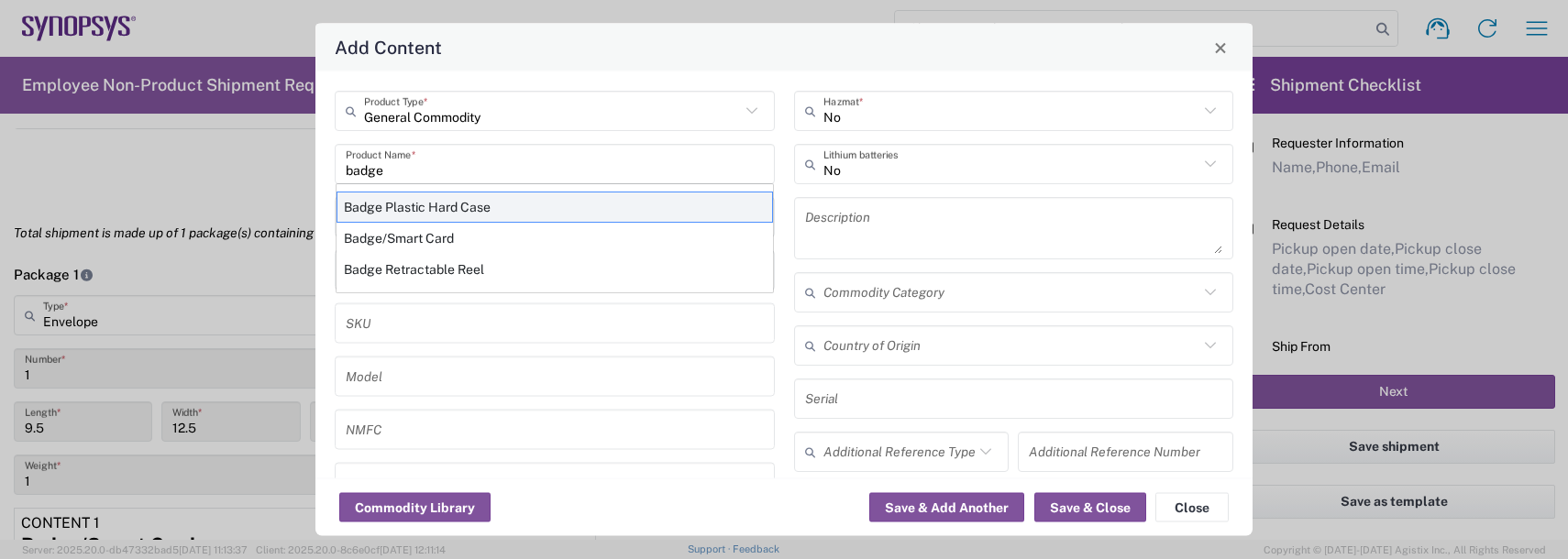
click at [432, 205] on div "Badge Plastic Hard Case" at bounding box center [554, 207] width 436 height 31
type input "Badge Plastic Hard Case"
type input "1.25"
type textarea "Badge Plastic Hard Case"
type input "[GEOGRAPHIC_DATA]"
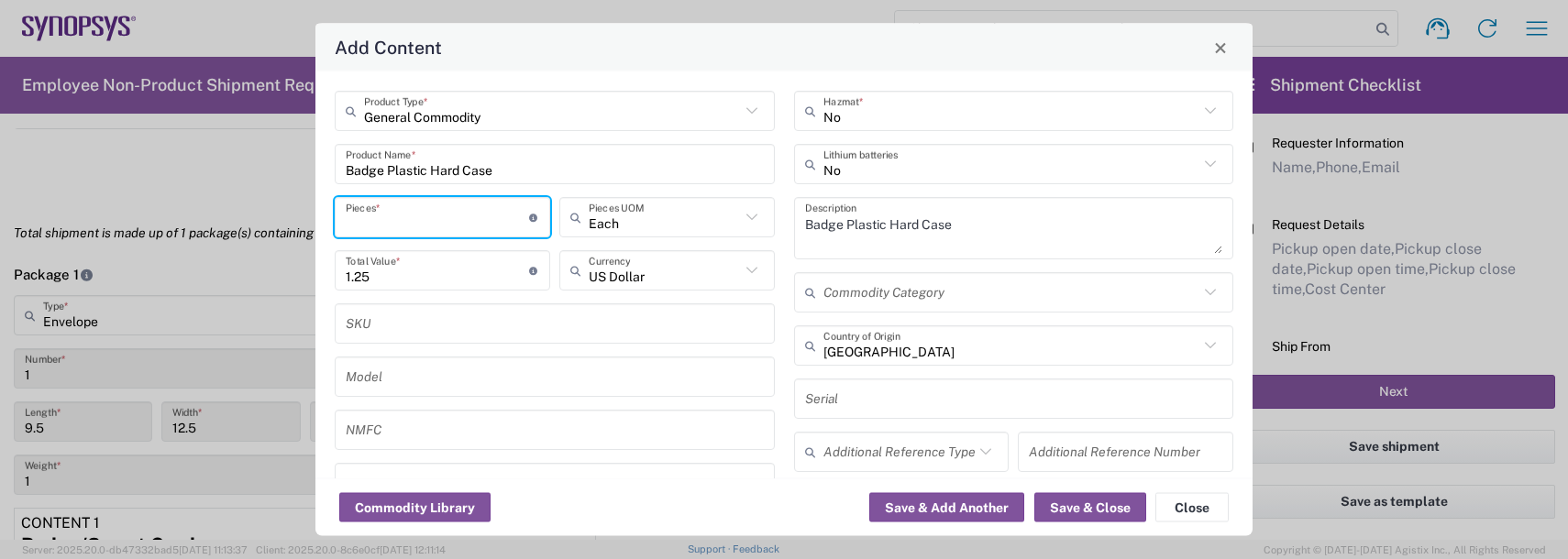
click at [413, 217] on input "number" at bounding box center [437, 217] width 184 height 32
type input "1"
click at [923, 495] on button "Save & Add Another" at bounding box center [947, 507] width 155 height 29
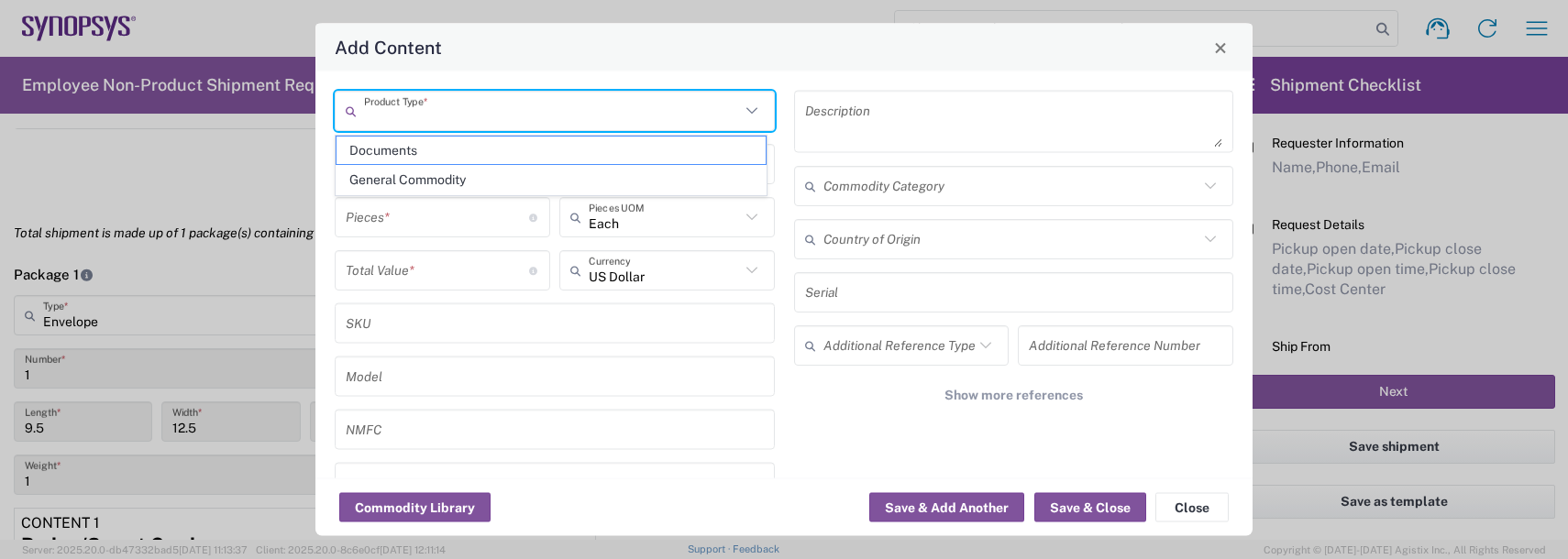
click at [439, 109] on input "text" at bounding box center [552, 110] width 375 height 32
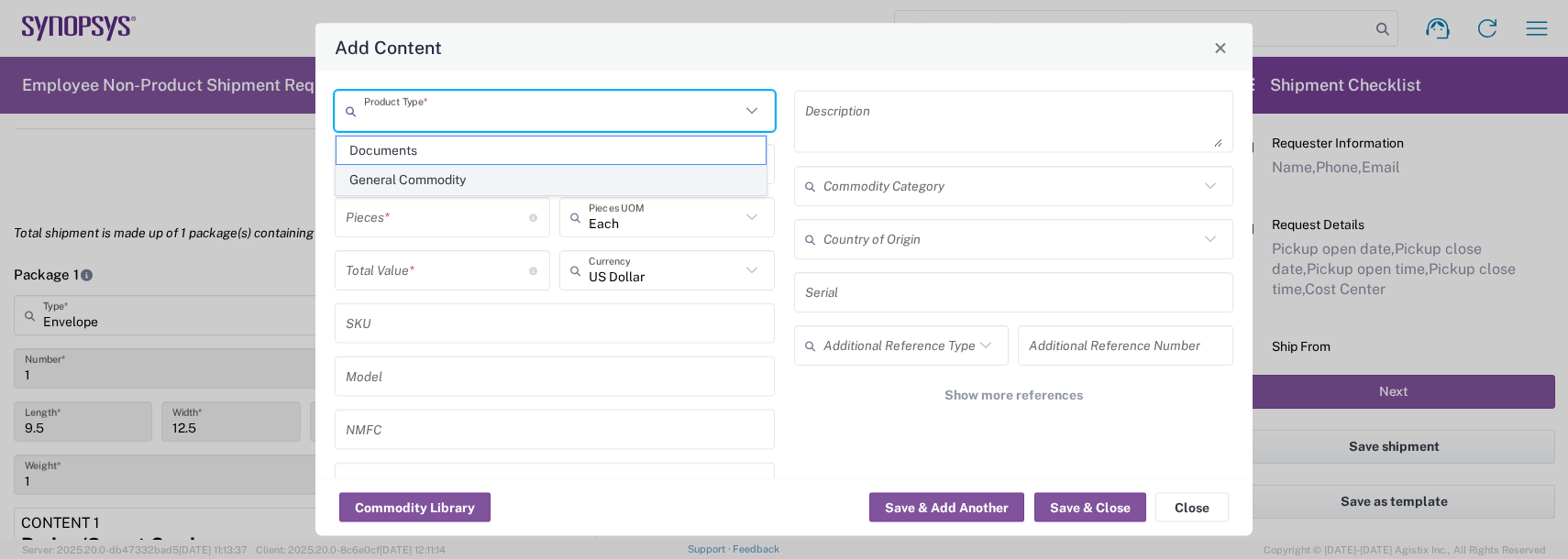
click at [398, 178] on span "General Commodity" at bounding box center [551, 180] width 429 height 29
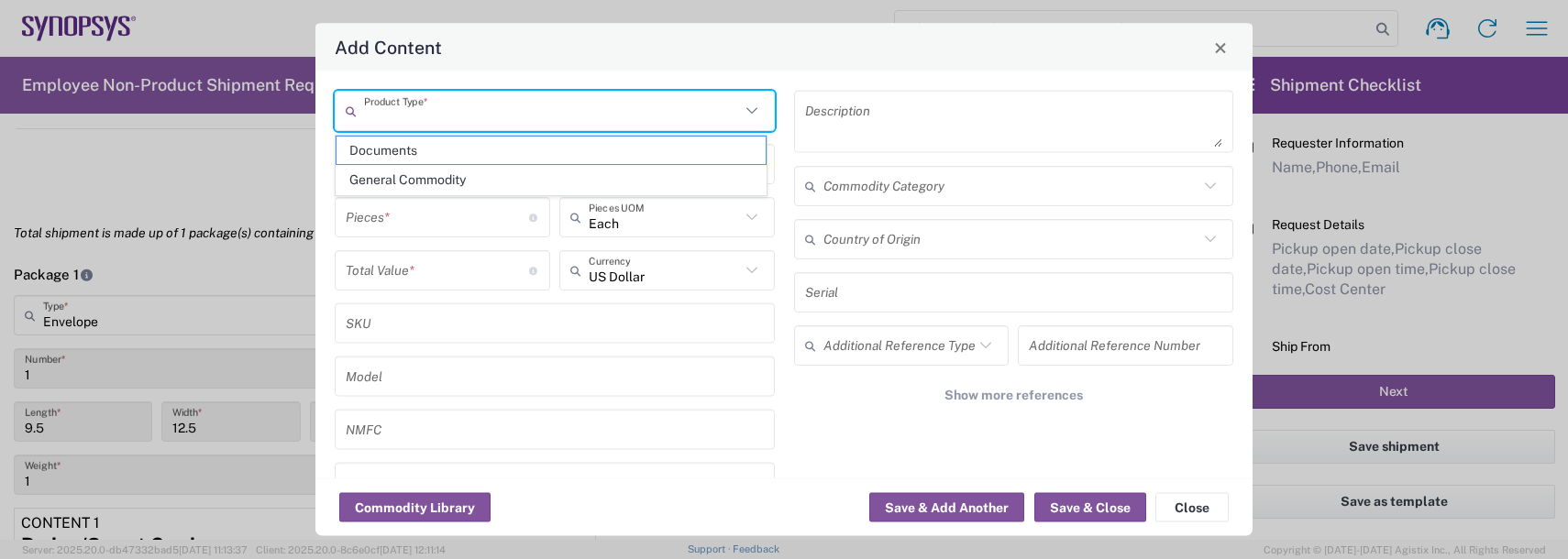
type input "General Commodity"
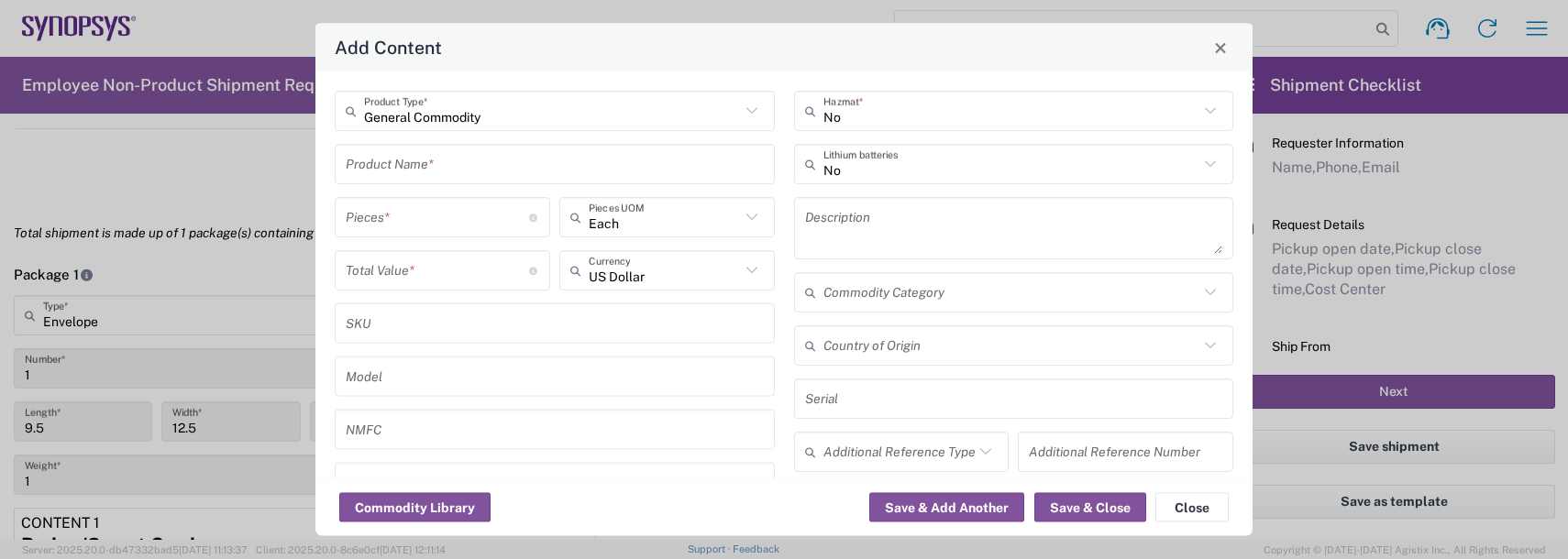
click at [388, 167] on input "text" at bounding box center [554, 163] width 418 height 32
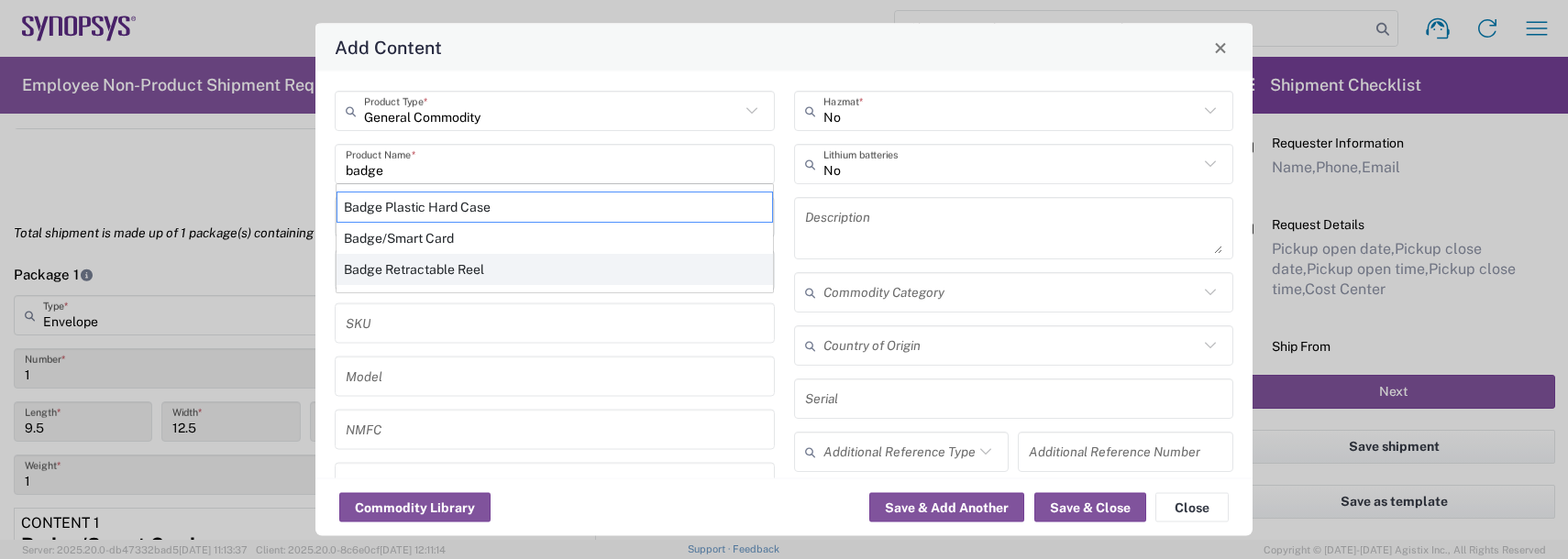
click at [410, 269] on div "Badge Retractable Reel" at bounding box center [554, 269] width 436 height 31
type input "Badge Retractable Reel"
type input "1.85"
type textarea "Badge Retractable Reel"
type input "[GEOGRAPHIC_DATA]"
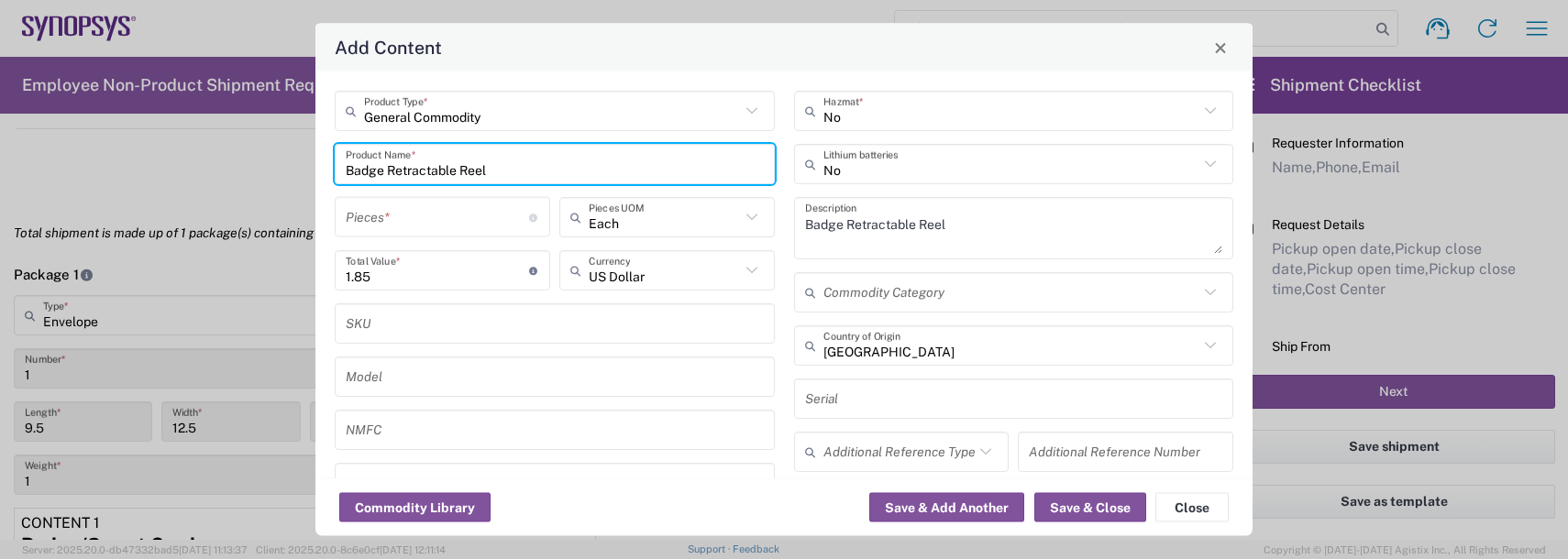
click at [428, 225] on input "number" at bounding box center [437, 217] width 184 height 32
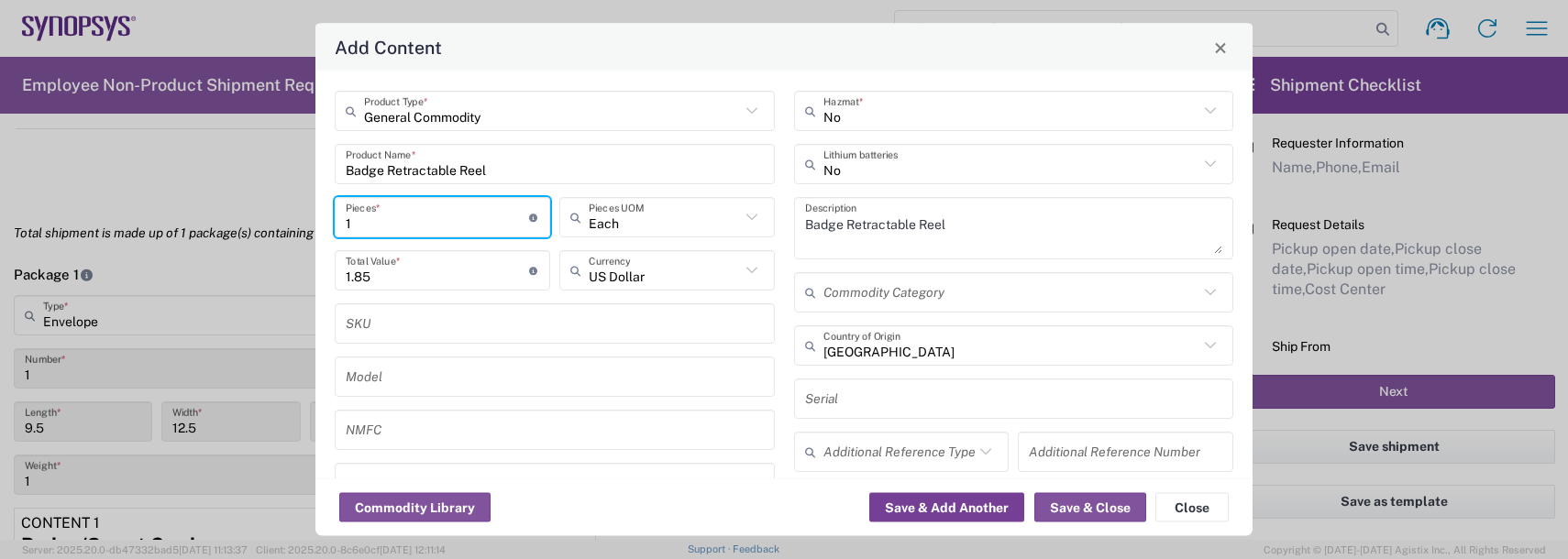
type input "1"
click at [920, 509] on button "Save & Add Another" at bounding box center [947, 507] width 155 height 29
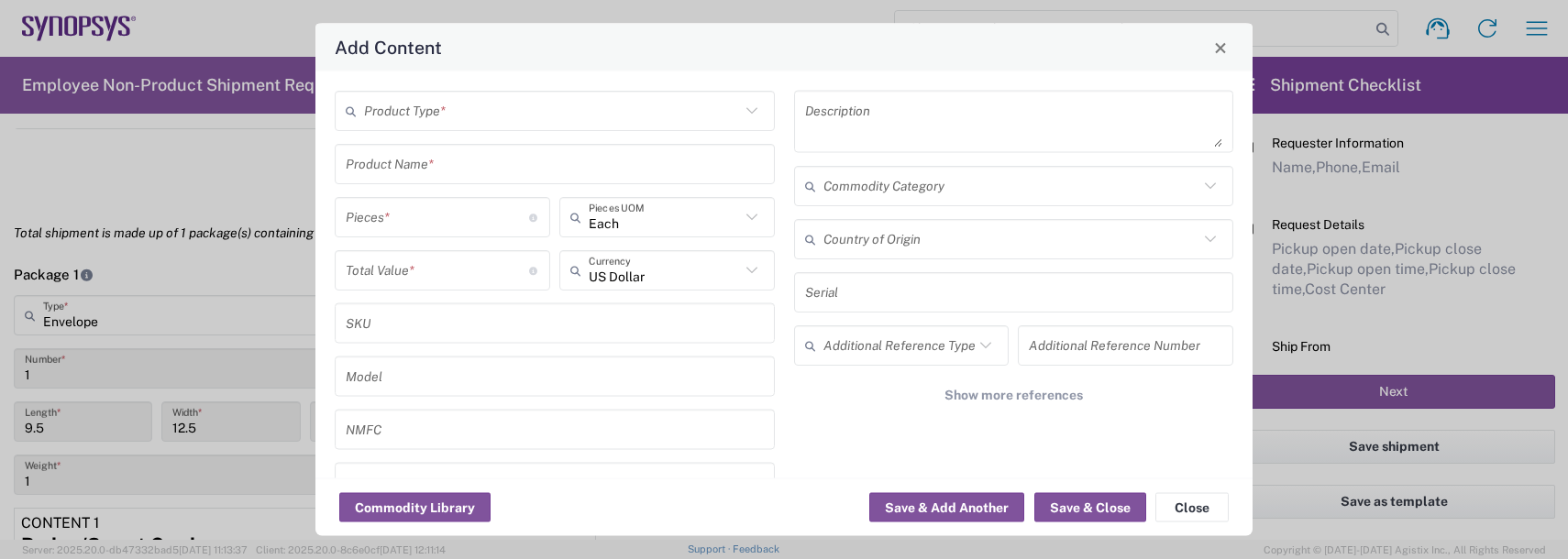
click at [395, 122] on input "text" at bounding box center [552, 110] width 375 height 32
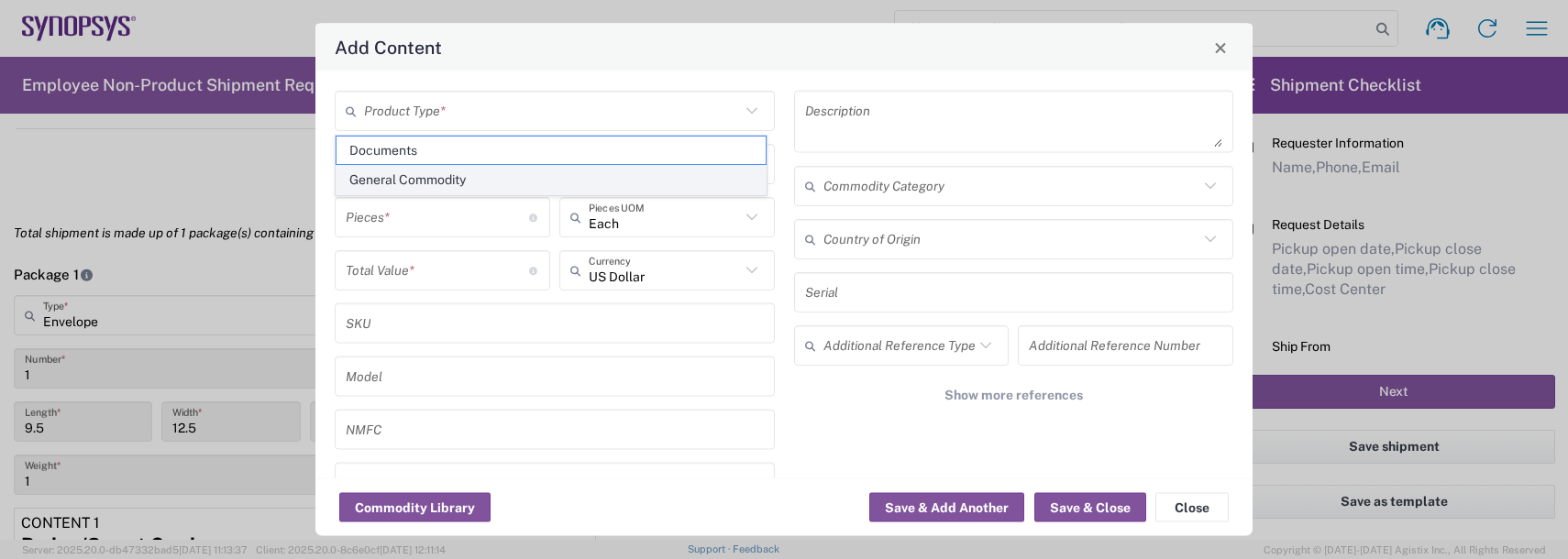
click at [381, 170] on span "General Commodity" at bounding box center [551, 180] width 429 height 29
type input "General Commodity"
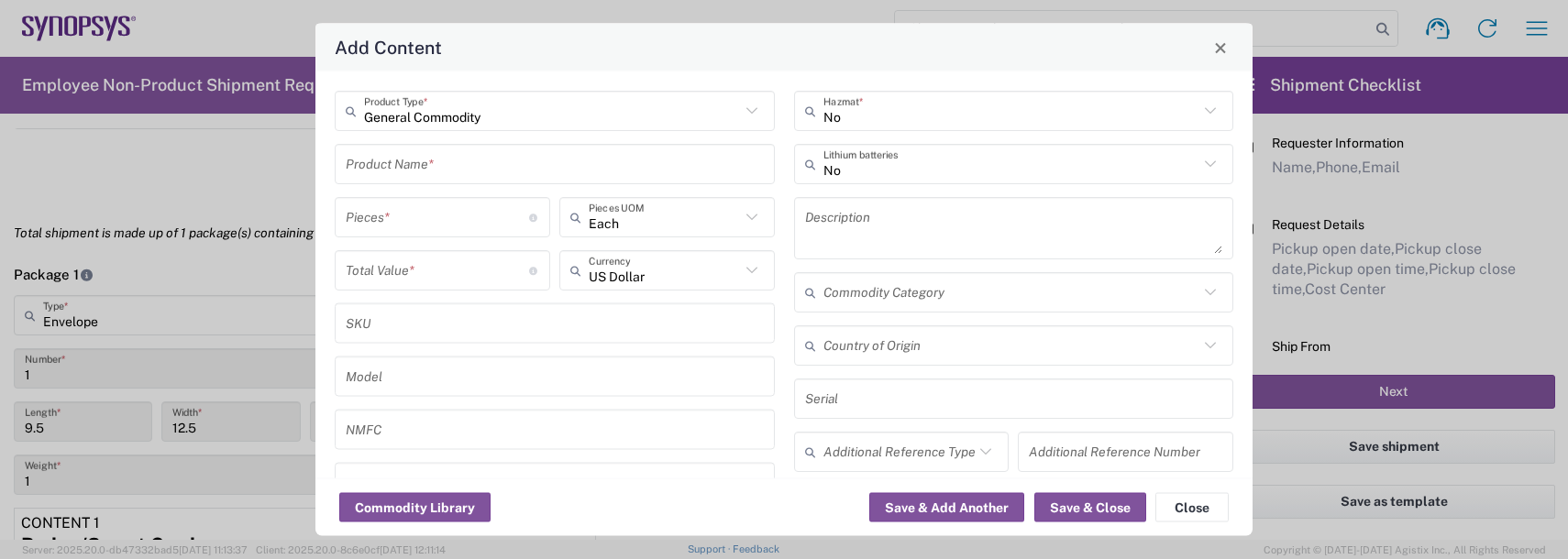
click at [381, 162] on input "text" at bounding box center [554, 163] width 418 height 32
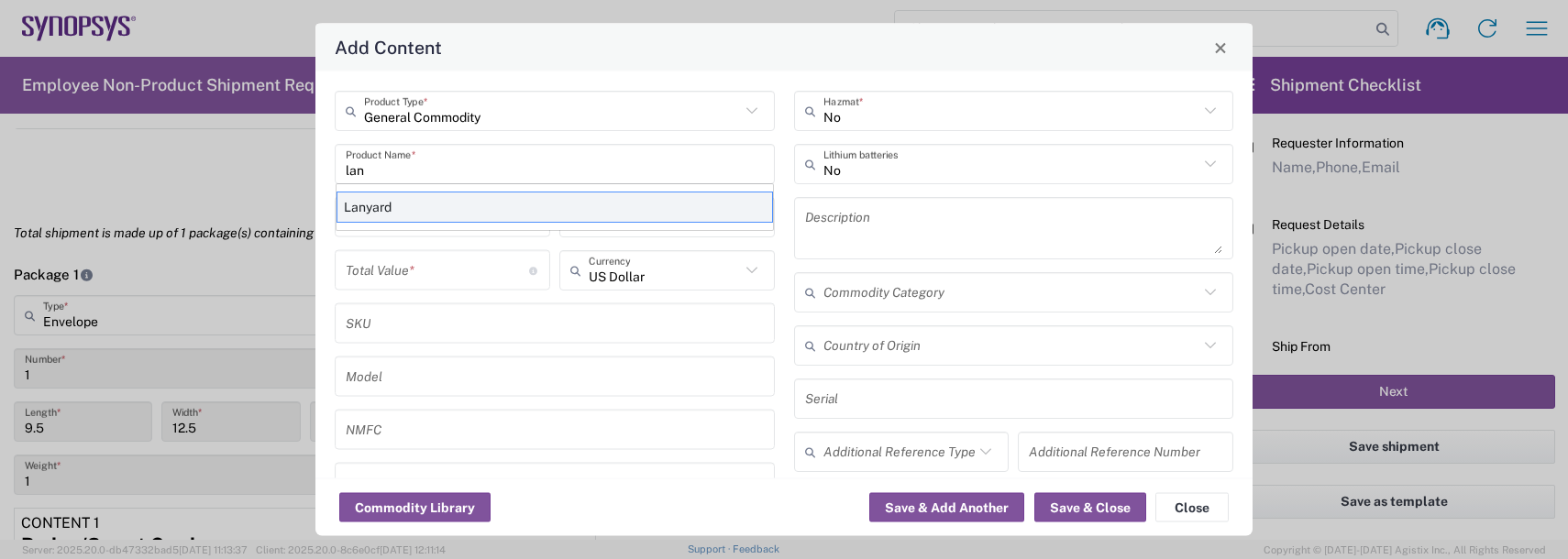
click at [359, 204] on div "Lanyard" at bounding box center [554, 207] width 436 height 31
type input "Lanyard"
type input "1.7"
type textarea "Lanyard for ID Badge"
type input "[GEOGRAPHIC_DATA]"
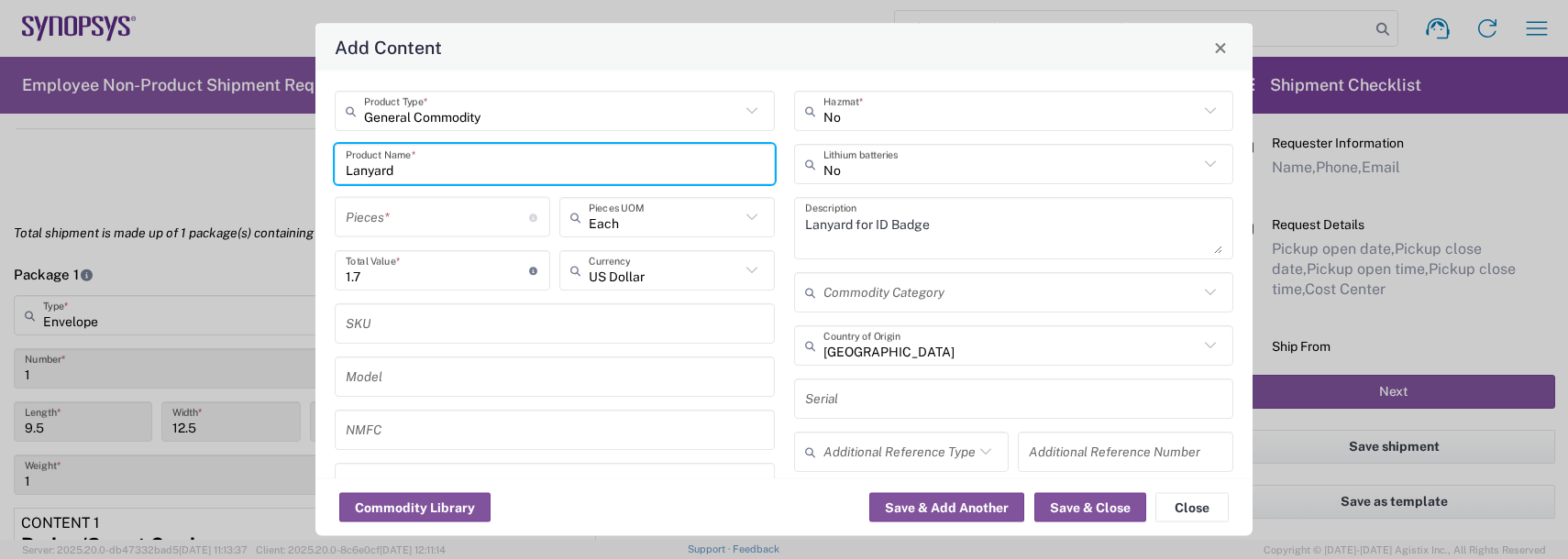
click at [375, 214] on input "number" at bounding box center [437, 217] width 184 height 32
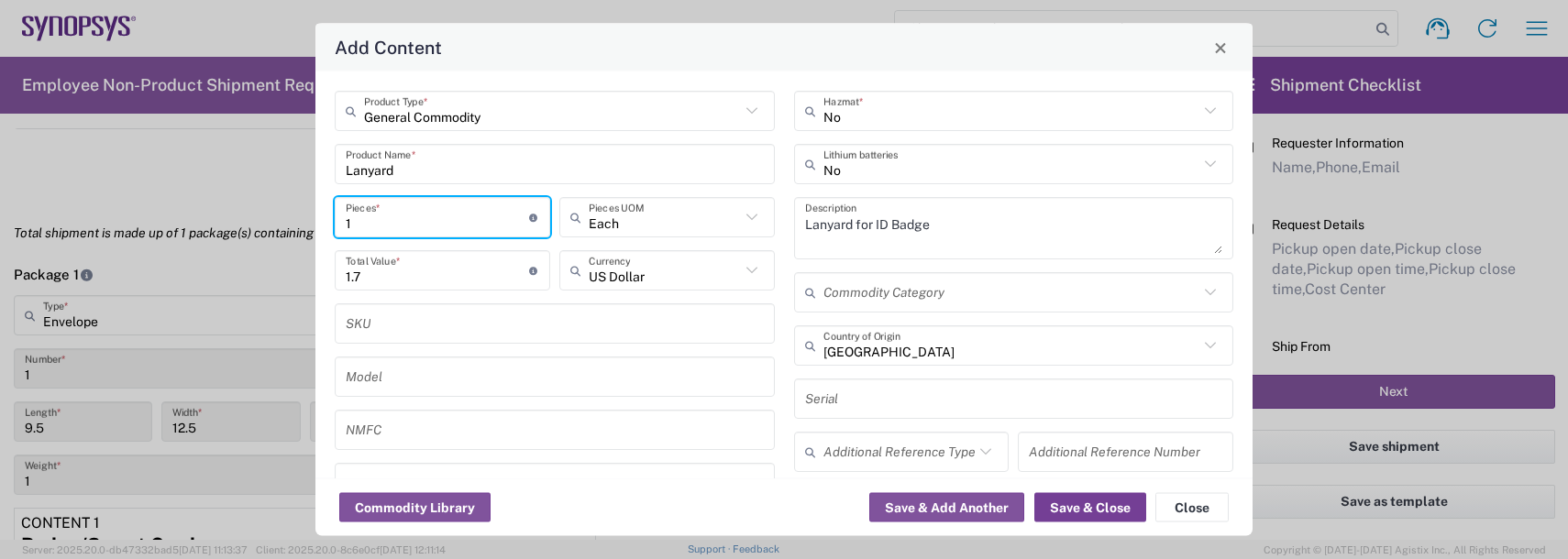
type input "1"
click at [1103, 505] on button "Save & Close" at bounding box center [1090, 507] width 112 height 29
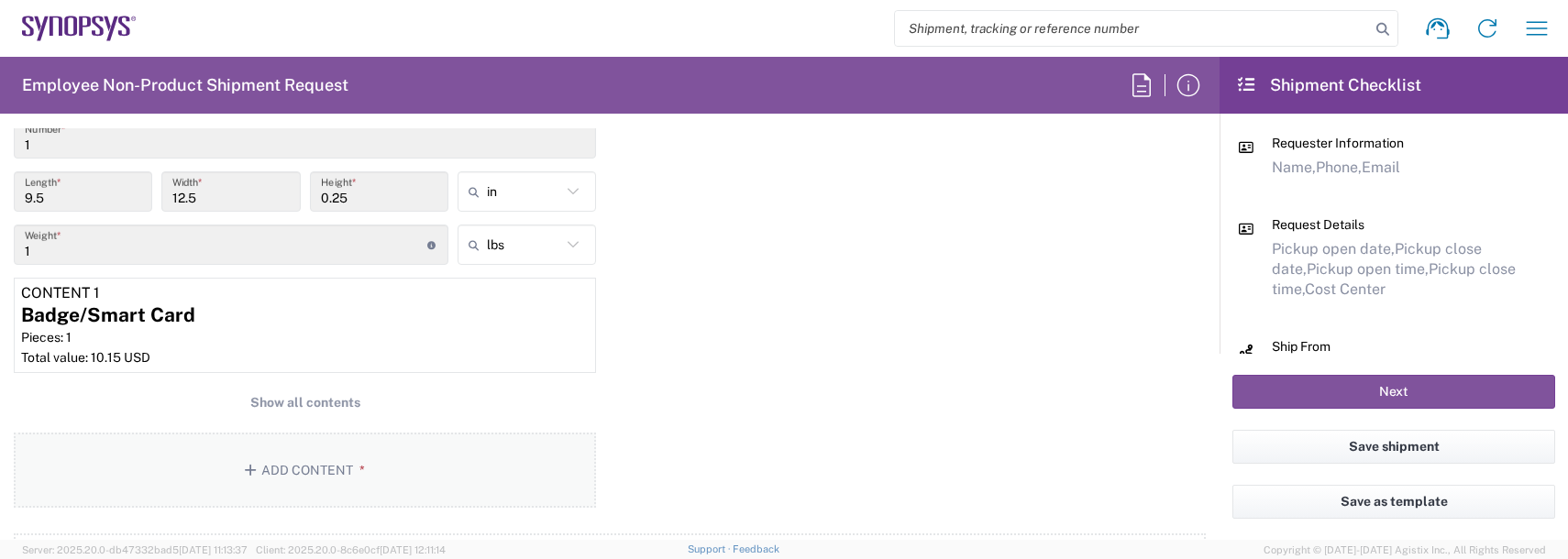
scroll to position [1742, 0]
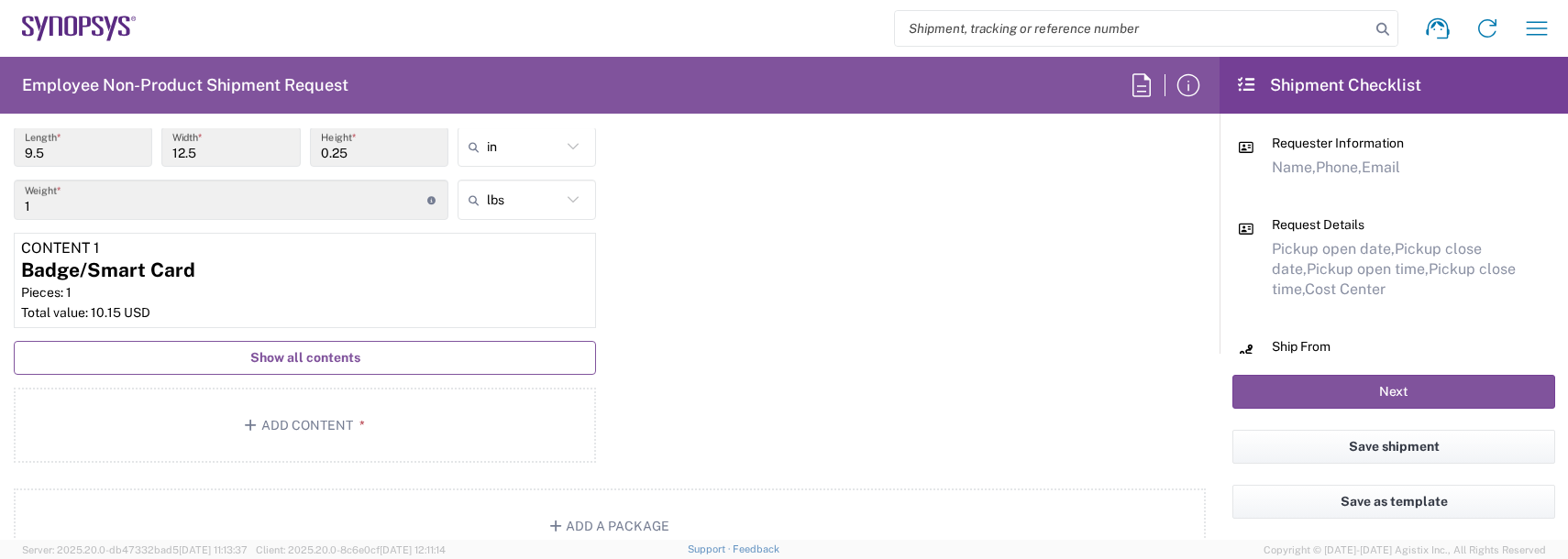
click at [307, 355] on span "Show all contents" at bounding box center [306, 358] width 110 height 18
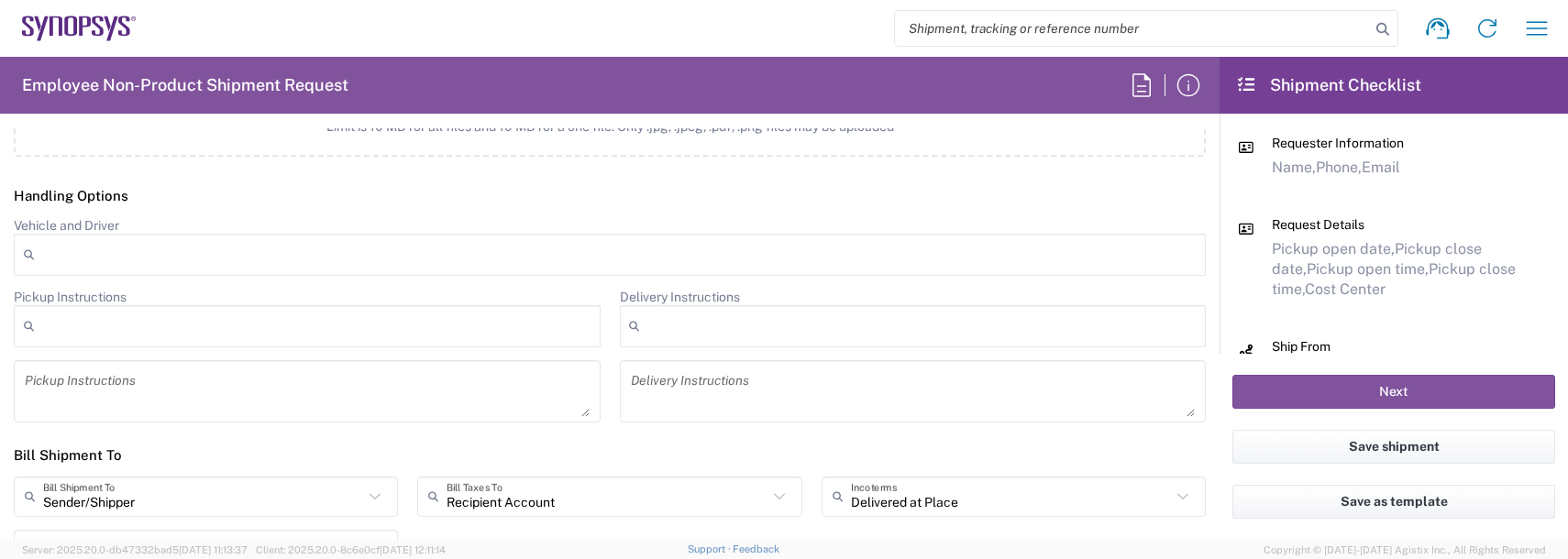
scroll to position [2843, 0]
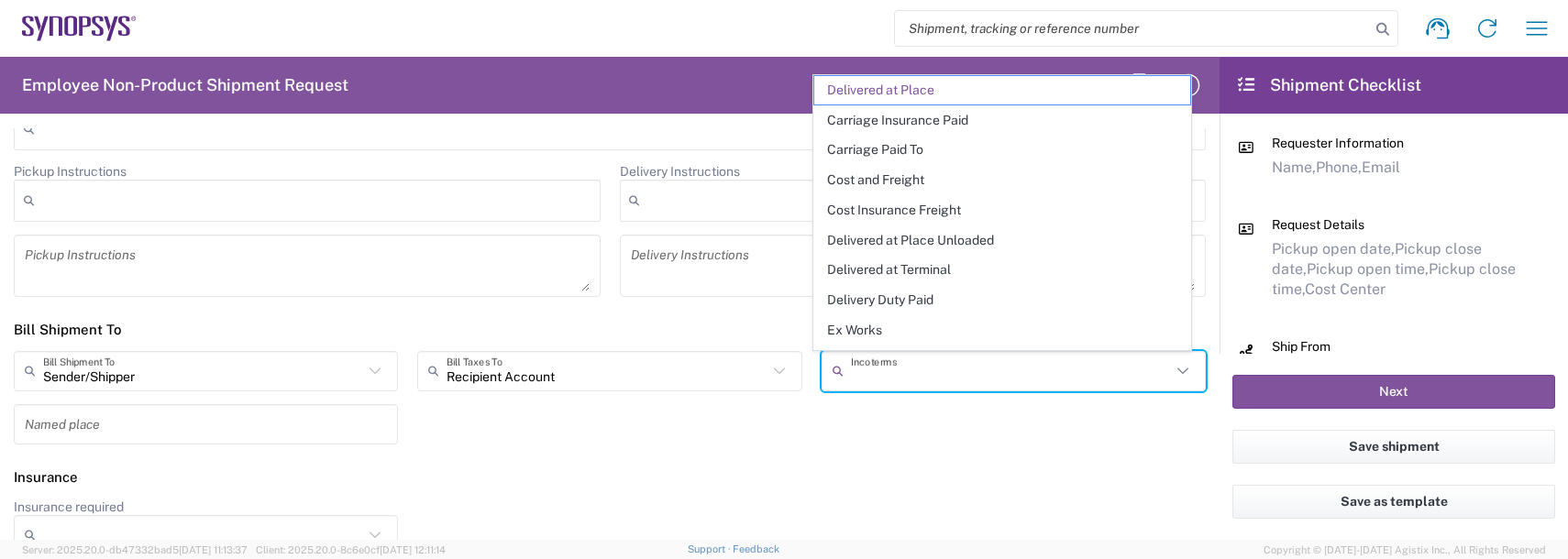
click at [897, 375] on input "text" at bounding box center [1010, 371] width 320 height 32
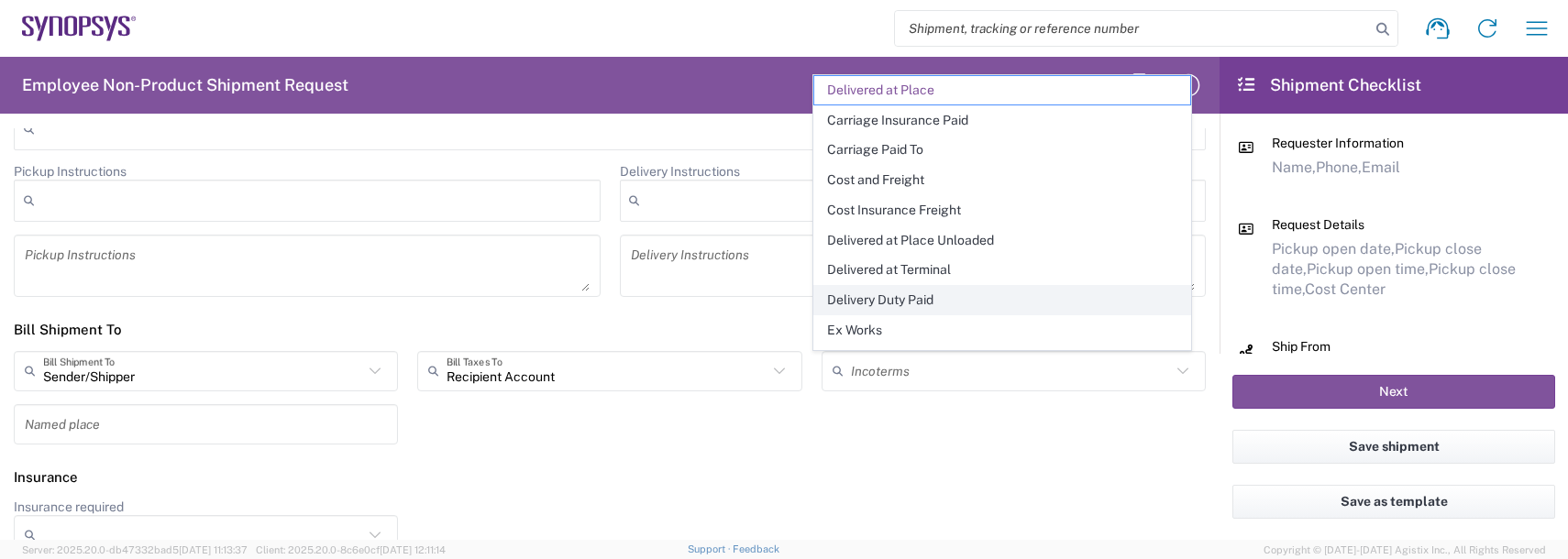
click at [879, 296] on span "Delivery Duty Paid" at bounding box center [1002, 300] width 375 height 29
type input "Sender/Shipper"
type input "Delivery Duty Paid"
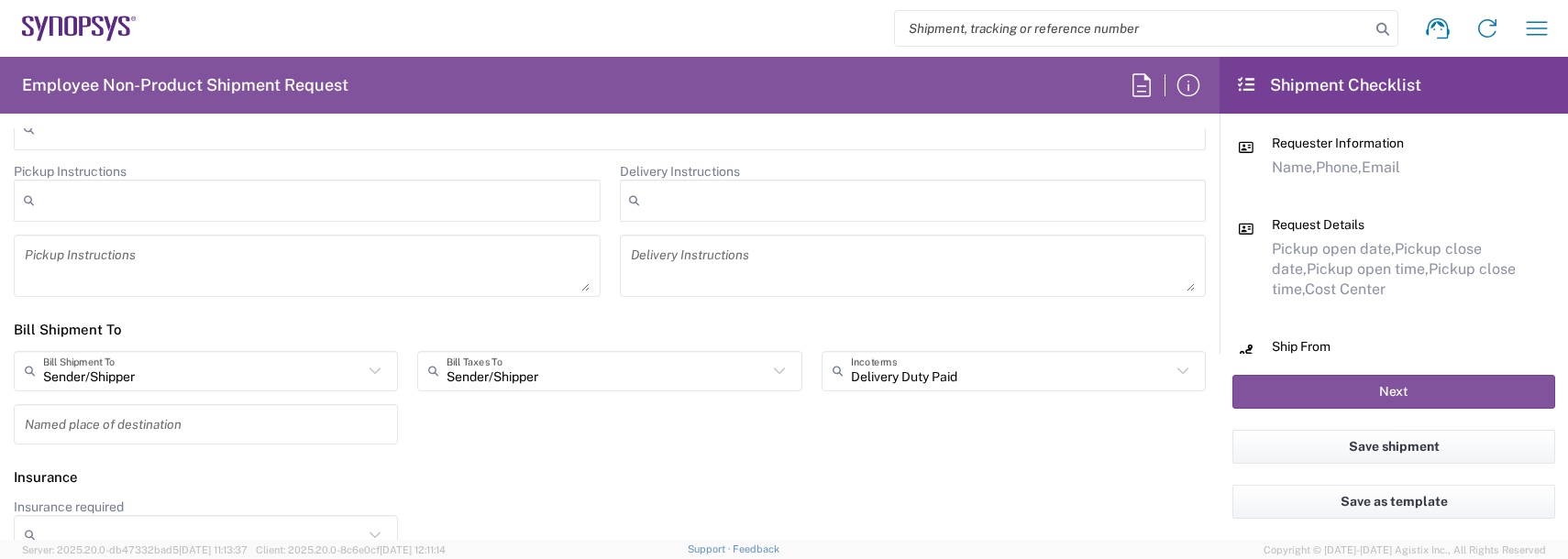
drag, startPoint x: 853, startPoint y: 451, endPoint x: 872, endPoint y: 445, distance: 19.9
click at [854, 451] on div "Sender/[PERSON_NAME] Shipment To Sender/Shipper Recipient Account Third Party A…" at bounding box center [610, 404] width 1211 height 106
click at [1271, 398] on button "Next" at bounding box center [1394, 391] width 322 height 34
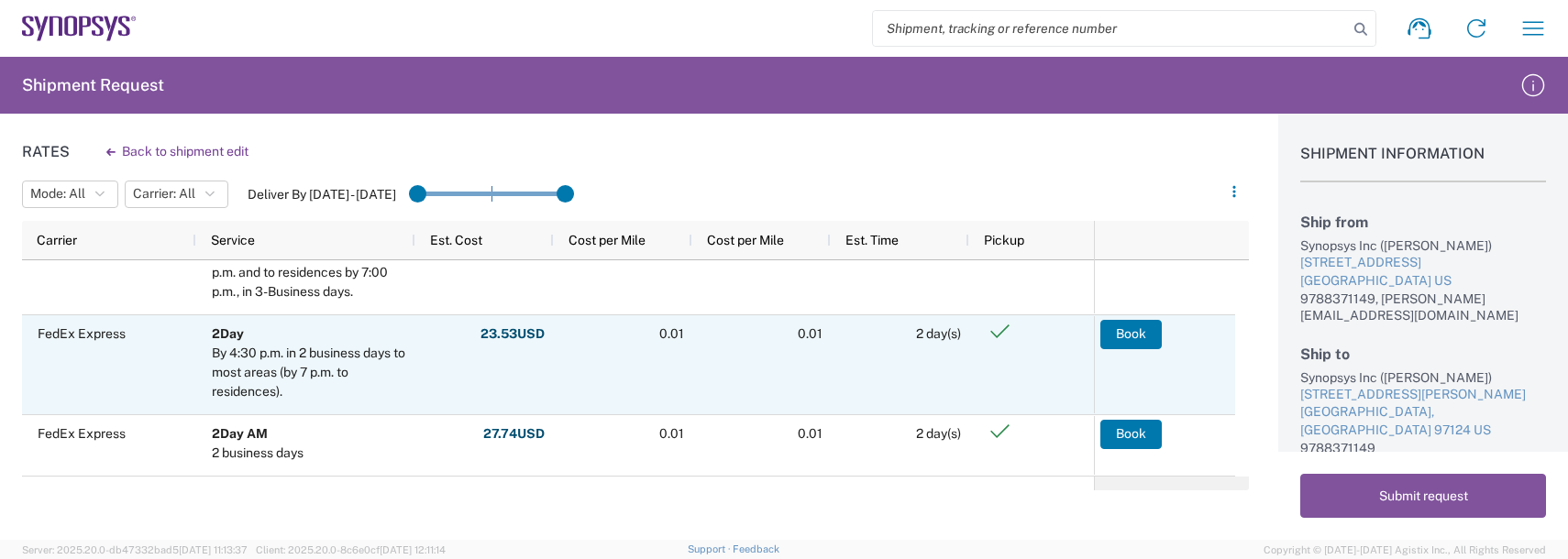
scroll to position [45, 0]
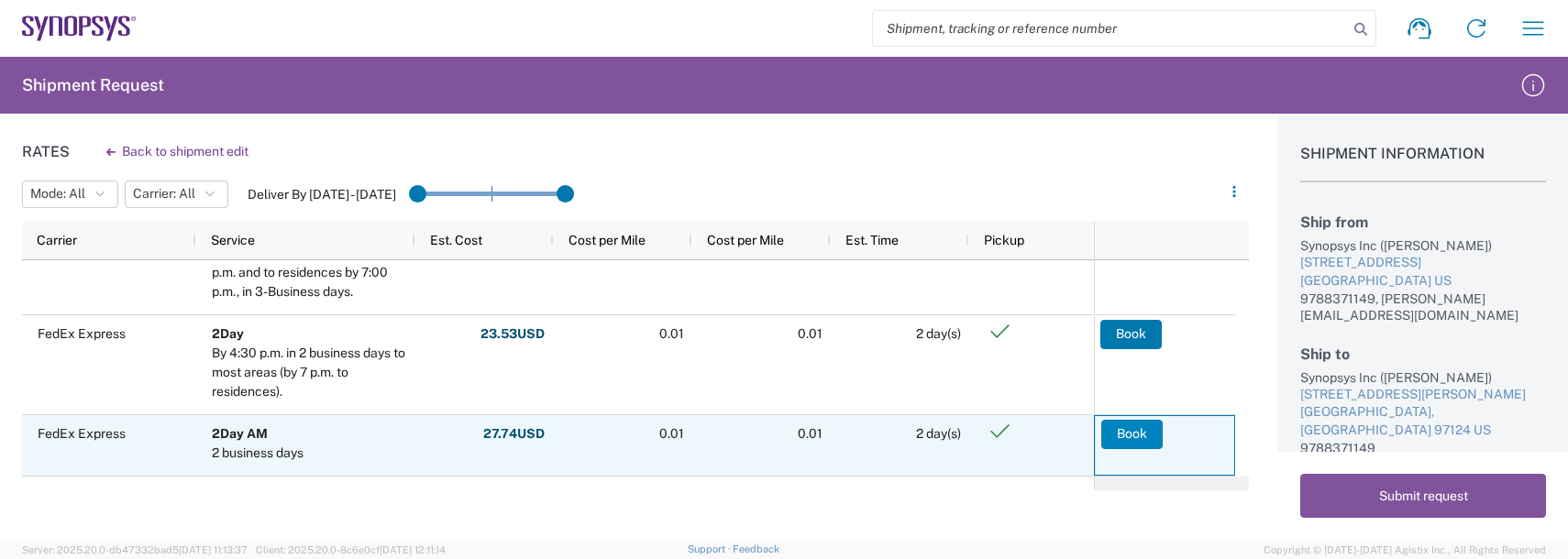
click at [1131, 438] on button "Book" at bounding box center [1132, 434] width 61 height 29
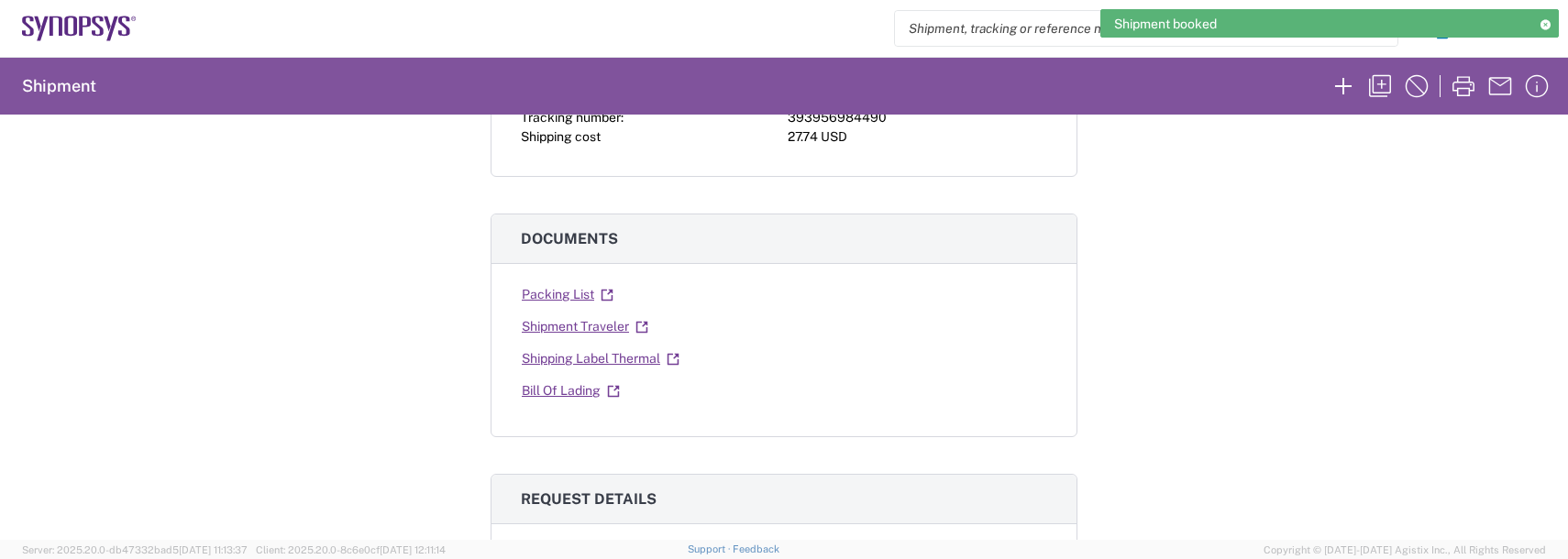
scroll to position [275, 0]
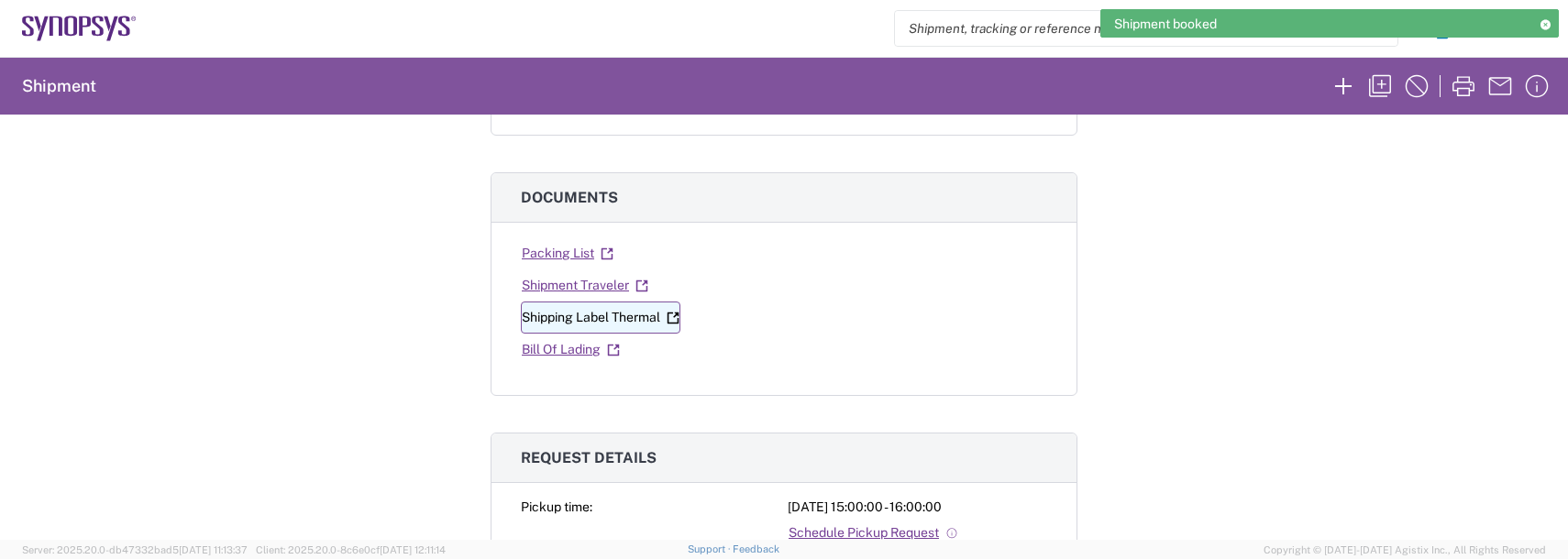
click at [636, 322] on link "Shipping Label Thermal" at bounding box center [600, 318] width 159 height 32
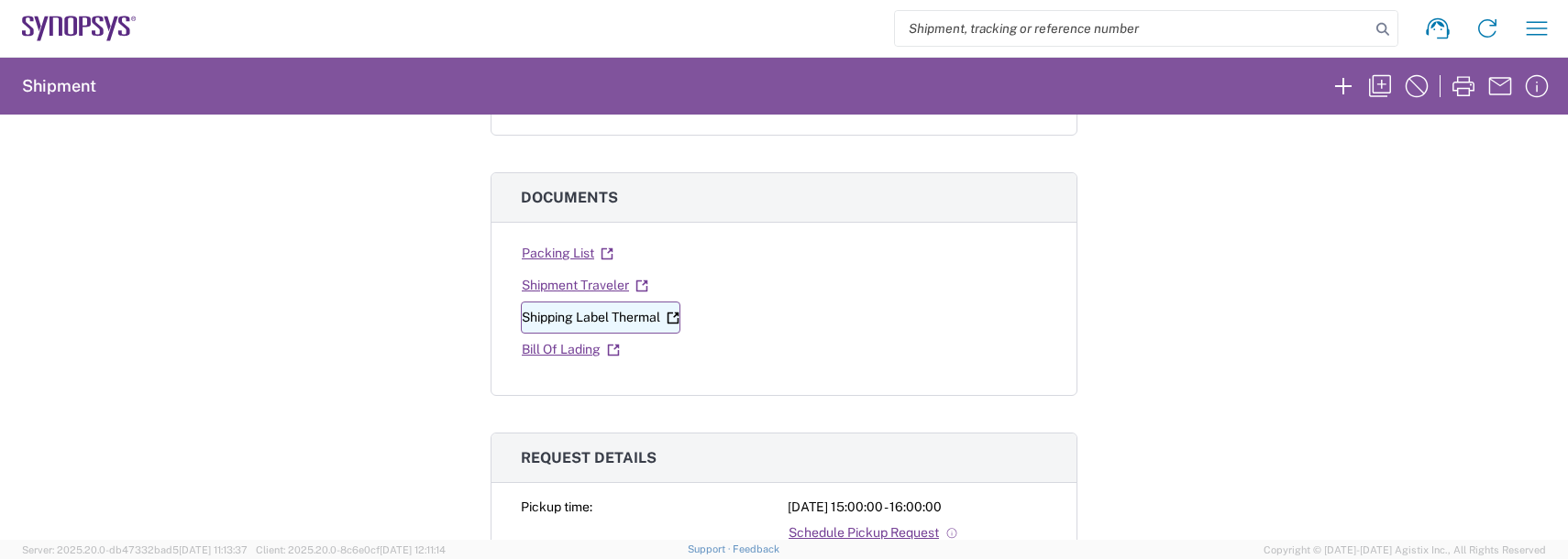
click at [631, 315] on link "Shipping Label Thermal" at bounding box center [600, 318] width 159 height 32
drag, startPoint x: 1254, startPoint y: 284, endPoint x: 1289, endPoint y: 232, distance: 62.7
click at [1256, 280] on div "Shipment 57038322 Google Maps Carrier information Carrier name: FedEx Express S…" at bounding box center [784, 327] width 1568 height 426
drag, startPoint x: 1513, startPoint y: 21, endPoint x: 1527, endPoint y: 19, distance: 14.1
click at [1518, 20] on div "Shipment request Shipment tracking Employee non-product shipment request My shi…" at bounding box center [849, 28] width 1425 height 44
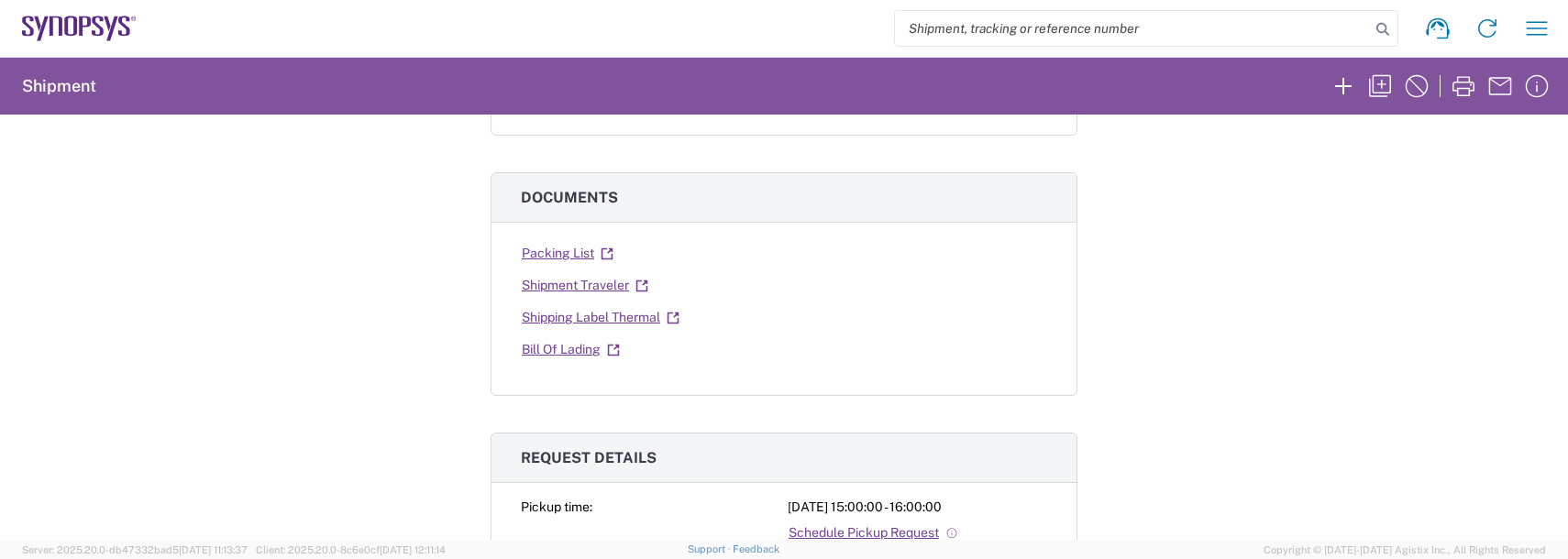
drag, startPoint x: 1530, startPoint y: 19, endPoint x: 1507, endPoint y: 50, distance: 38.6
click at [1530, 20] on icon "button" at bounding box center [1536, 28] width 29 height 29
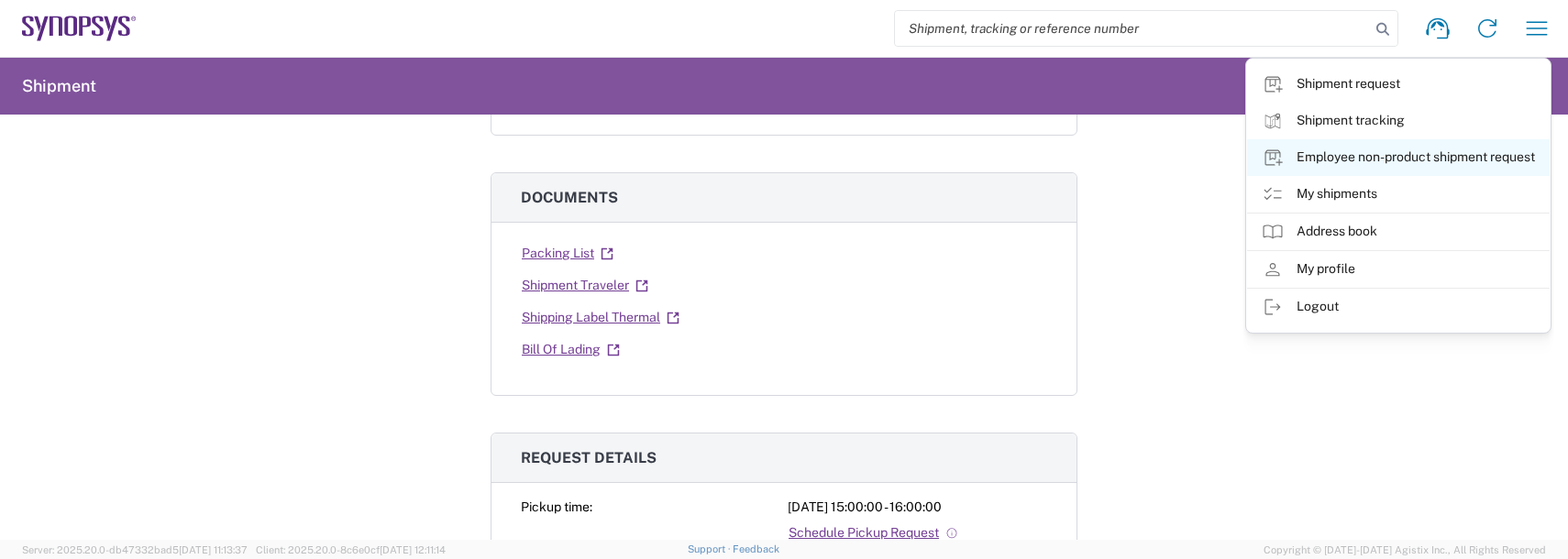
click at [1341, 153] on link "Employee non-product shipment request" at bounding box center [1398, 157] width 303 height 36
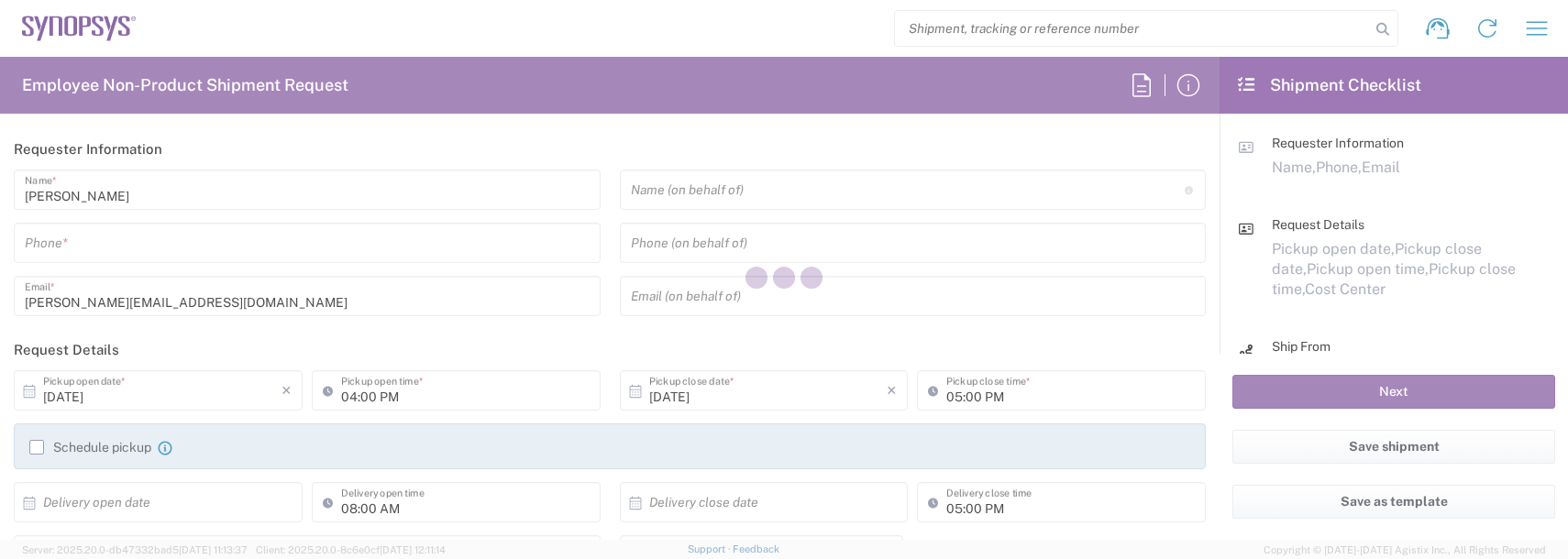
type input "US01, FAC, SAFETY & 110696"
type input "[US_STATE]"
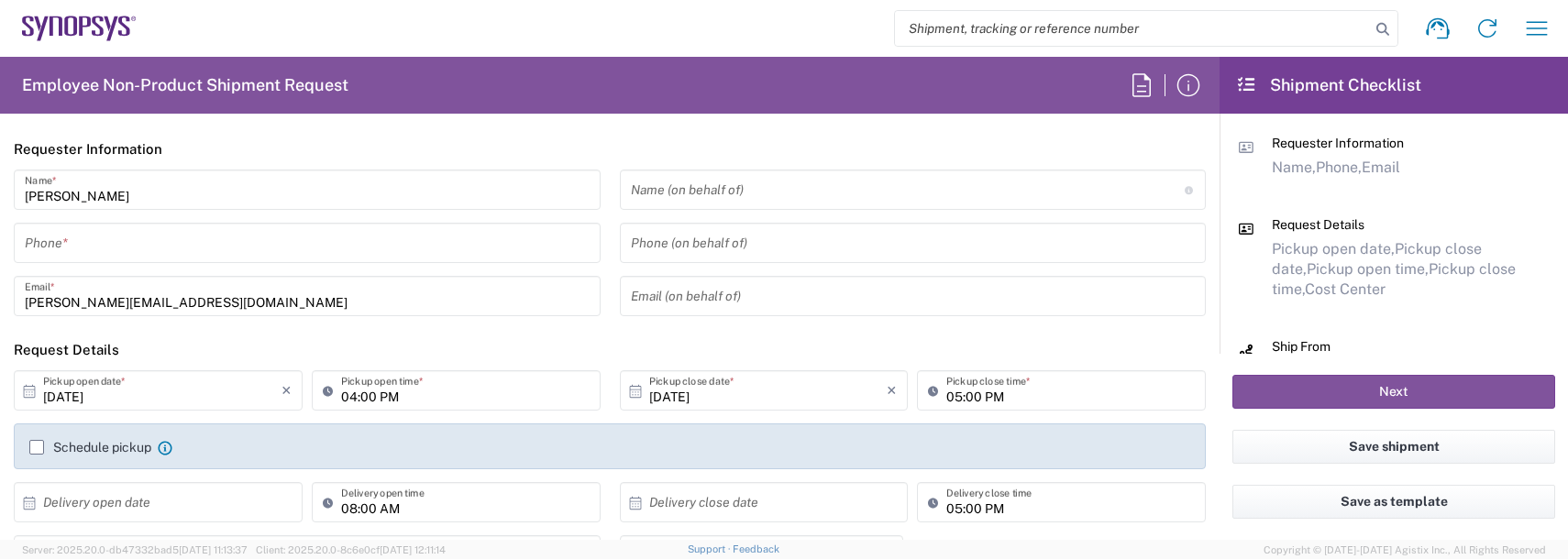
click at [116, 247] on input "tel" at bounding box center [307, 243] width 565 height 32
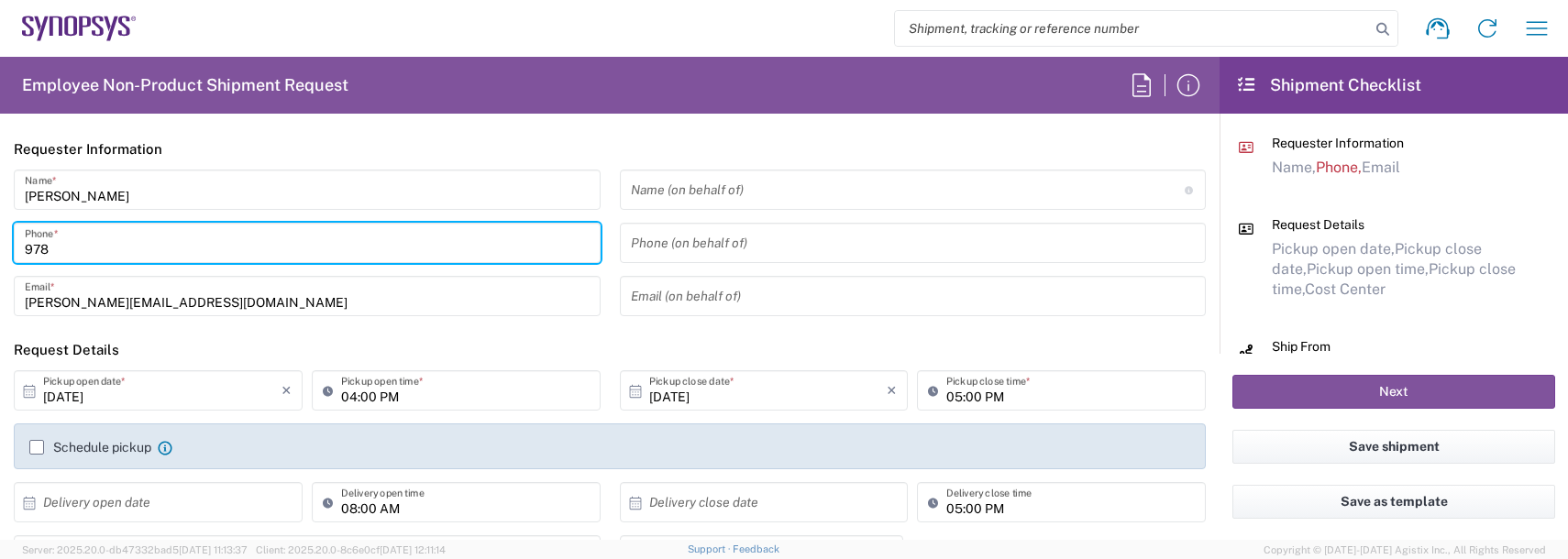
type input "9788371149"
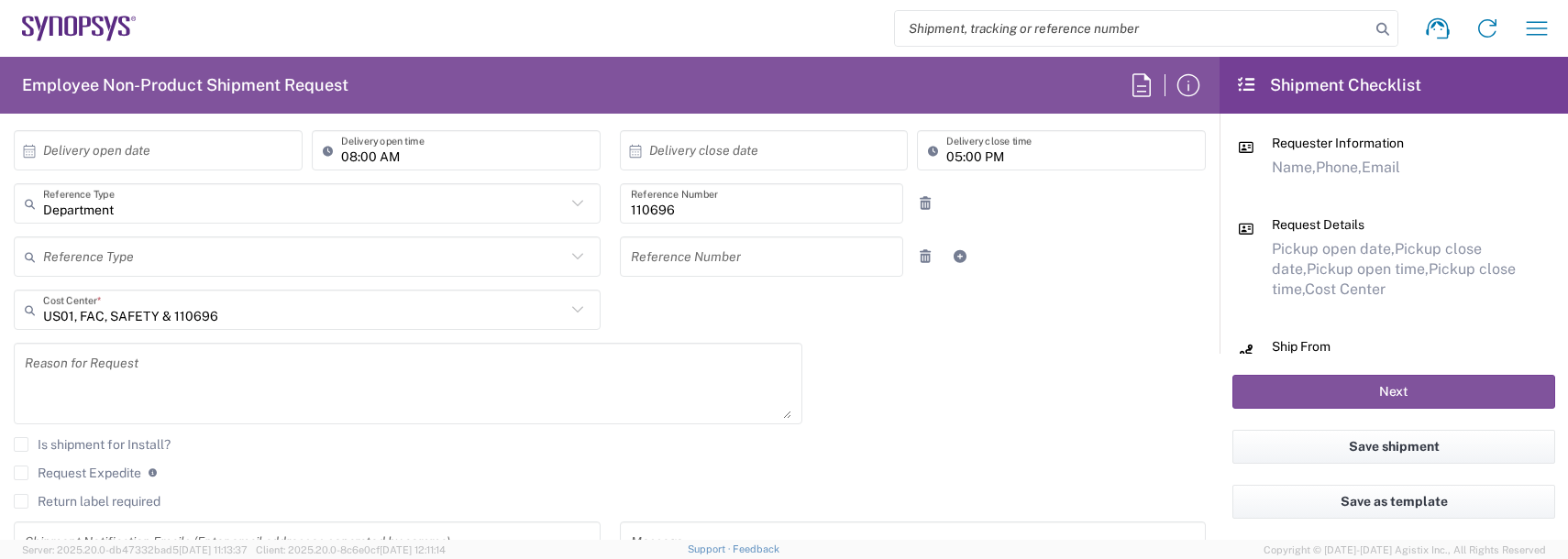
scroll to position [367, 0]
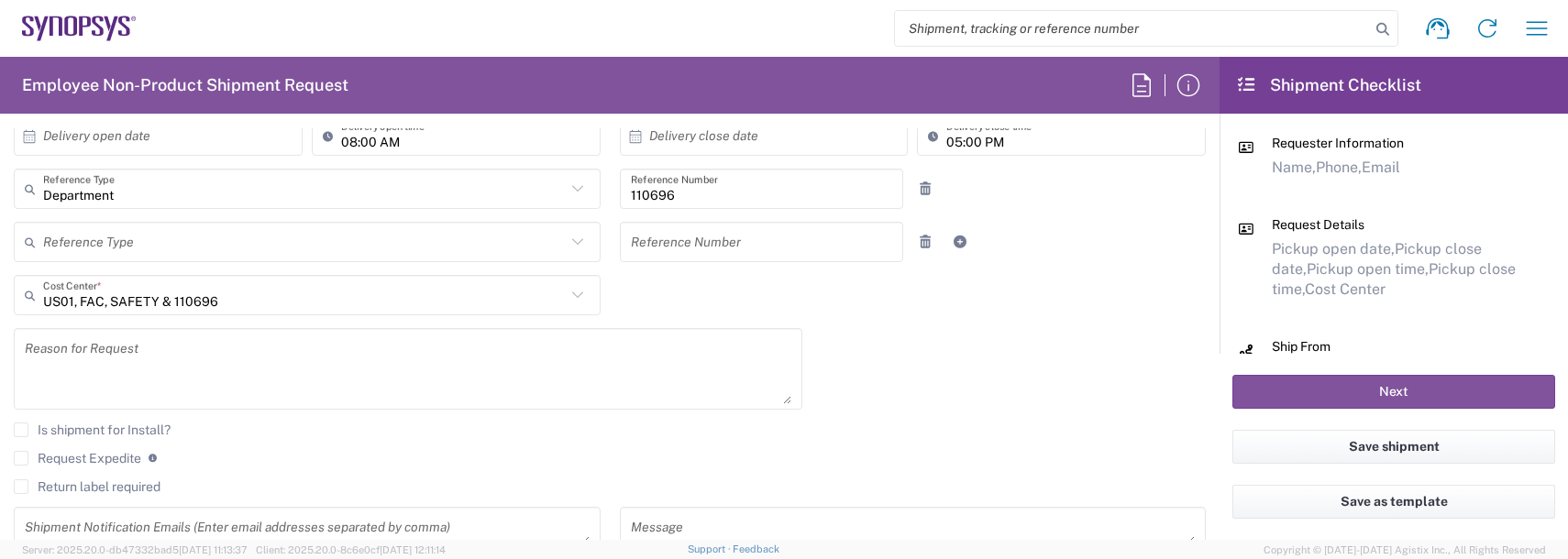
click at [132, 353] on textarea at bounding box center [408, 369] width 767 height 71
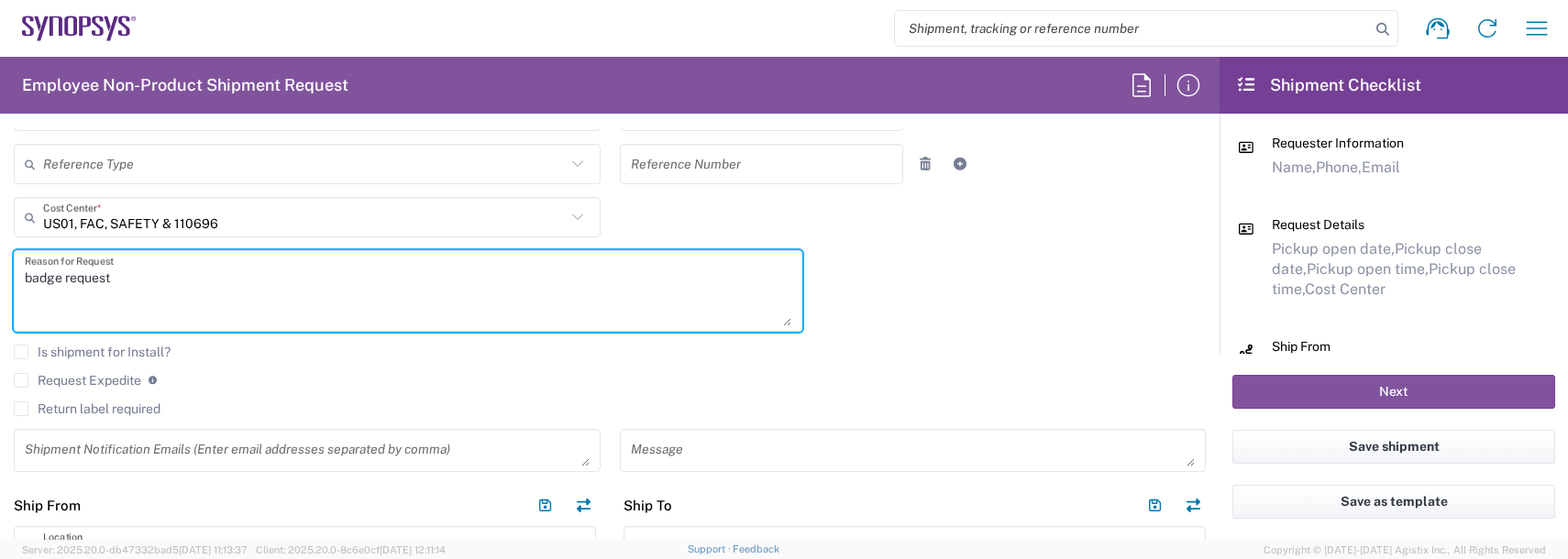
scroll to position [550, 0]
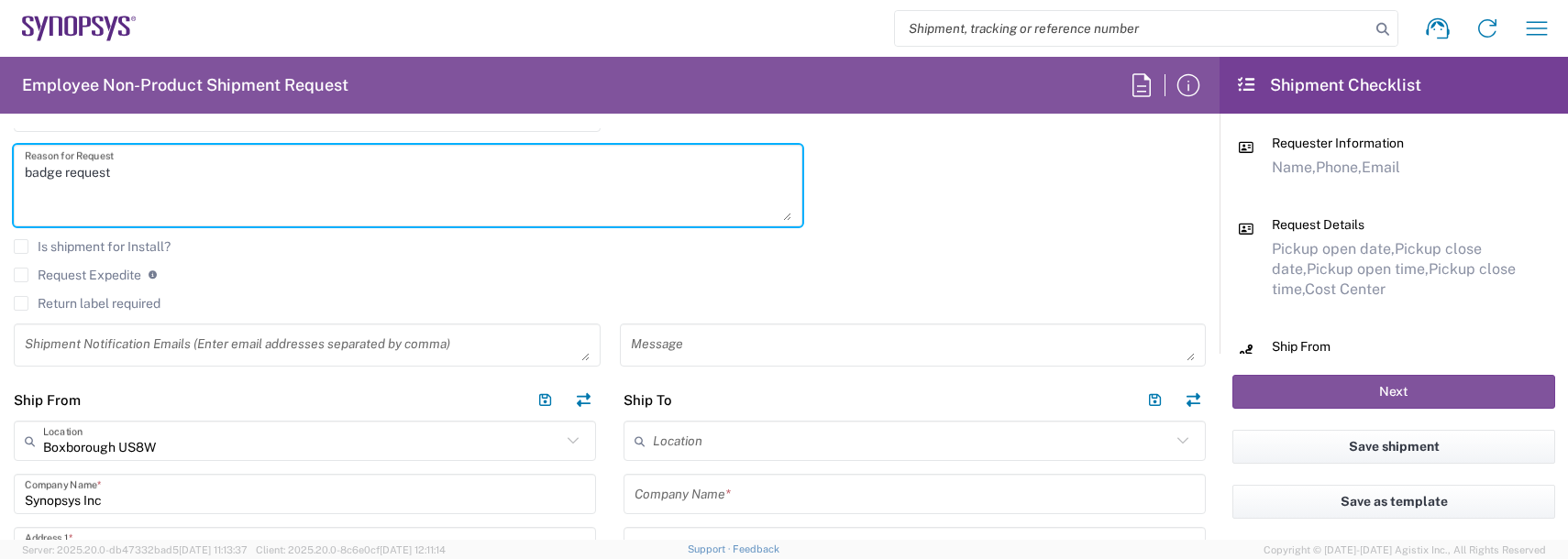
type textarea "badge request"
click at [677, 448] on input "text" at bounding box center [912, 442] width 518 height 32
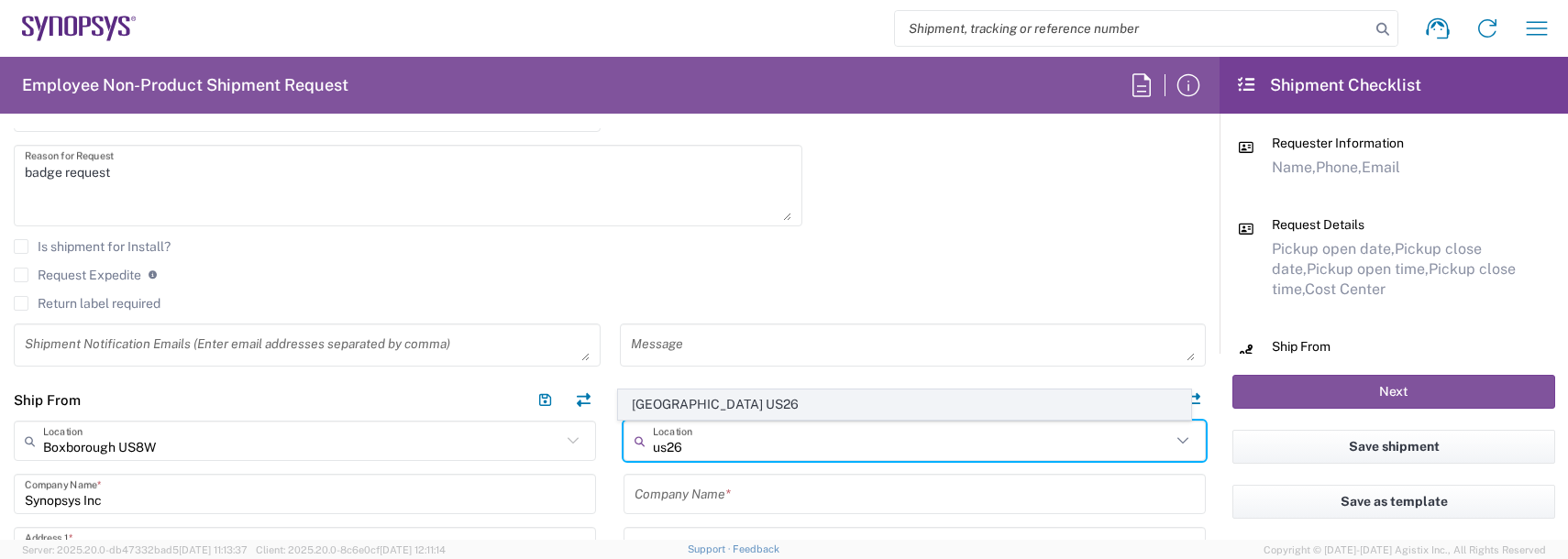
click at [662, 402] on span "[GEOGRAPHIC_DATA] US26" at bounding box center [905, 404] width 572 height 29
type input "[GEOGRAPHIC_DATA] US26"
type input "Synopsys Inc"
type input "1301 S Mopac Expy"
type input "[STREET_ADDRESS]"
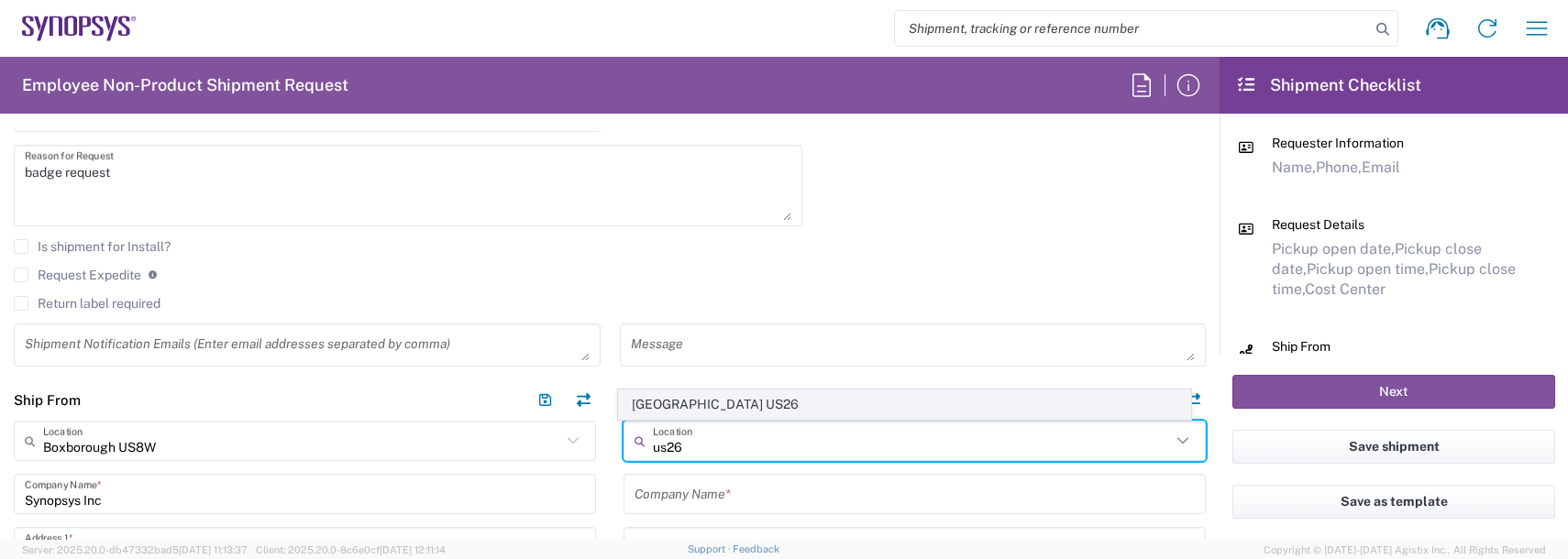
type input "Austin"
type input "[US_STATE]"
type input "78746"
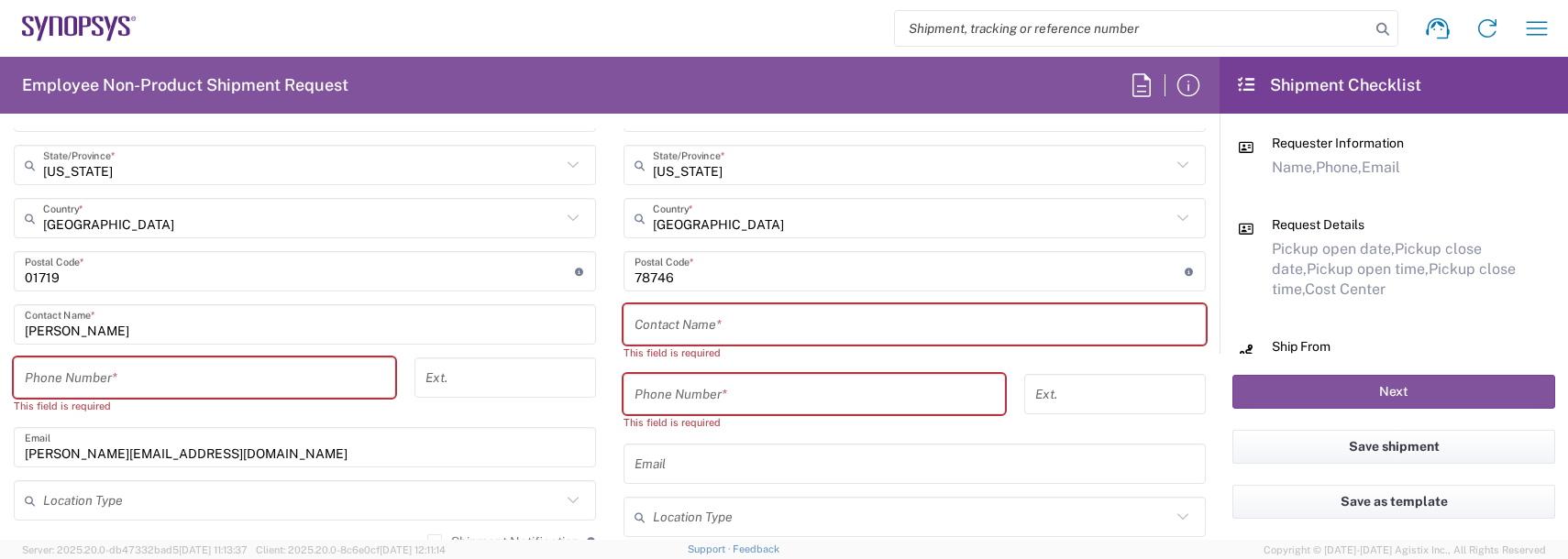
scroll to position [1100, 0]
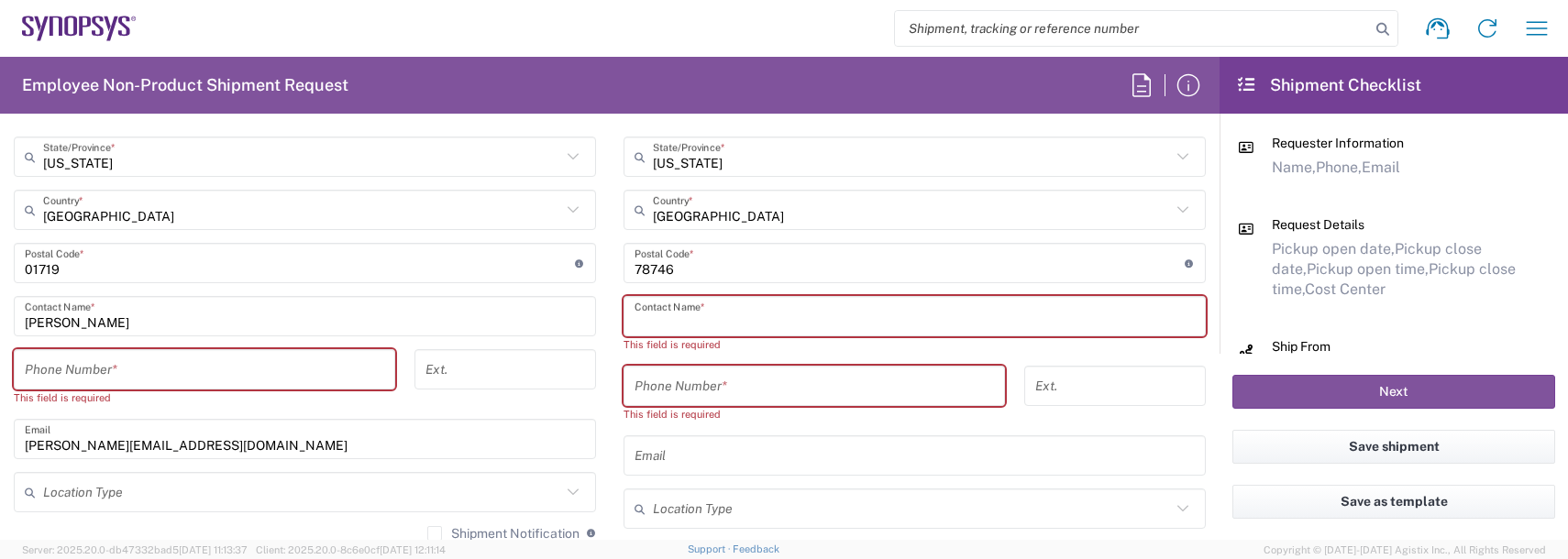
click at [665, 305] on input "text" at bounding box center [914, 317] width 560 height 32
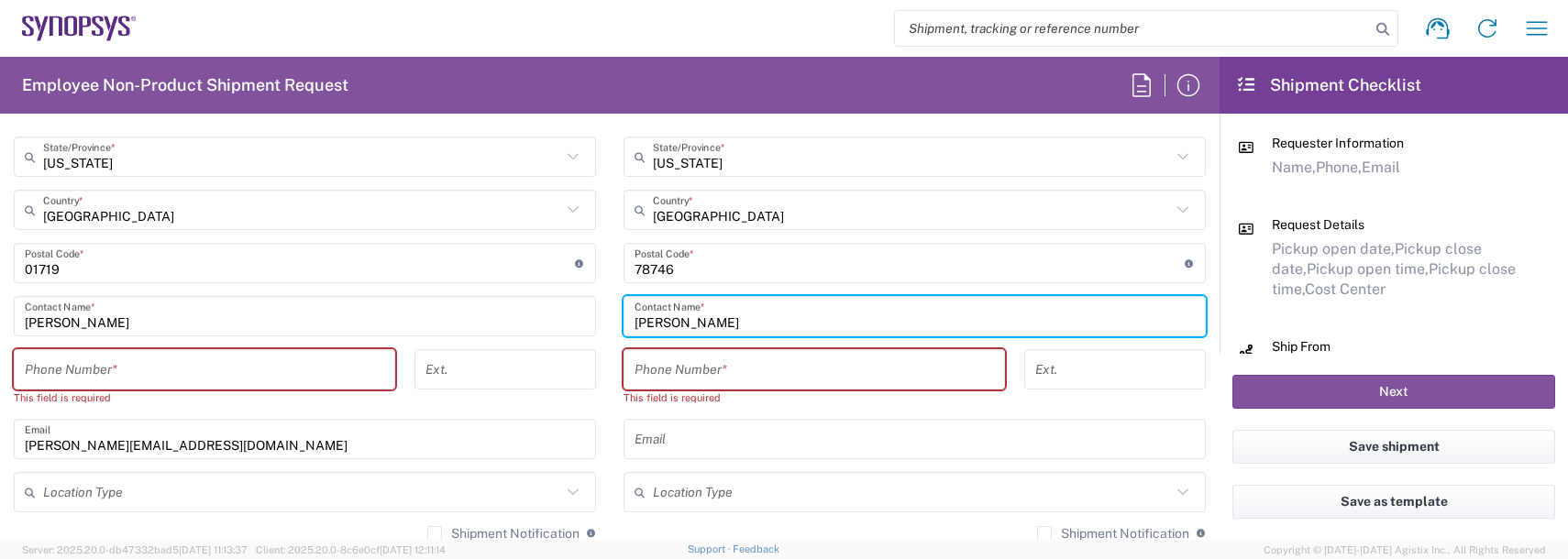
type input "[PERSON_NAME]"
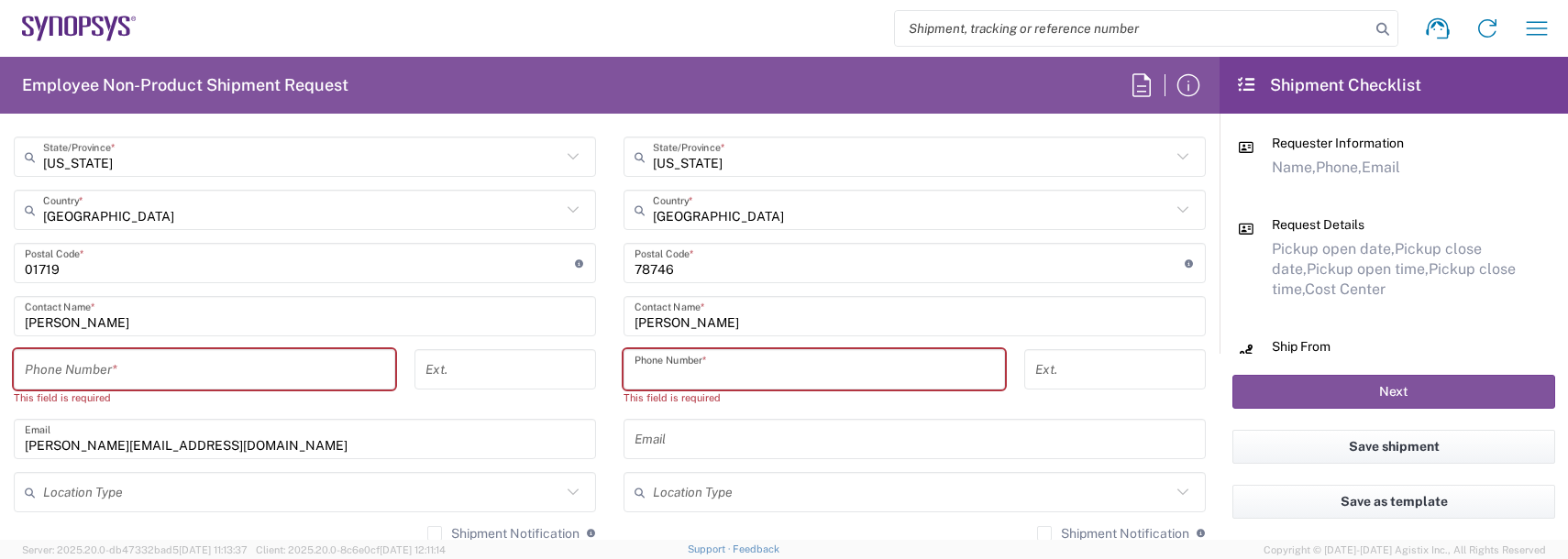
type input "8"
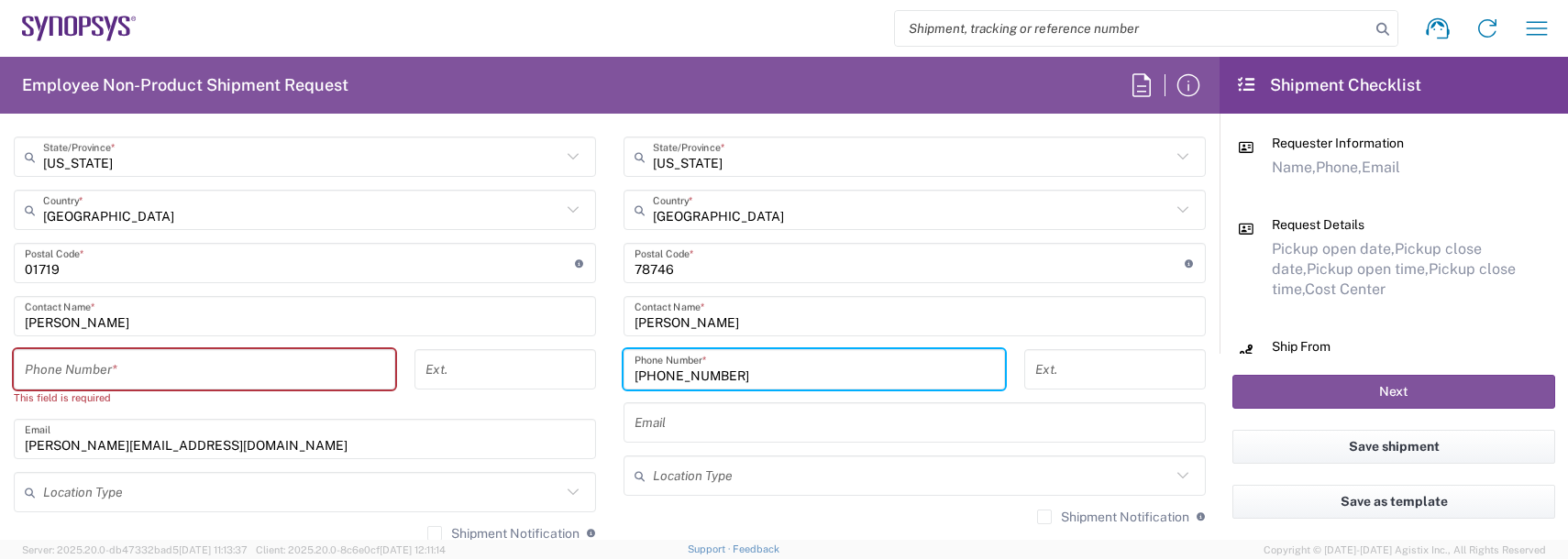
type input "[PHONE_NUMBER]"
click at [89, 384] on input "tel" at bounding box center [205, 370] width 360 height 32
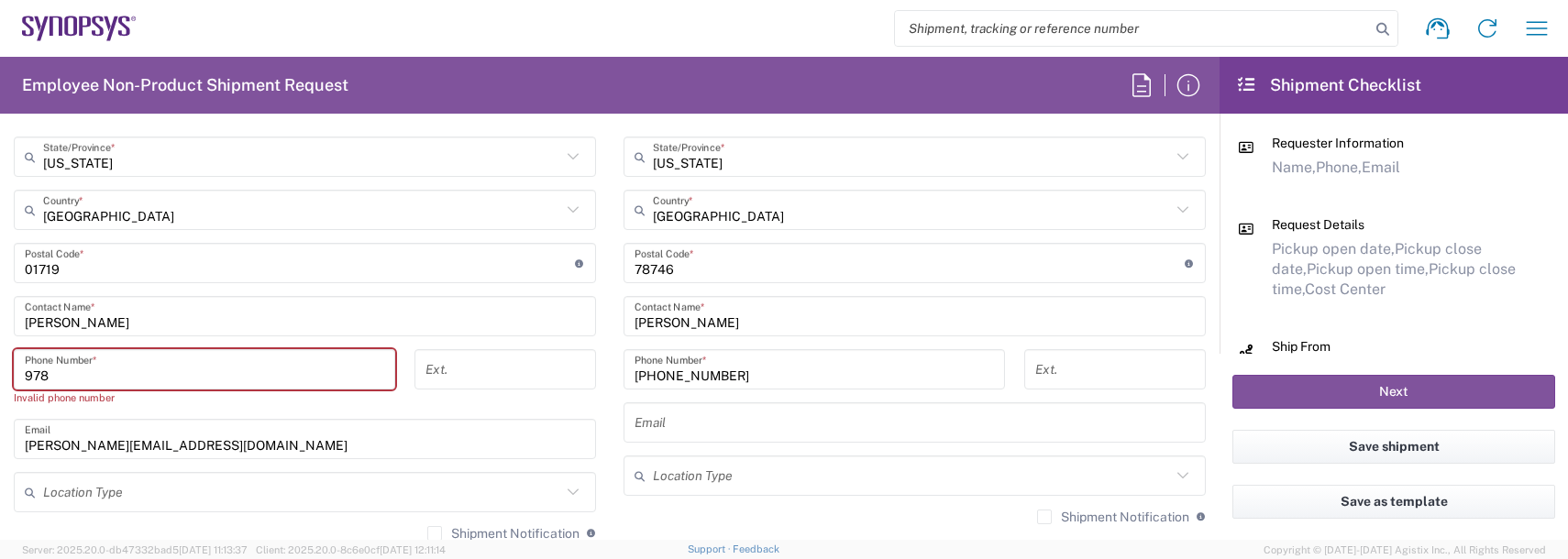
type input "9788371149"
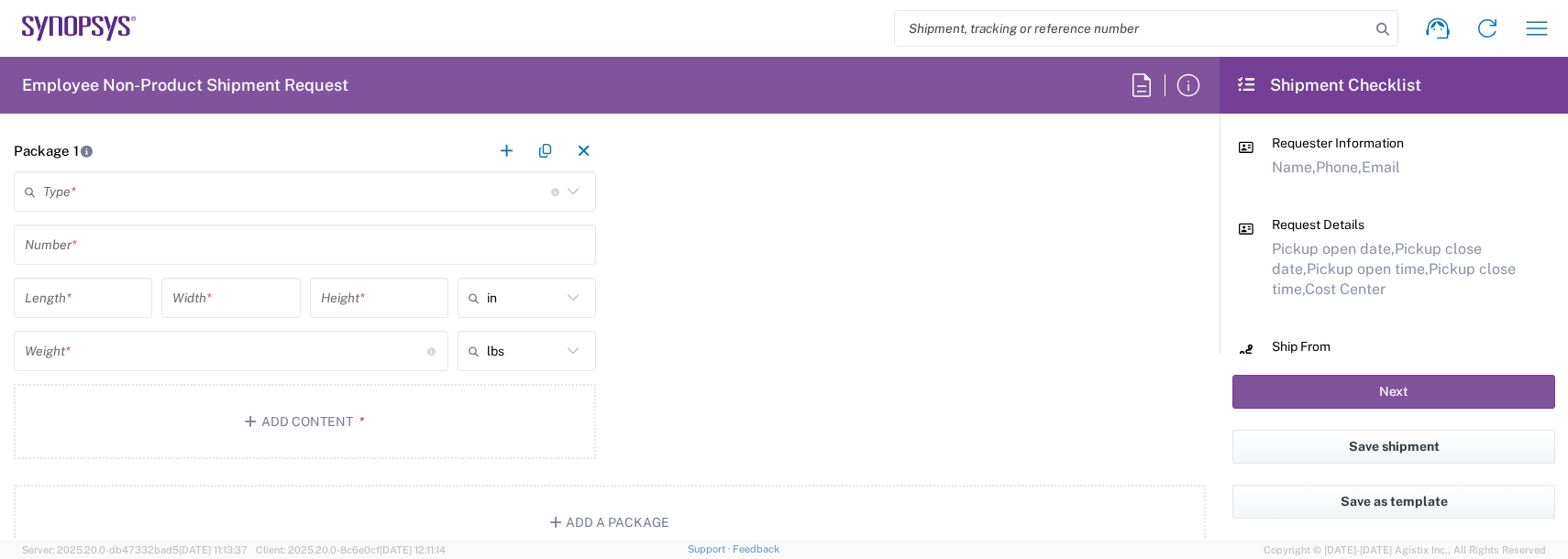
scroll to position [1559, 0]
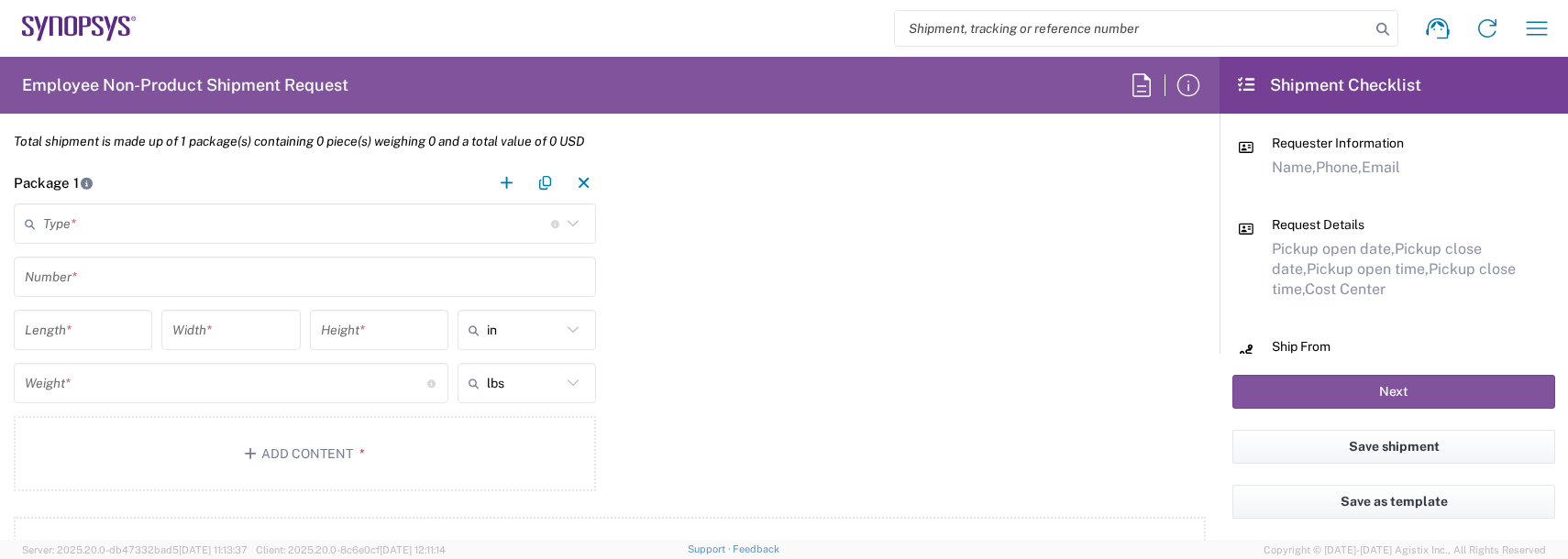
click at [92, 245] on main "Type * Material used to package goods Bale(s) Basket(s) Bolt(s) Bottle(s) Bucke…" at bounding box center [305, 350] width 609 height 294
click at [89, 232] on input "text" at bounding box center [296, 224] width 508 height 32
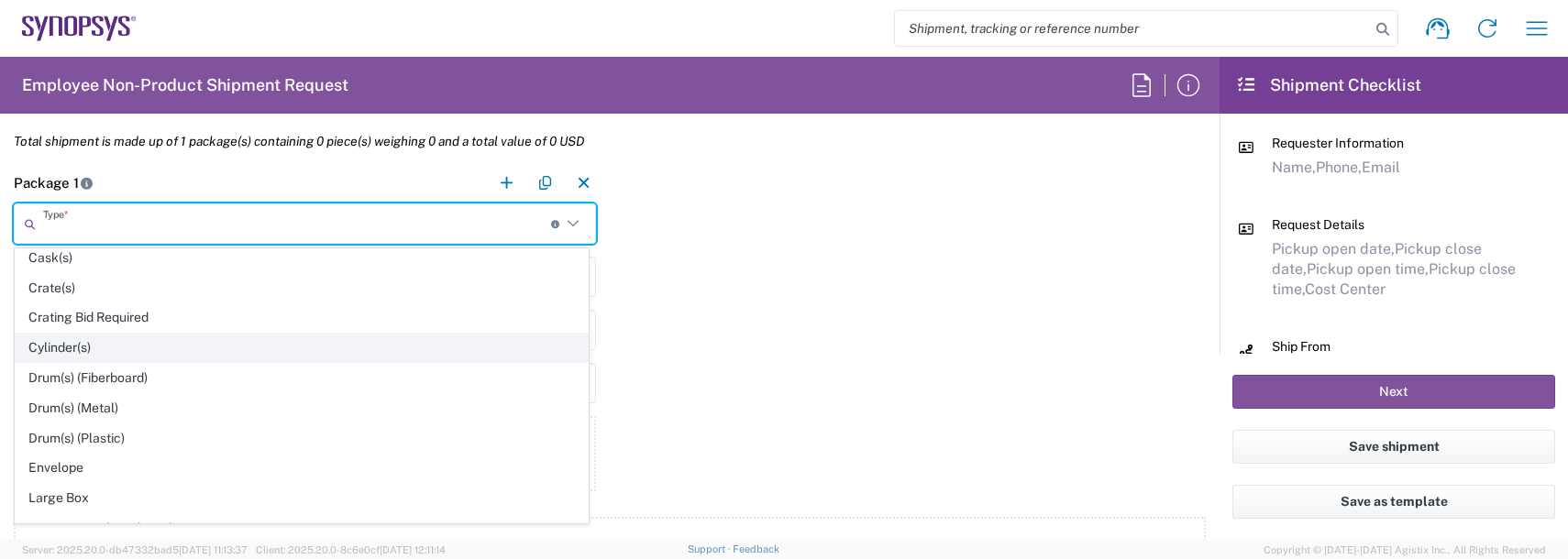
scroll to position [367, 0]
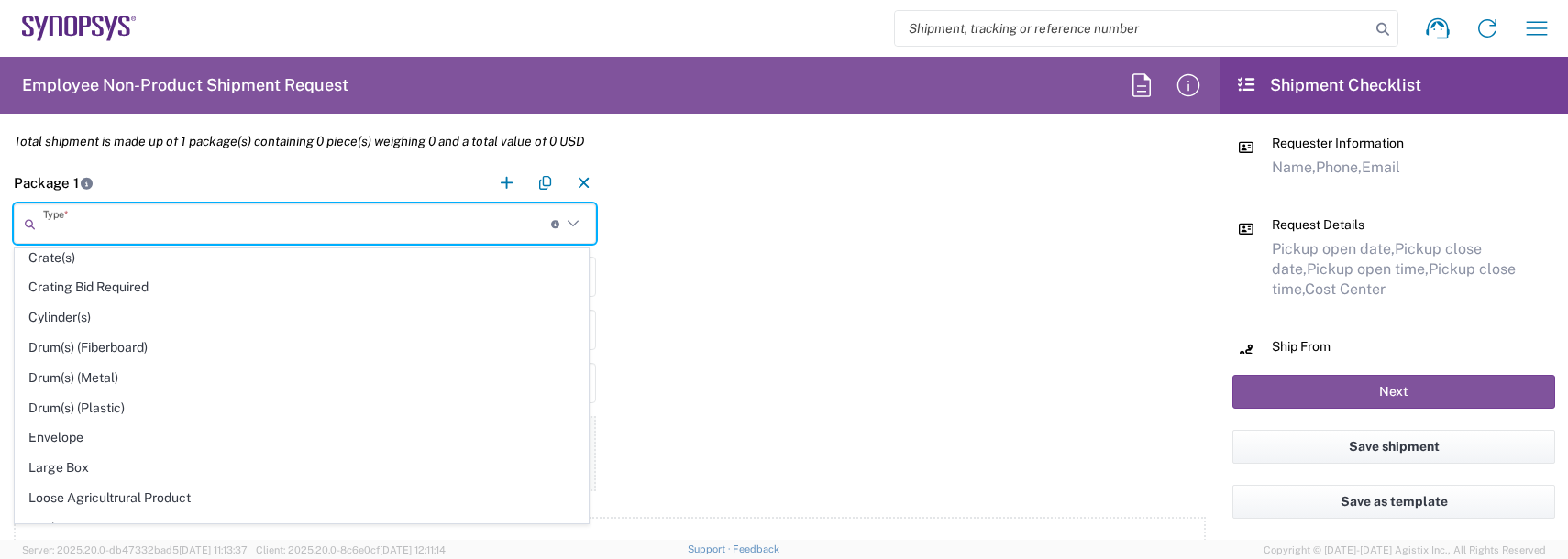
click at [74, 431] on span "Envelope" at bounding box center [302, 438] width 572 height 29
type input "Envelope"
type input "1"
type input "9.5"
type input "12.5"
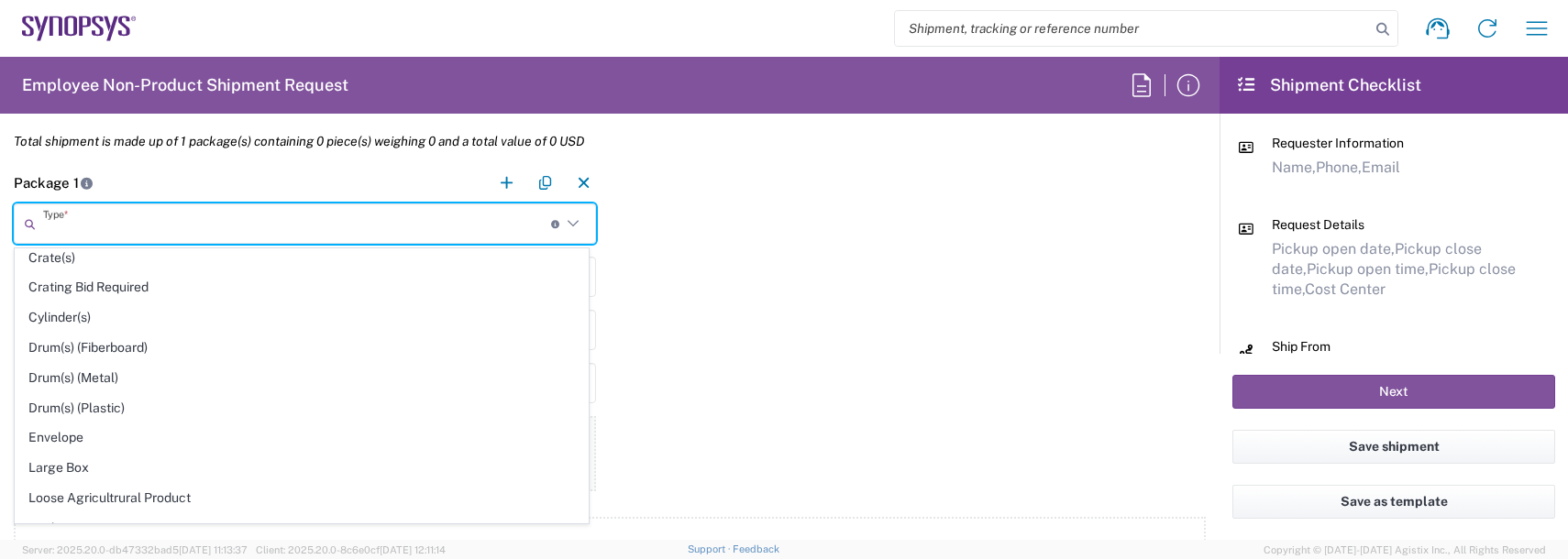
type input "0.25"
type input "1"
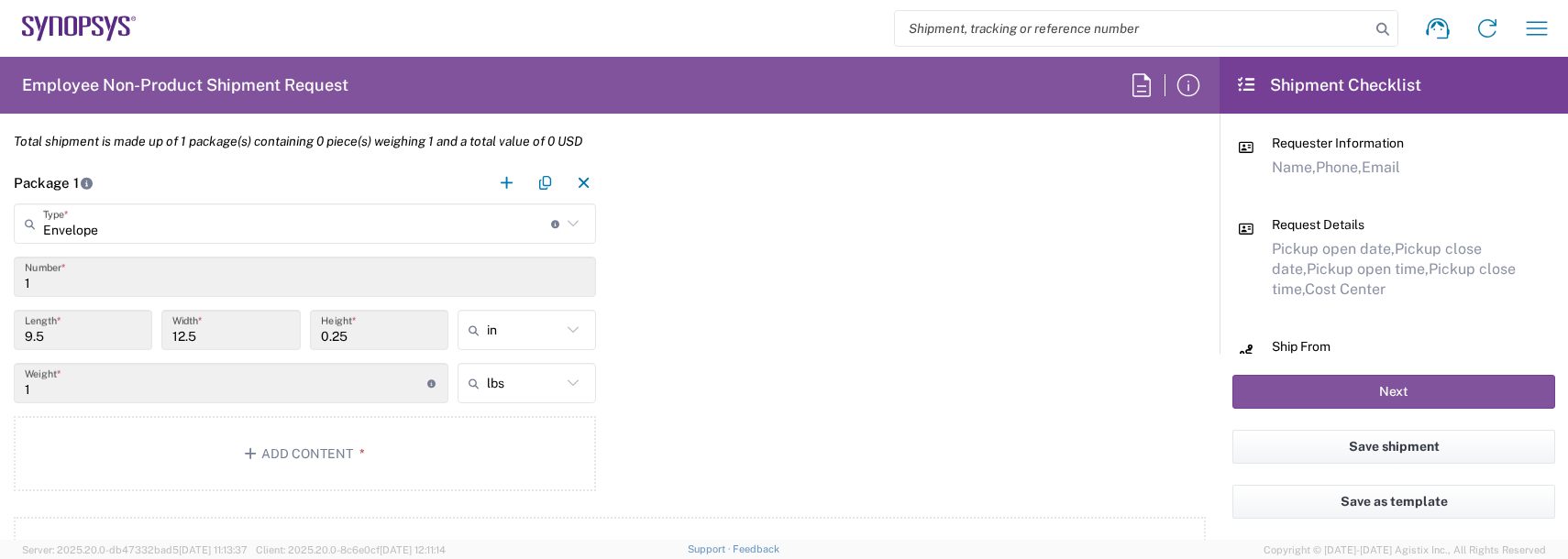
click at [199, 491] on main "Envelope Type * Material used to package goods Bale(s) Basket(s) Bolt(s) Bottle…" at bounding box center [305, 350] width 609 height 294
click at [202, 469] on button "Add Content *" at bounding box center [305, 454] width 582 height 75
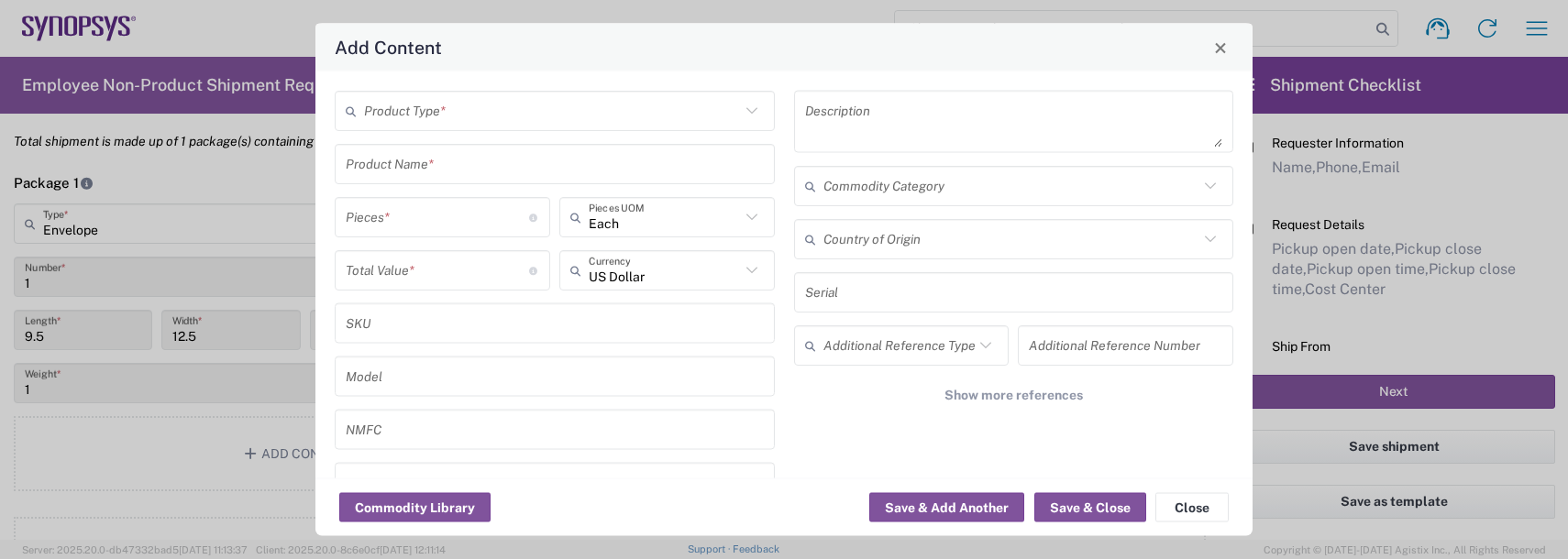
click at [488, 103] on input "text" at bounding box center [552, 110] width 375 height 32
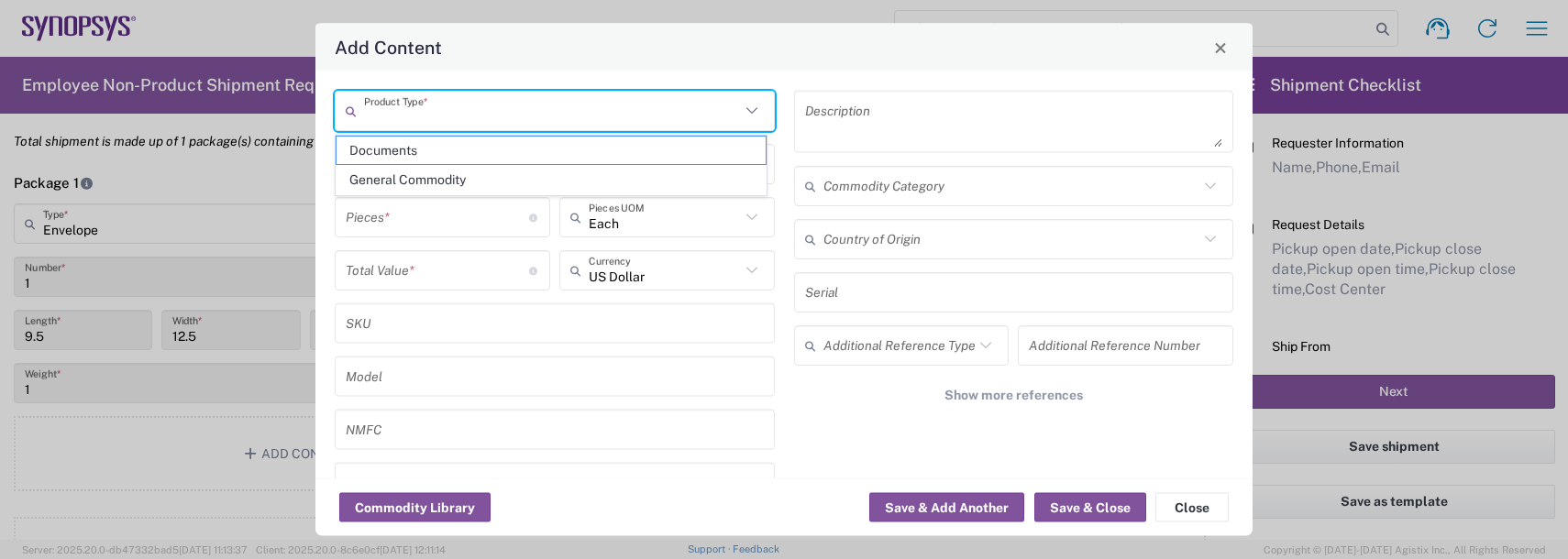
click at [395, 188] on span "General Commodity" at bounding box center [551, 180] width 429 height 29
type input "General Commodity"
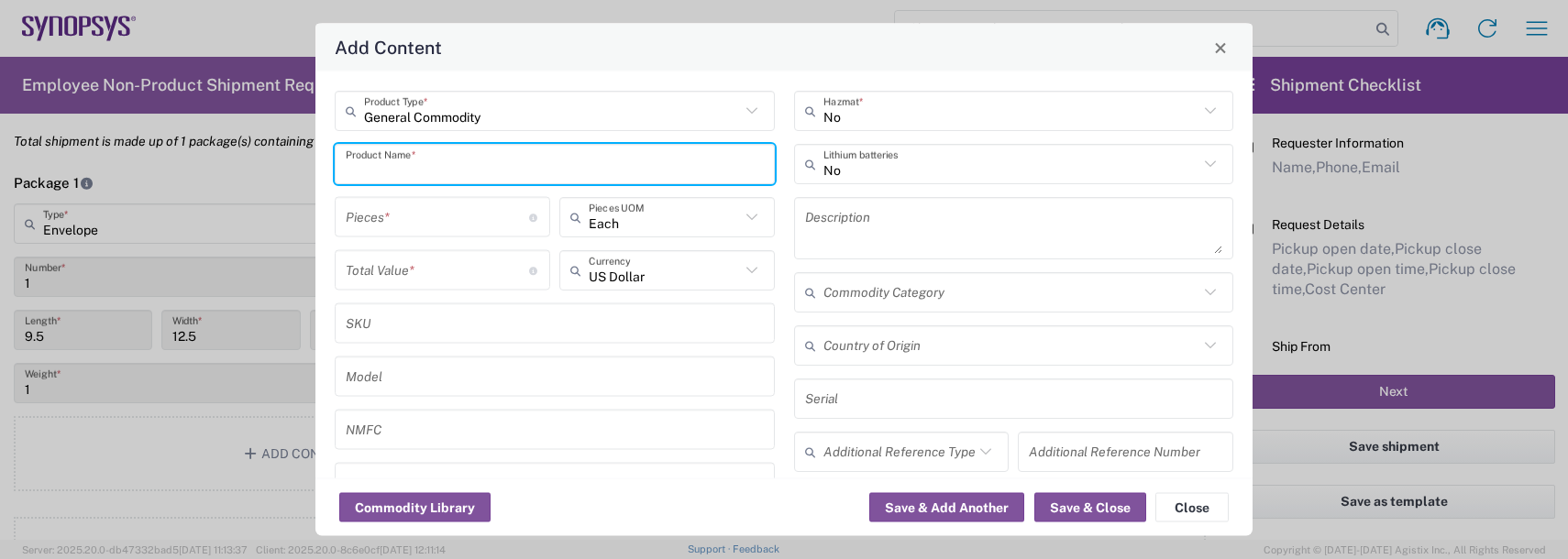
click at [389, 158] on input "text" at bounding box center [554, 163] width 418 height 32
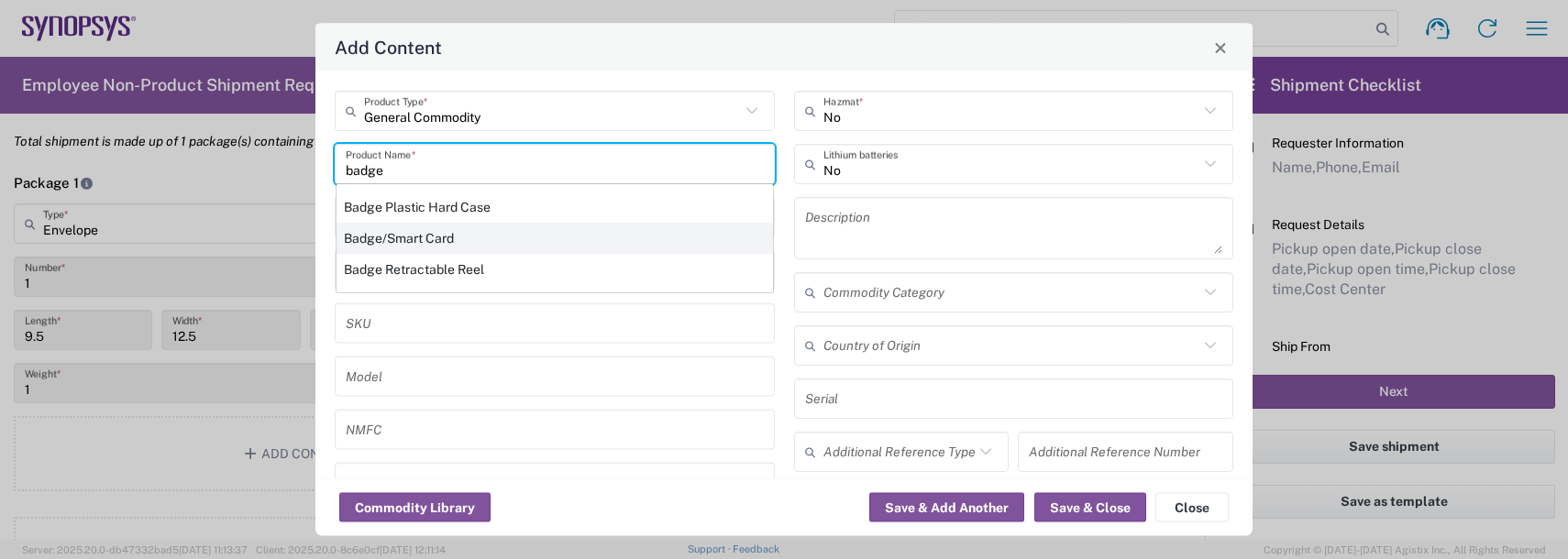
click at [399, 236] on div "Badge/Smart Card" at bounding box center [554, 238] width 436 height 31
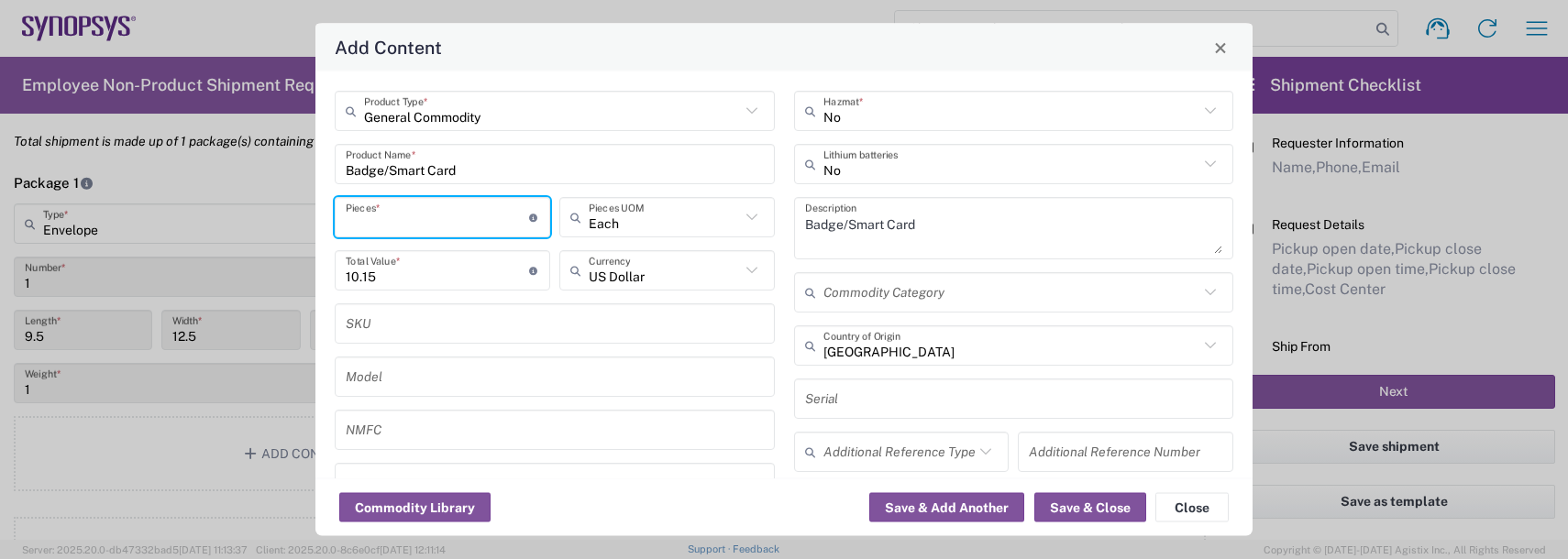
click at [389, 225] on input "number" at bounding box center [437, 217] width 184 height 32
click at [902, 512] on button "Save & Add Another" at bounding box center [947, 507] width 155 height 29
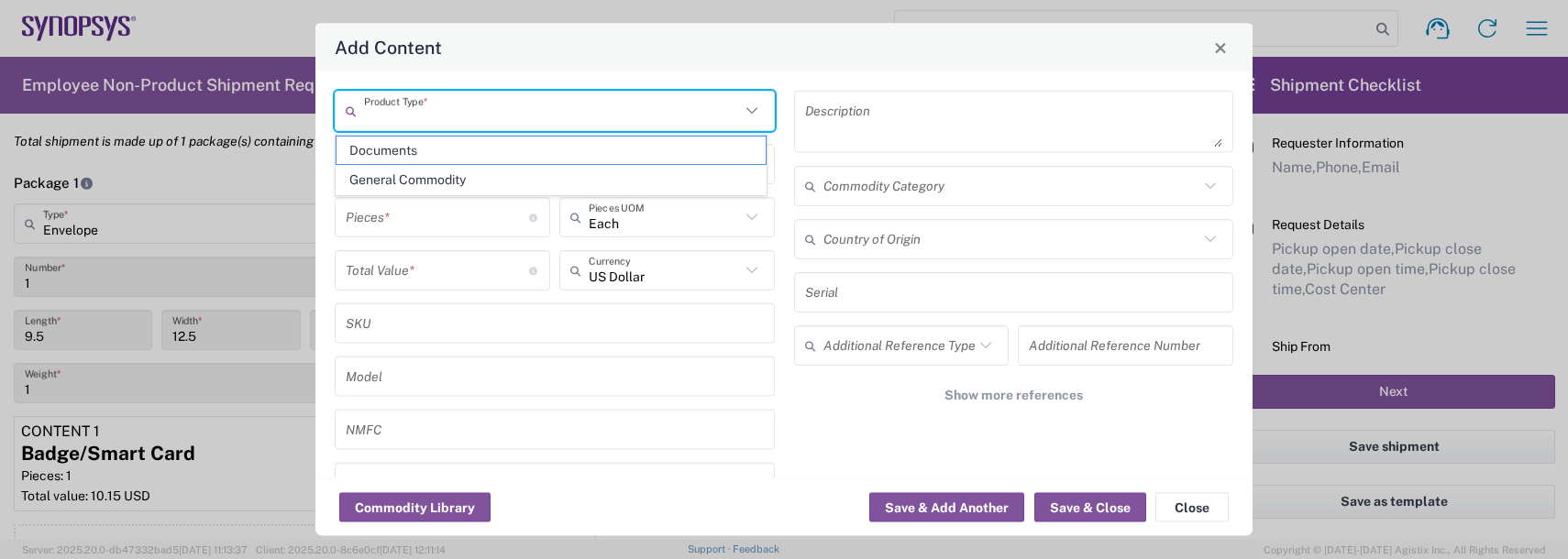
click at [403, 114] on input "text" at bounding box center [552, 110] width 375 height 32
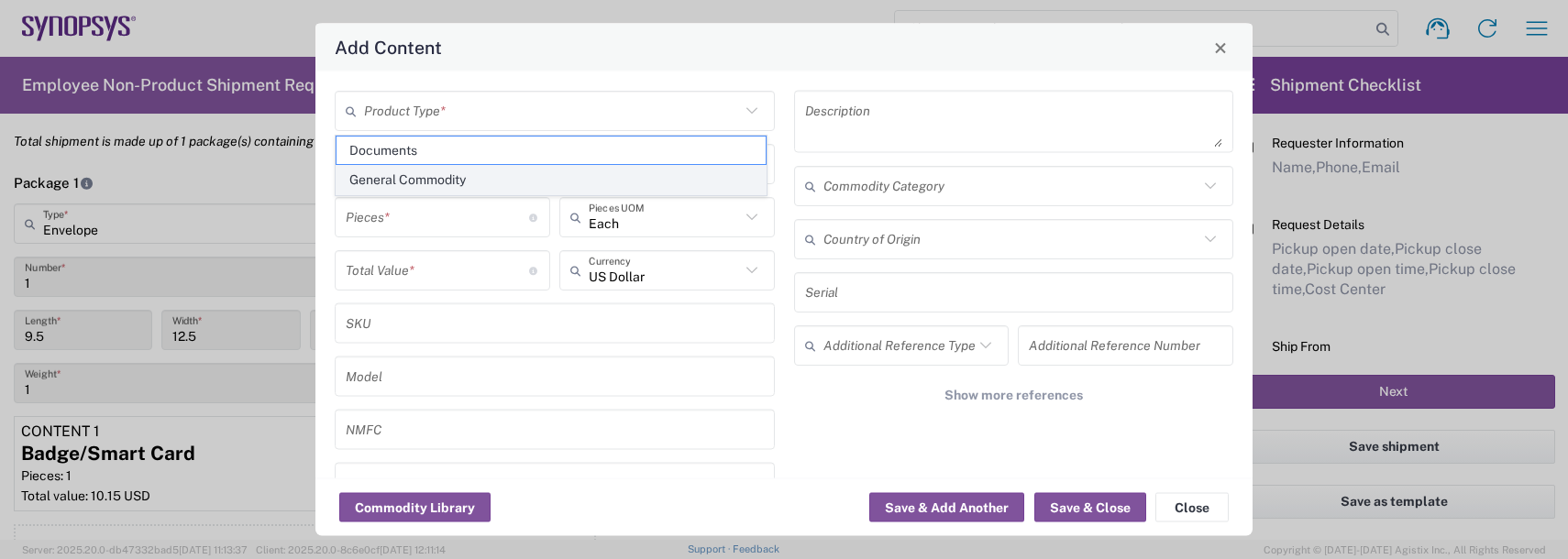
click at [397, 181] on span "General Commodity" at bounding box center [551, 180] width 429 height 29
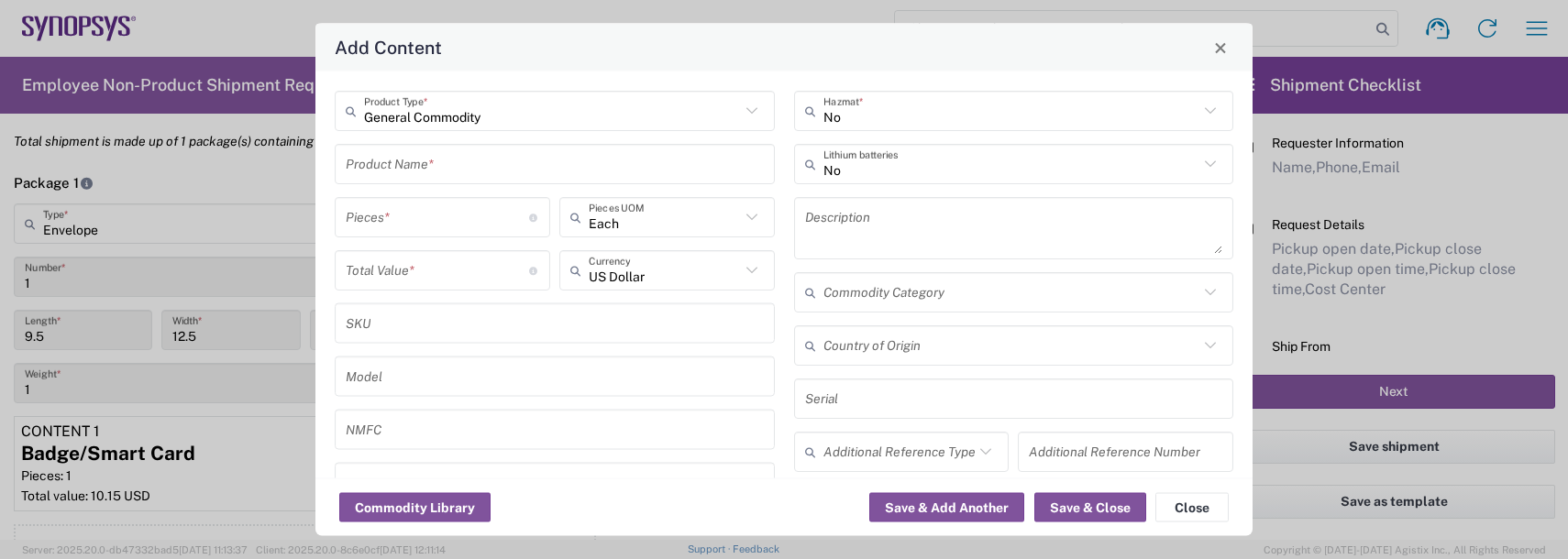
click at [398, 167] on input "text" at bounding box center [554, 163] width 418 height 32
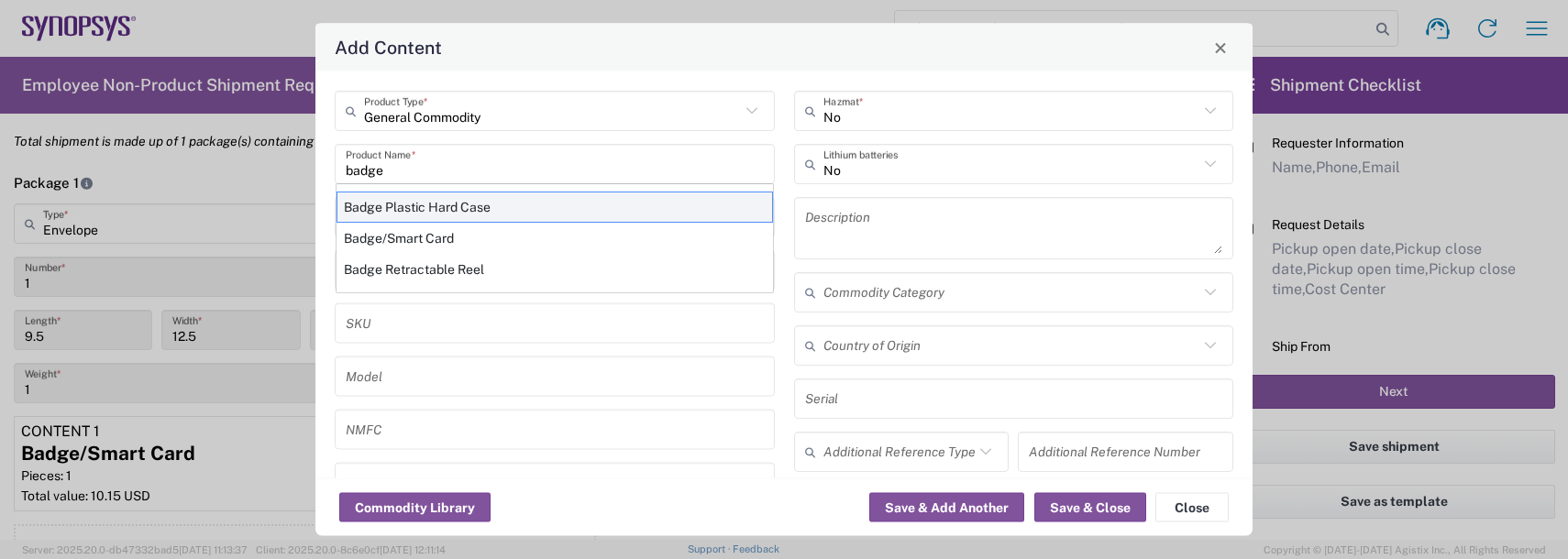
click at [442, 204] on div "Badge Plastic Hard Case" at bounding box center [554, 207] width 436 height 31
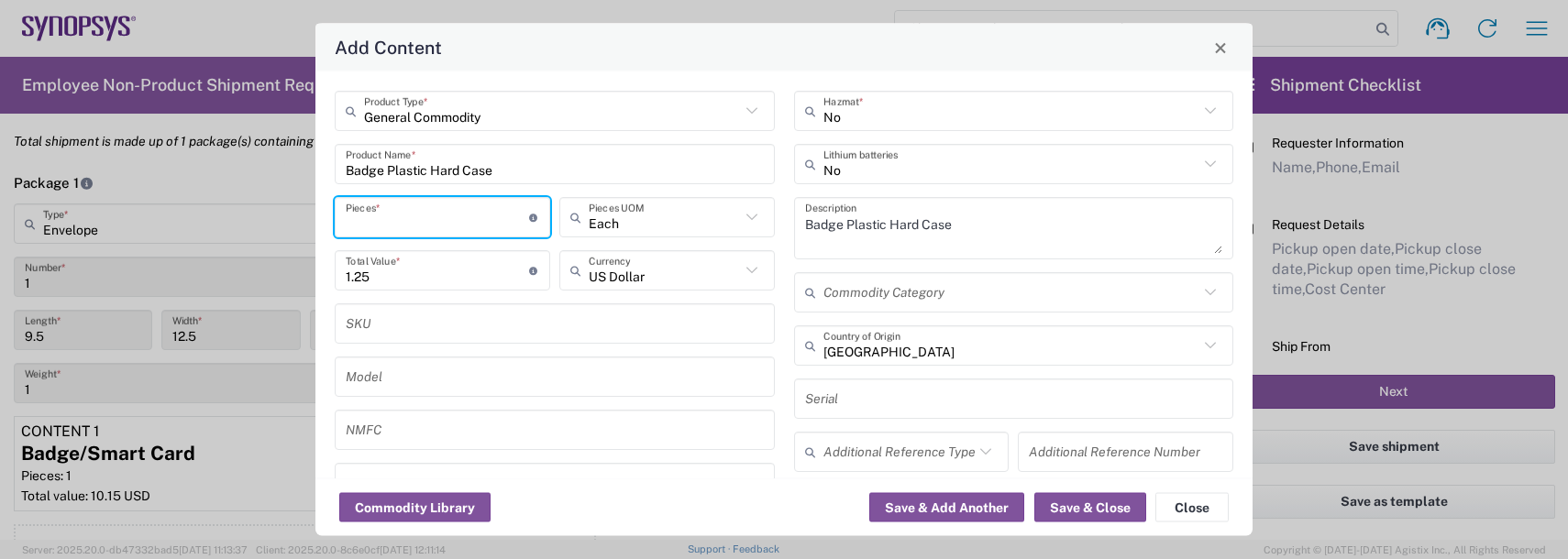
click at [429, 213] on input "number" at bounding box center [437, 217] width 184 height 32
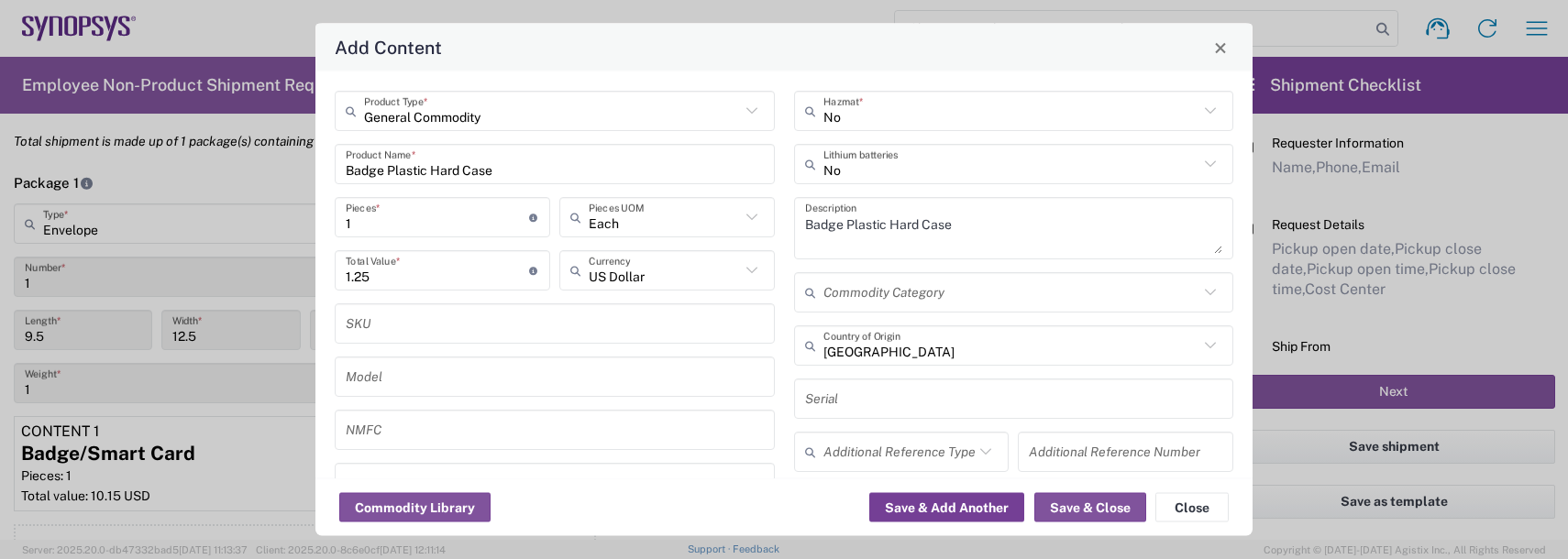
click at [954, 513] on button "Save & Add Another" at bounding box center [947, 507] width 155 height 29
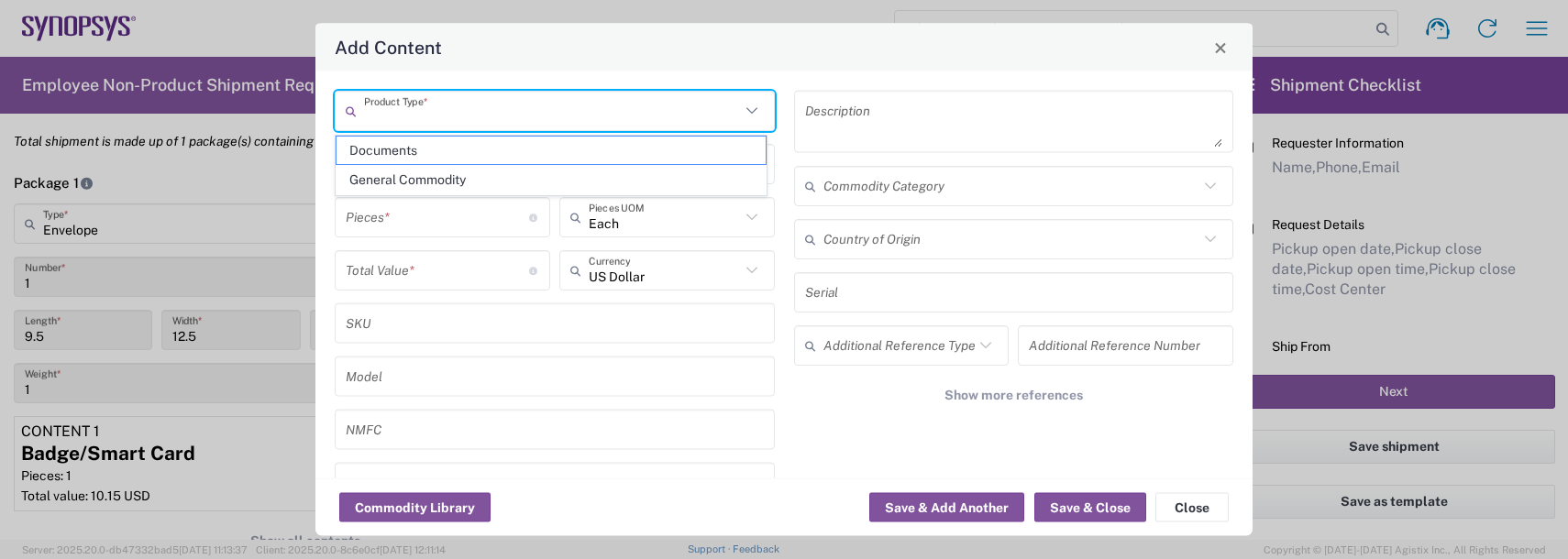
click at [456, 101] on input "text" at bounding box center [552, 110] width 375 height 32
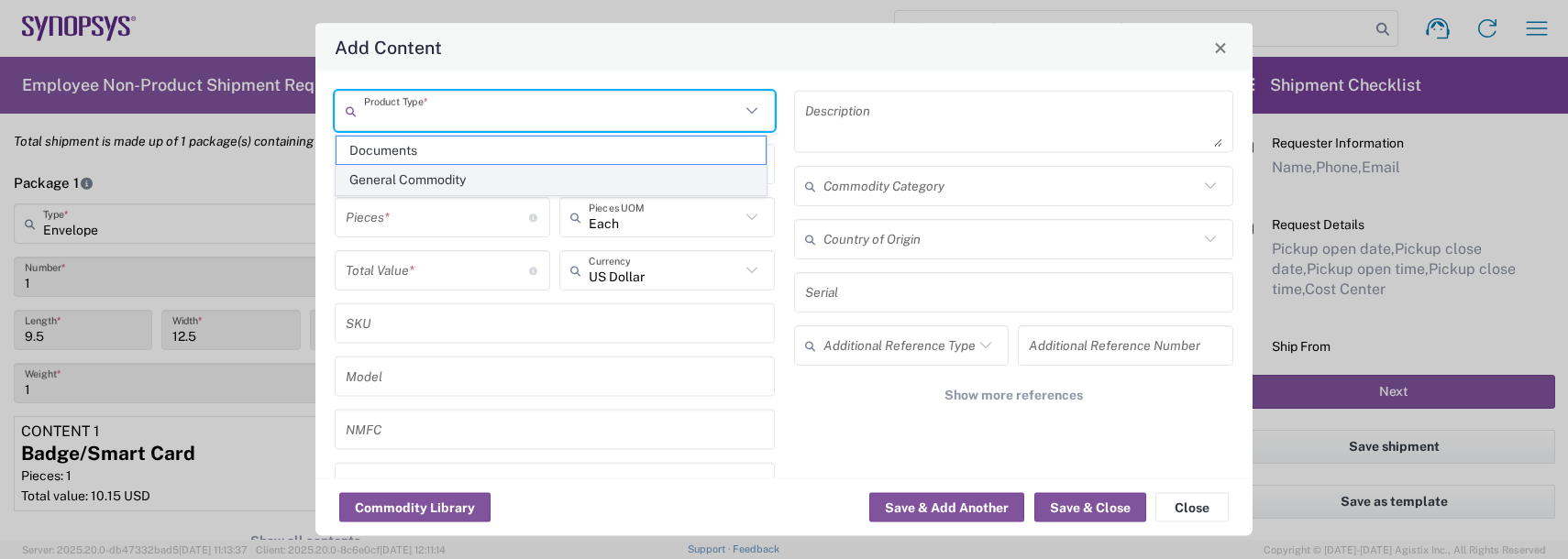
click at [435, 185] on span "General Commodity" at bounding box center [551, 180] width 429 height 29
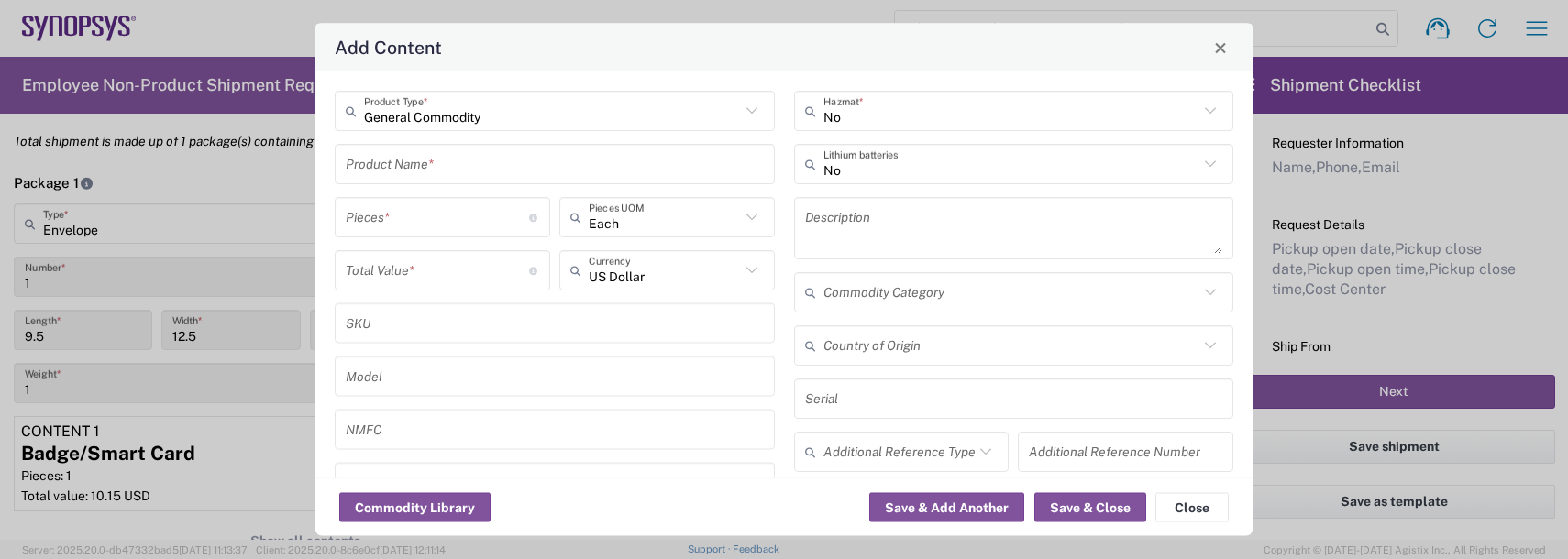
click at [426, 170] on input "text" at bounding box center [554, 163] width 418 height 32
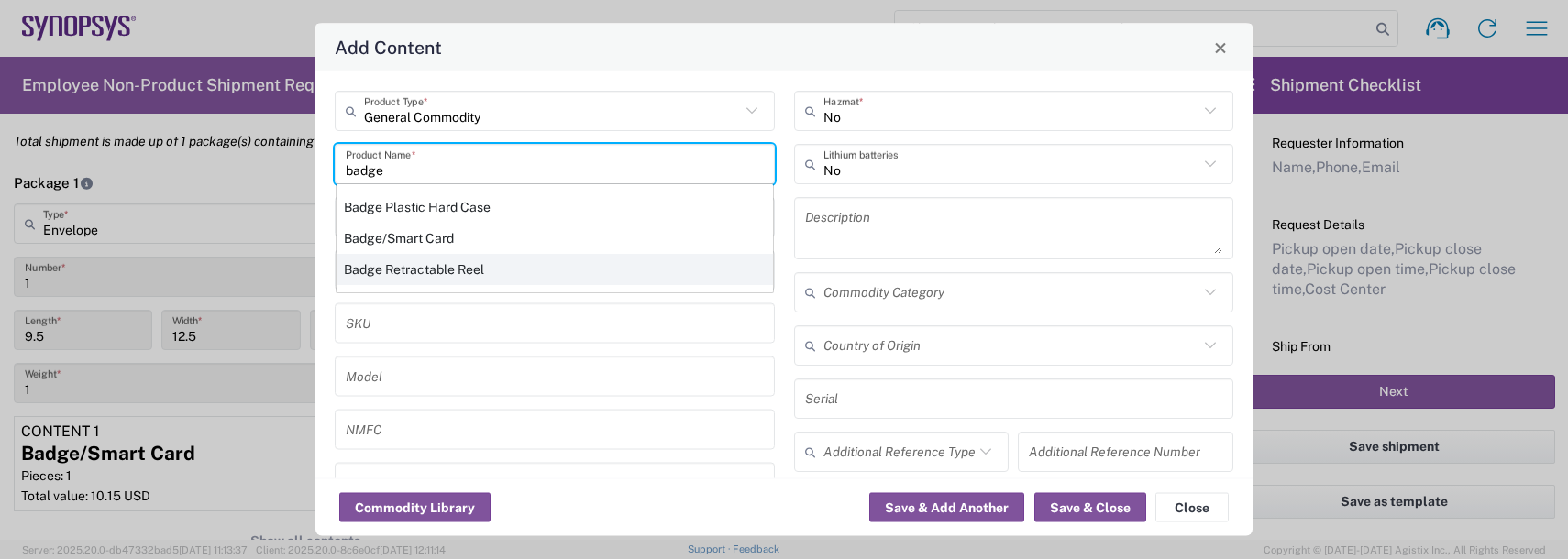
click at [425, 267] on div "Badge Retractable Reel" at bounding box center [554, 269] width 436 height 31
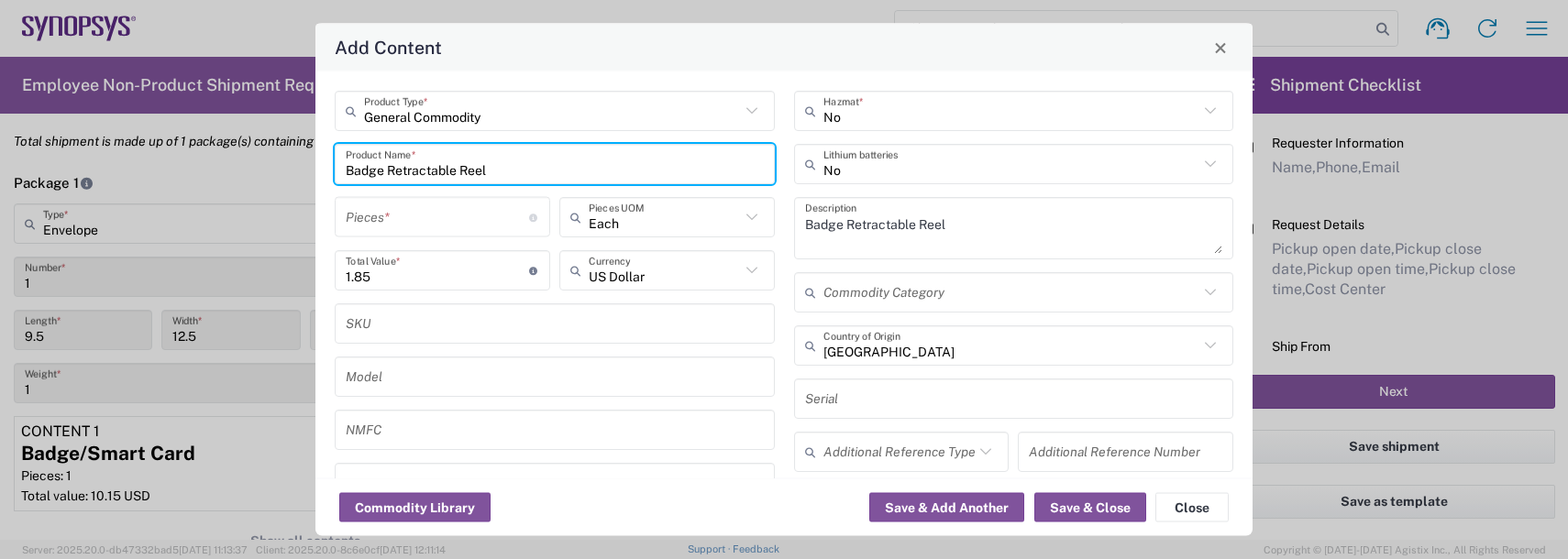
click at [409, 217] on input "number" at bounding box center [437, 217] width 184 height 32
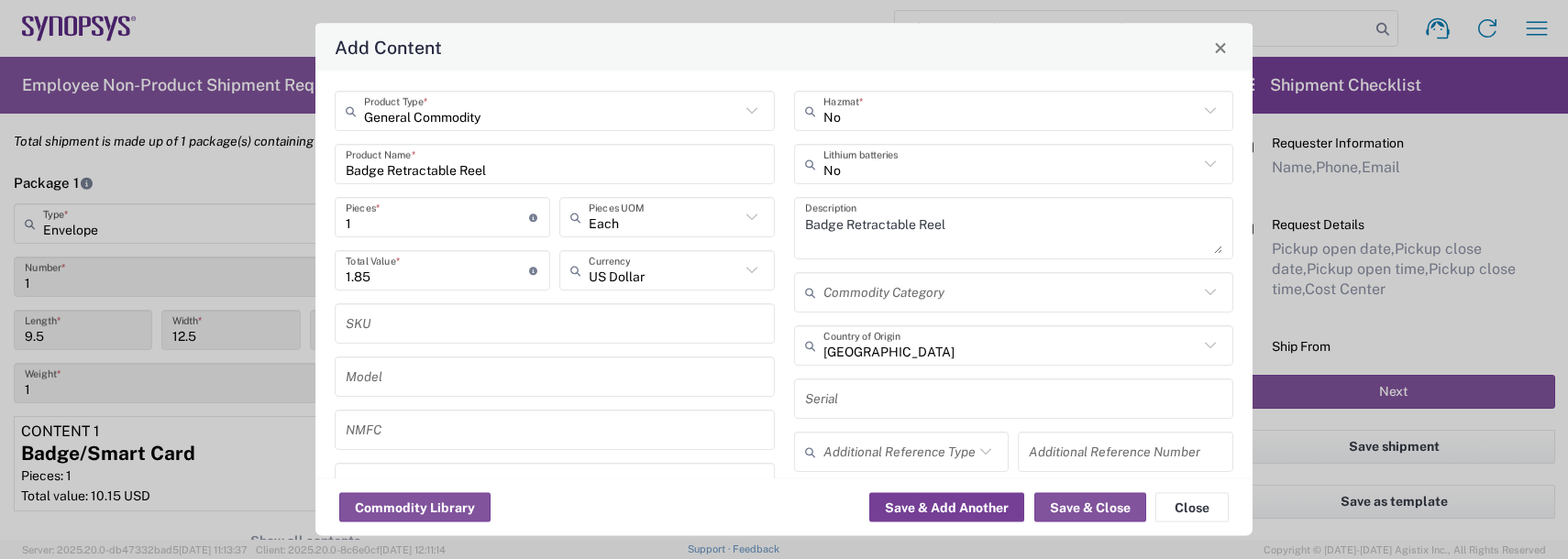
click at [925, 499] on button "Save & Add Another" at bounding box center [947, 507] width 155 height 29
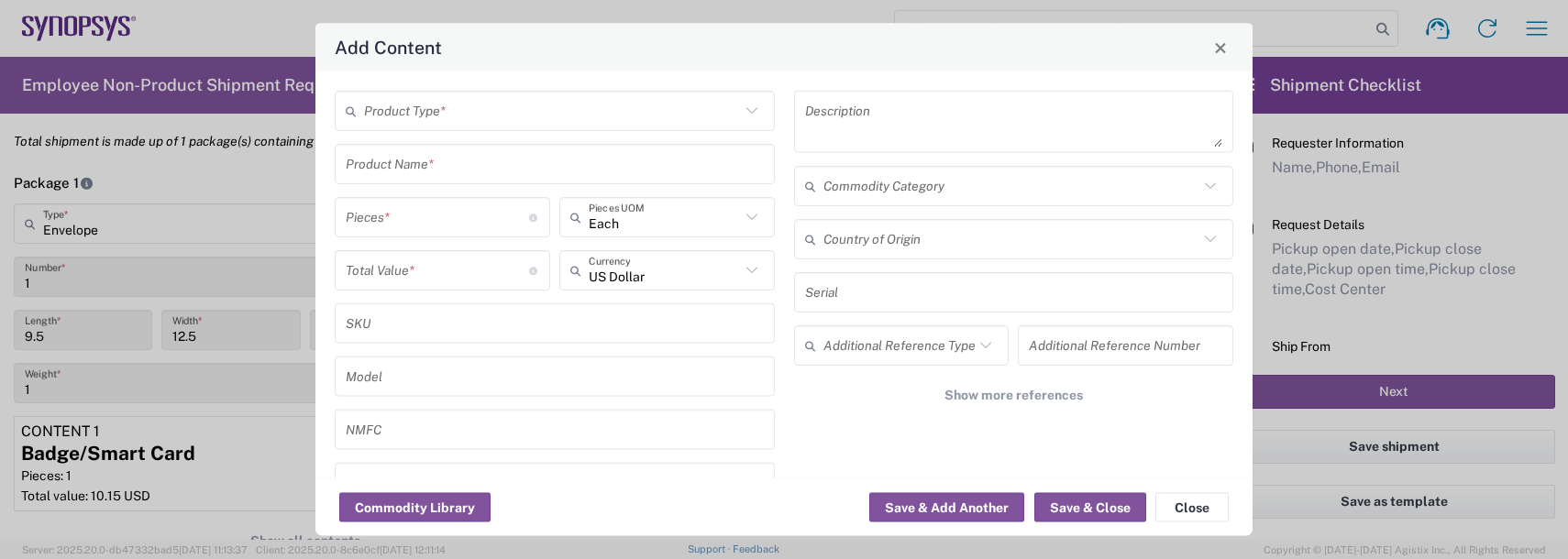
drag, startPoint x: 417, startPoint y: 105, endPoint x: 421, endPoint y: 123, distance: 18.4
click at [420, 108] on input "text" at bounding box center [552, 110] width 375 height 32
drag, startPoint x: 413, startPoint y: 181, endPoint x: 396, endPoint y: 157, distance: 29.4
click at [411, 181] on span "General Commodity" at bounding box center [551, 180] width 429 height 29
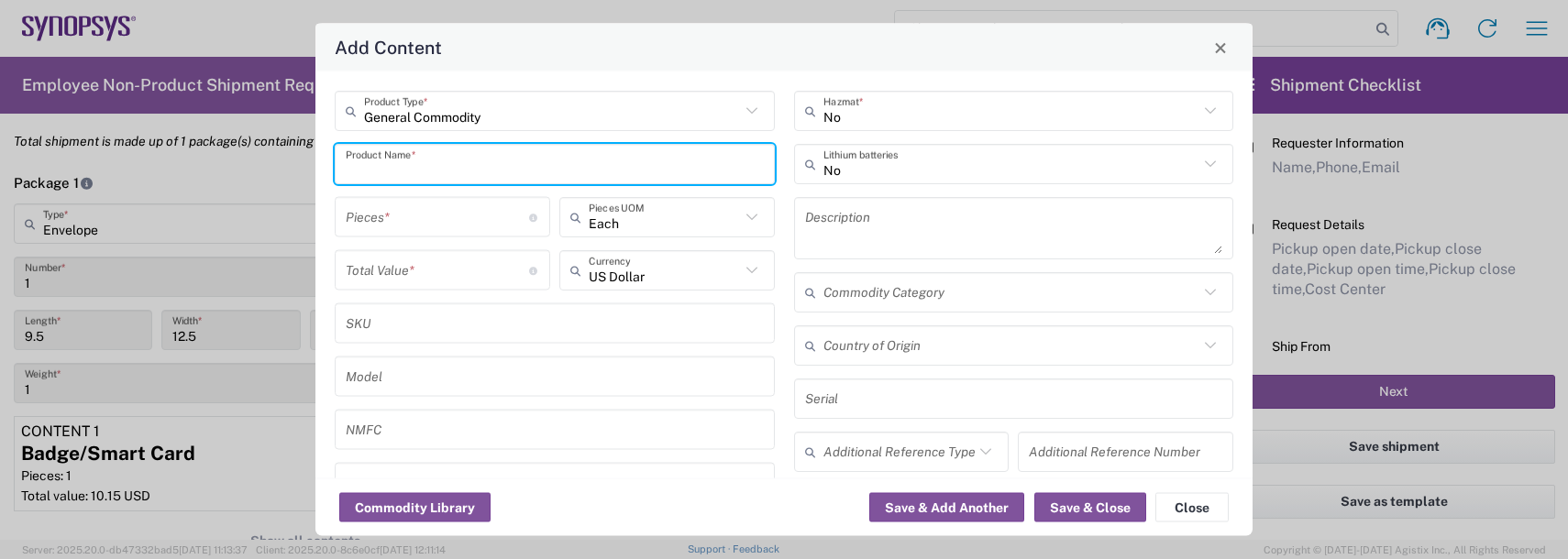
click at [393, 153] on input "text" at bounding box center [554, 163] width 418 height 32
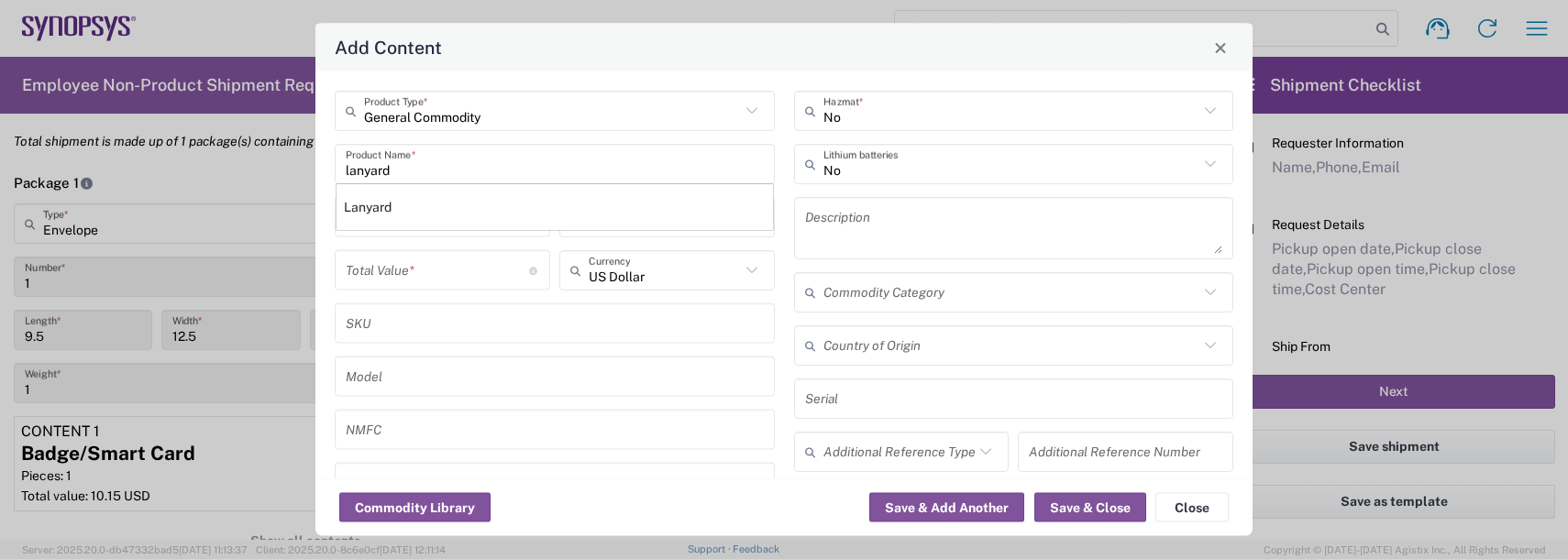
click at [411, 217] on div "Lanyard" at bounding box center [554, 207] width 436 height 31
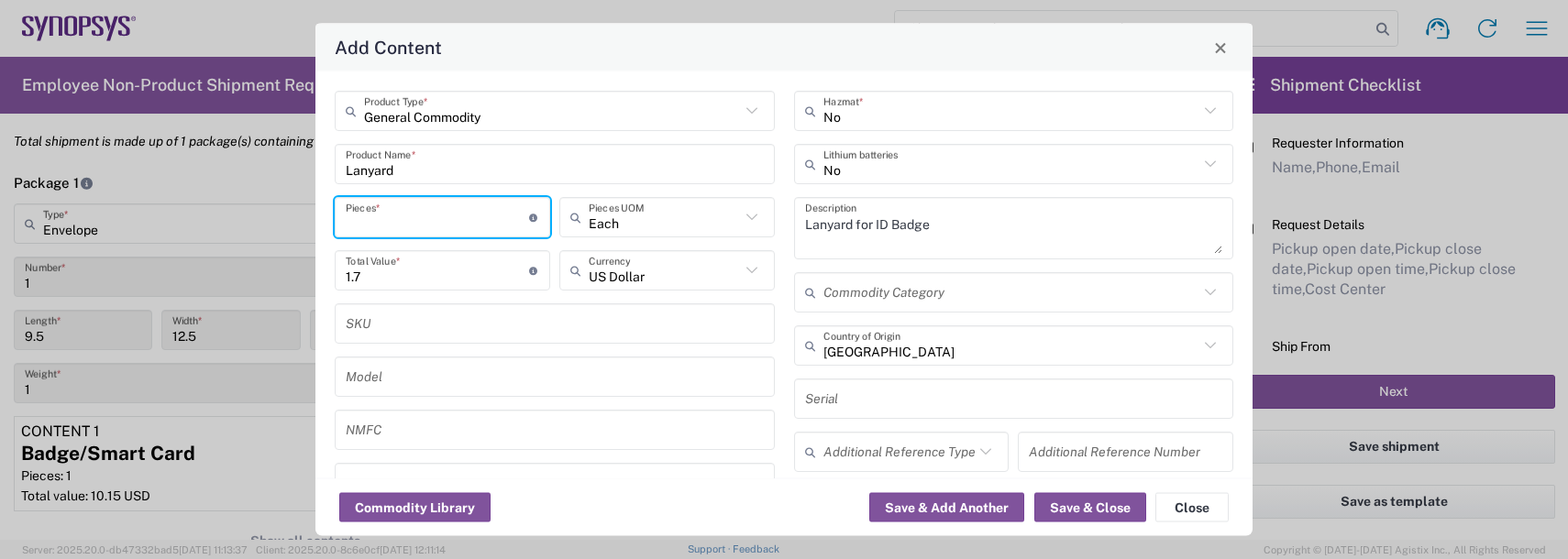
click at [397, 217] on input "number" at bounding box center [437, 217] width 184 height 32
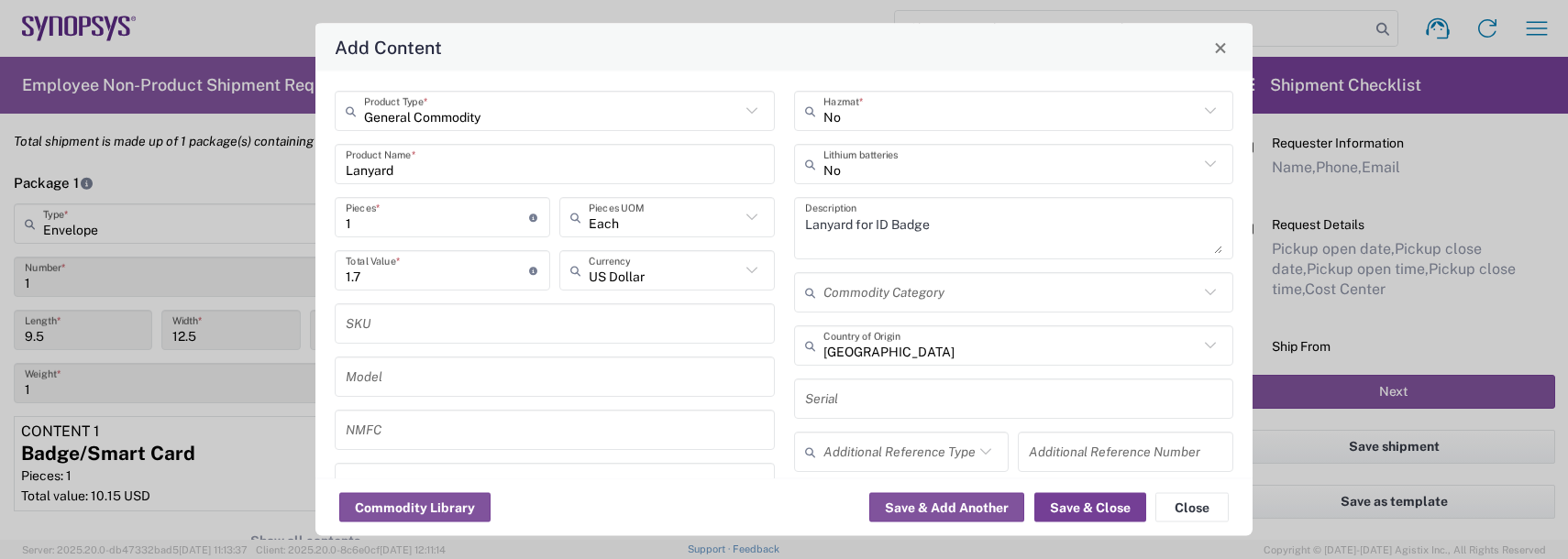
click at [1084, 513] on button "Save & Close" at bounding box center [1090, 507] width 112 height 29
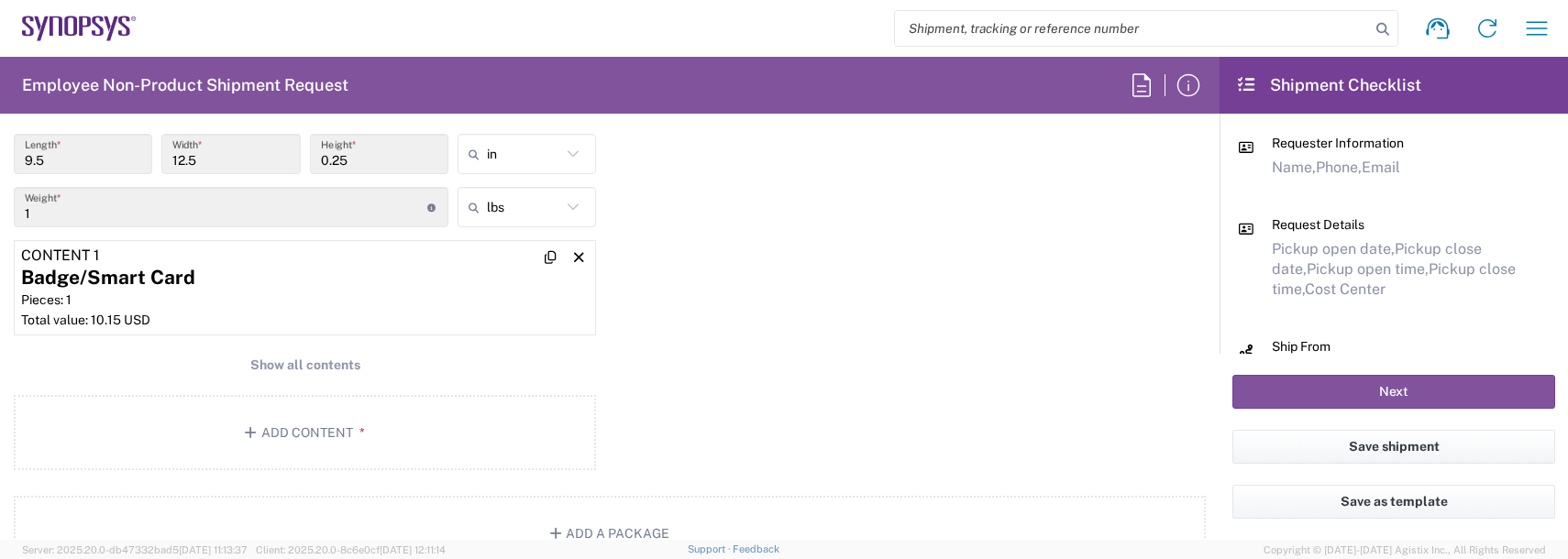
scroll to position [1742, 0]
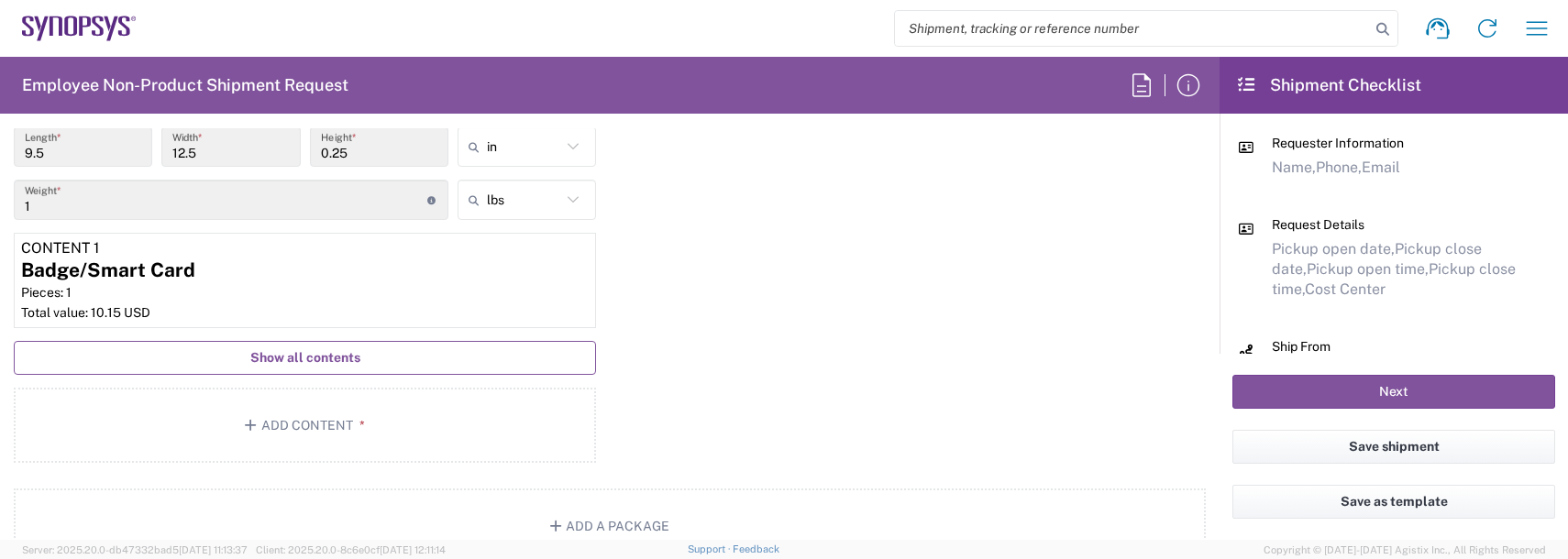
click at [306, 359] on span "Show all contents" at bounding box center [306, 358] width 110 height 18
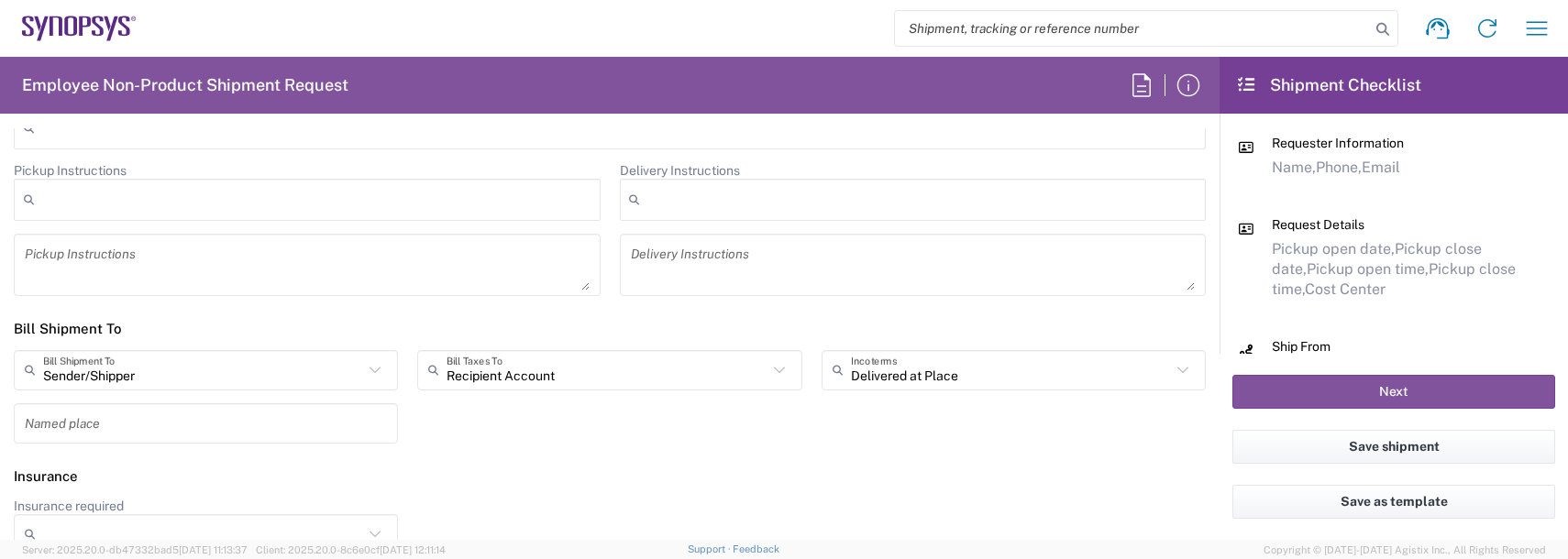
scroll to position [2762, 0]
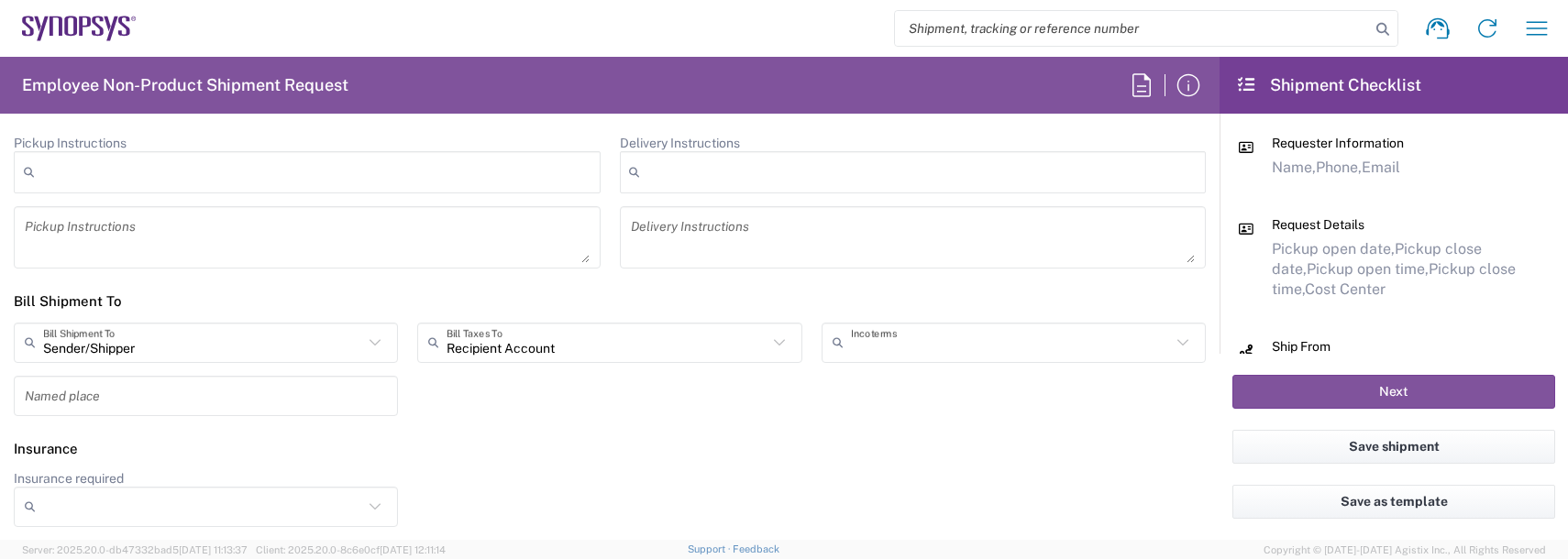
click at [872, 346] on input "text" at bounding box center [1010, 342] width 320 height 32
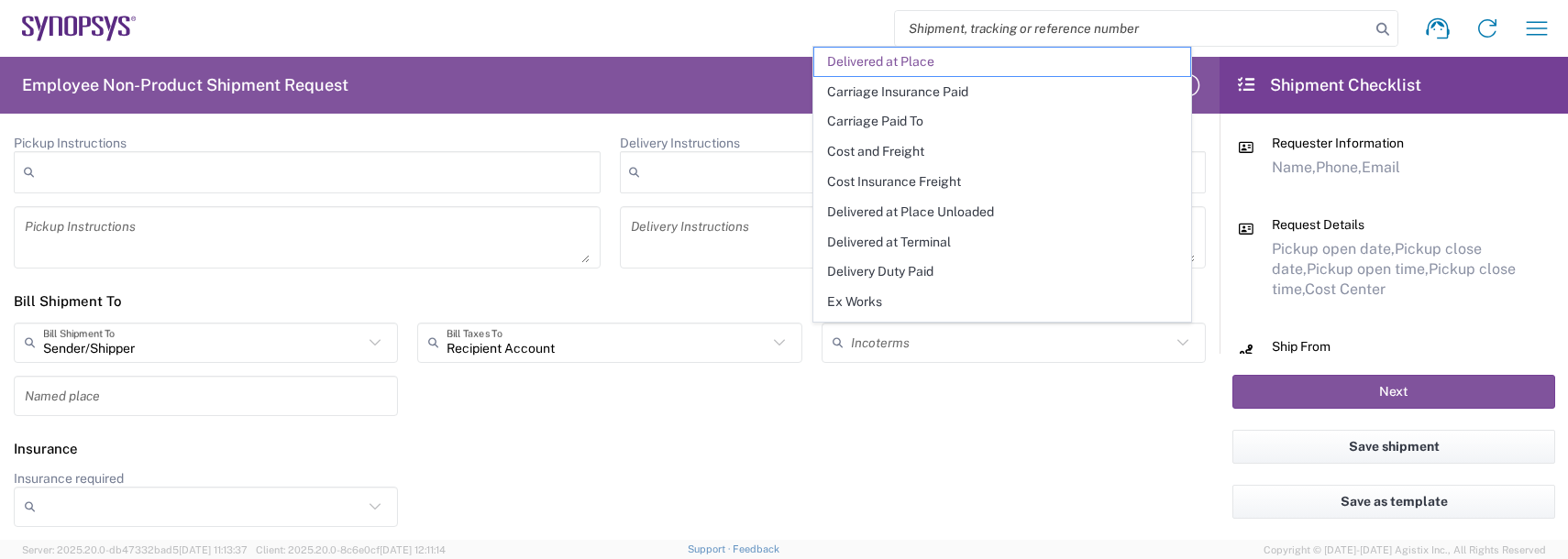
drag, startPoint x: 925, startPoint y: 266, endPoint x: 953, endPoint y: 284, distance: 33.3
click at [926, 266] on span "Delivery Duty Paid" at bounding box center [1002, 272] width 375 height 29
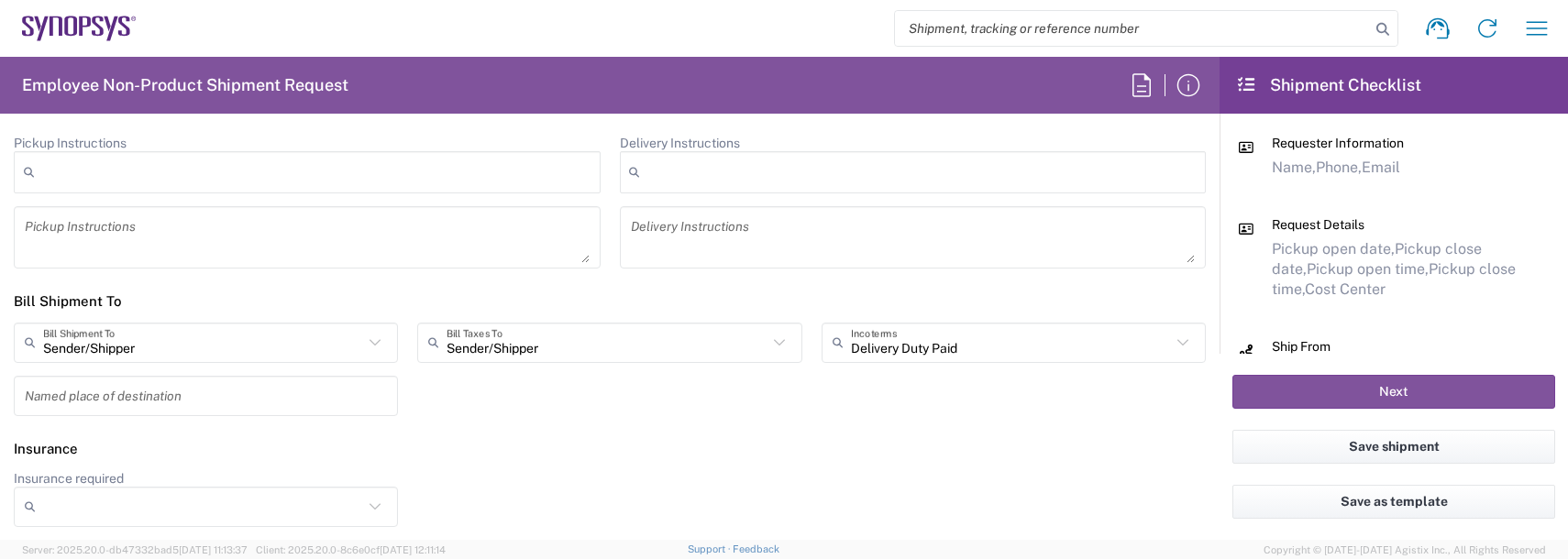
drag, startPoint x: 949, startPoint y: 470, endPoint x: 1008, endPoint y: 452, distance: 61.7
click at [960, 467] on agx-form-section "Insurance Insurance required No Yes" at bounding box center [609, 484] width 1220 height 111
click at [1368, 395] on button "Next" at bounding box center [1394, 391] width 322 height 34
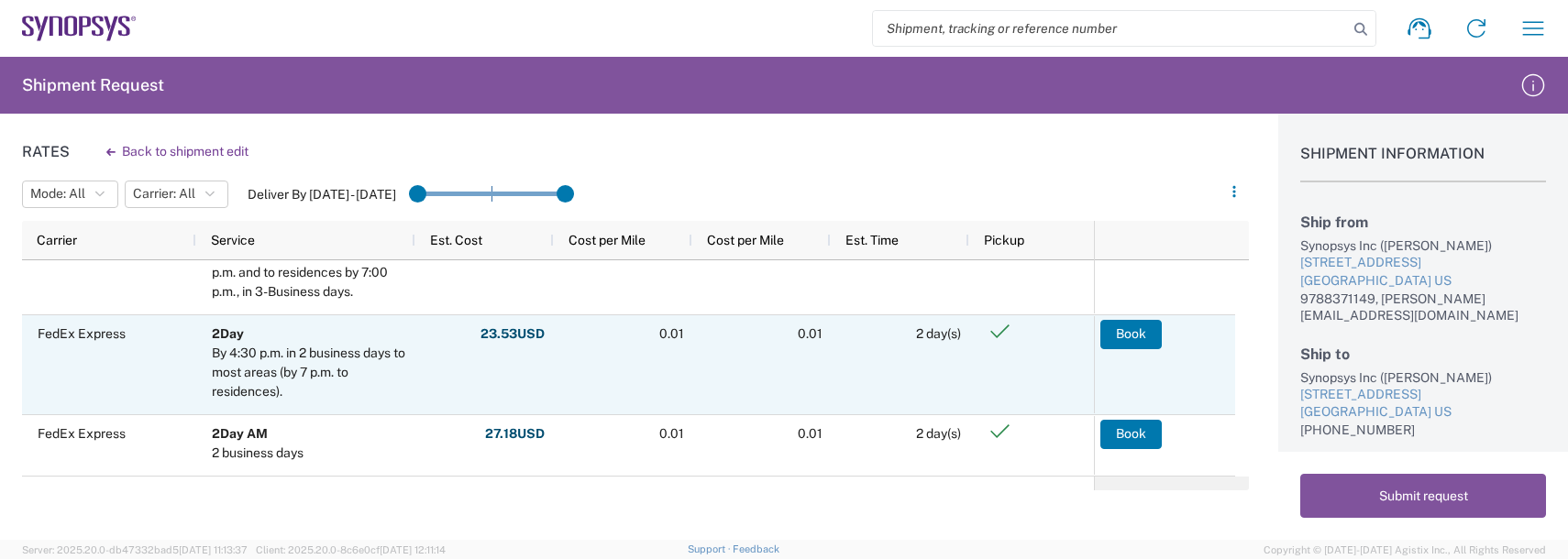
scroll to position [45, 0]
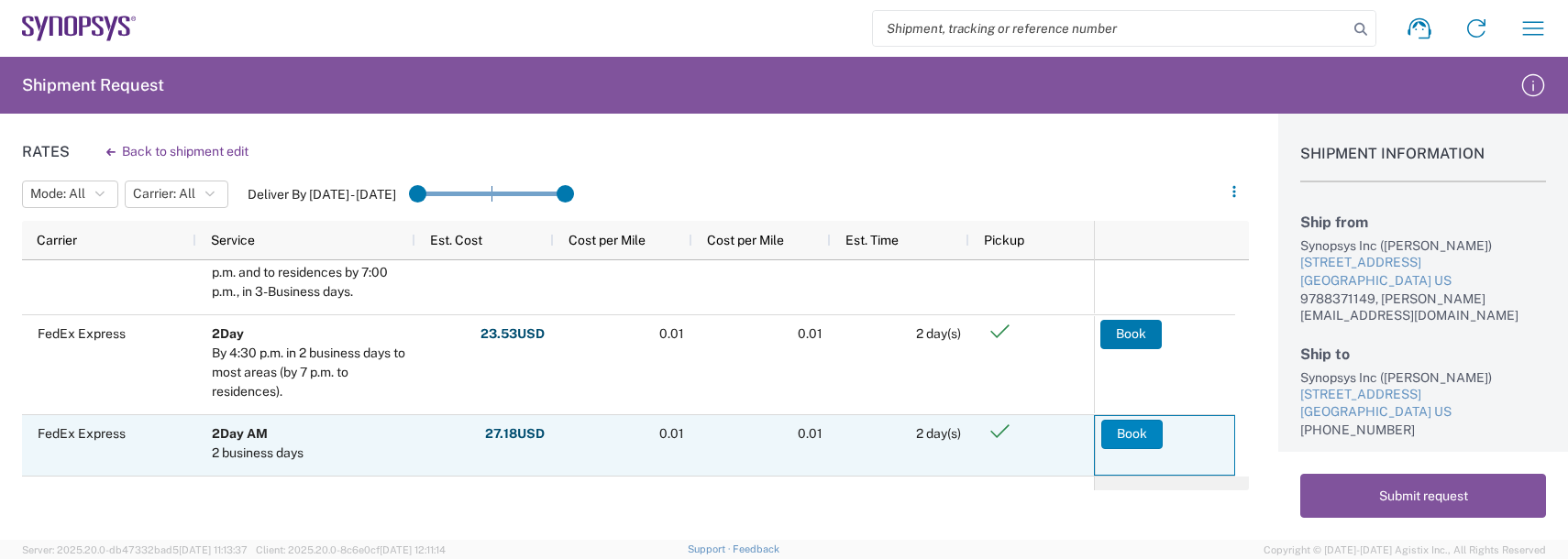
click at [1125, 426] on button "Book" at bounding box center [1132, 434] width 61 height 29
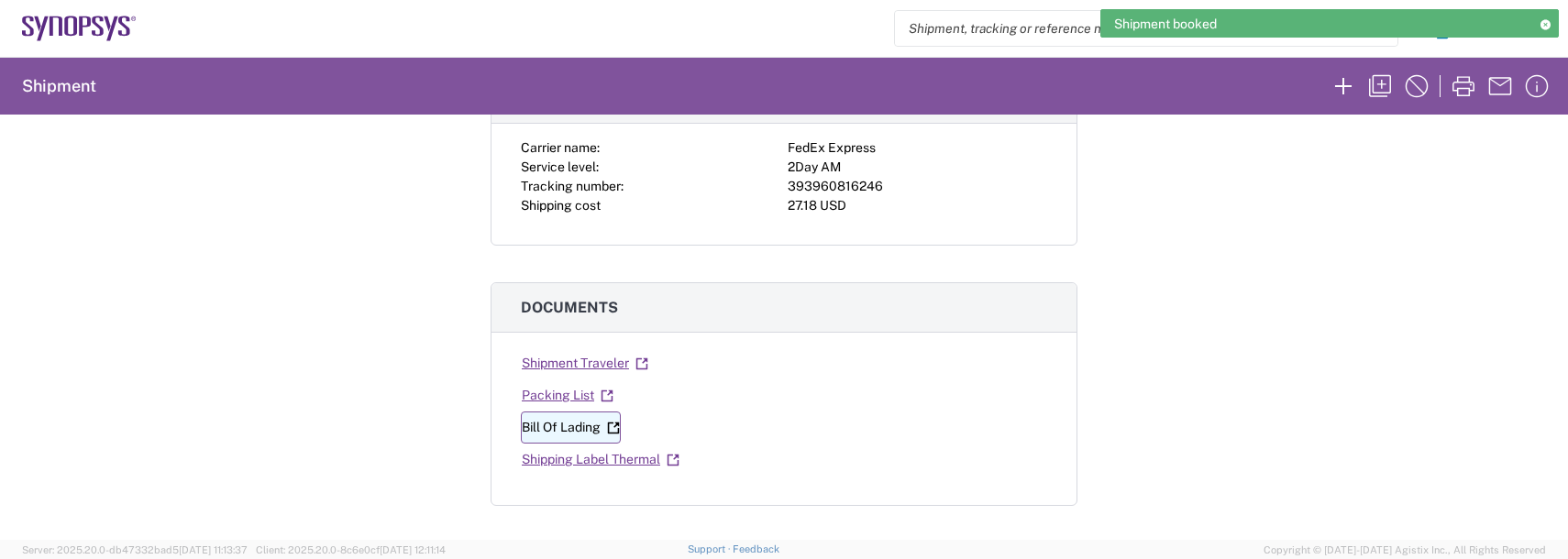
scroll to position [184, 0]
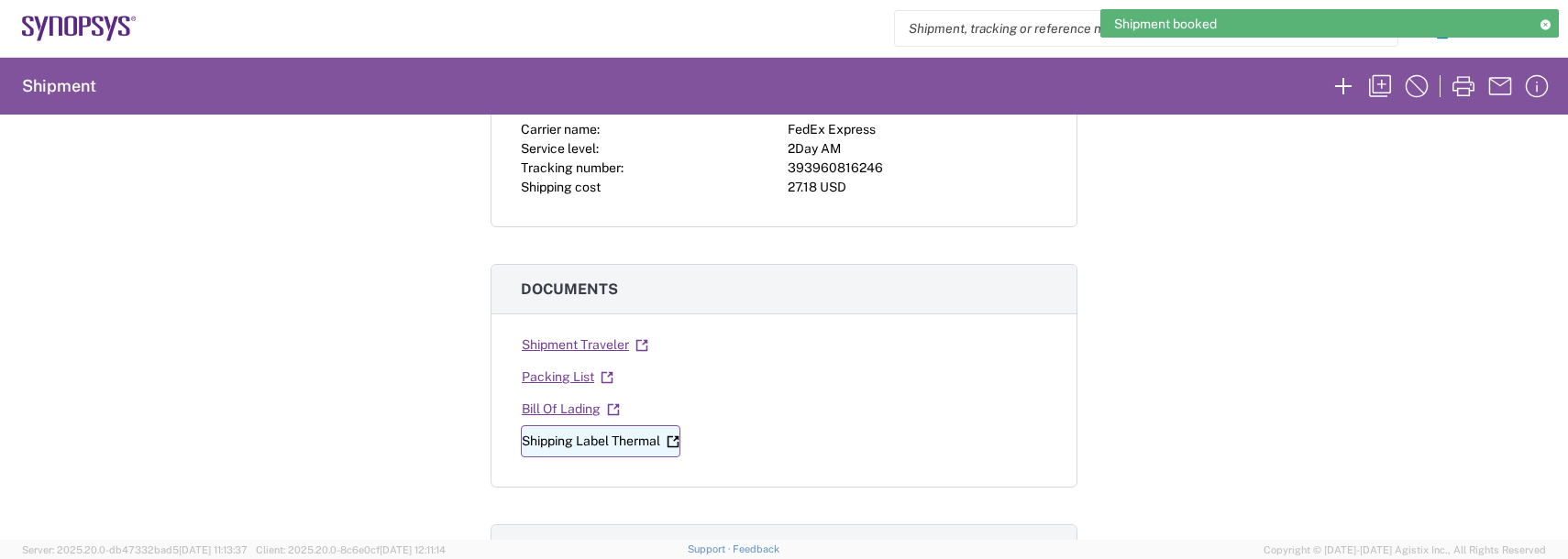
click at [571, 441] on link "Shipping Label Thermal" at bounding box center [600, 442] width 159 height 32
